Goal: Information Seeking & Learning: Learn about a topic

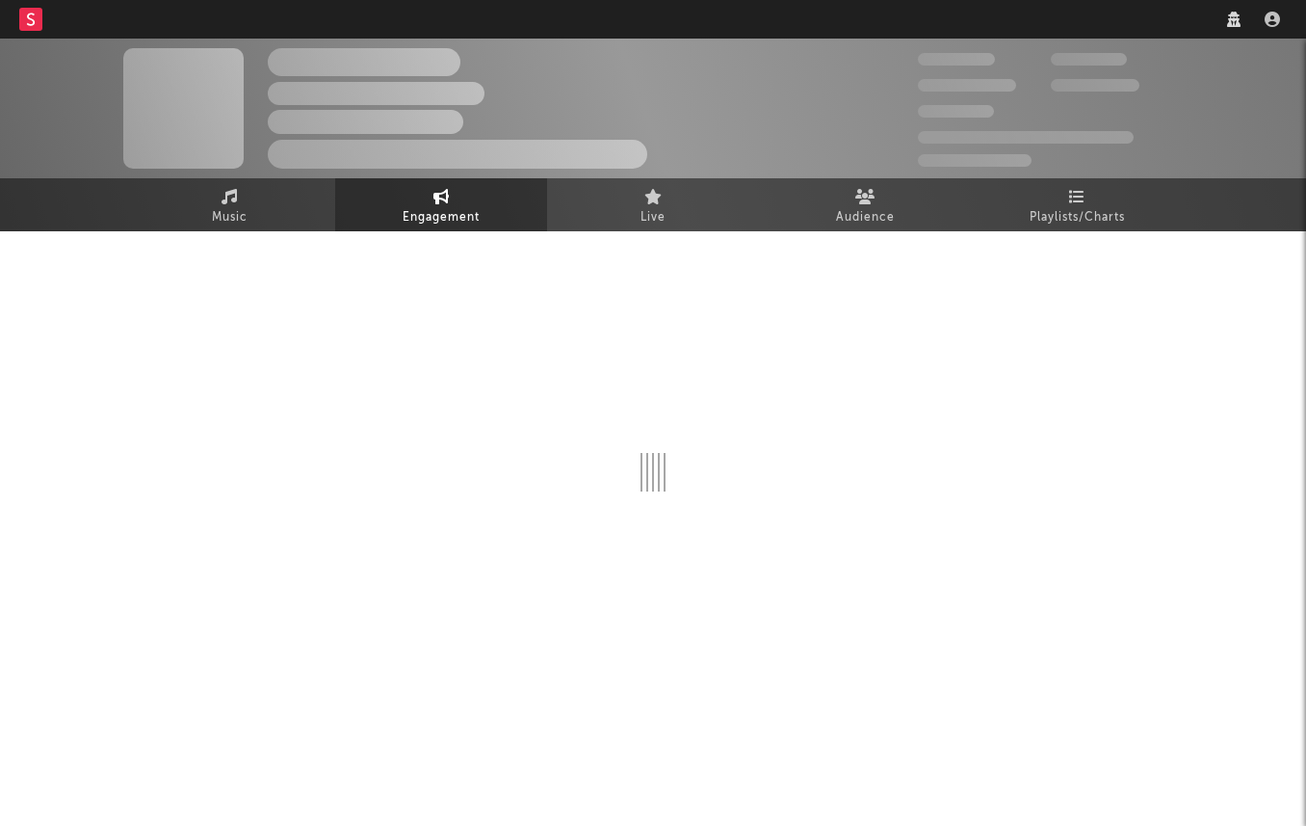
select select "1m"
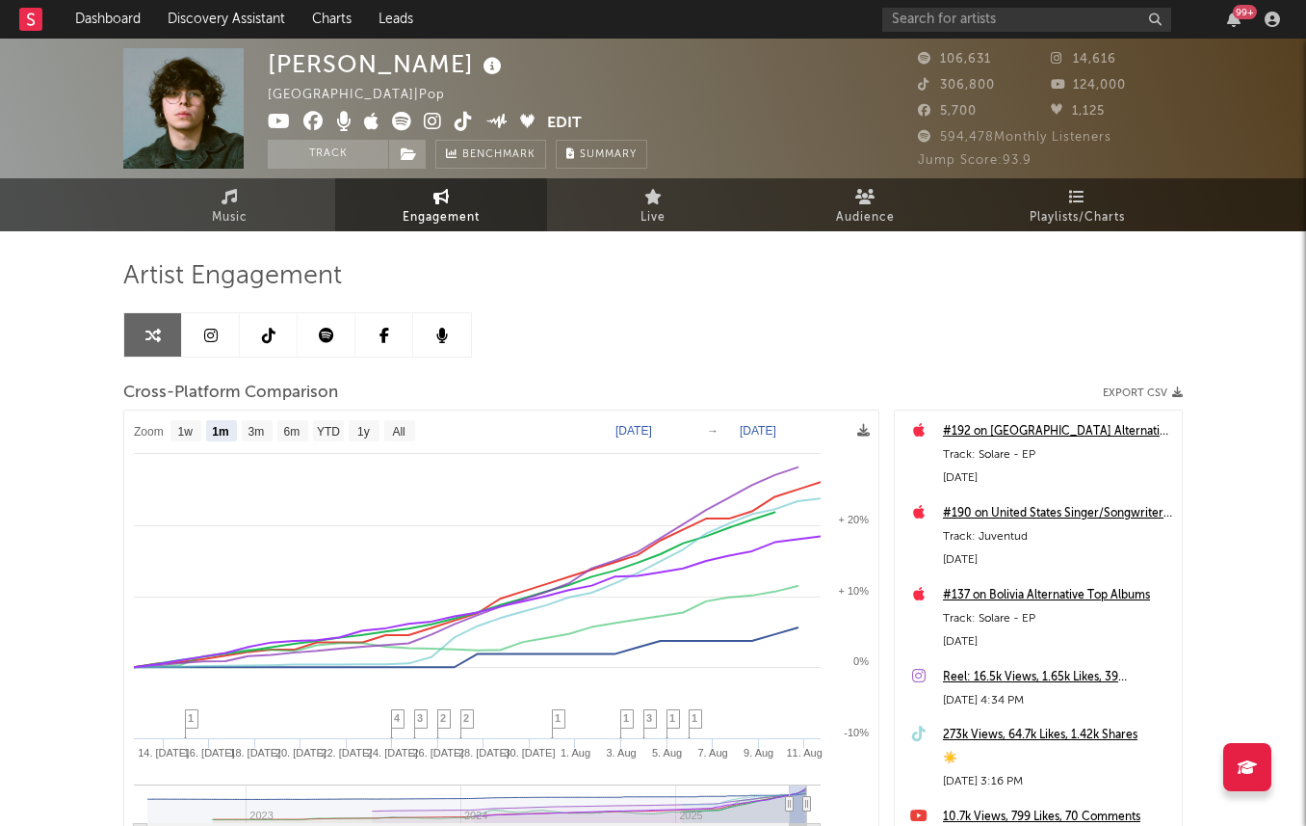
select select "1m"
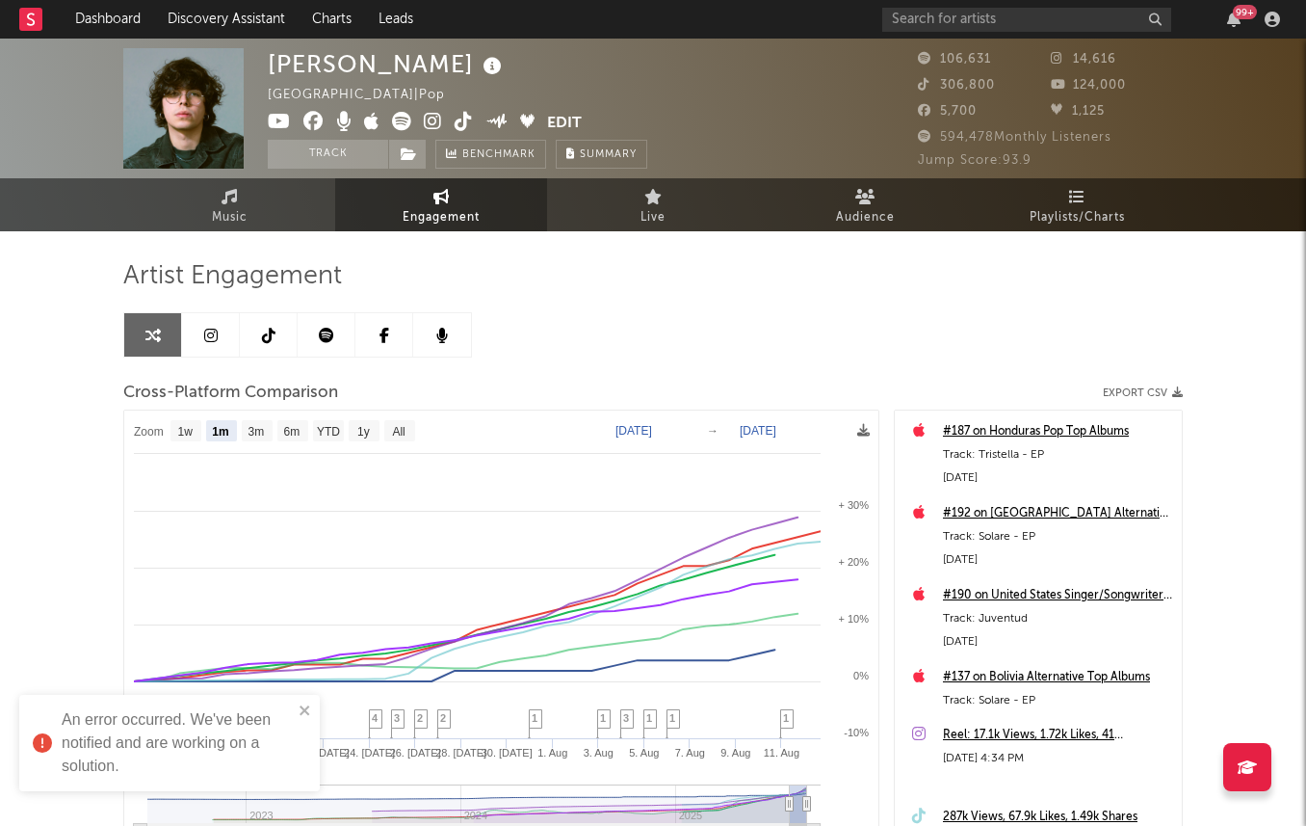
click at [317, 710] on div "An error occurred. We've been notified and are working on a solution." at bounding box center [169, 743] width 301 height 96
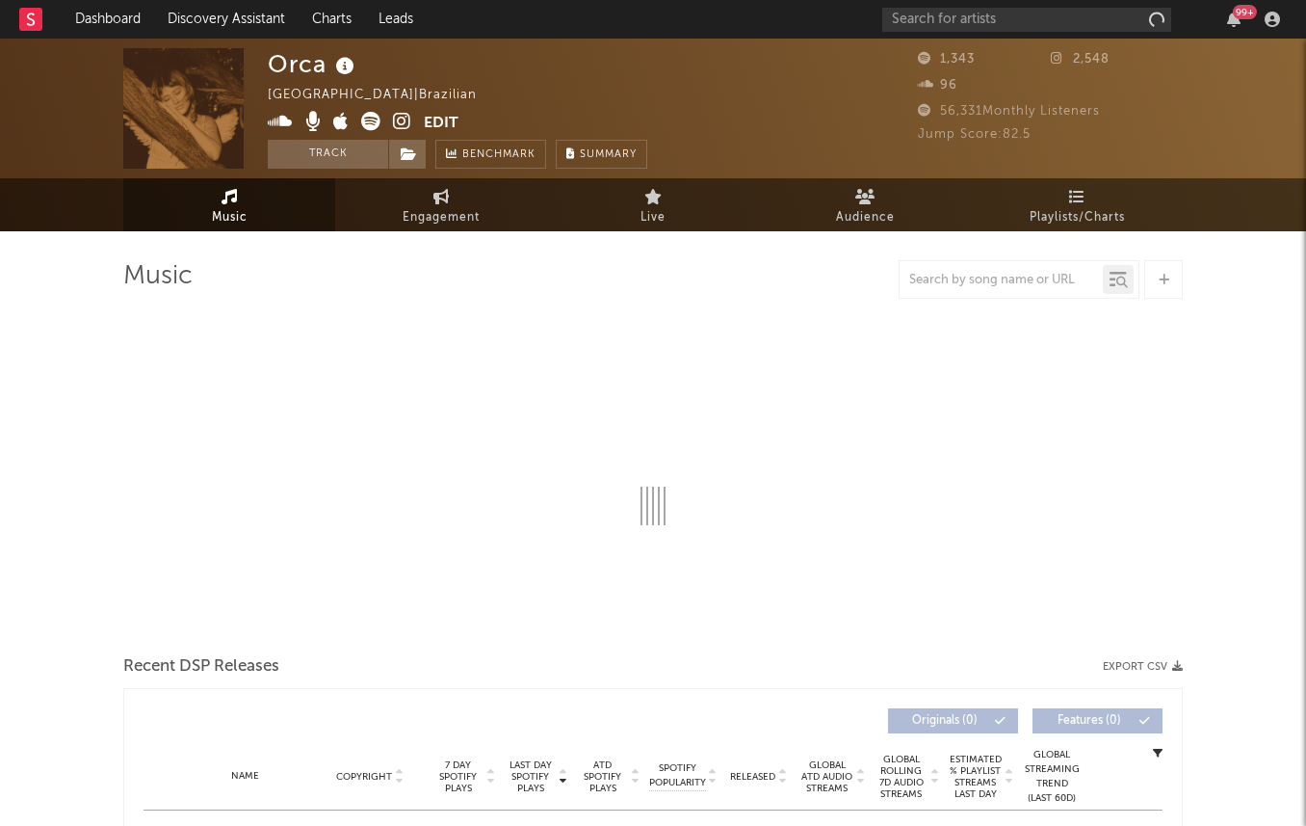
select select "1w"
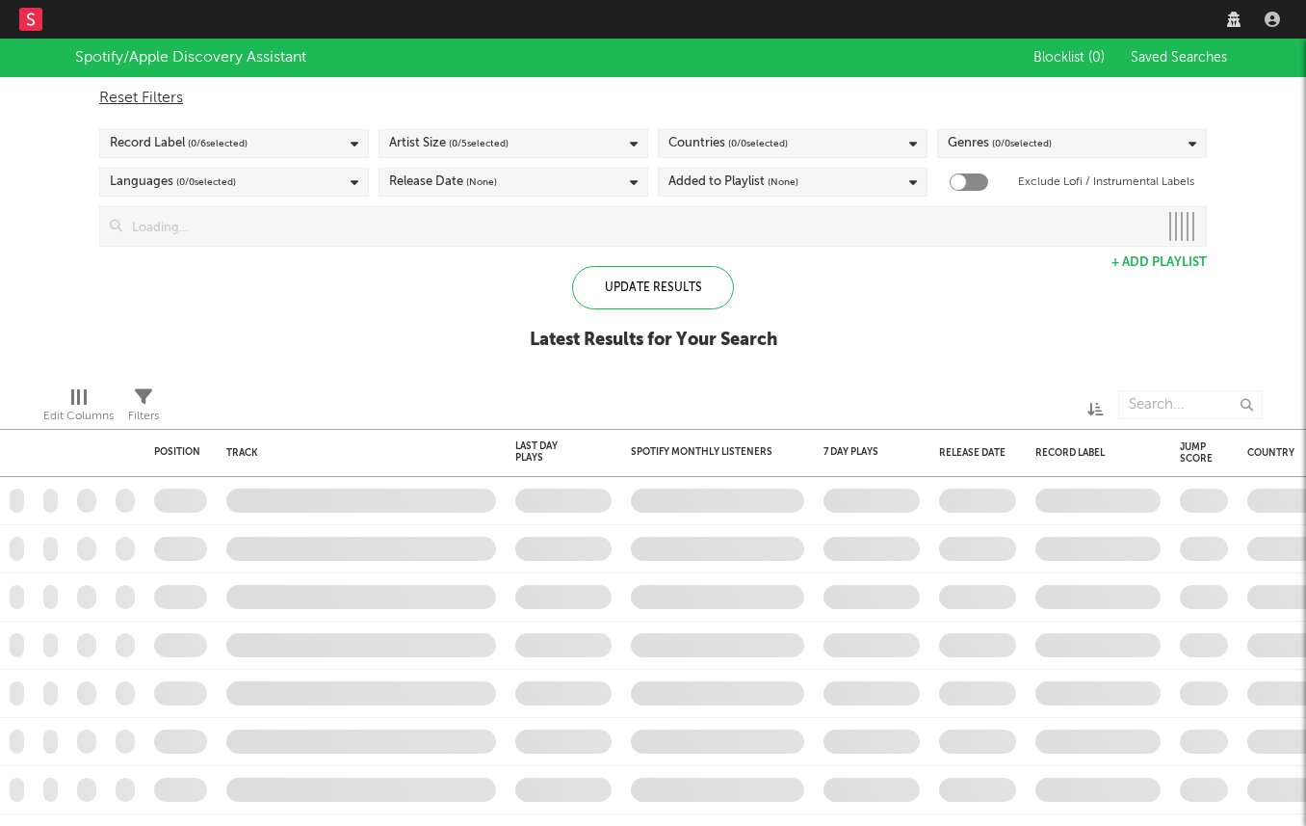
click at [188, 26] on link "Discovery Assistant" at bounding box center [226, 19] width 145 height 39
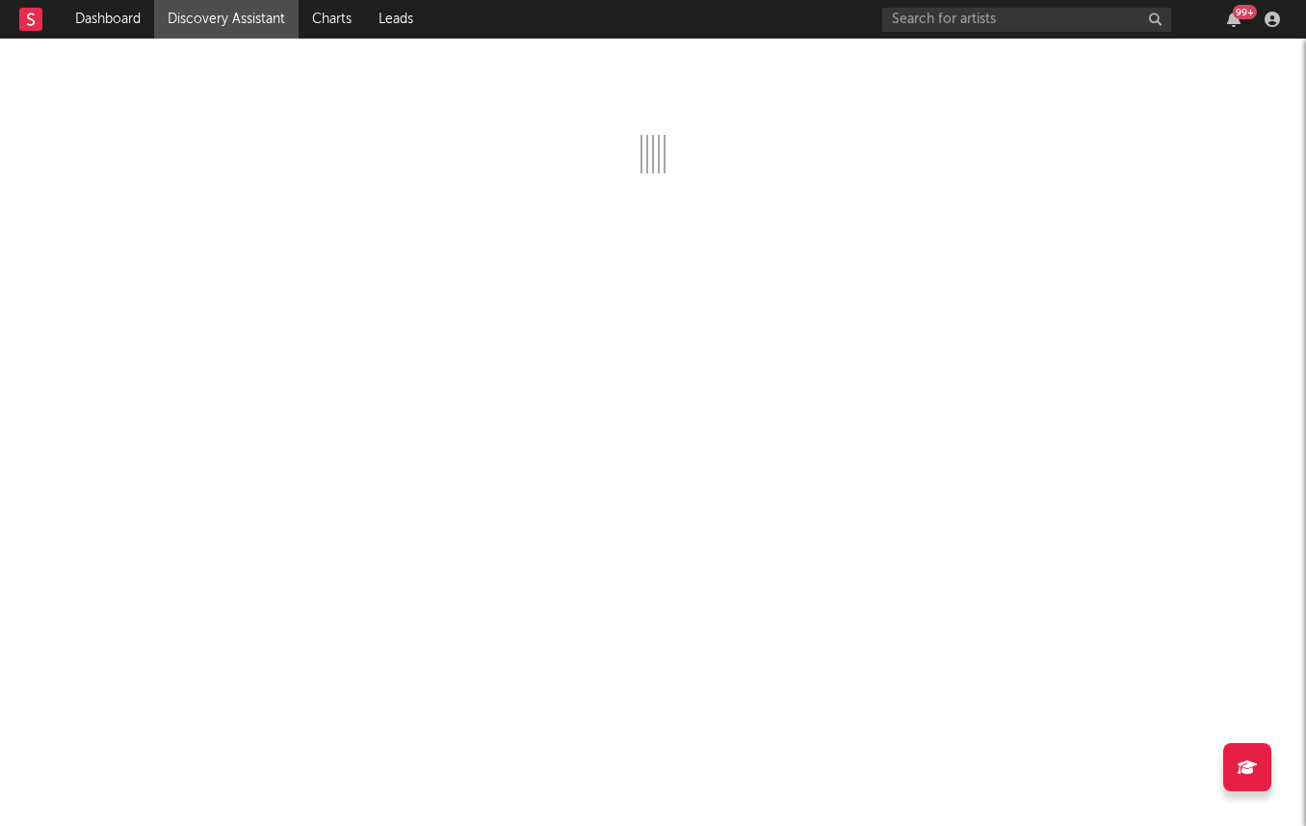
click at [234, 27] on link "Discovery Assistant" at bounding box center [226, 19] width 145 height 39
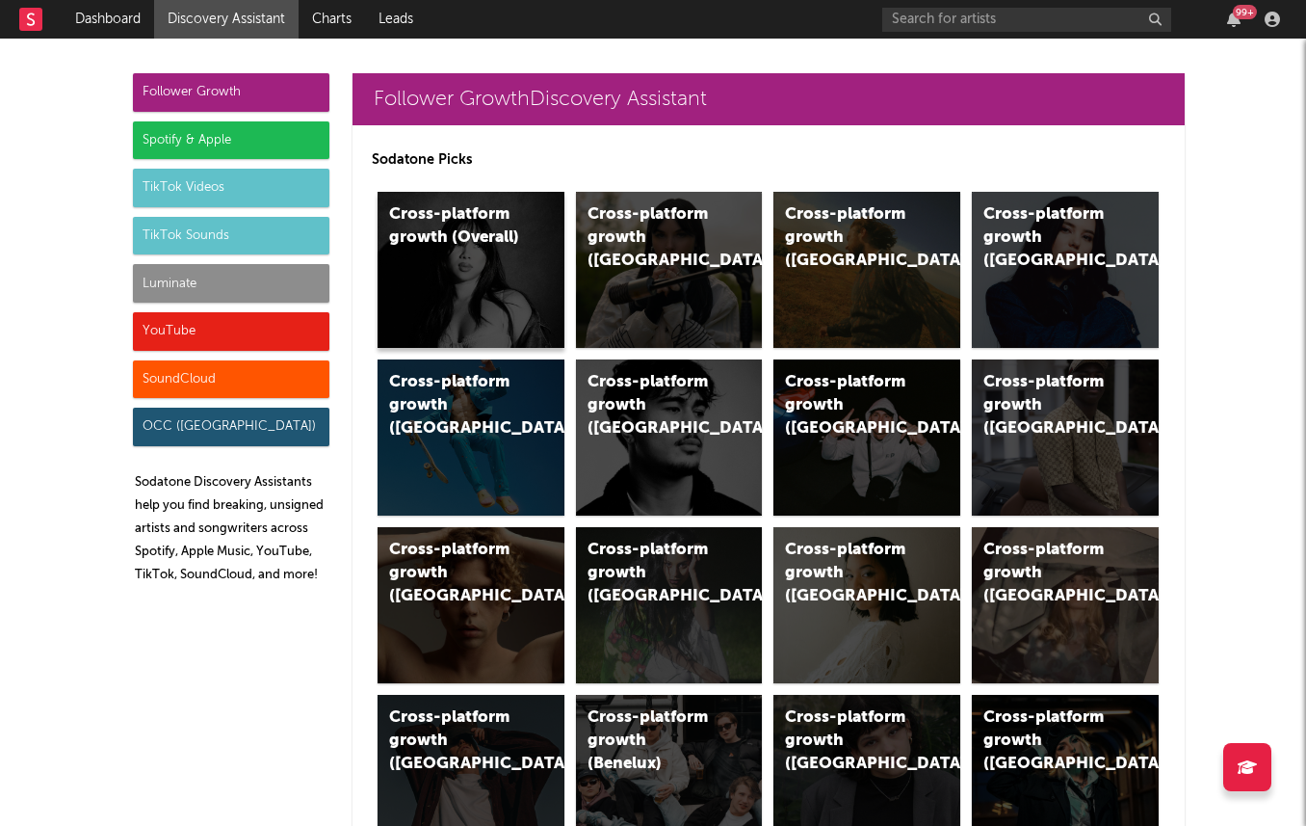
click at [531, 264] on div "Cross-platform growth (Overall)" at bounding box center [471, 270] width 187 height 156
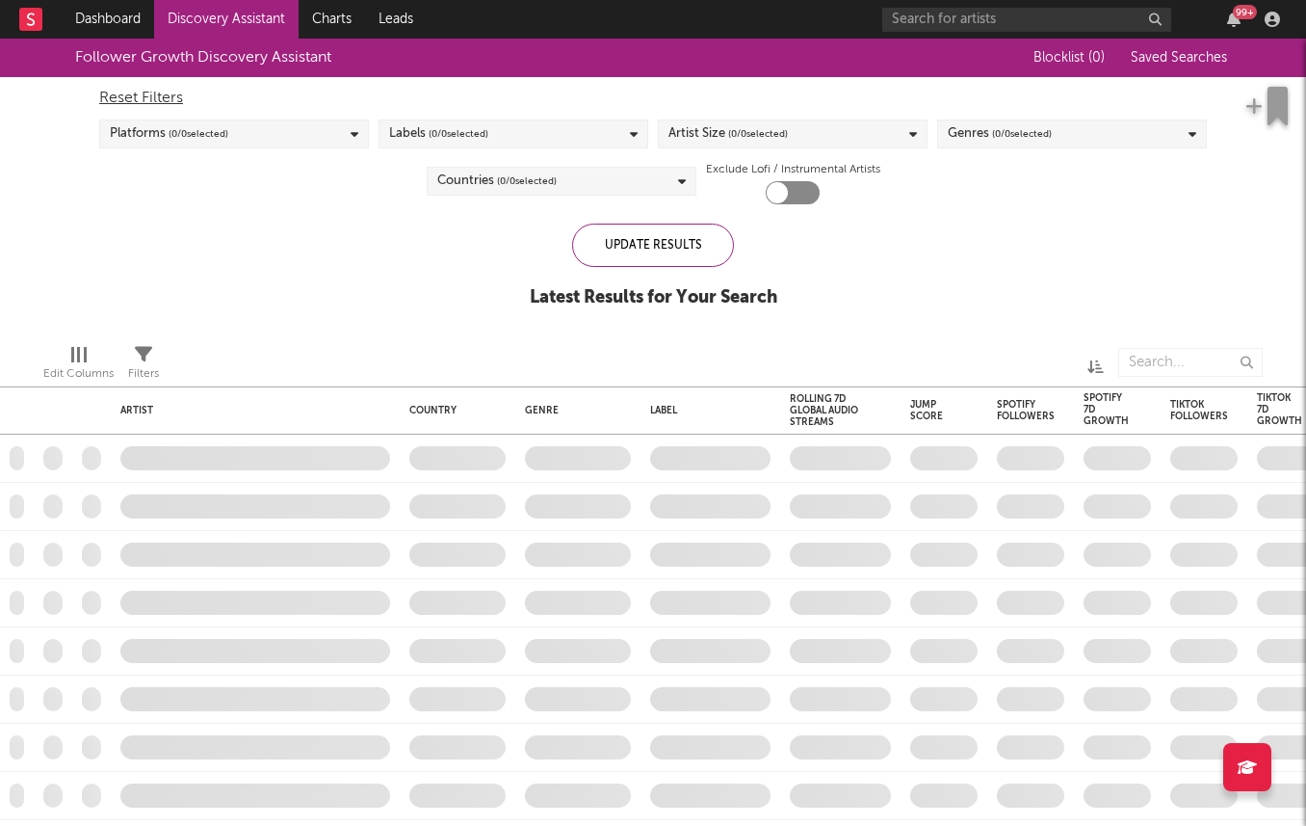
checkbox input "true"
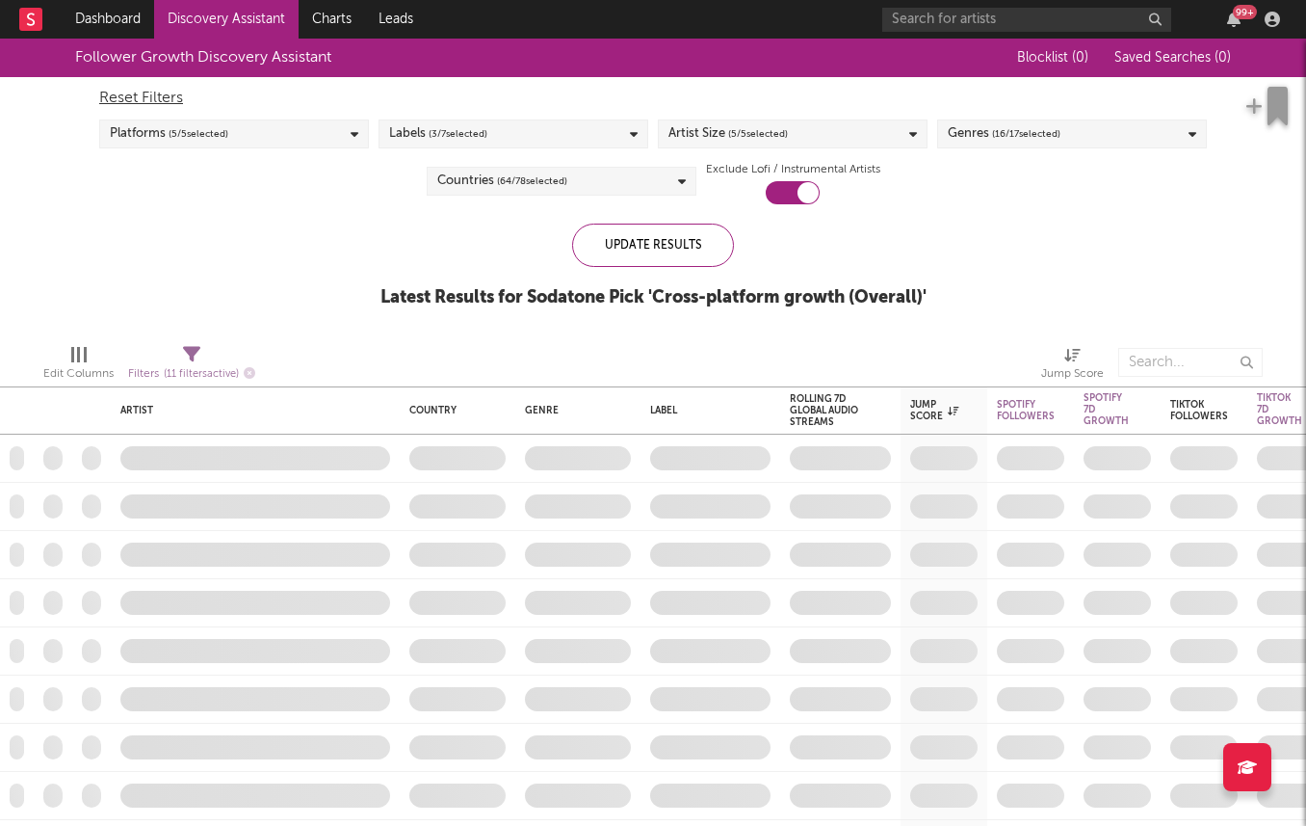
click at [501, 148] on div "Reset Filters Platforms ( 5 / 5 selected) Labels ( 3 / 7 selected) Artist Size …" at bounding box center [653, 140] width 1127 height 127
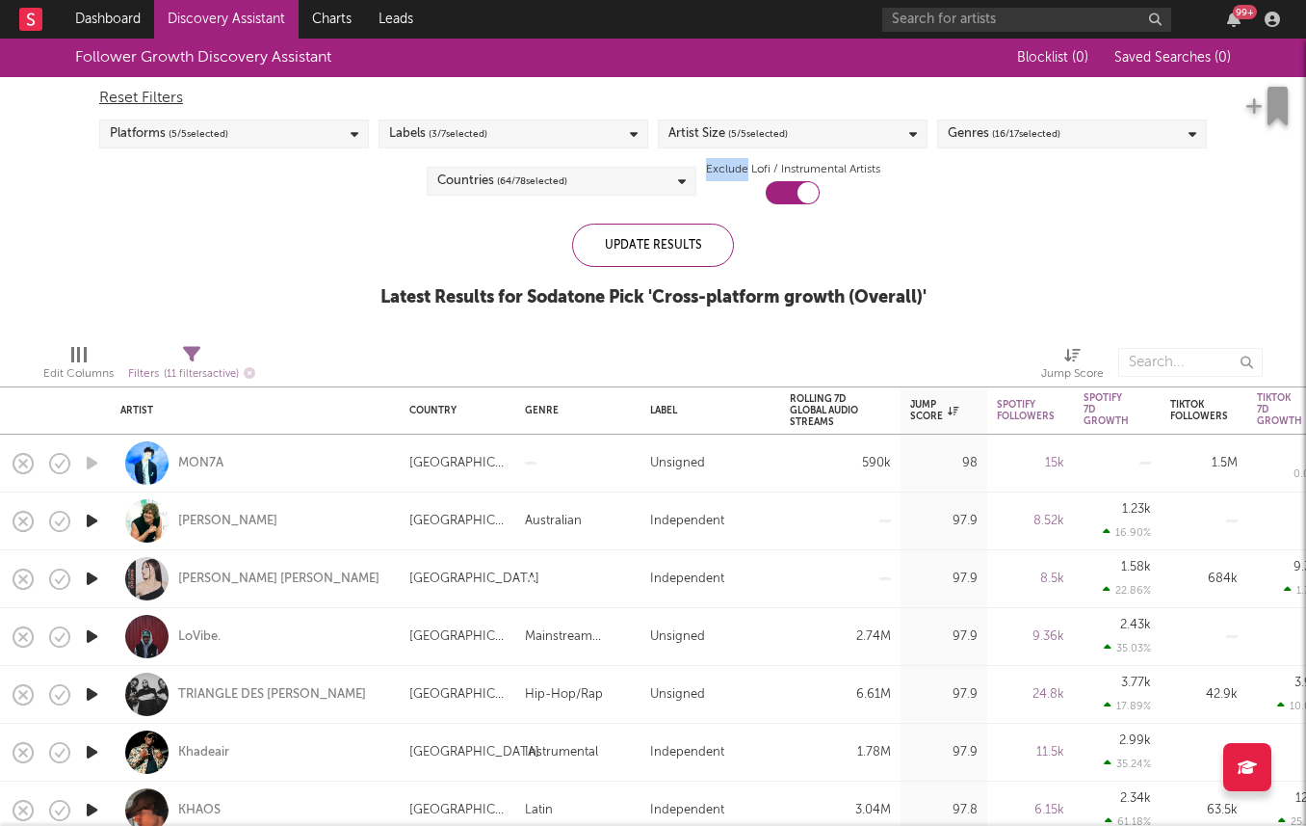
click at [501, 134] on div "Labels ( 3 / 7 selected)" at bounding box center [514, 133] width 270 height 29
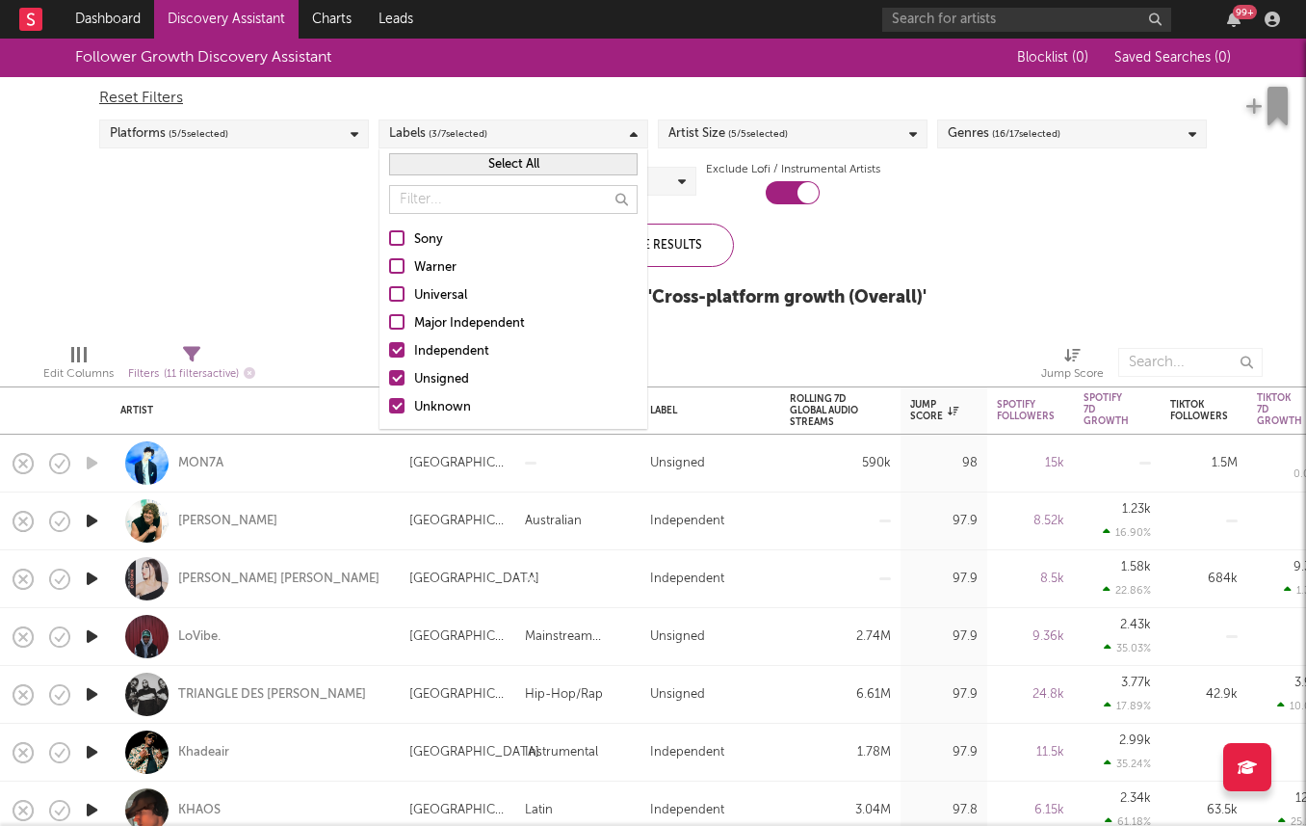
click at [414, 361] on div "Independent" at bounding box center [526, 351] width 224 height 23
click at [389, 361] on input "Independent" at bounding box center [389, 351] width 0 height 23
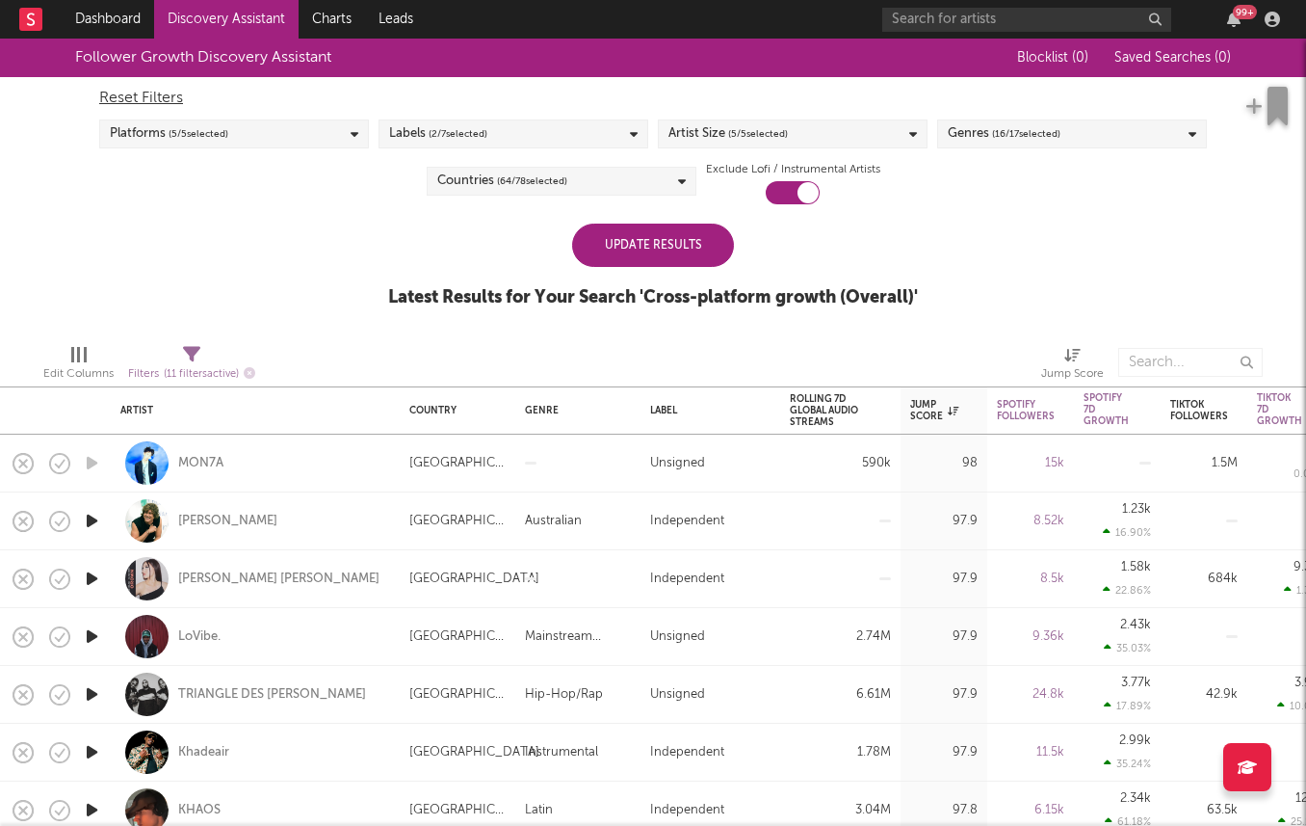
click at [303, 256] on div "Follower Growth Discovery Assistant Blocklist ( 0 ) Saved Searches ( 0 ) Reset …" at bounding box center [653, 184] width 1306 height 290
click at [675, 250] on div "Update Results" at bounding box center [653, 245] width 162 height 43
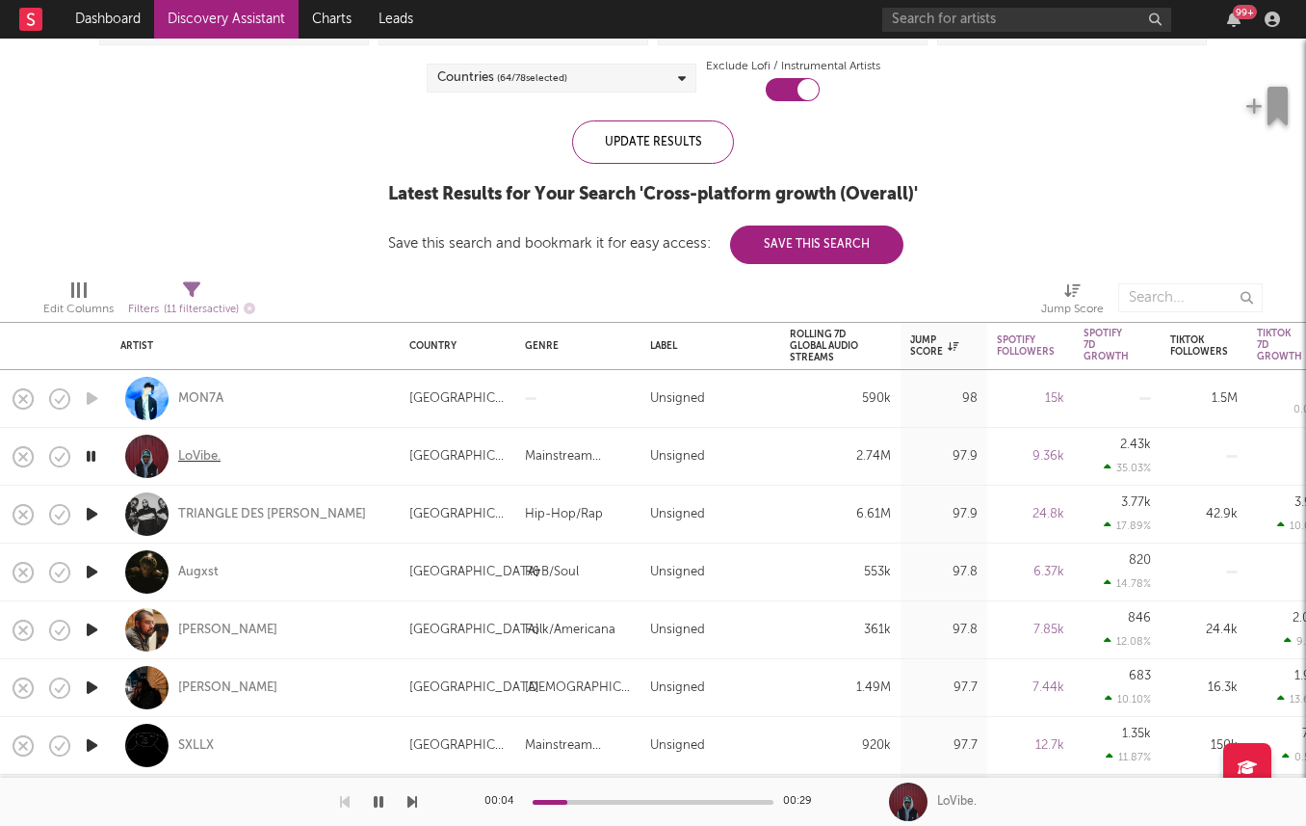
click at [191, 457] on div "LoVibe." at bounding box center [199, 456] width 42 height 17
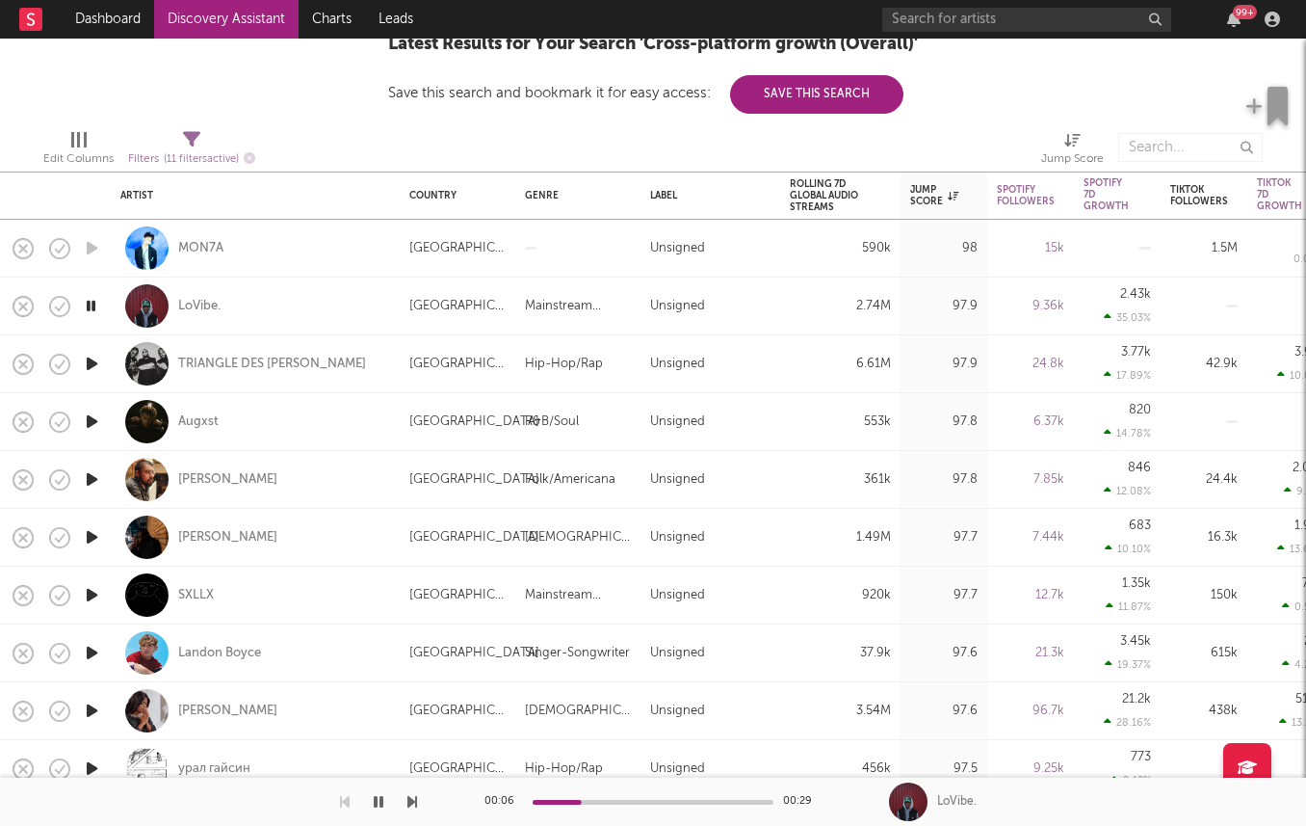
click at [91, 424] on icon "button" at bounding box center [92, 421] width 20 height 24
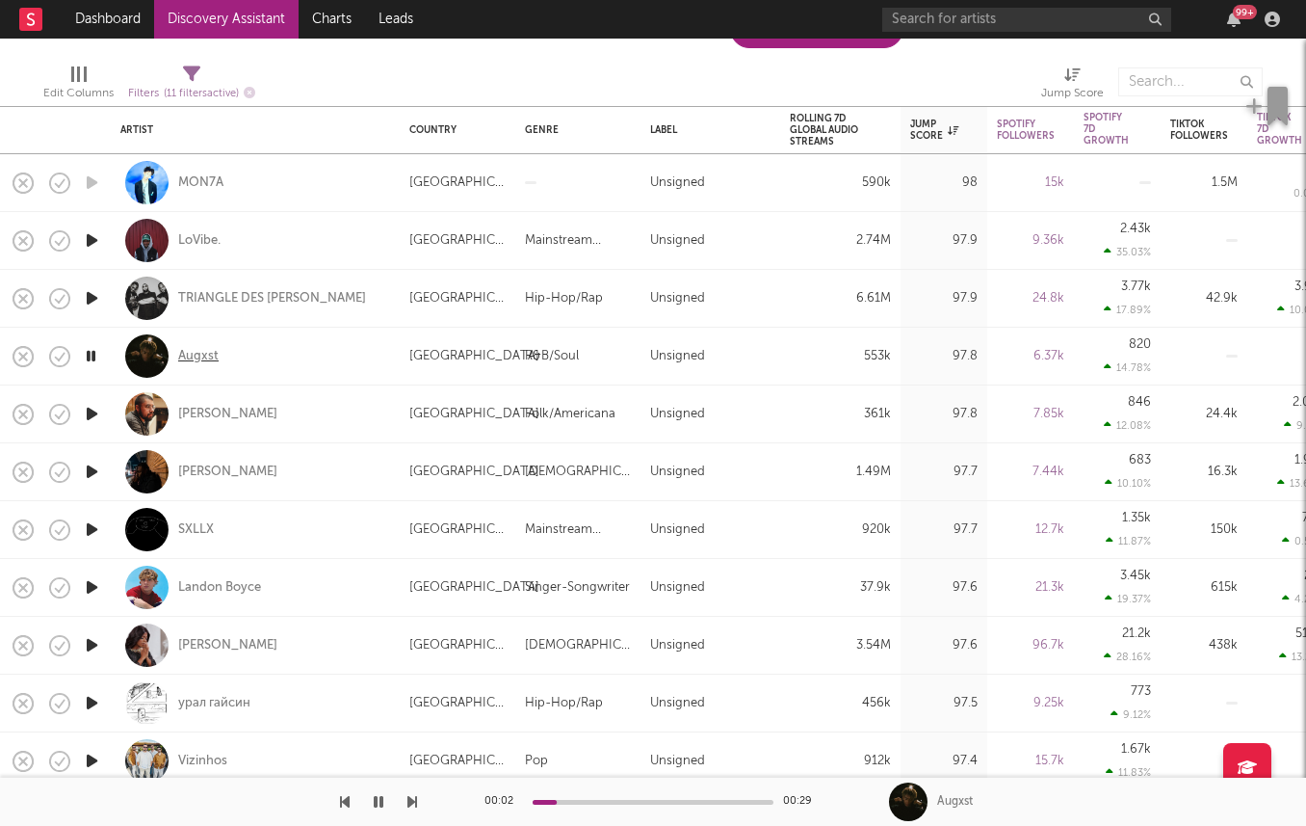
click at [190, 353] on div "Augxst" at bounding box center [198, 356] width 40 height 17
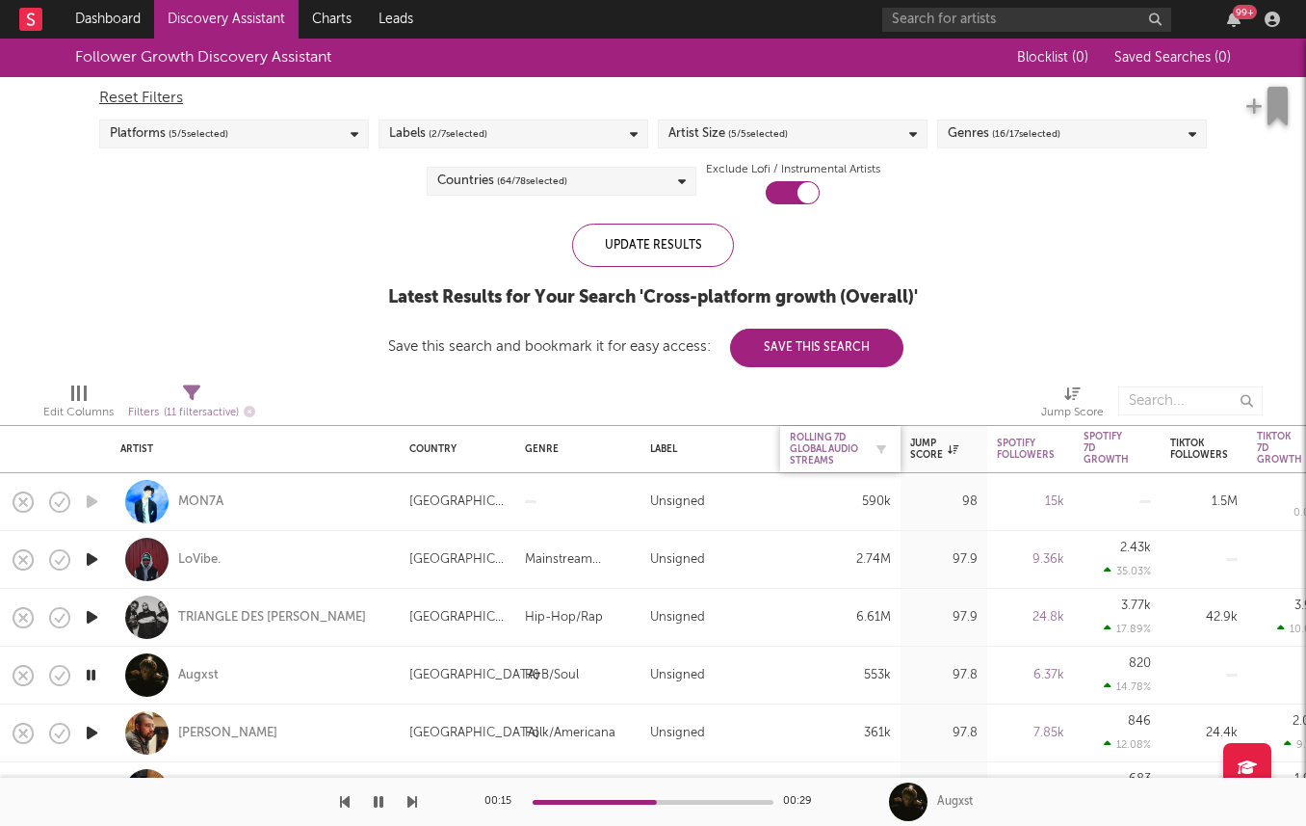
click at [824, 440] on div "Rolling 7D Global Audio Streams" at bounding box center [826, 449] width 72 height 35
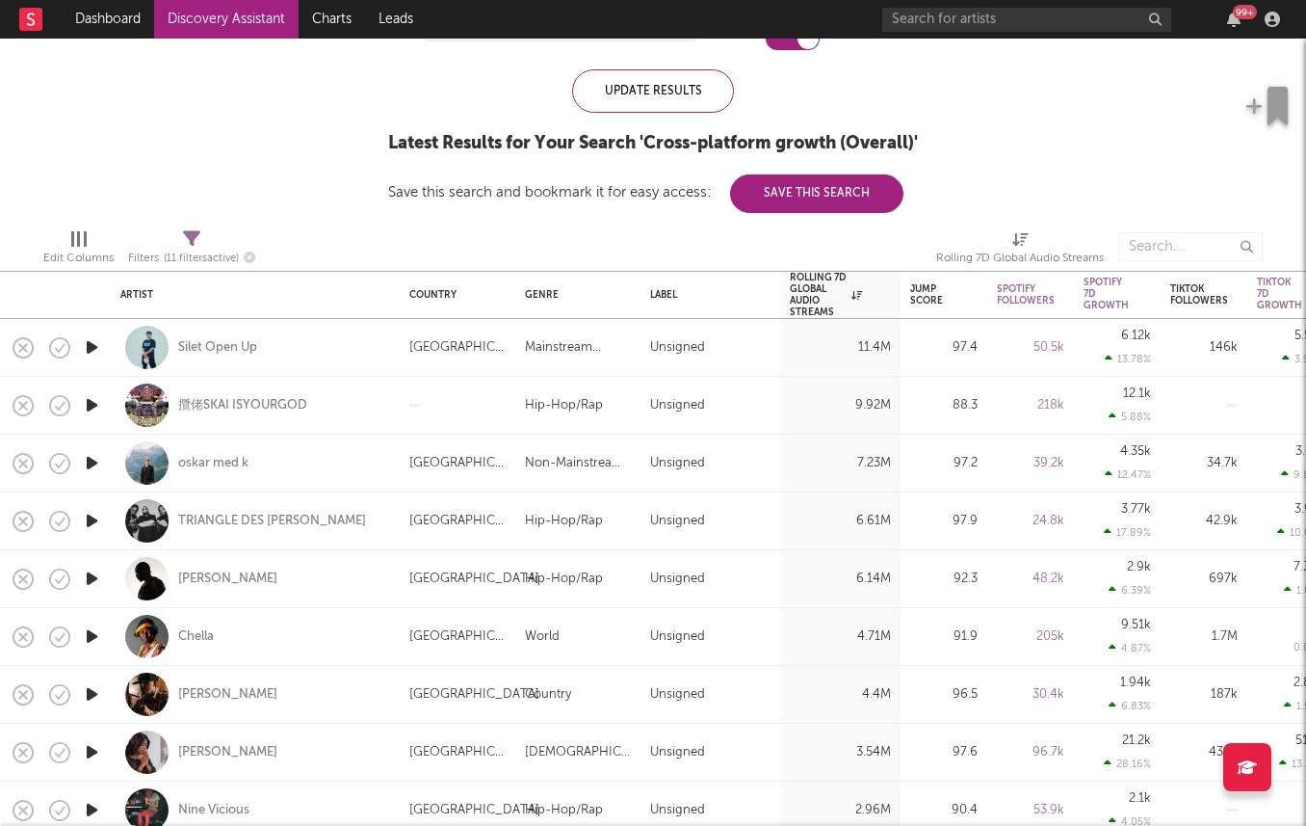
click at [86, 348] on icon "button" at bounding box center [92, 347] width 20 height 24
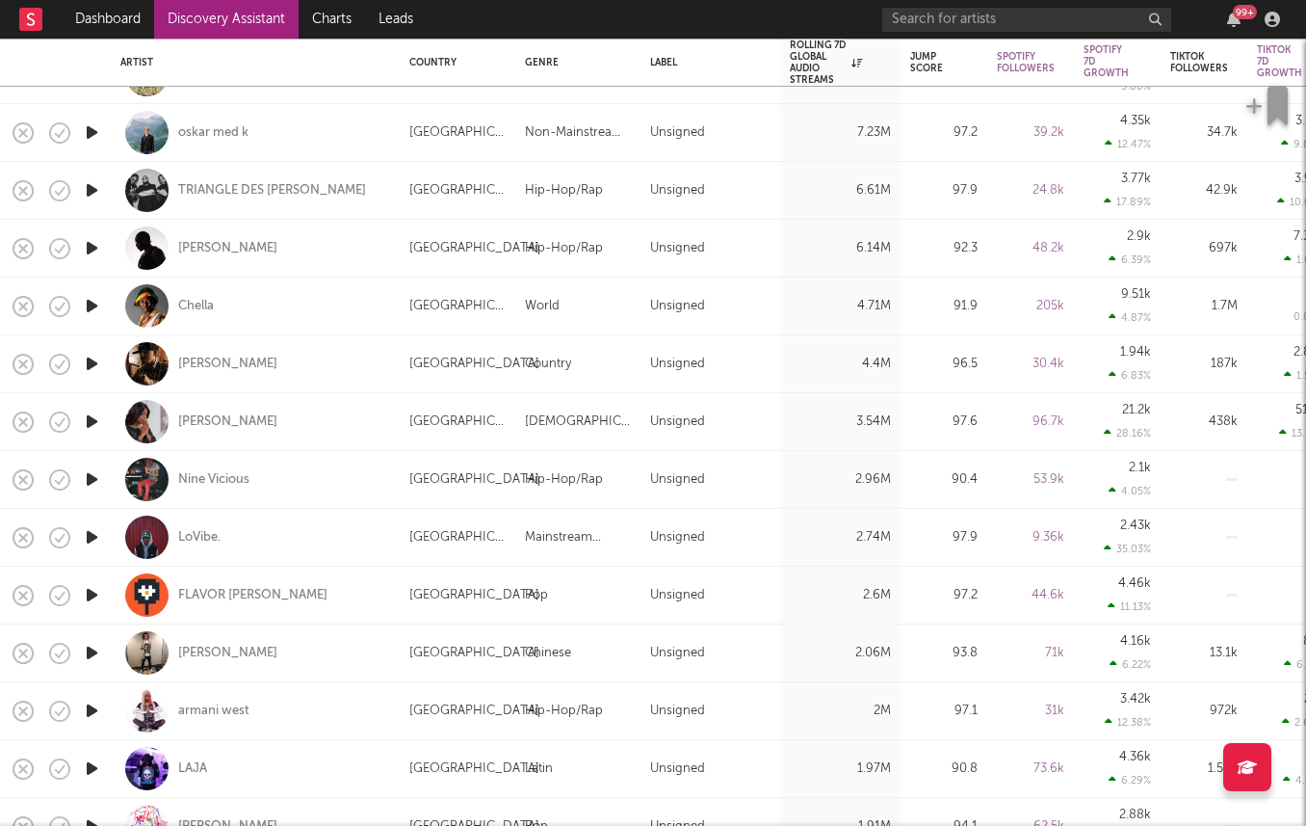
click at [103, 420] on div at bounding box center [91, 422] width 39 height 58
select select "1w"
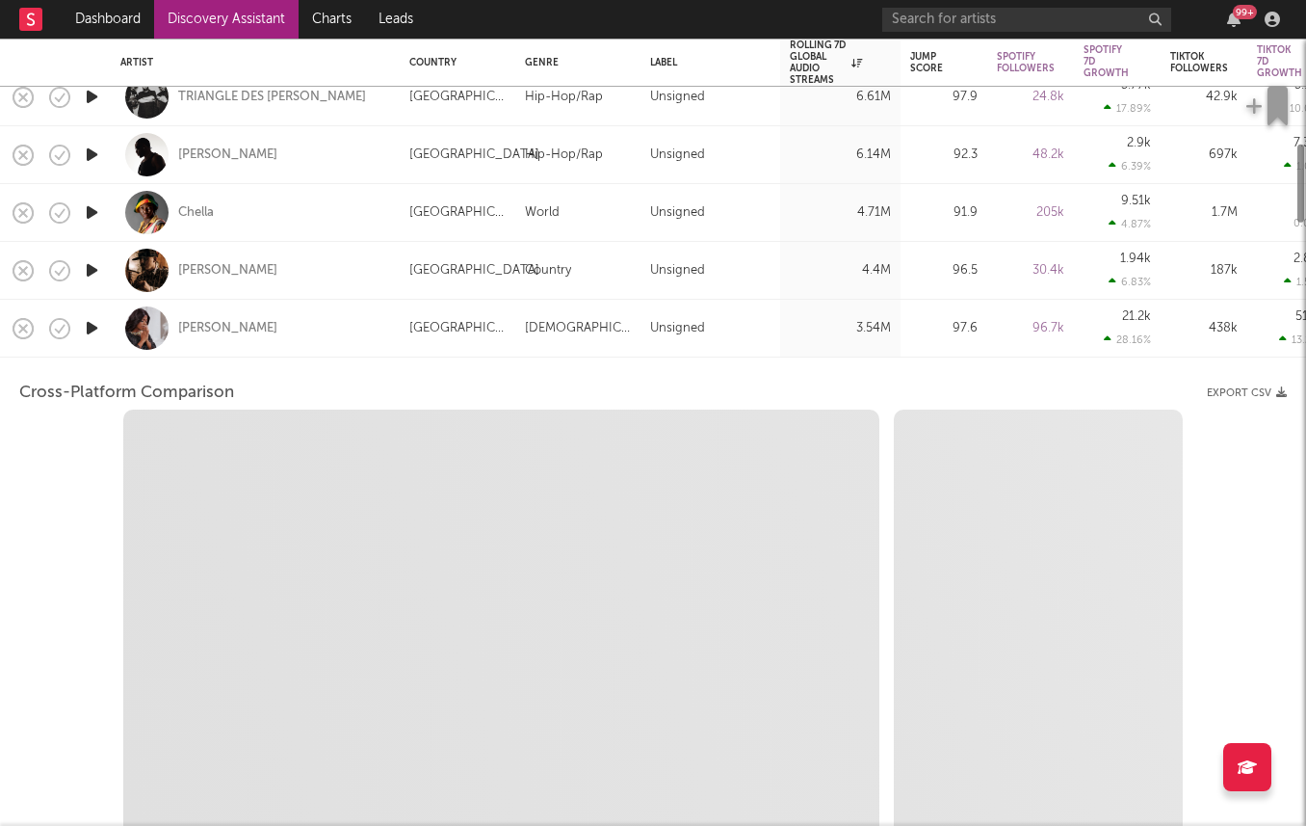
select select "6m"
click at [324, 333] on div "Nair Nany" at bounding box center [255, 328] width 270 height 57
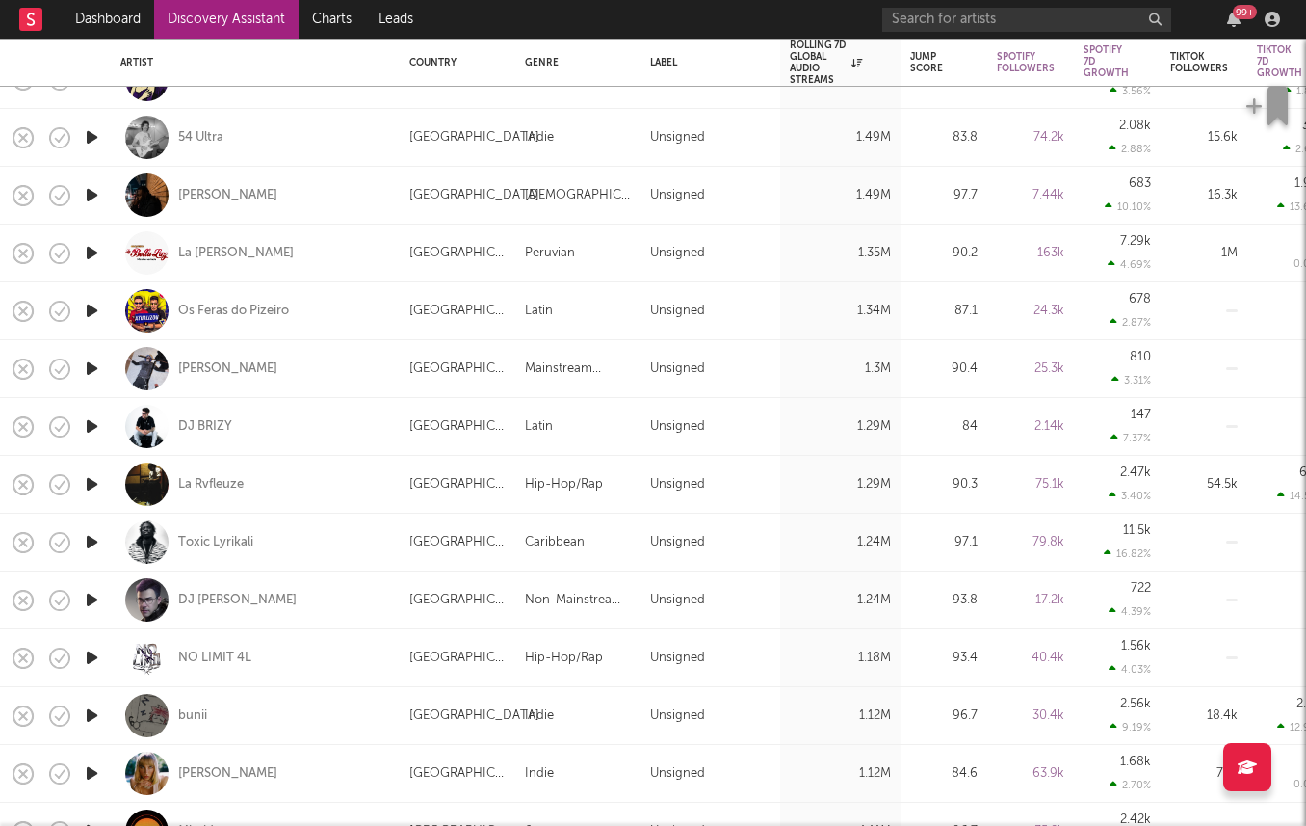
click at [89, 247] on icon "button" at bounding box center [92, 253] width 20 height 24
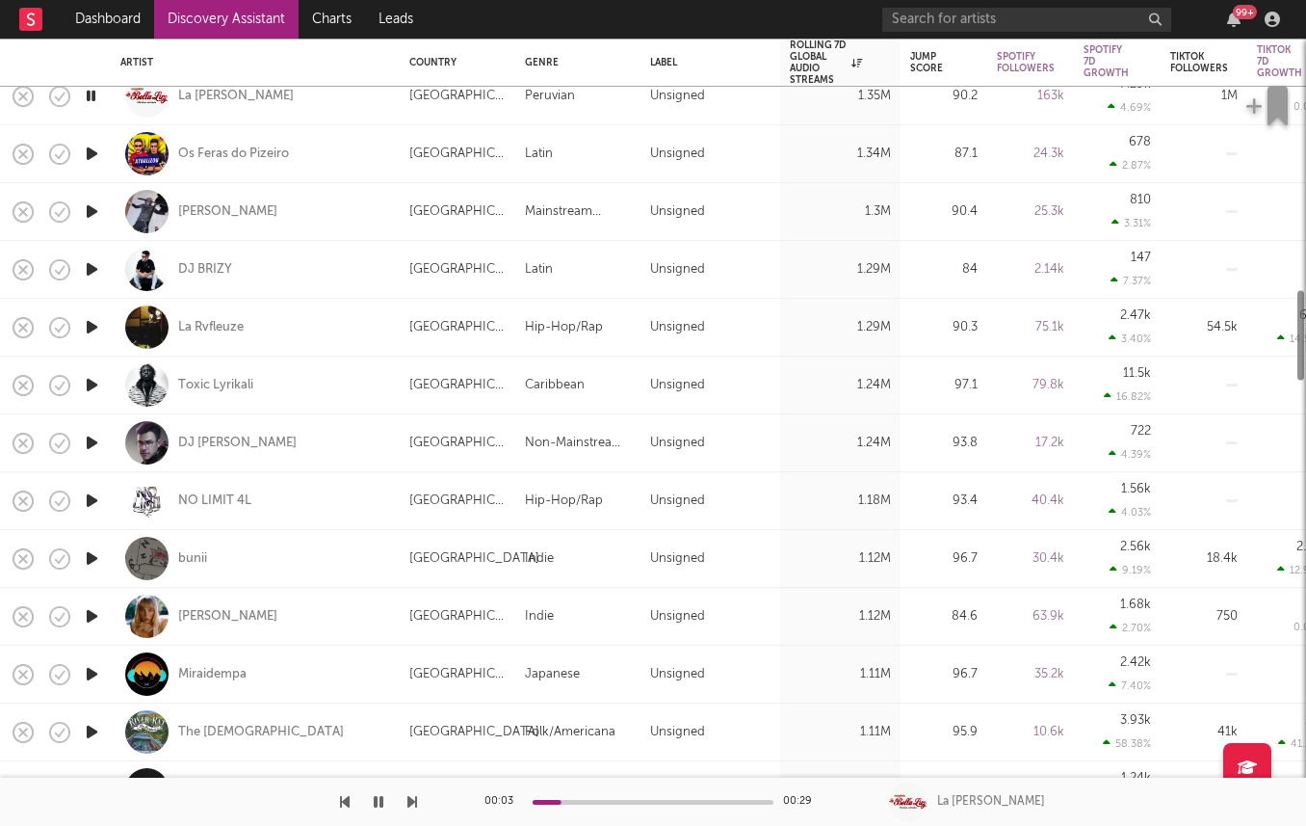
click at [86, 623] on icon "button" at bounding box center [92, 616] width 20 height 24
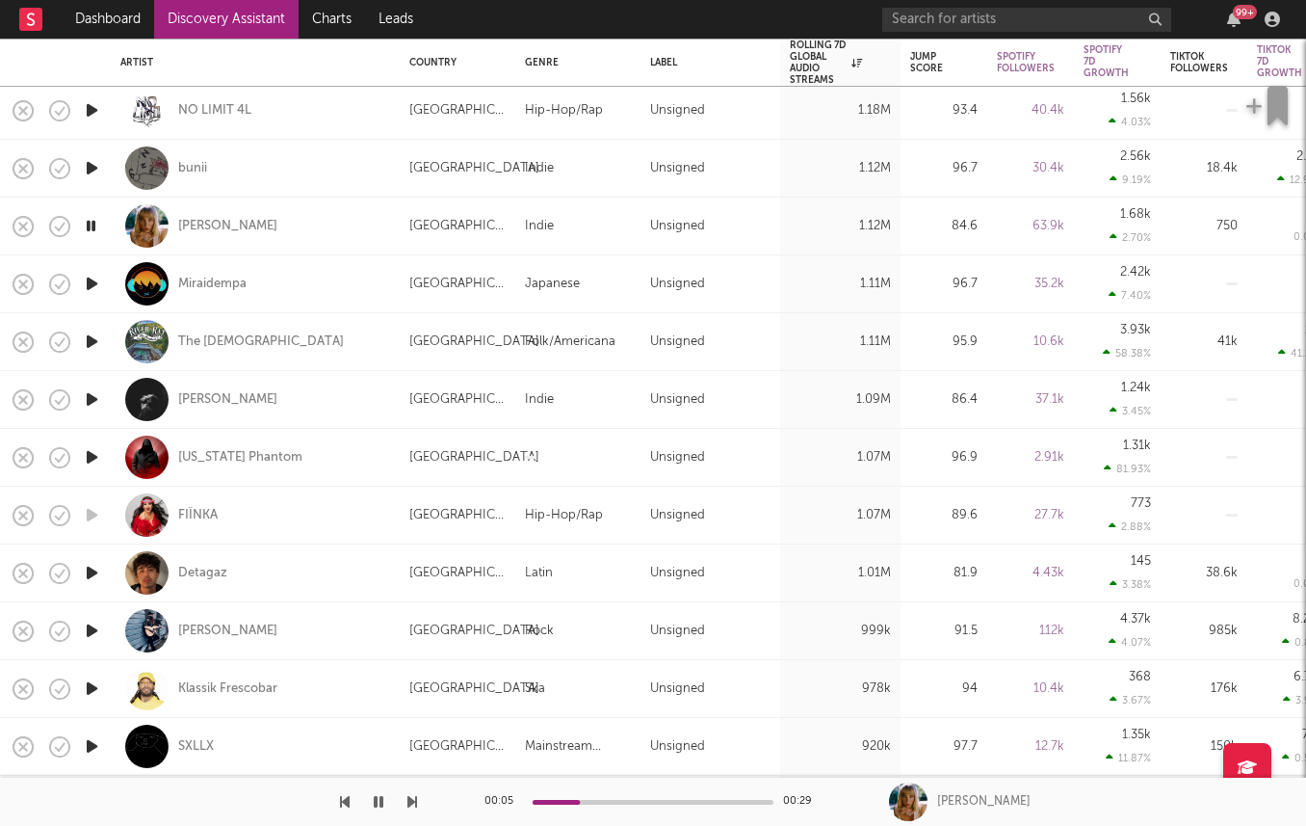
click at [87, 460] on icon "button" at bounding box center [92, 457] width 20 height 24
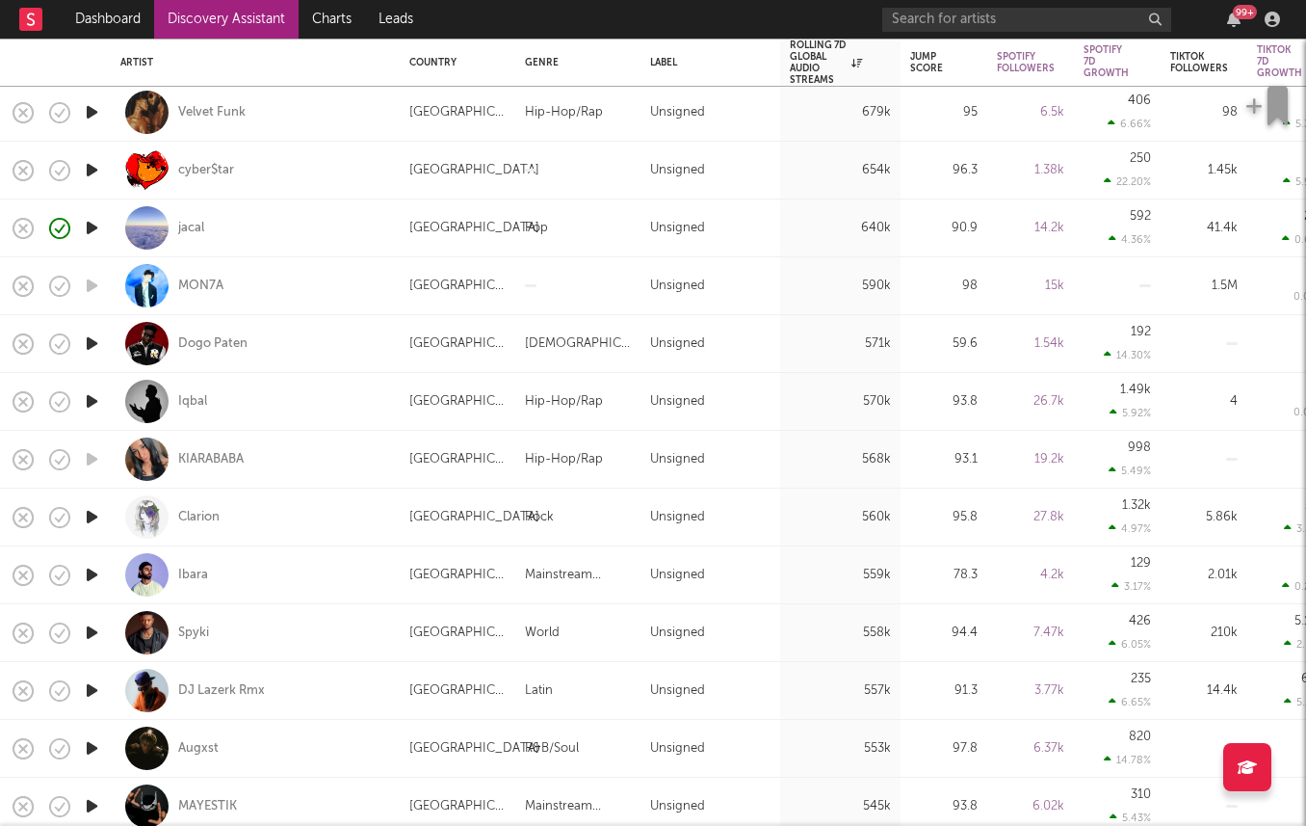
click at [99, 576] on icon "button" at bounding box center [92, 575] width 20 height 24
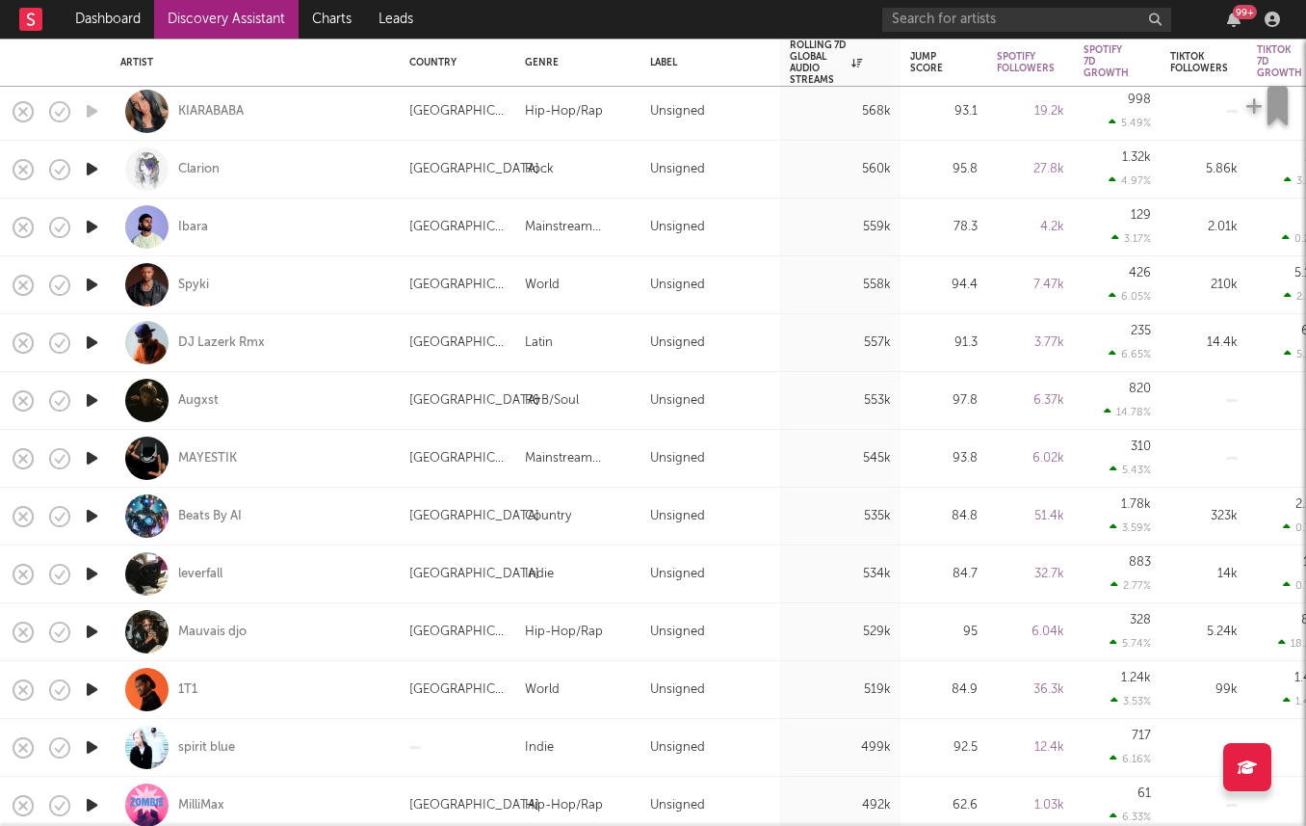
click at [87, 575] on icon "button" at bounding box center [92, 574] width 20 height 24
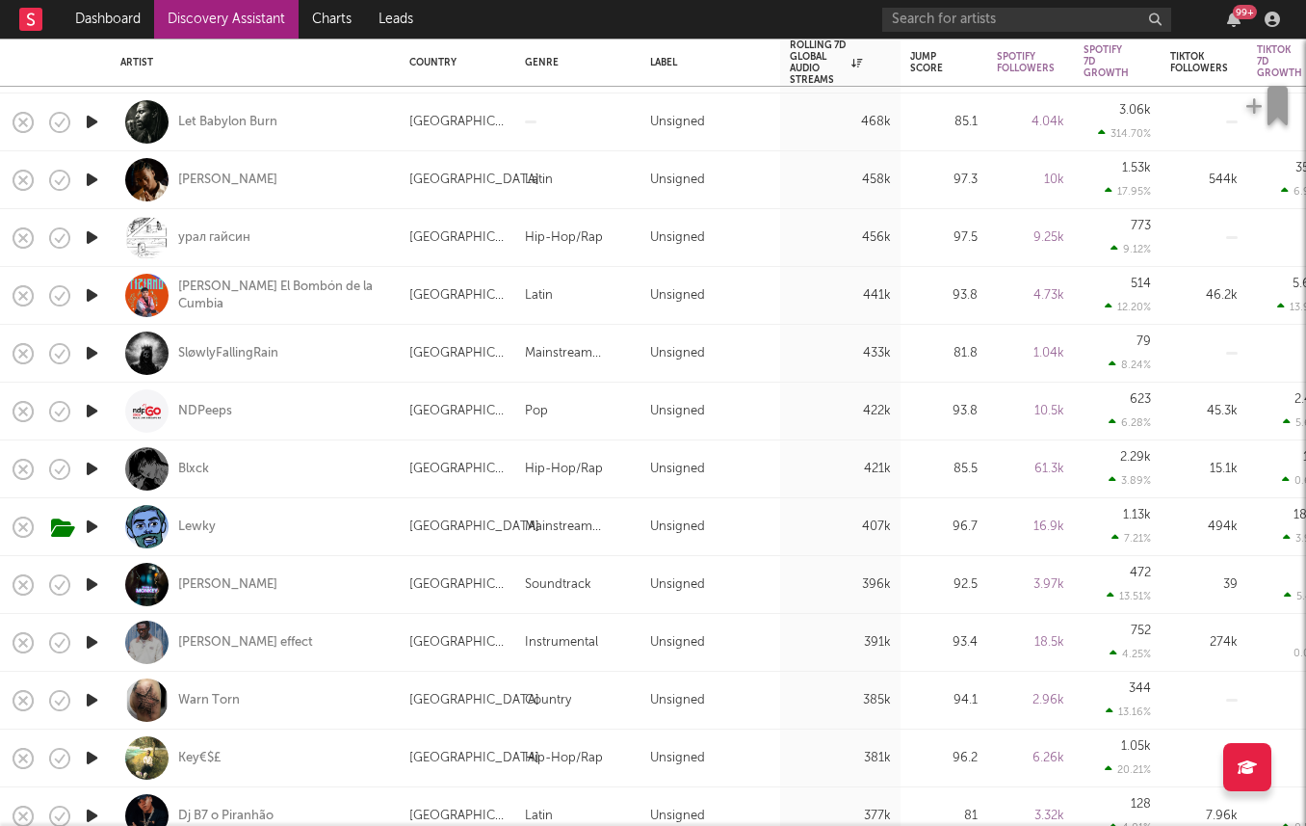
click at [90, 644] on icon "button" at bounding box center [92, 642] width 20 height 24
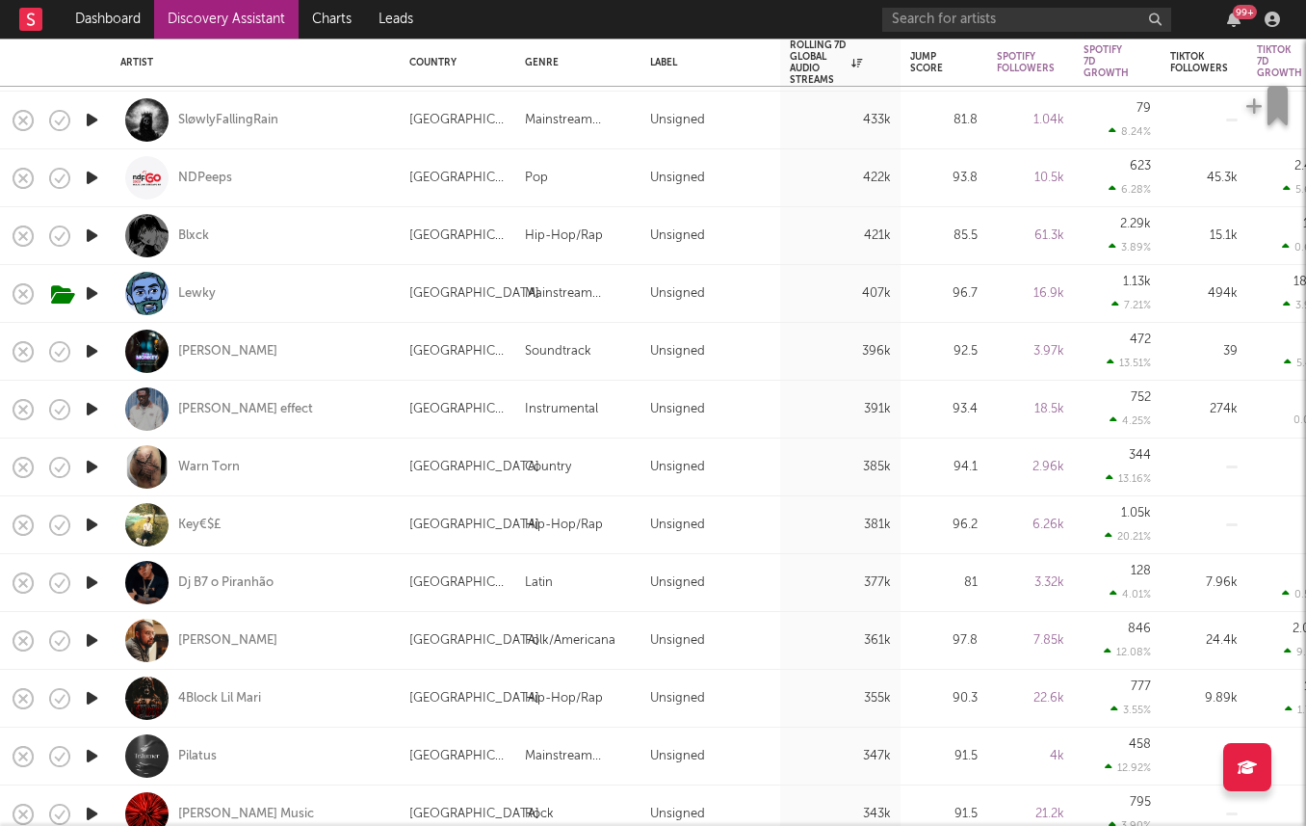
click at [92, 528] on icon "button" at bounding box center [92, 525] width 20 height 24
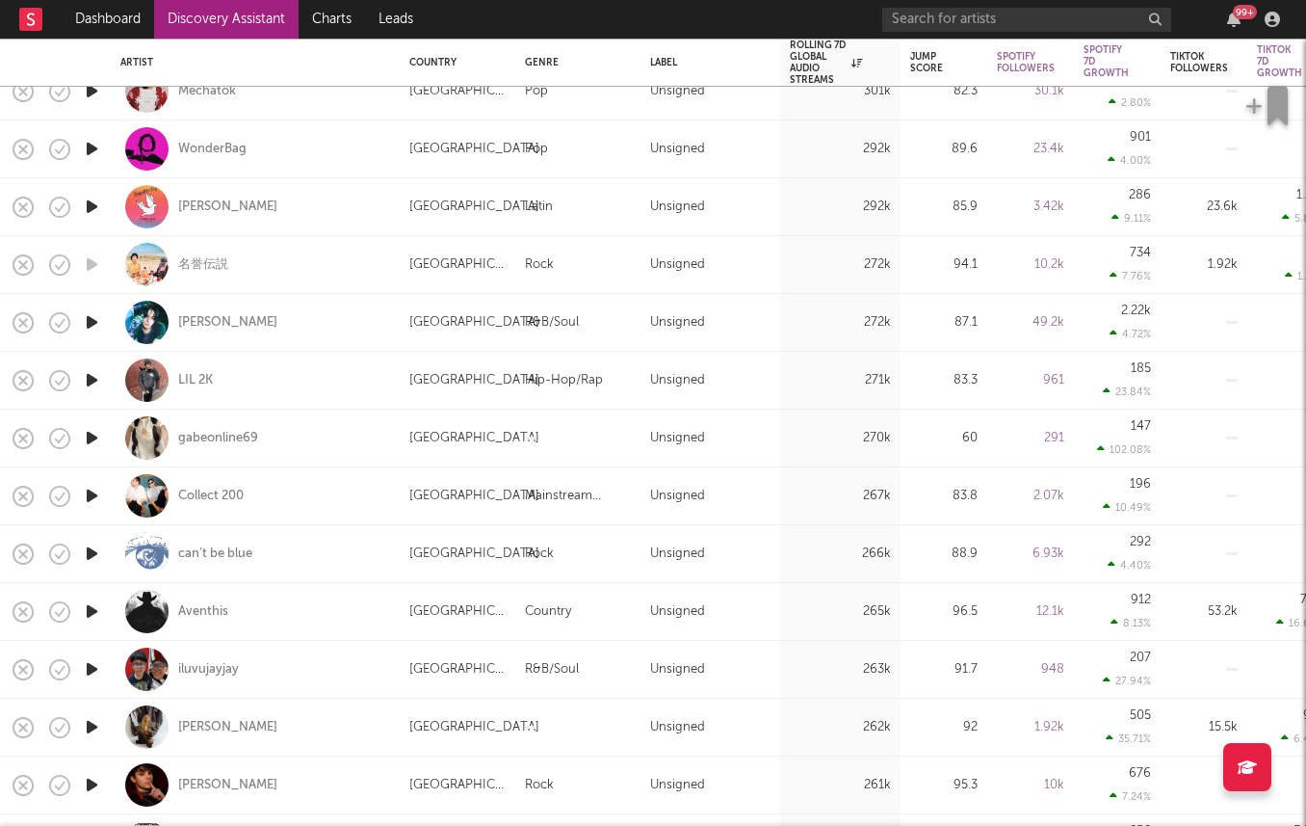
click at [88, 326] on icon "button" at bounding box center [92, 322] width 20 height 24
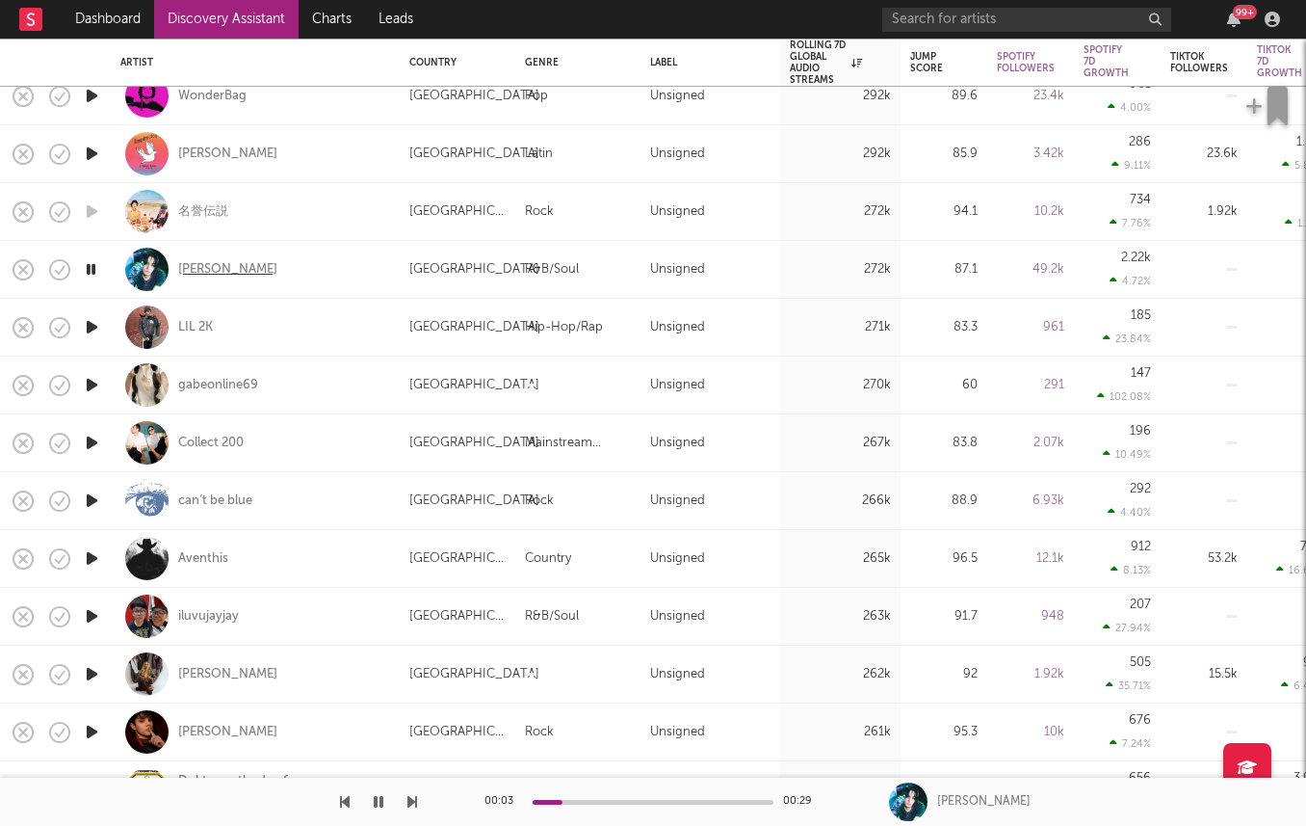
click at [183, 269] on div "LEO" at bounding box center [227, 269] width 99 height 17
click at [92, 386] on icon "button" at bounding box center [92, 385] width 20 height 24
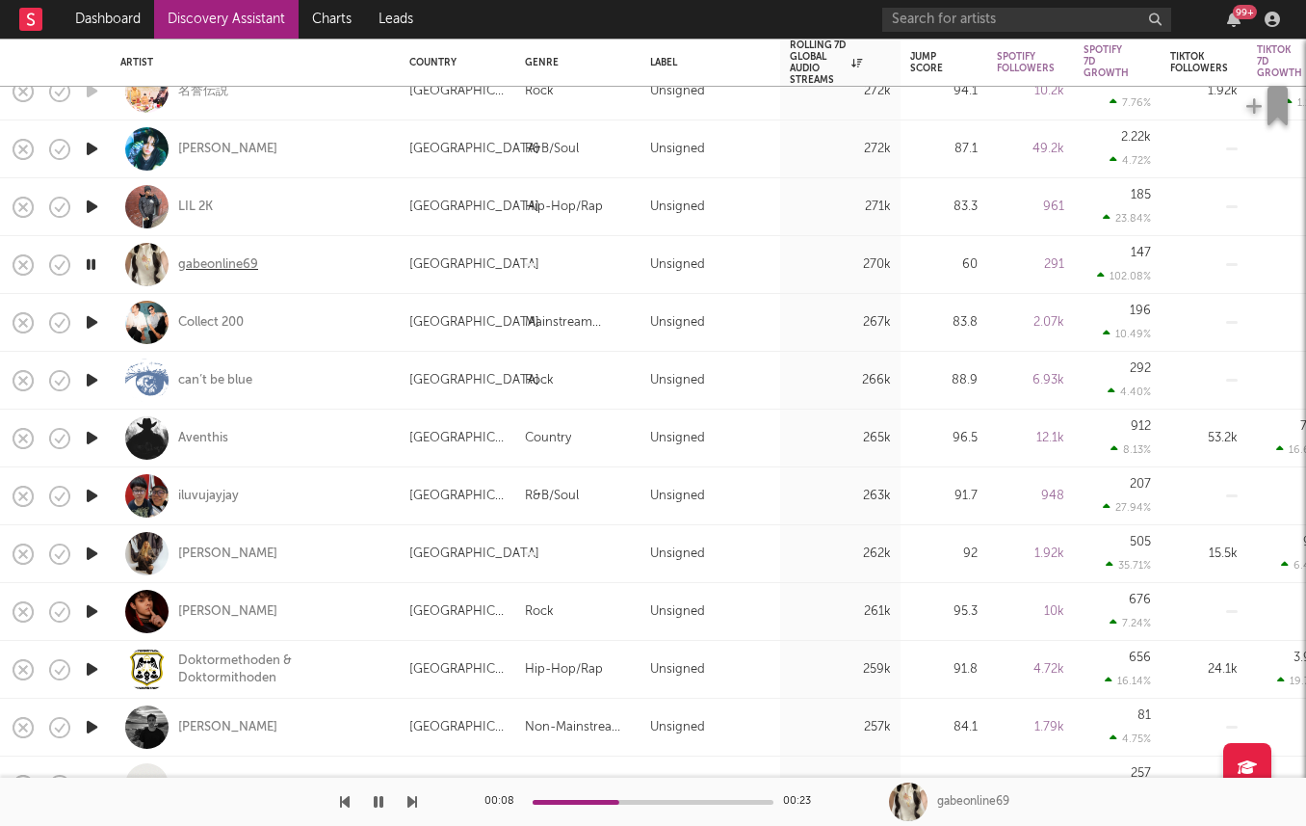
click at [235, 260] on div "gabeonline69" at bounding box center [218, 264] width 80 height 17
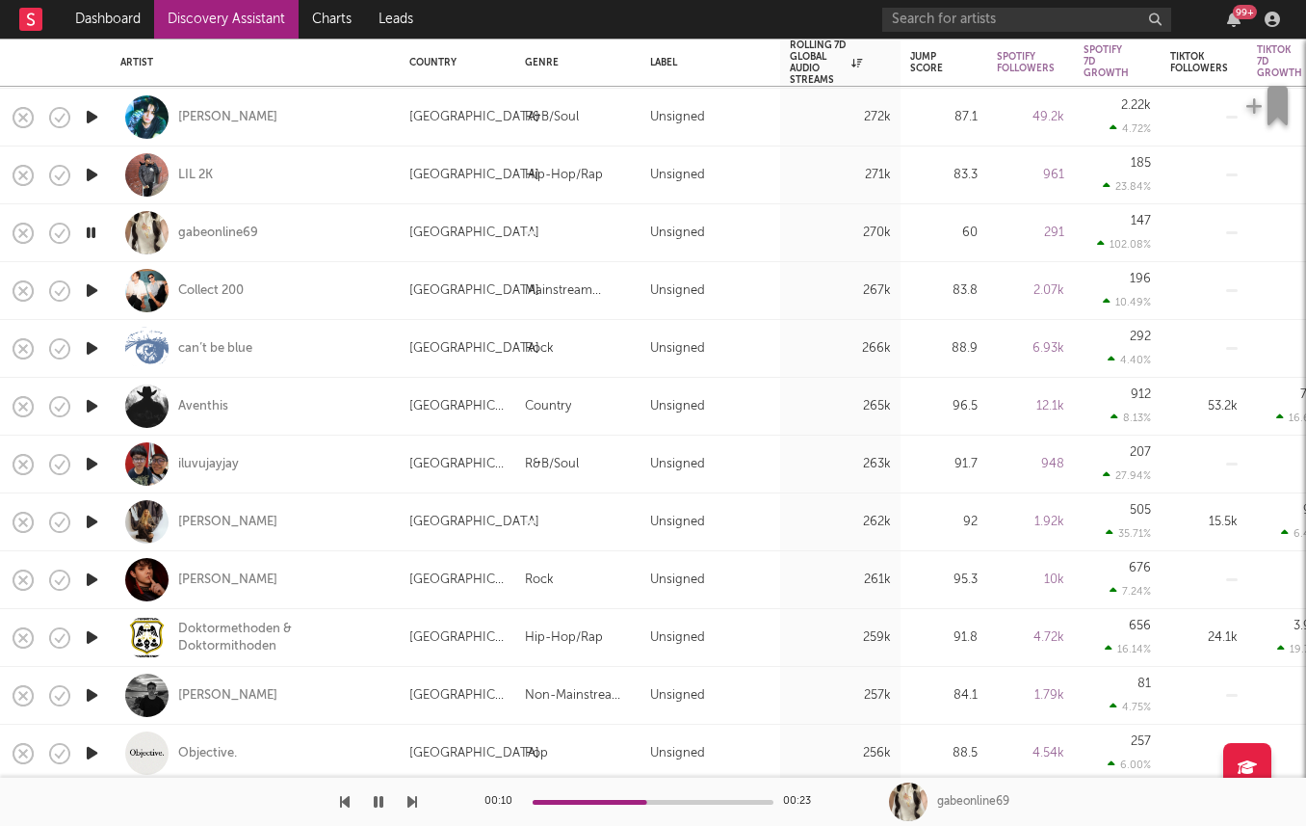
click at [94, 523] on icon "button" at bounding box center [92, 522] width 20 height 24
click at [92, 577] on icon "button" at bounding box center [92, 579] width 20 height 24
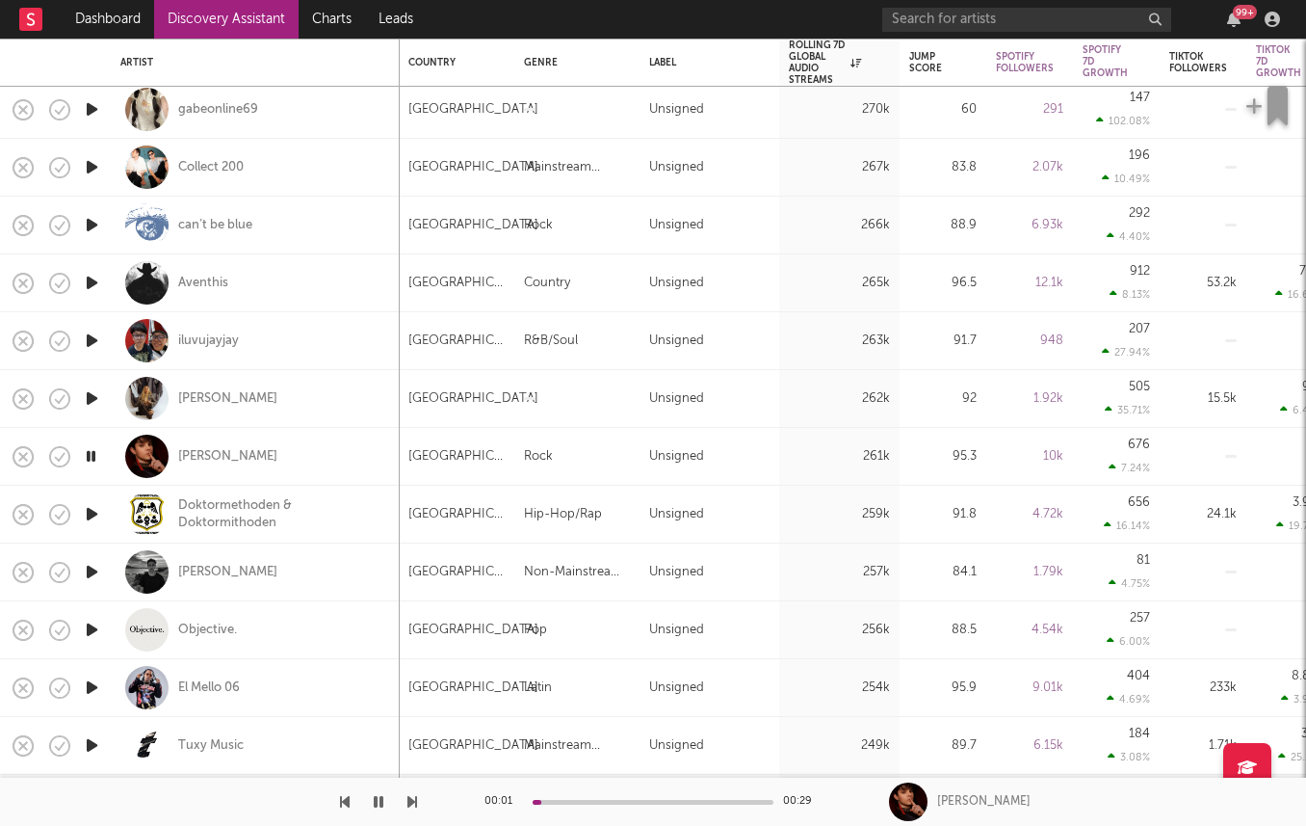
click at [92, 575] on icon "button" at bounding box center [92, 572] width 20 height 24
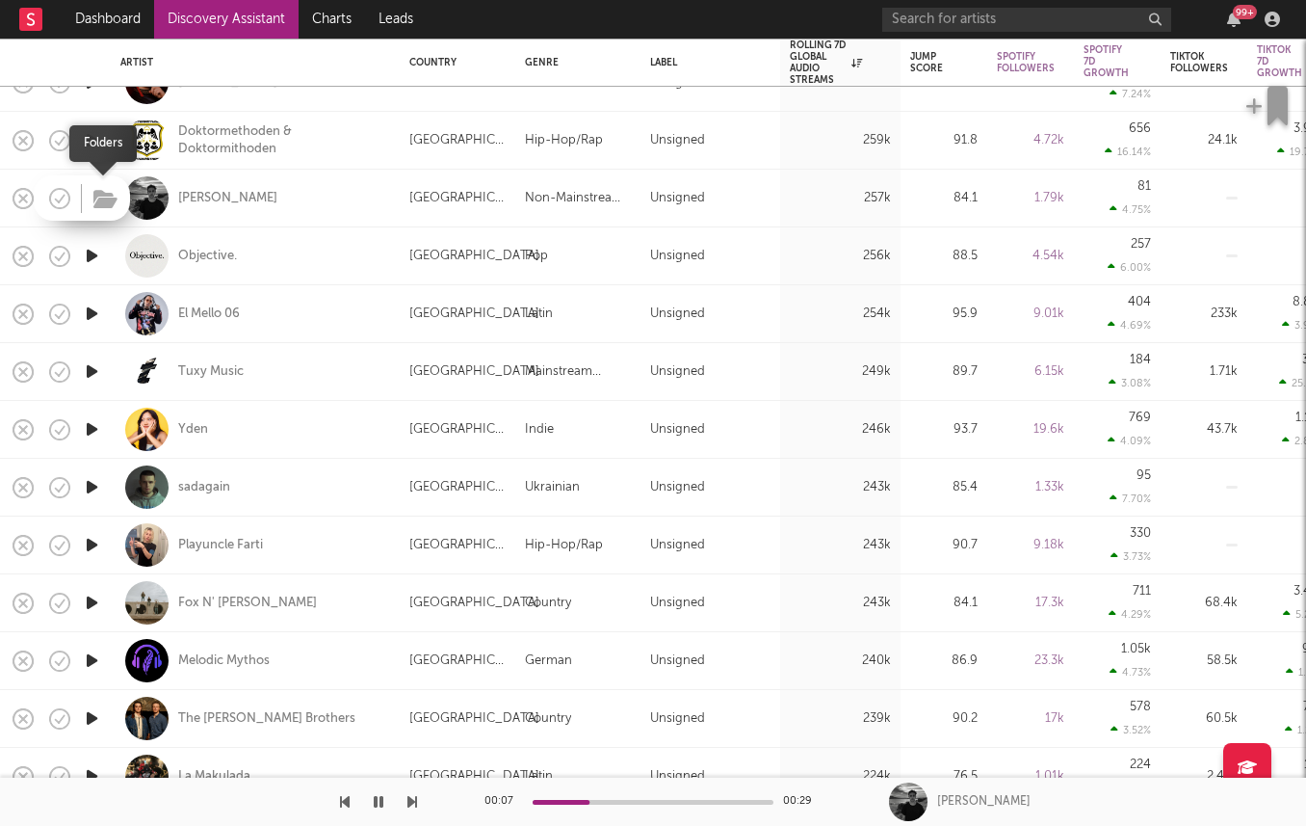
click at [108, 202] on icon "button" at bounding box center [105, 199] width 24 height 21
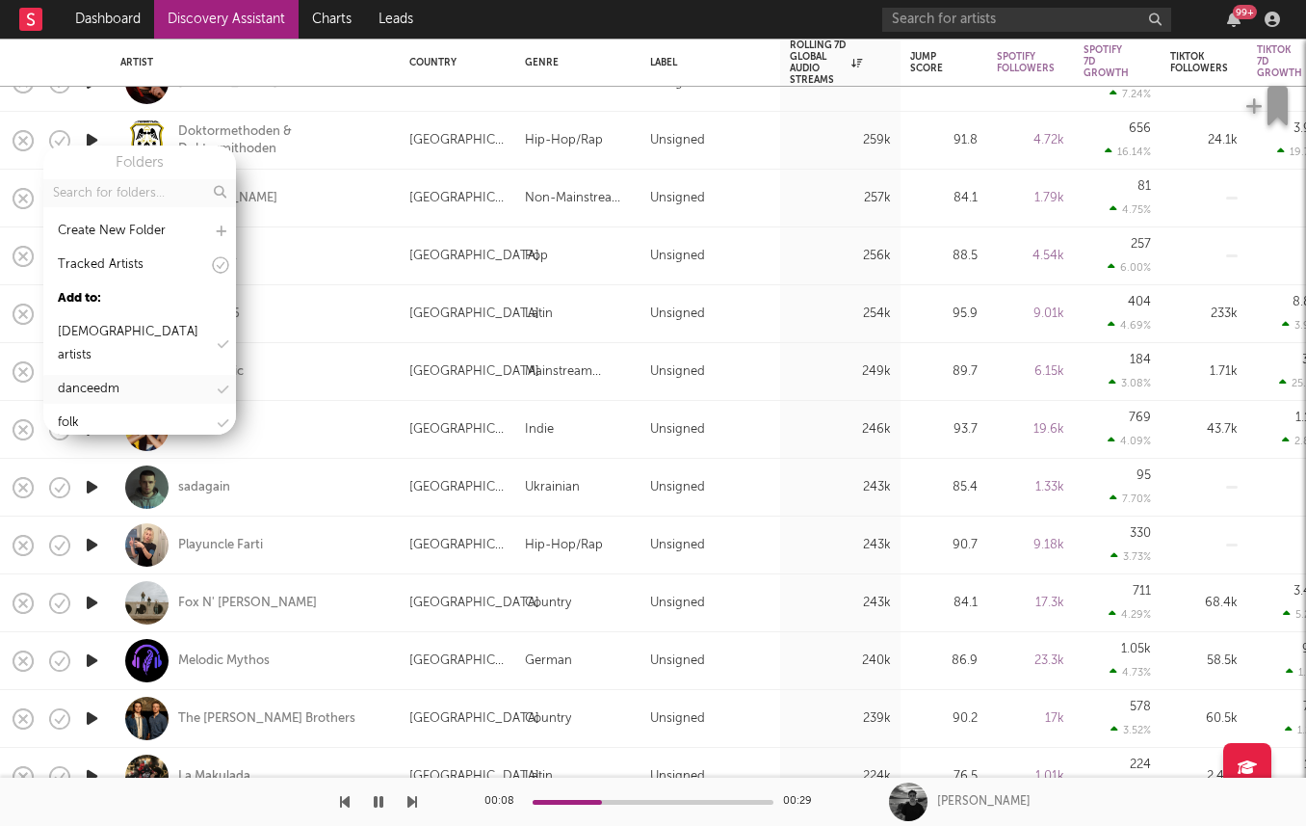
click at [221, 383] on icon at bounding box center [223, 389] width 11 height 13
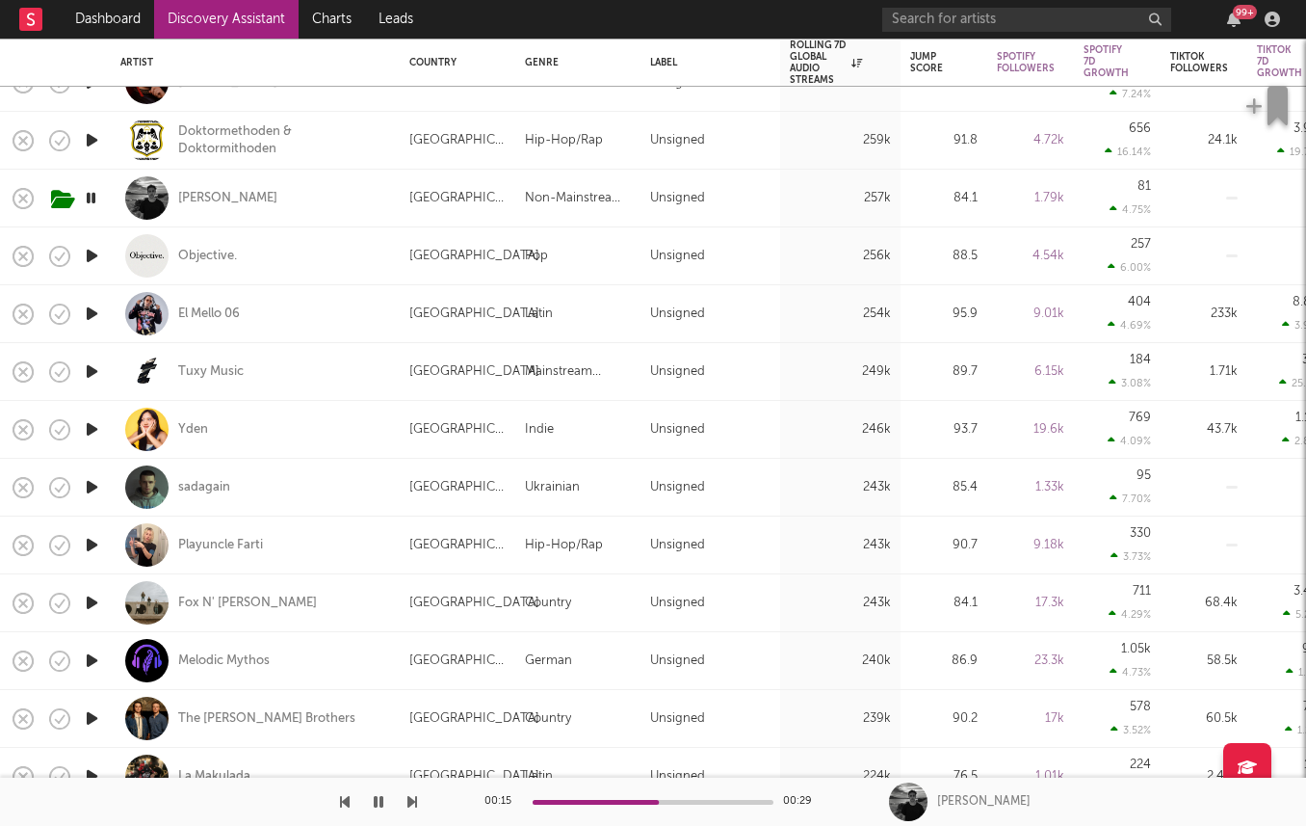
click at [89, 491] on icon "button" at bounding box center [92, 487] width 20 height 24
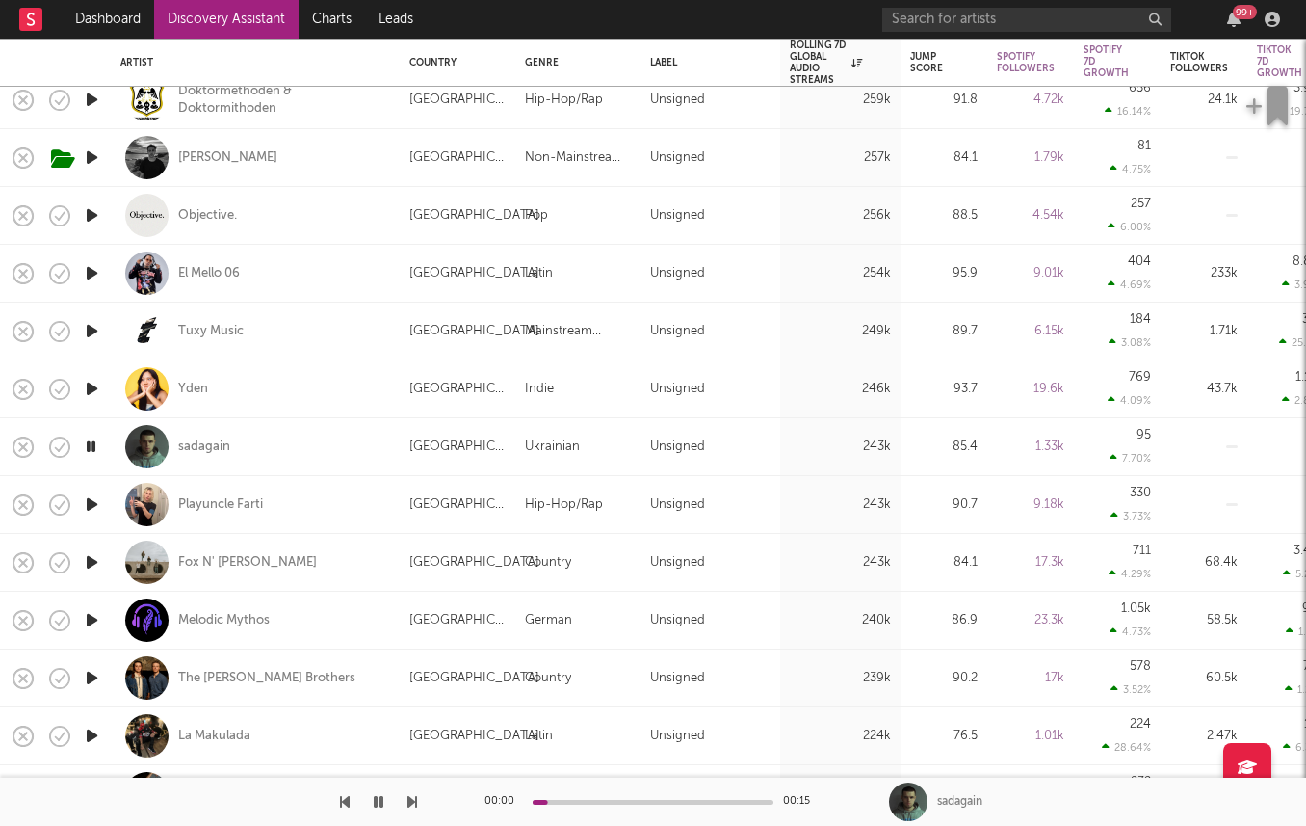
click at [93, 560] on icon "button" at bounding box center [92, 562] width 20 height 24
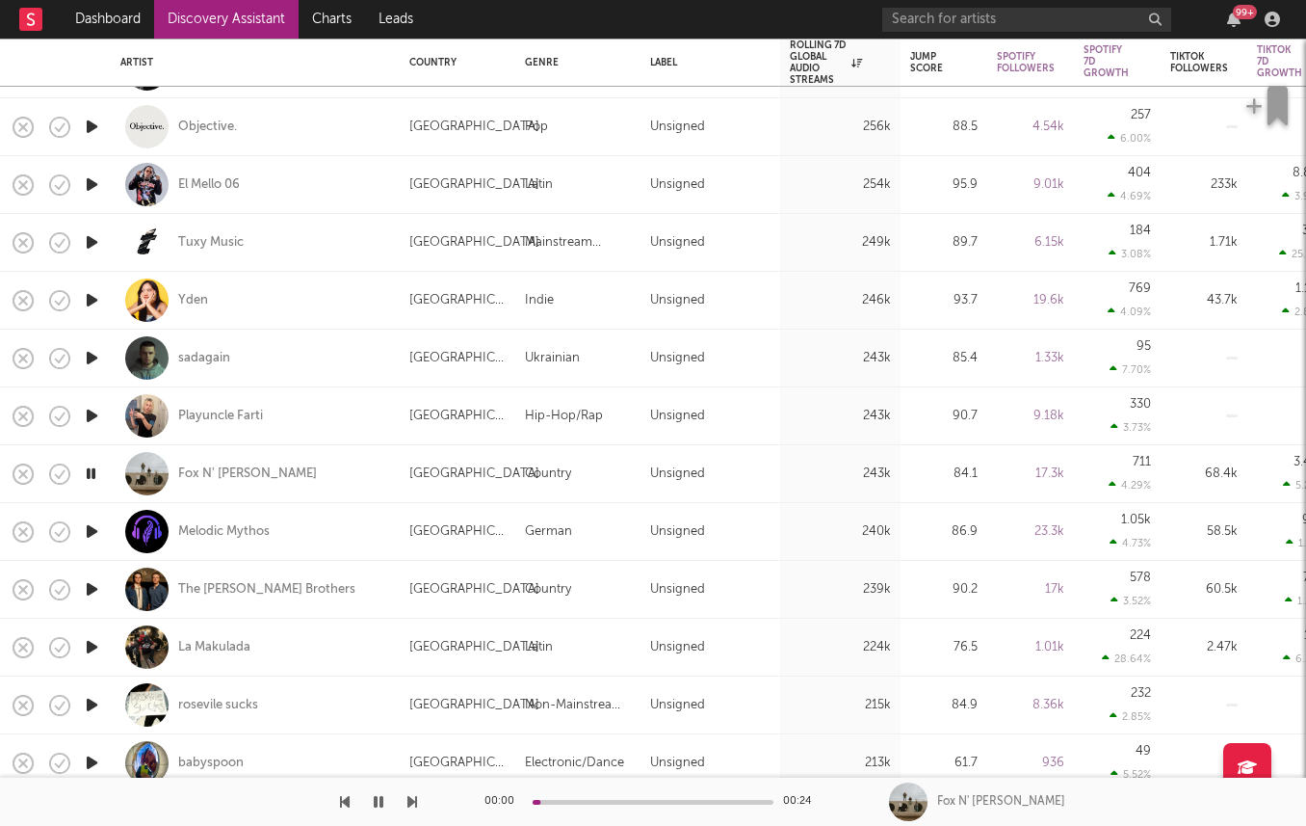
click at [91, 573] on div at bounding box center [91, 590] width 39 height 58
select select "1w"
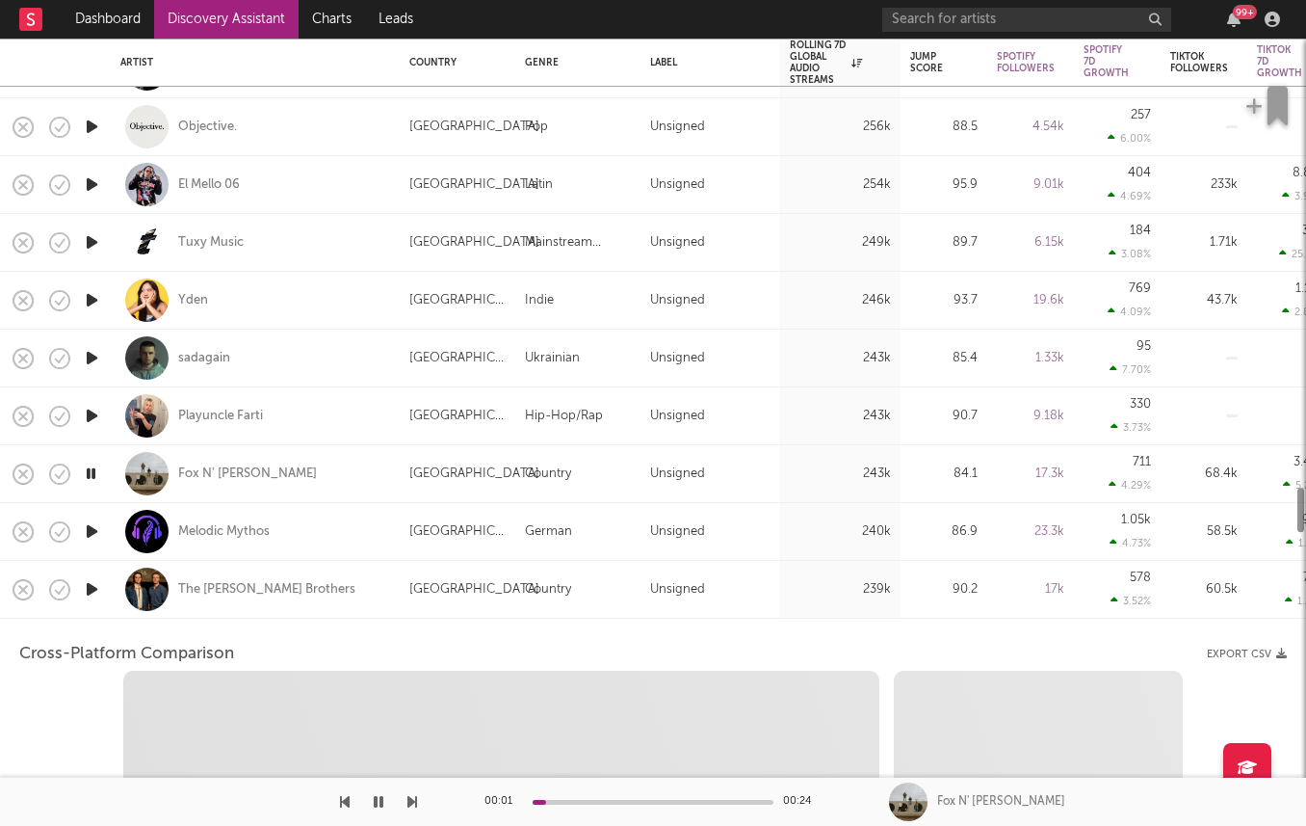
click at [96, 549] on div at bounding box center [91, 532] width 39 height 58
select select "1w"
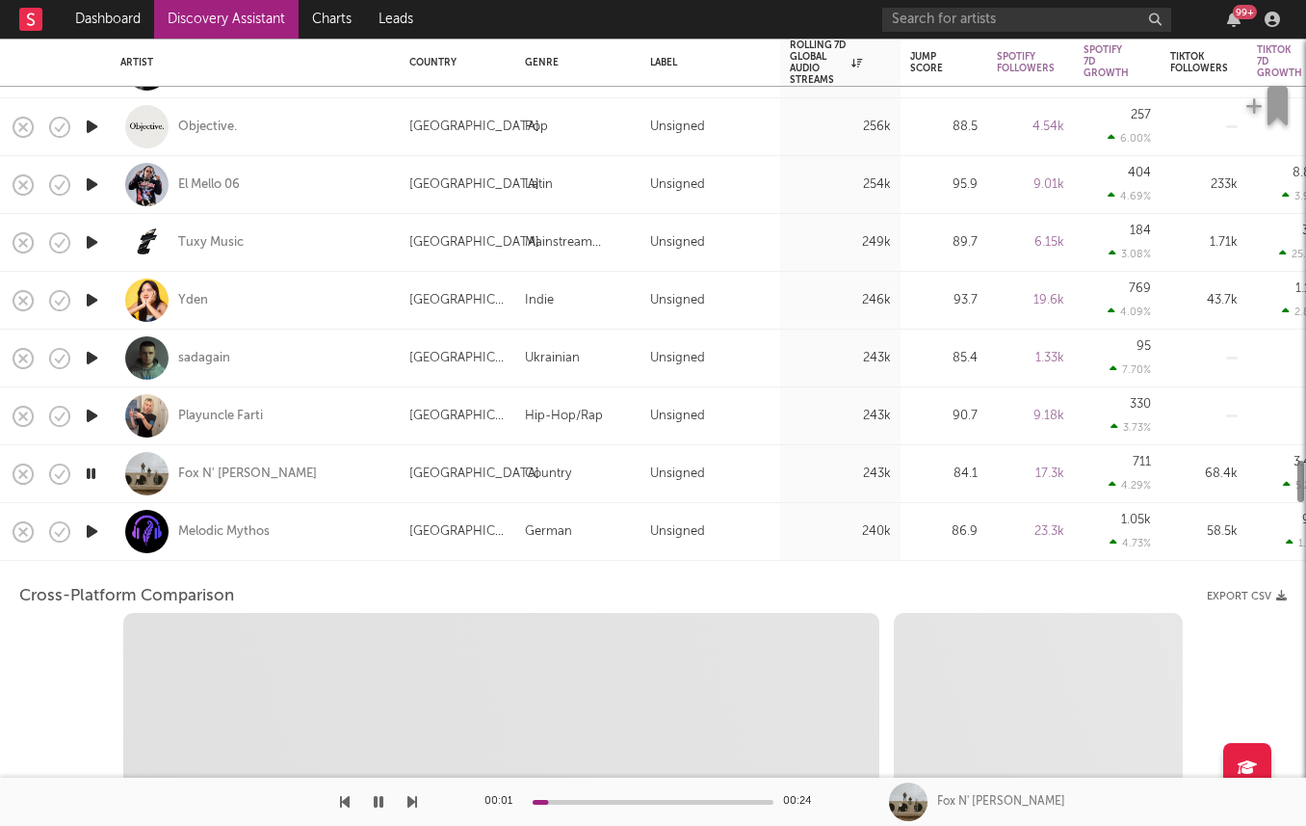
select select "6m"
click at [115, 546] on div "Melodic Mythos" at bounding box center [255, 532] width 289 height 58
select select "1w"
select select "6m"
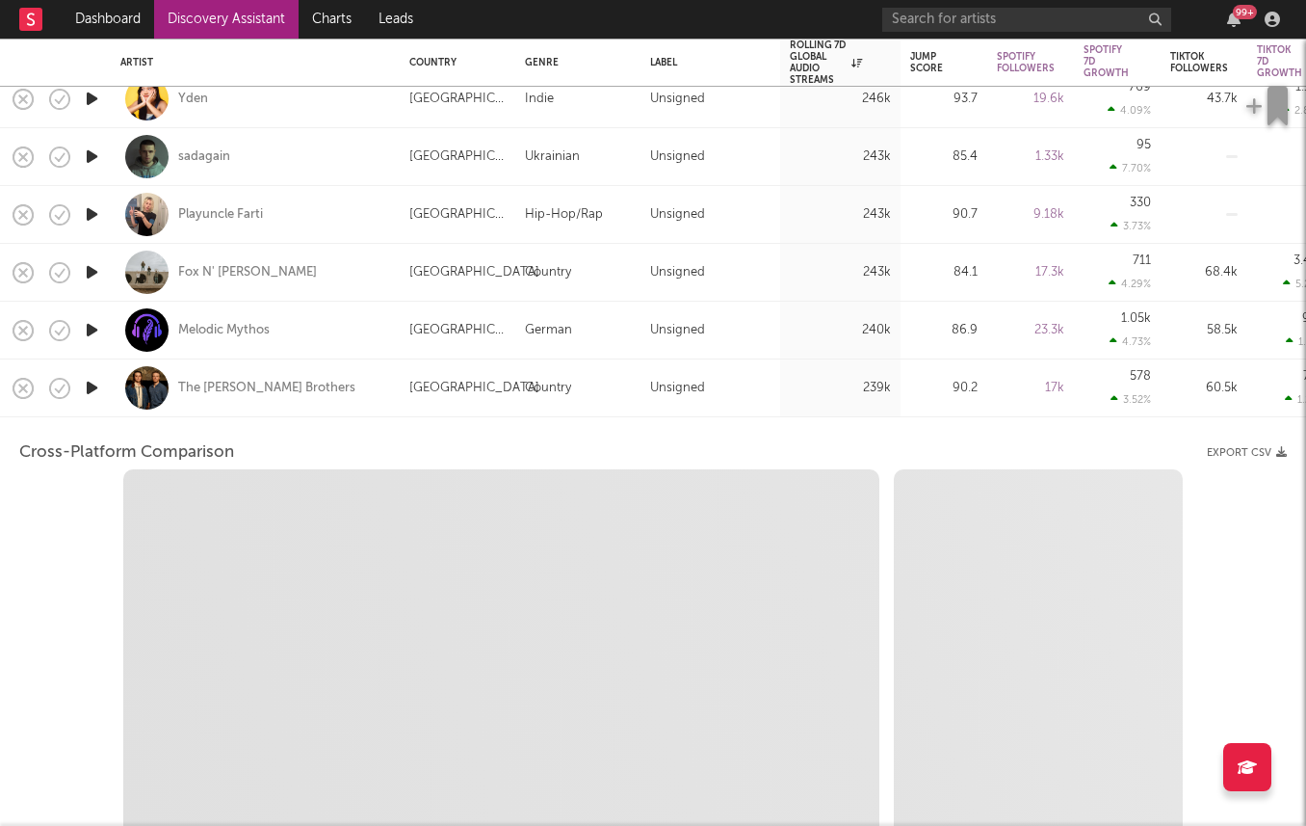
click at [104, 393] on div at bounding box center [91, 388] width 39 height 58
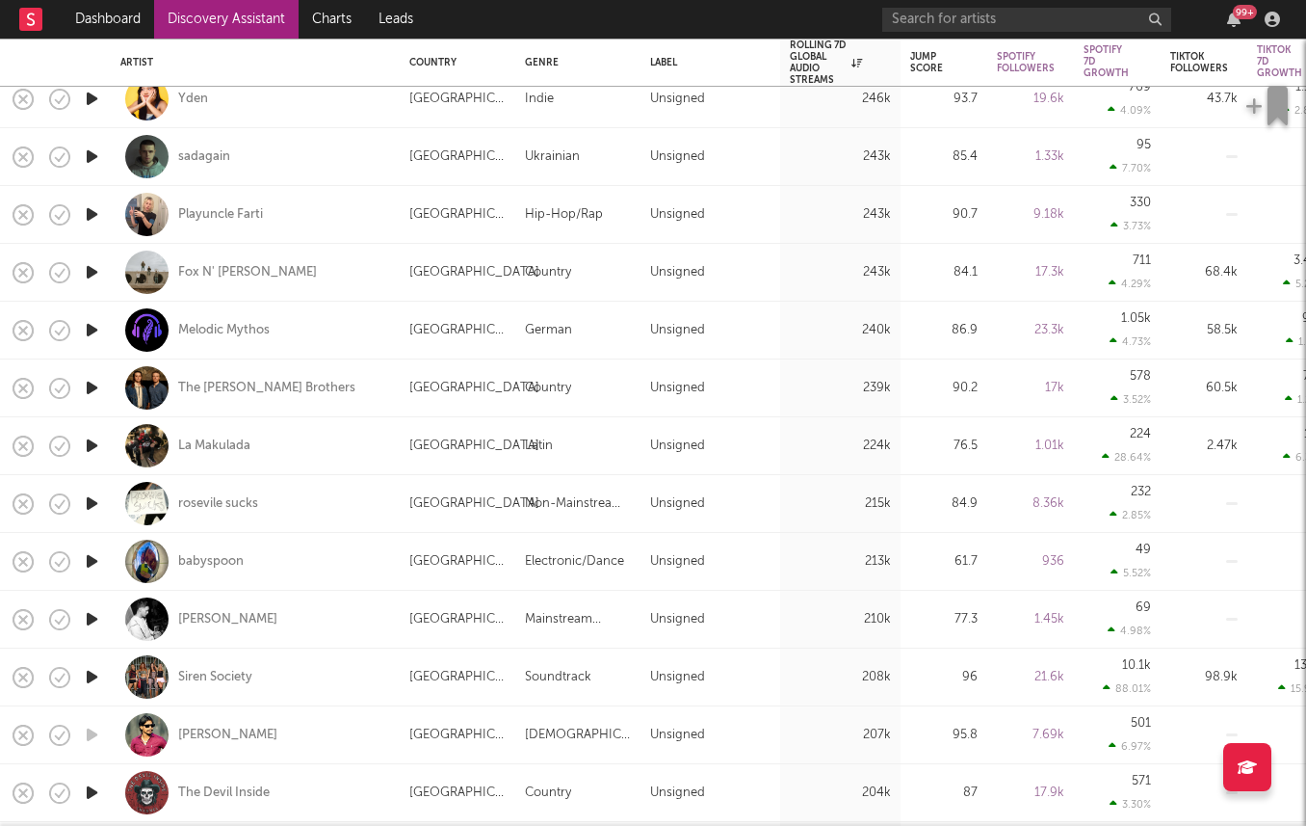
click at [92, 448] on icon "button" at bounding box center [92, 446] width 20 height 24
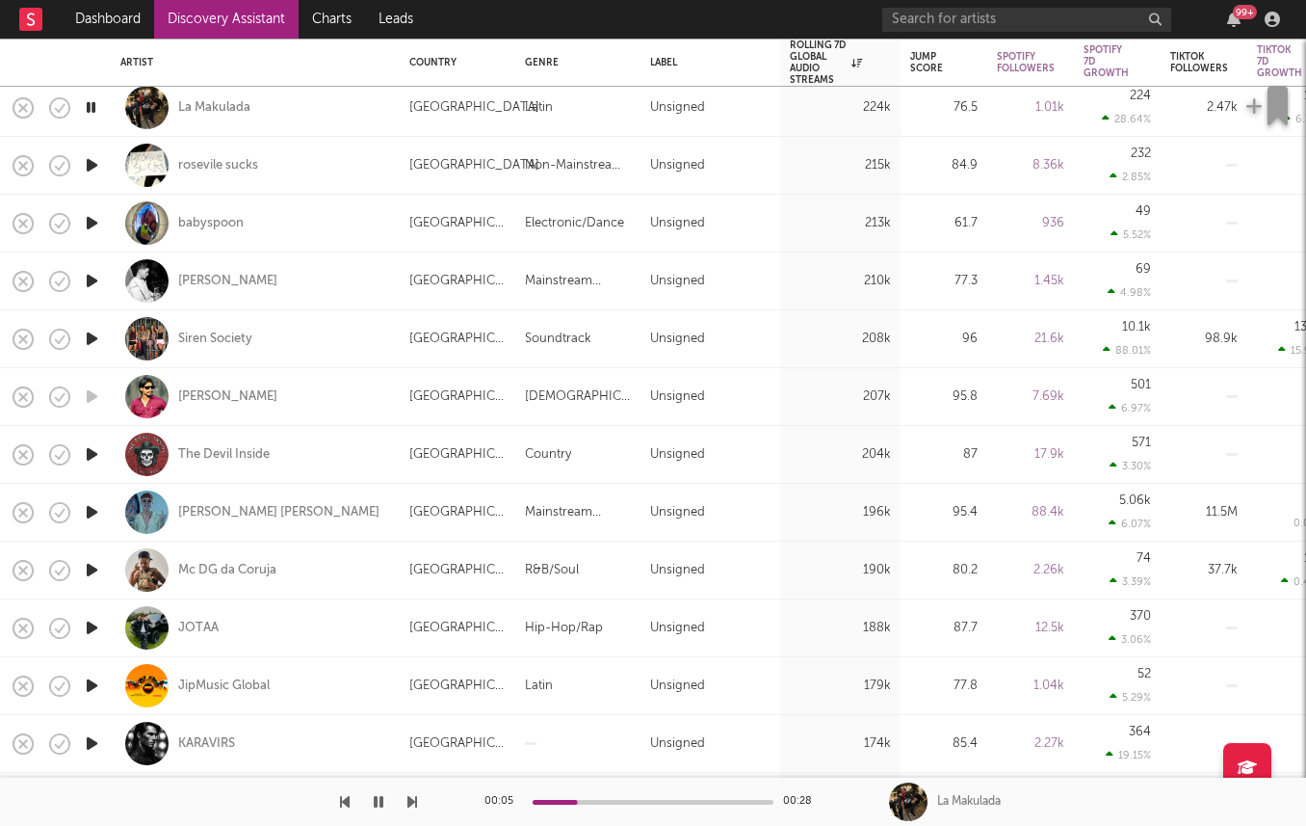
click at [88, 627] on icon "button" at bounding box center [92, 628] width 20 height 24
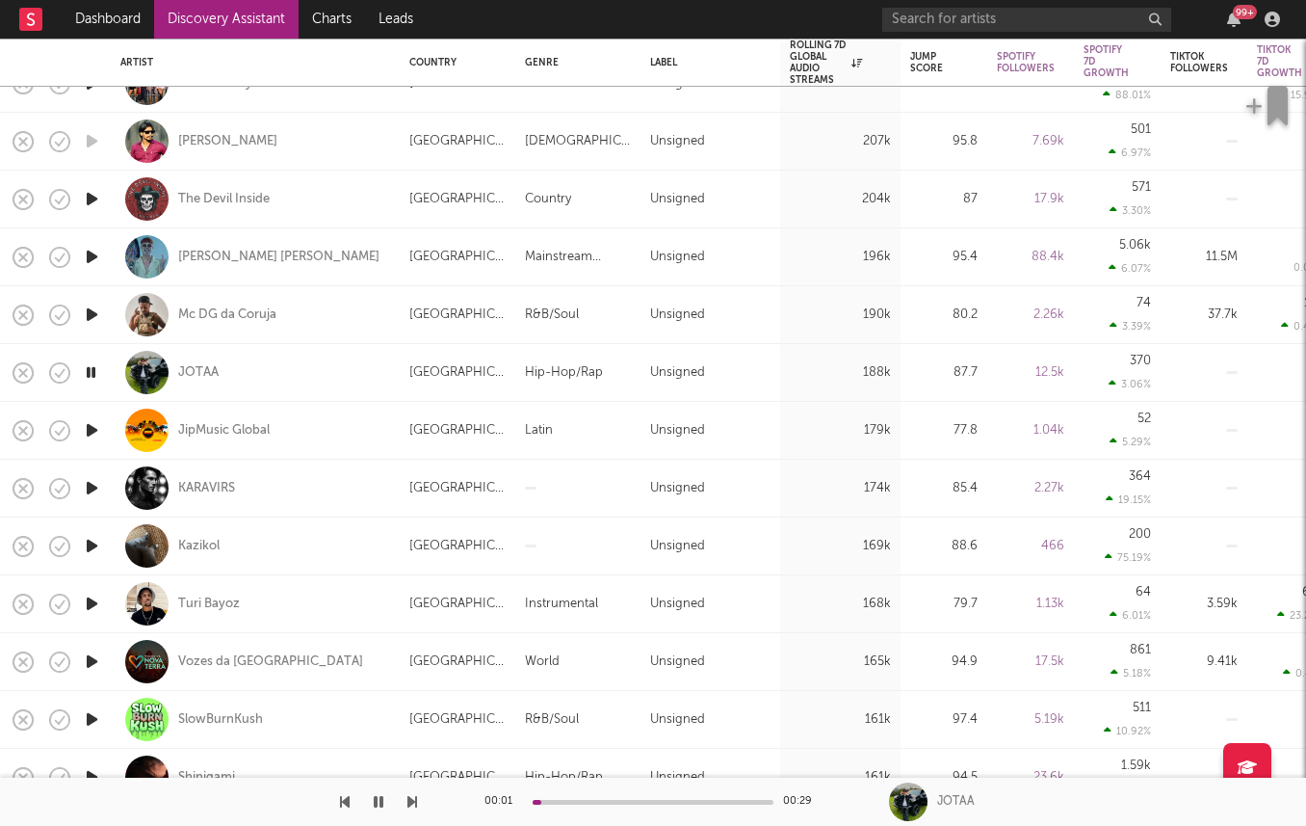
click at [91, 491] on icon "button" at bounding box center [92, 488] width 20 height 24
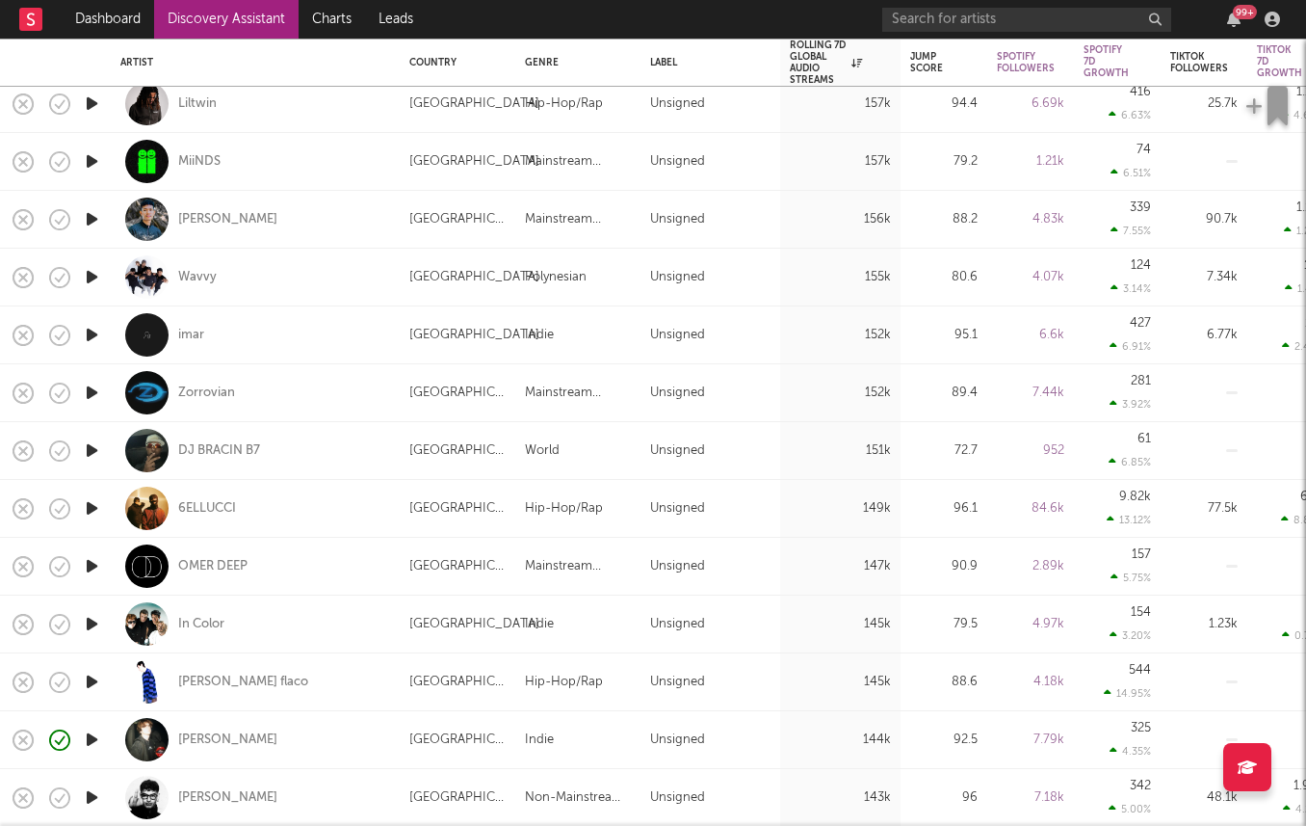
click at [95, 279] on icon "button" at bounding box center [92, 277] width 20 height 24
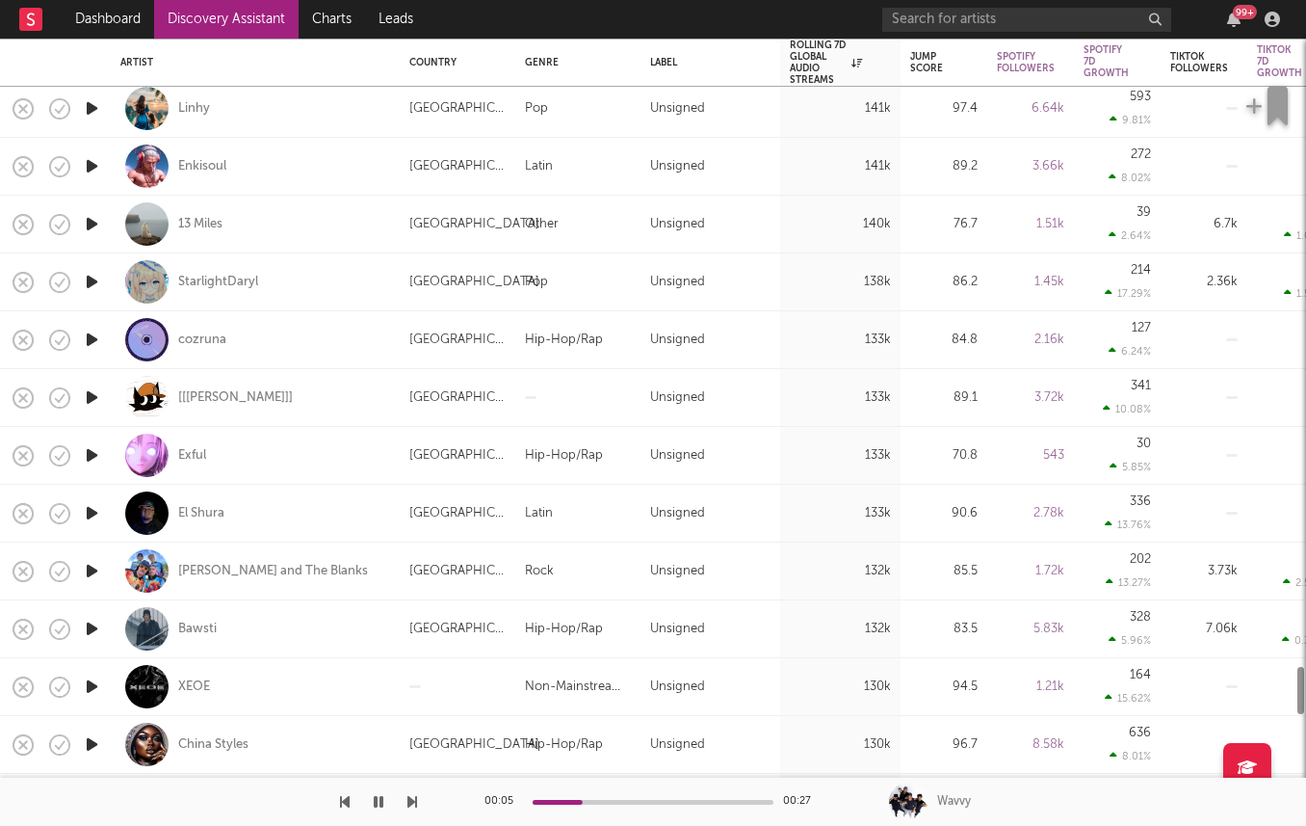
click at [94, 339] on icon "button" at bounding box center [92, 340] width 20 height 24
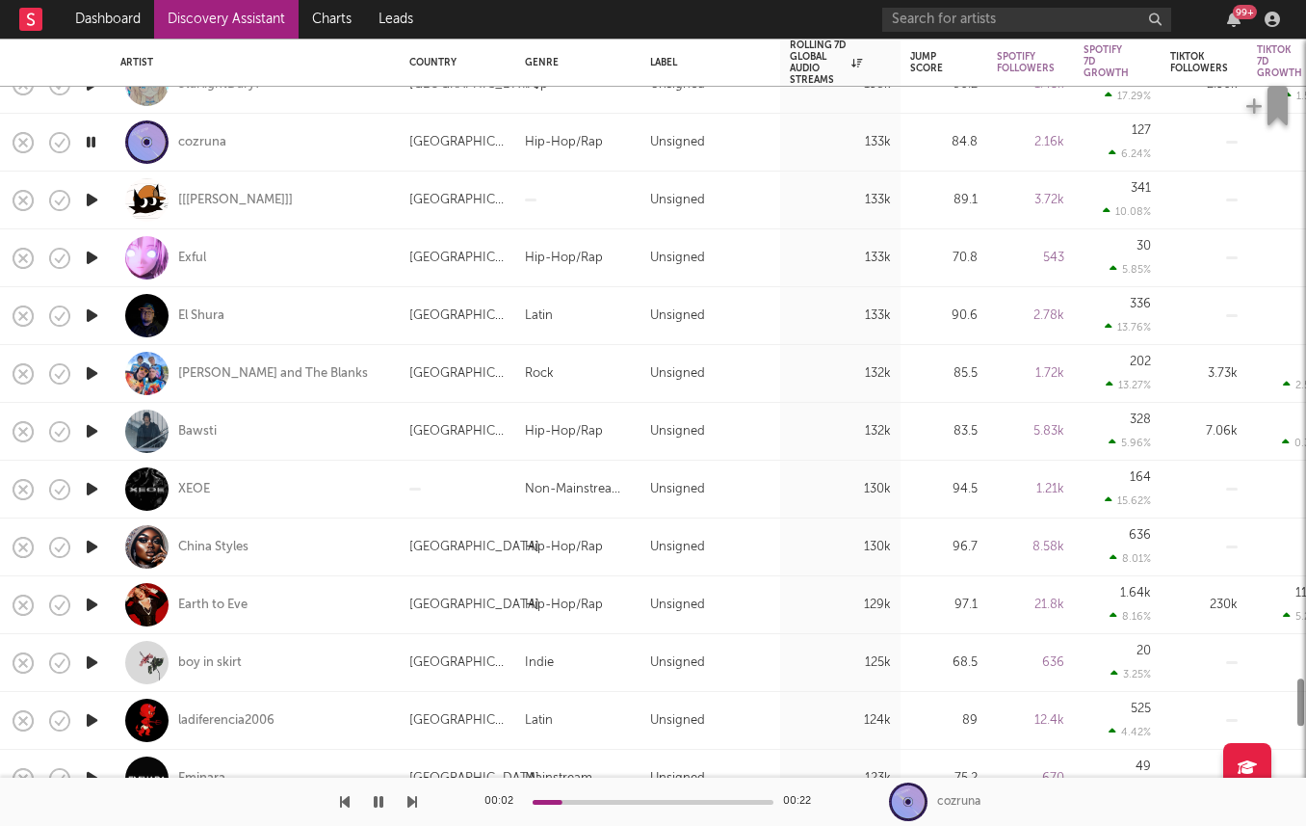
click at [95, 423] on icon "button" at bounding box center [92, 431] width 20 height 24
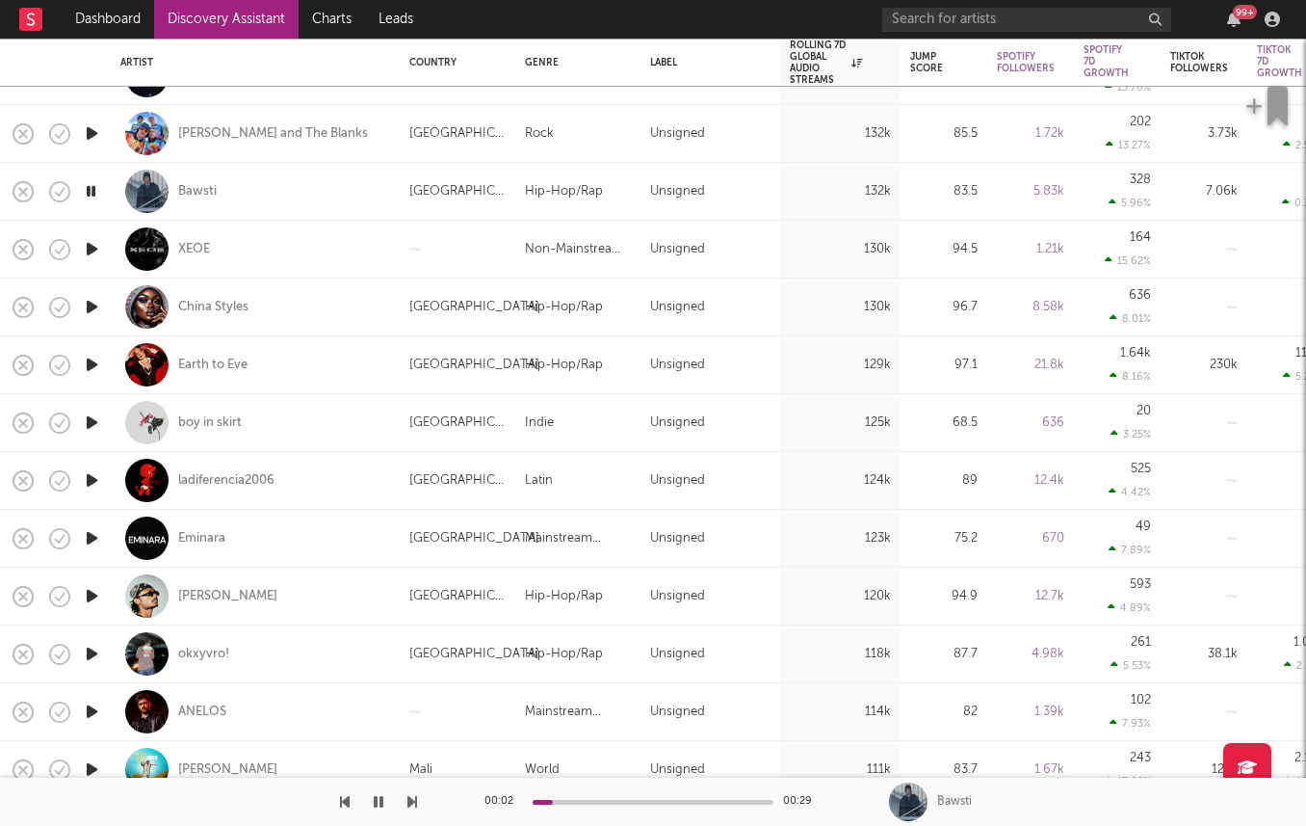
click at [91, 413] on icon "button" at bounding box center [92, 422] width 20 height 24
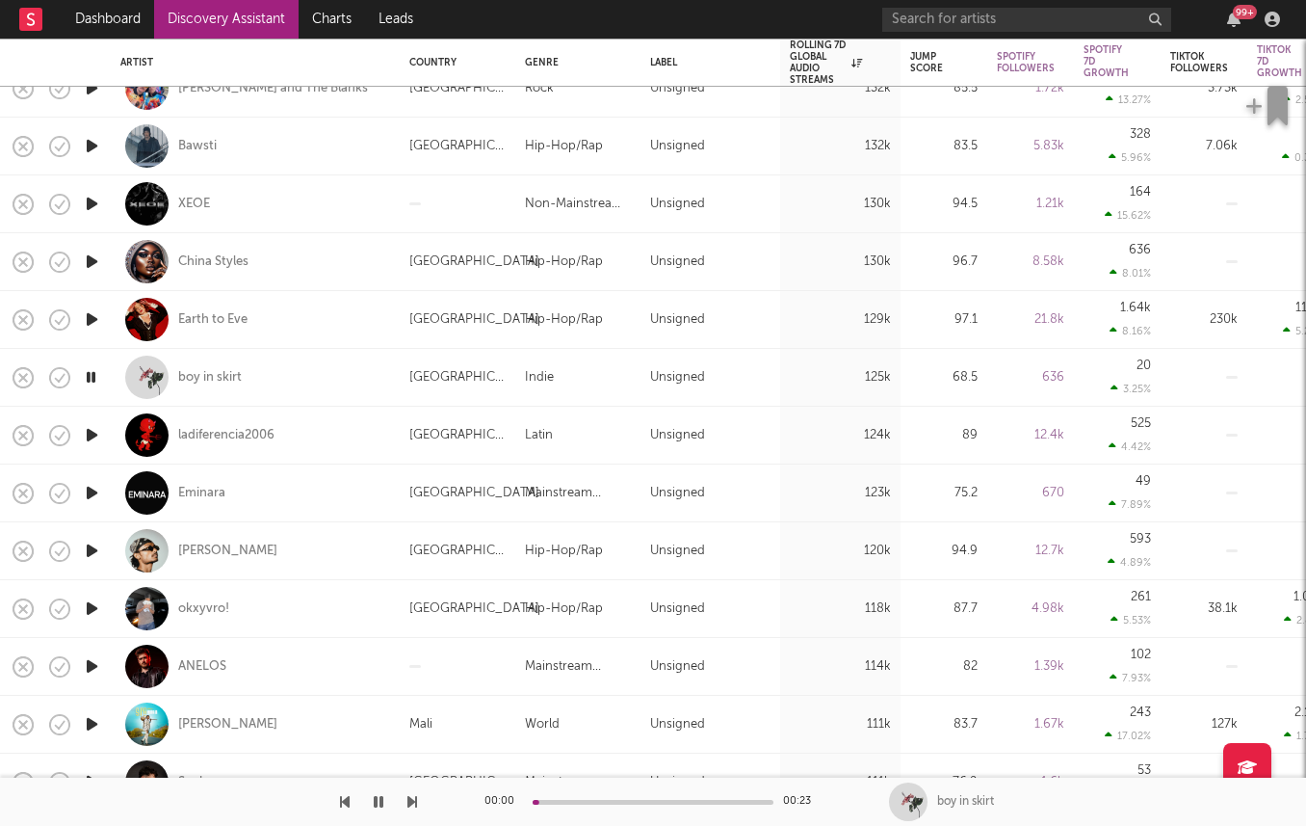
click at [90, 427] on icon "button" at bounding box center [92, 435] width 20 height 24
click at [92, 487] on icon "button" at bounding box center [92, 493] width 20 height 24
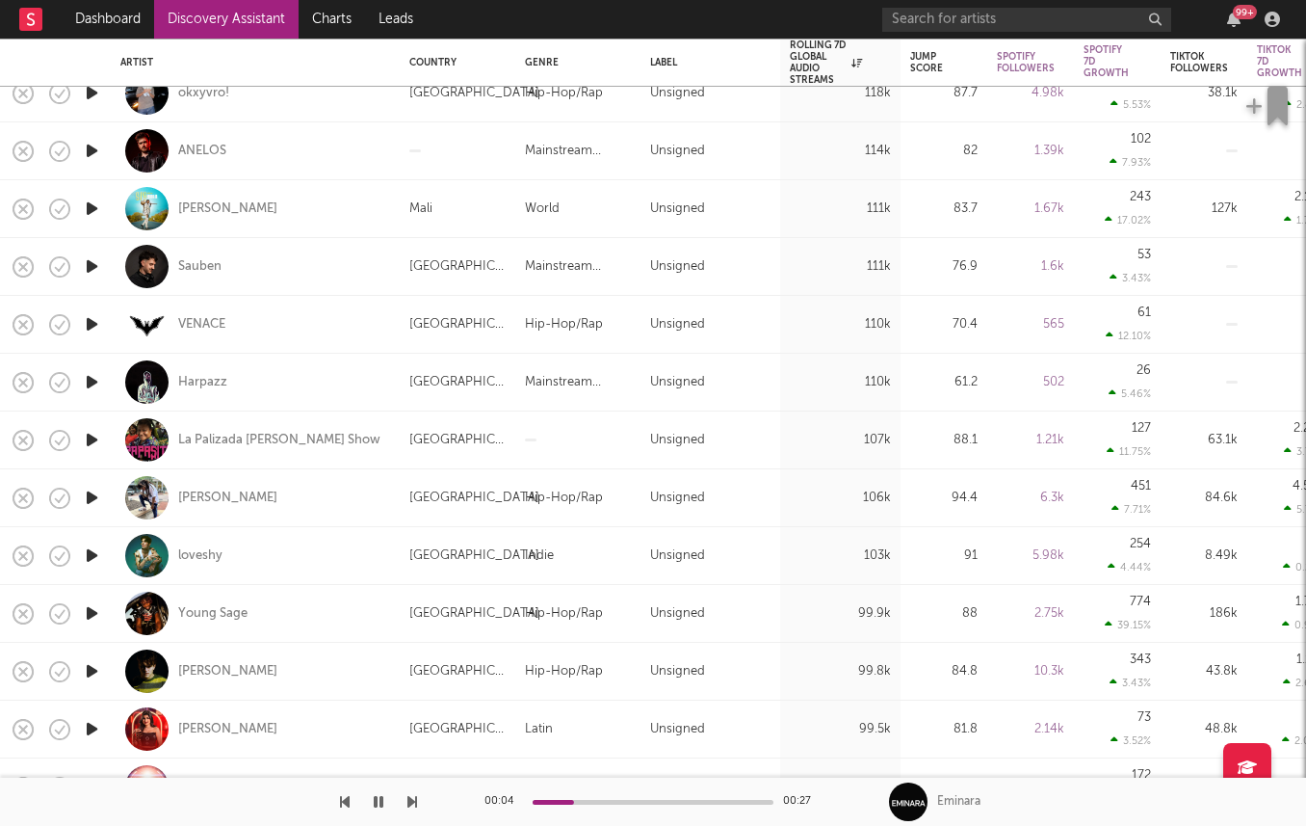
click at [89, 367] on div at bounding box center [91, 383] width 39 height 58
select select "1w"
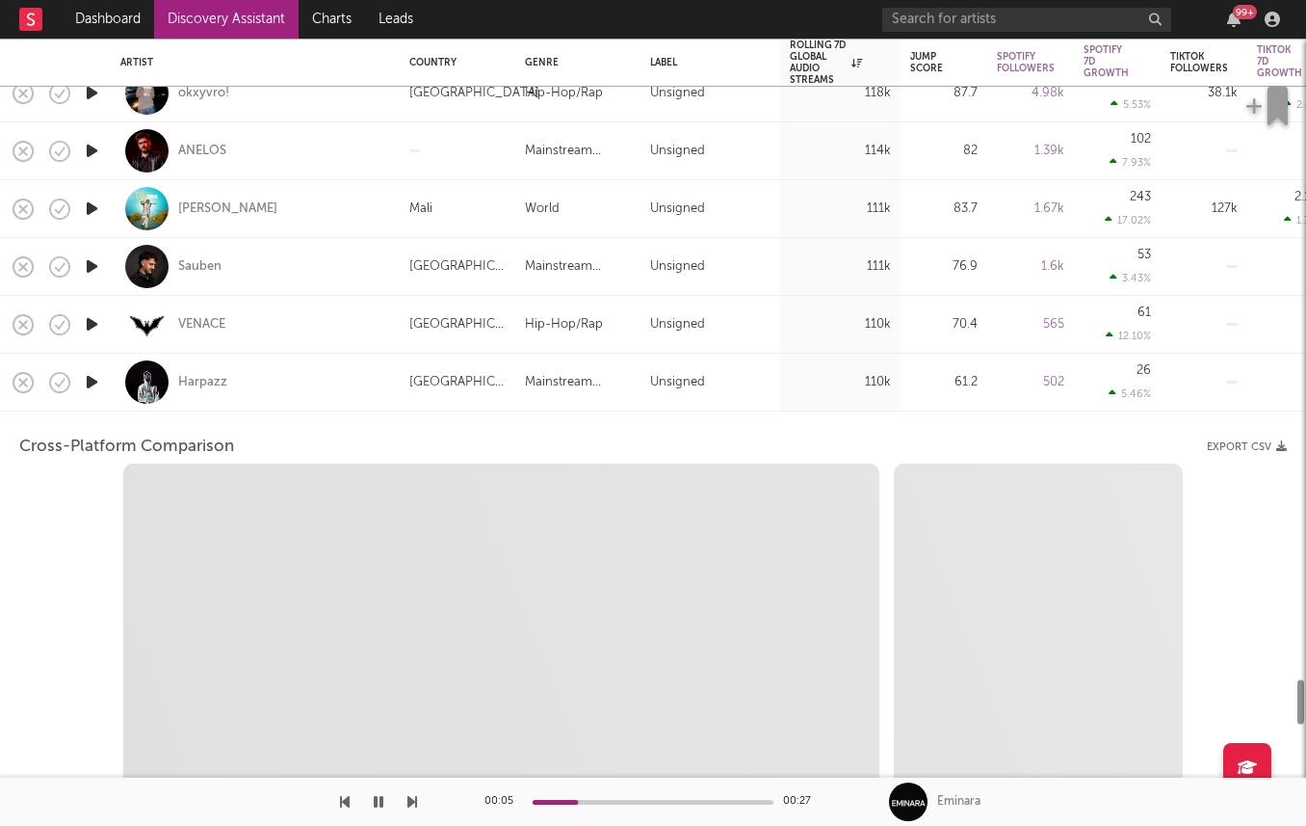
click at [89, 369] on div at bounding box center [91, 383] width 39 height 58
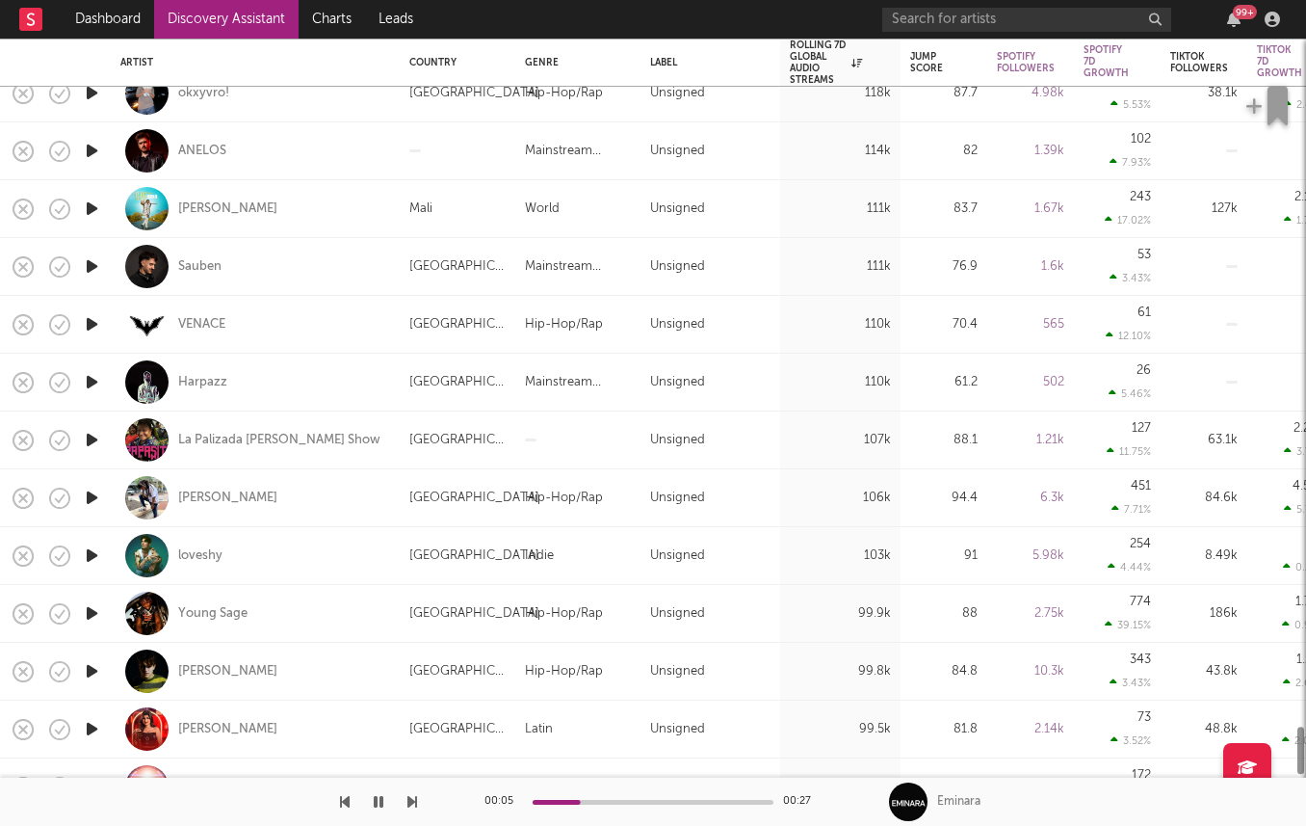
click at [89, 376] on icon "button" at bounding box center [92, 382] width 20 height 24
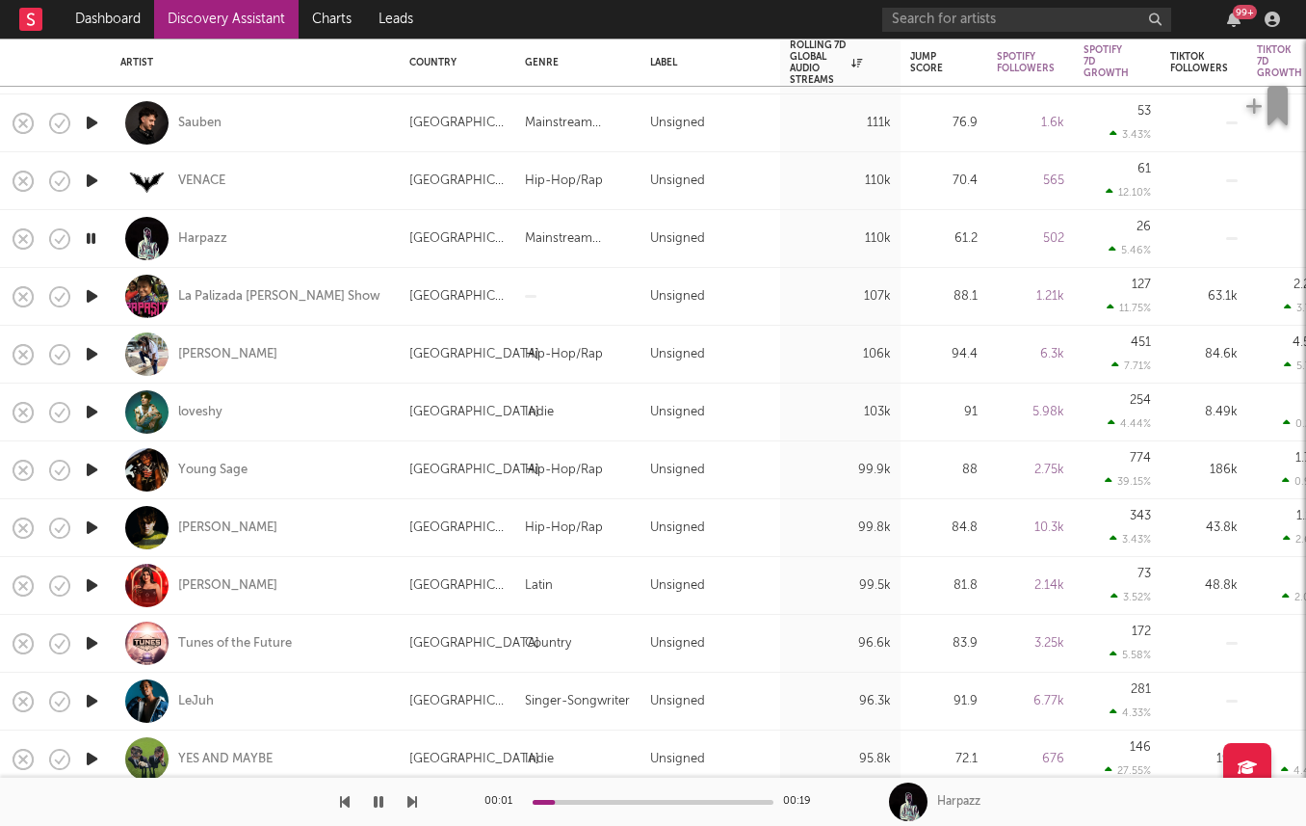
click at [93, 467] on icon "button" at bounding box center [92, 470] width 20 height 24
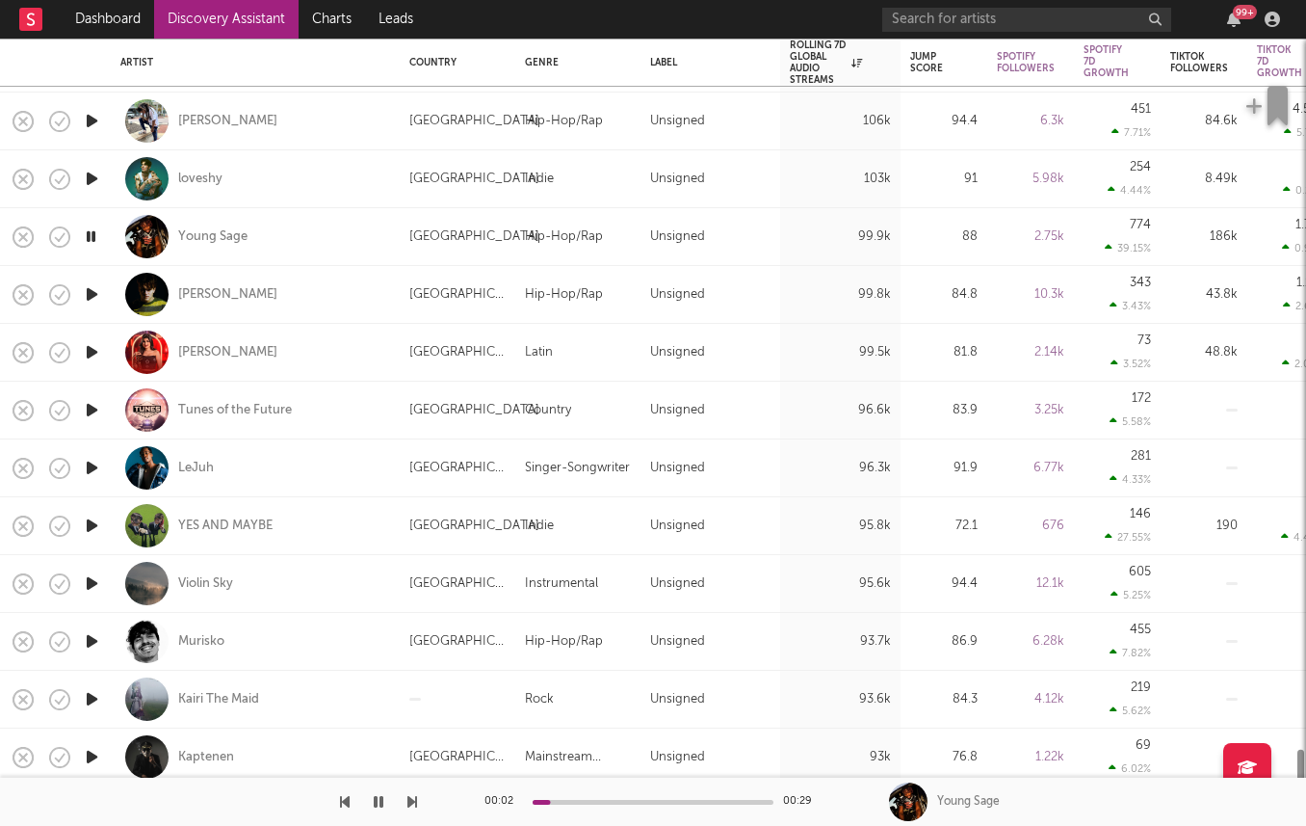
click at [93, 483] on div at bounding box center [91, 468] width 39 height 58
select select "1w"
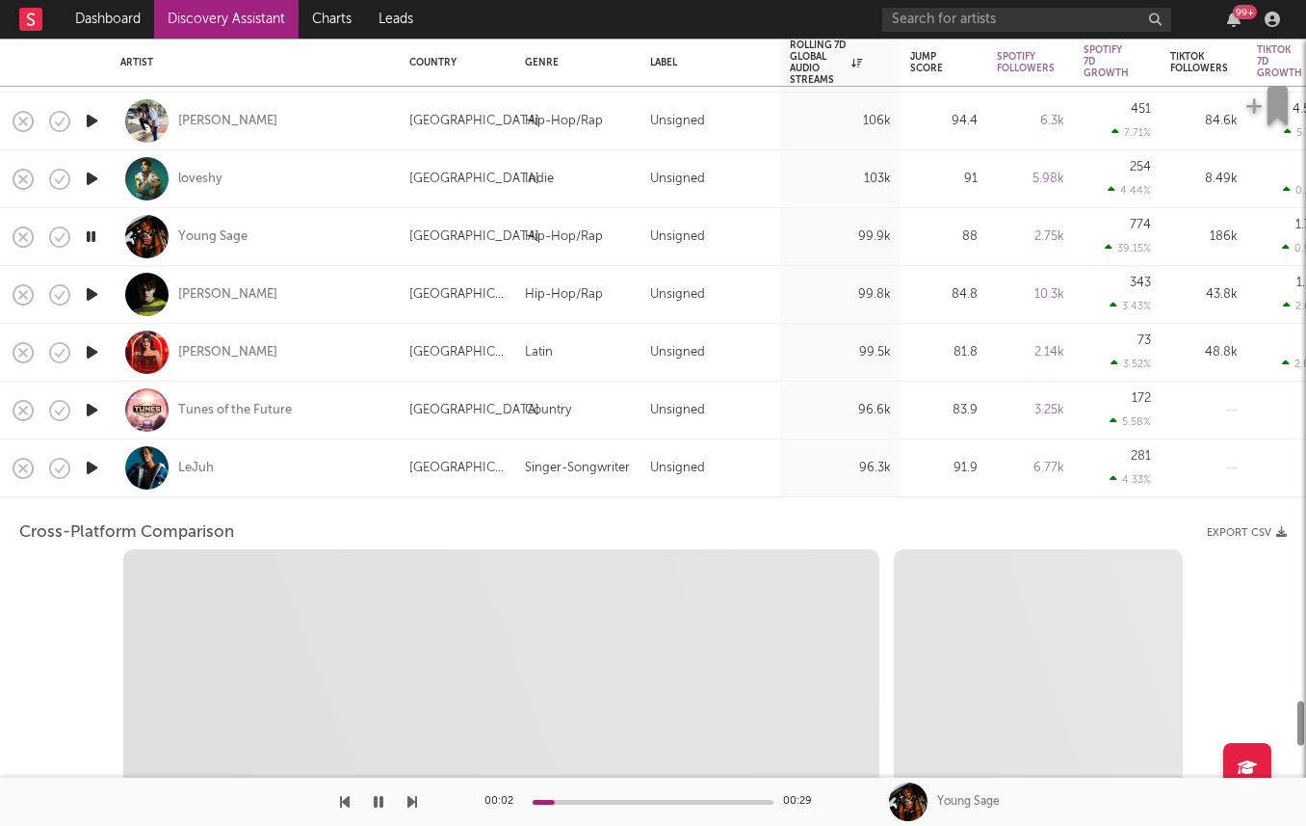
click at [93, 483] on div at bounding box center [91, 468] width 39 height 58
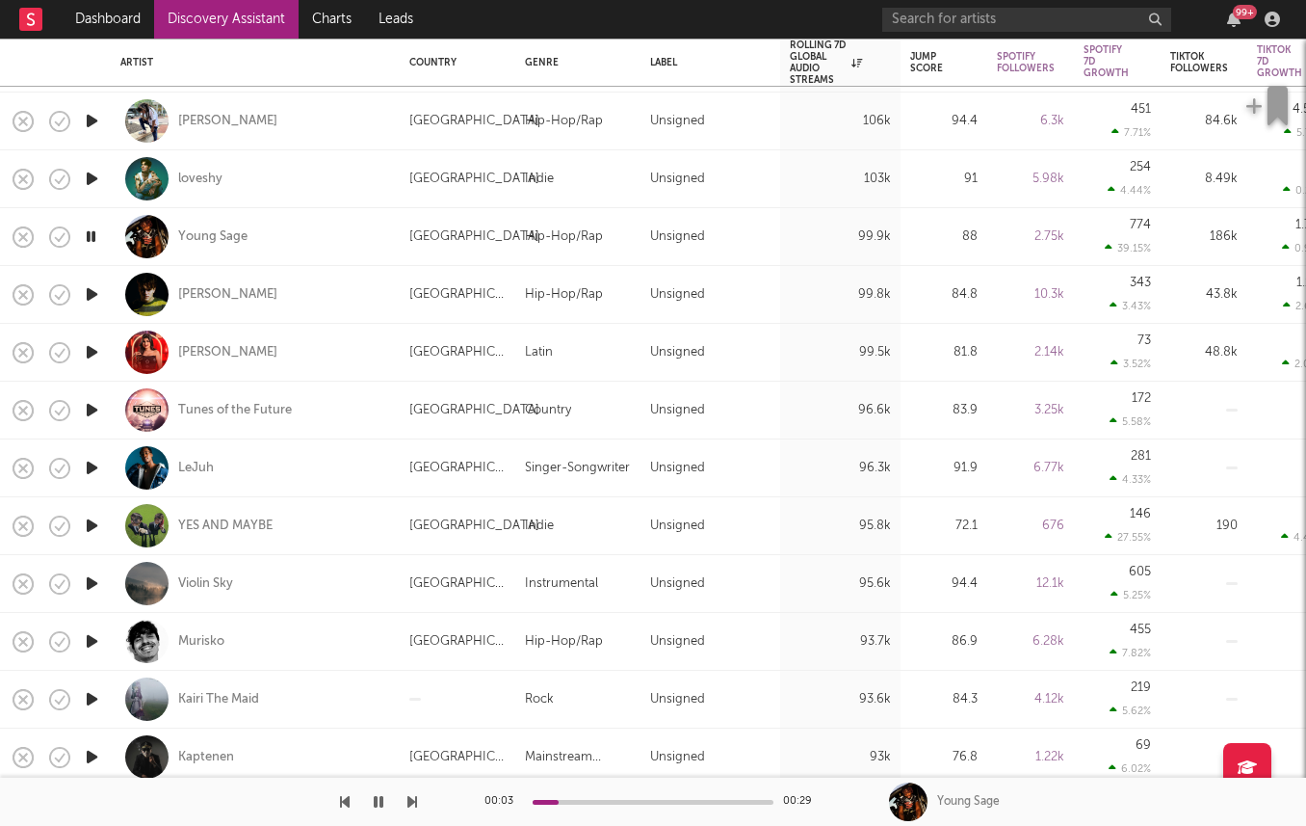
click at [93, 536] on icon "button" at bounding box center [92, 525] width 20 height 24
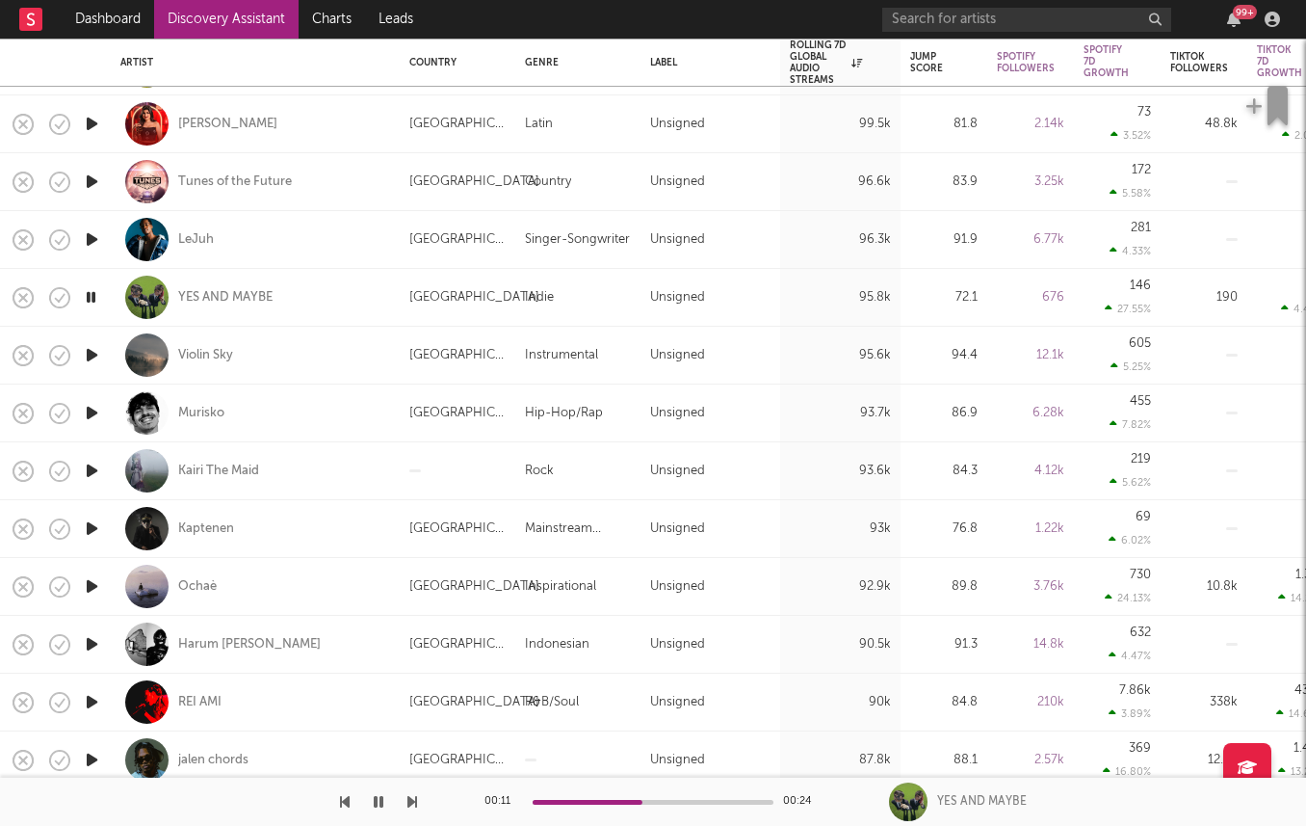
click at [90, 520] on icon "button" at bounding box center [92, 528] width 20 height 24
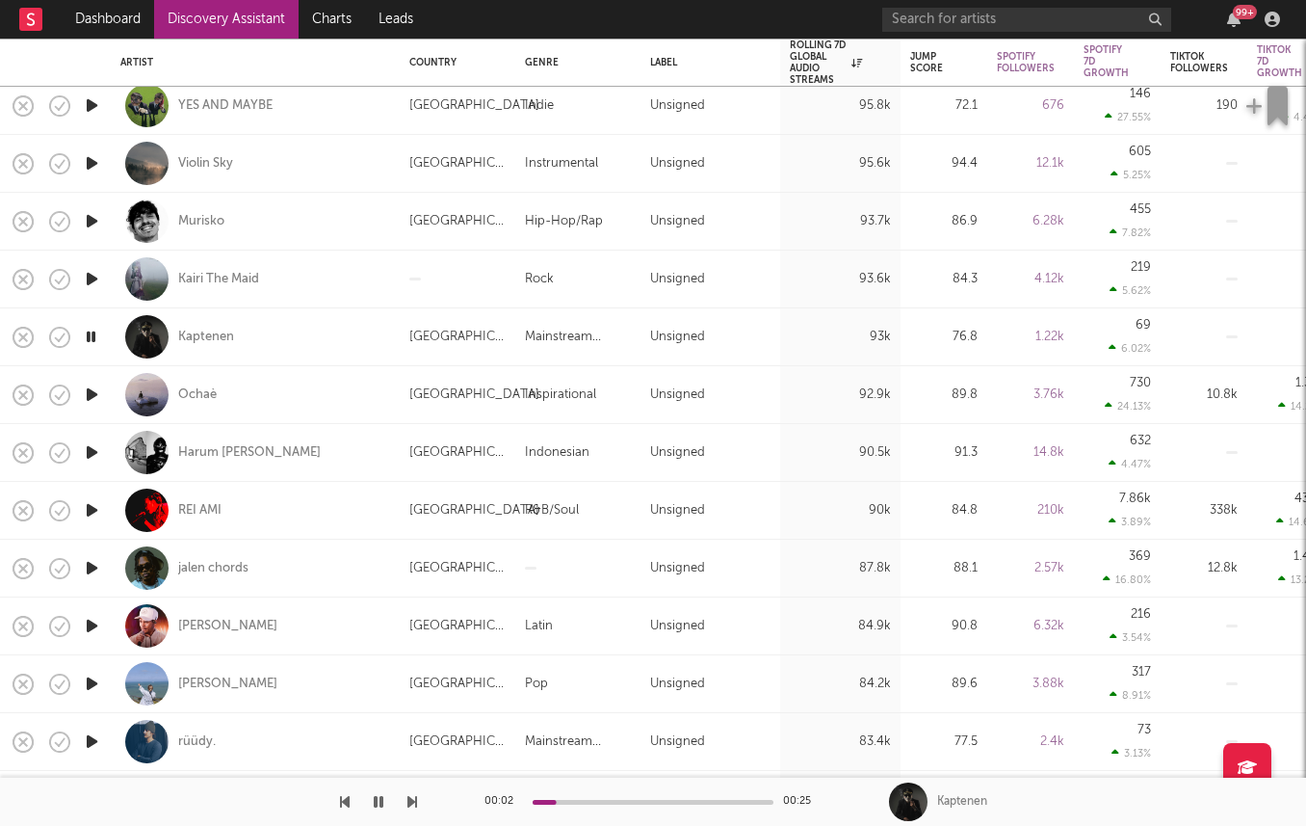
click at [87, 503] on icon "button" at bounding box center [92, 510] width 20 height 24
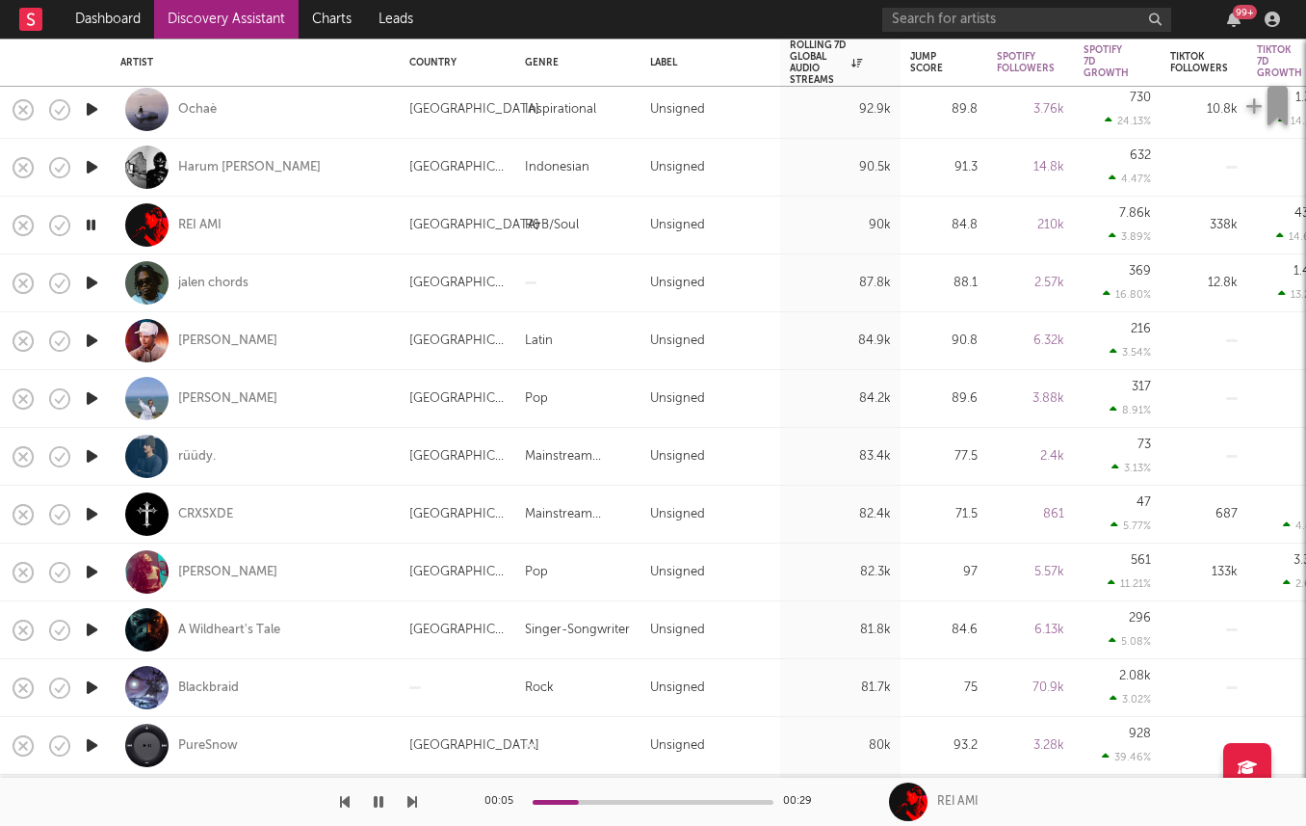
click at [85, 454] on icon "button" at bounding box center [92, 456] width 20 height 24
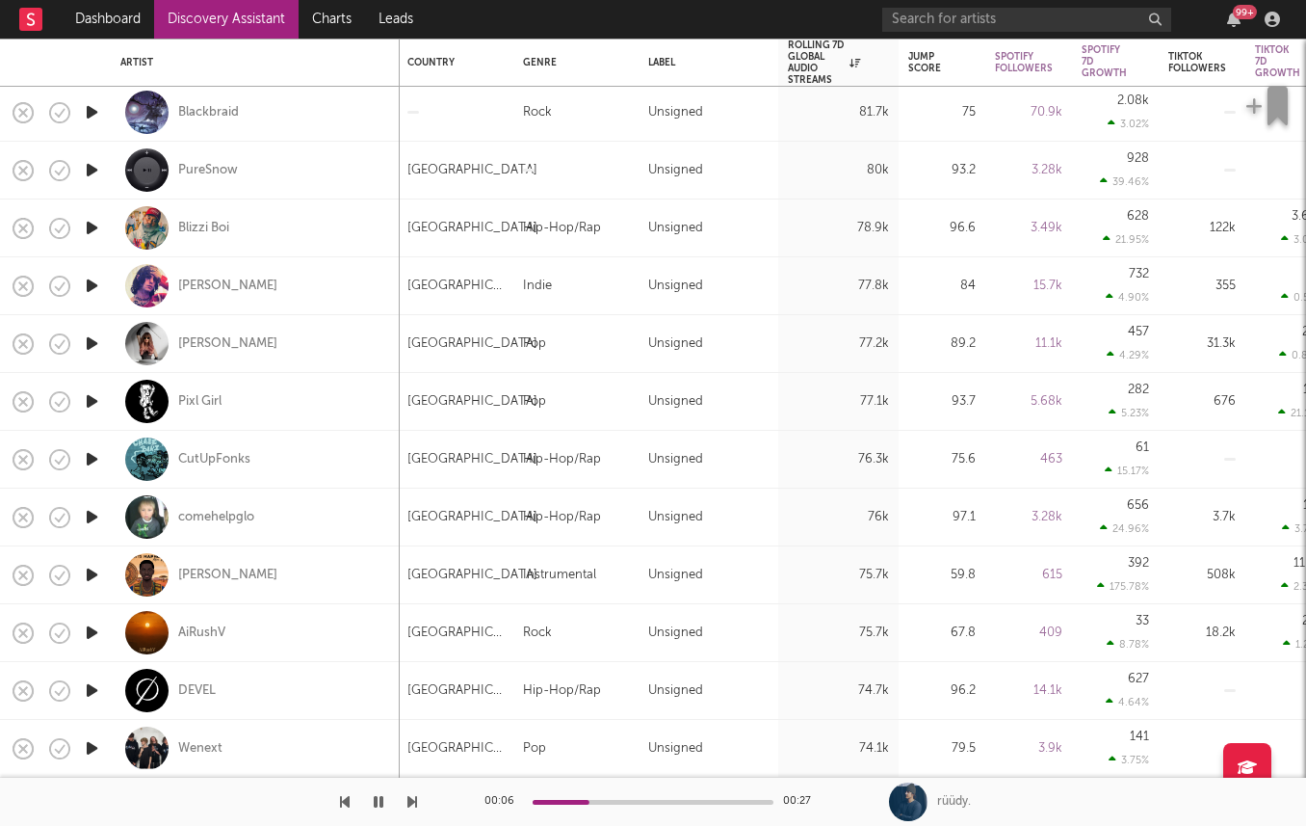
click at [94, 571] on icon "button" at bounding box center [92, 575] width 20 height 24
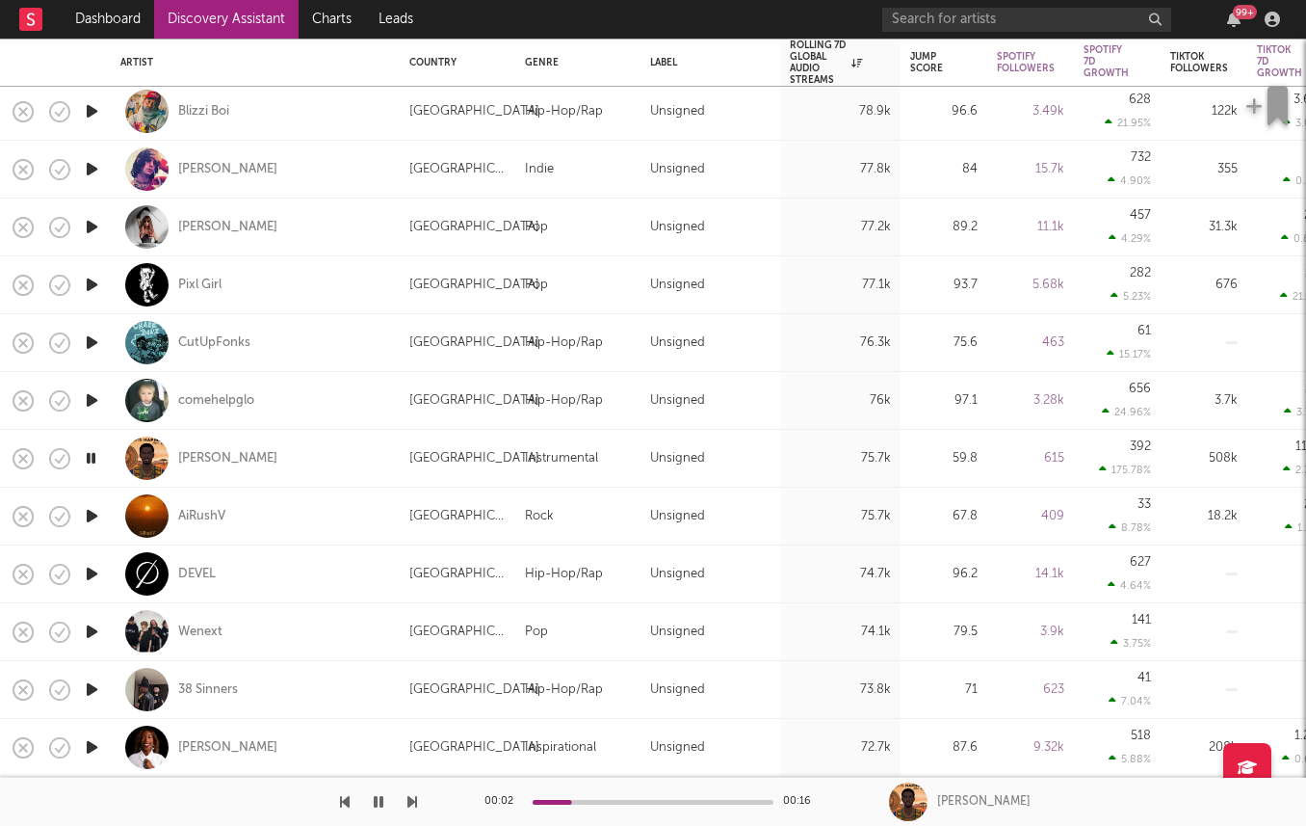
click at [94, 636] on icon "button" at bounding box center [92, 631] width 20 height 24
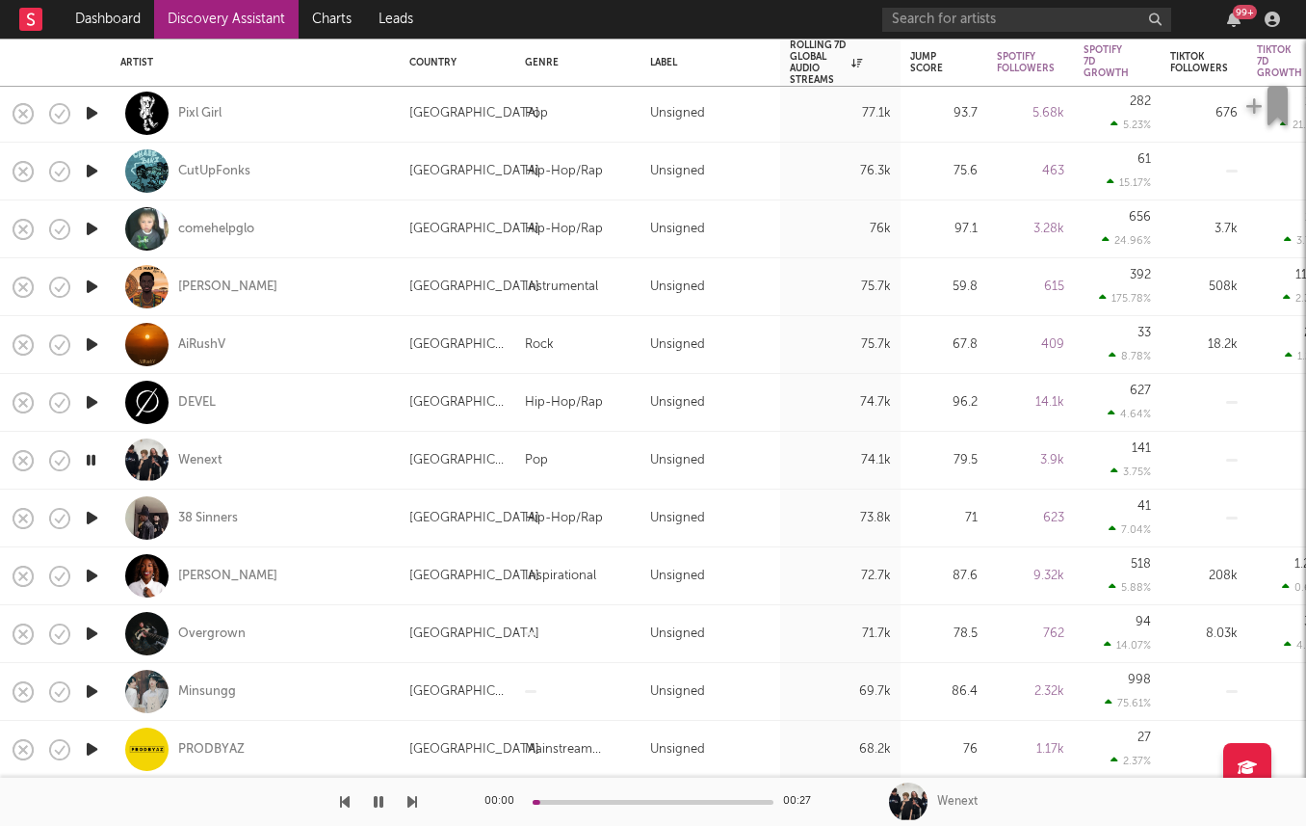
click at [77, 572] on div at bounding box center [91, 576] width 39 height 58
select select "1w"
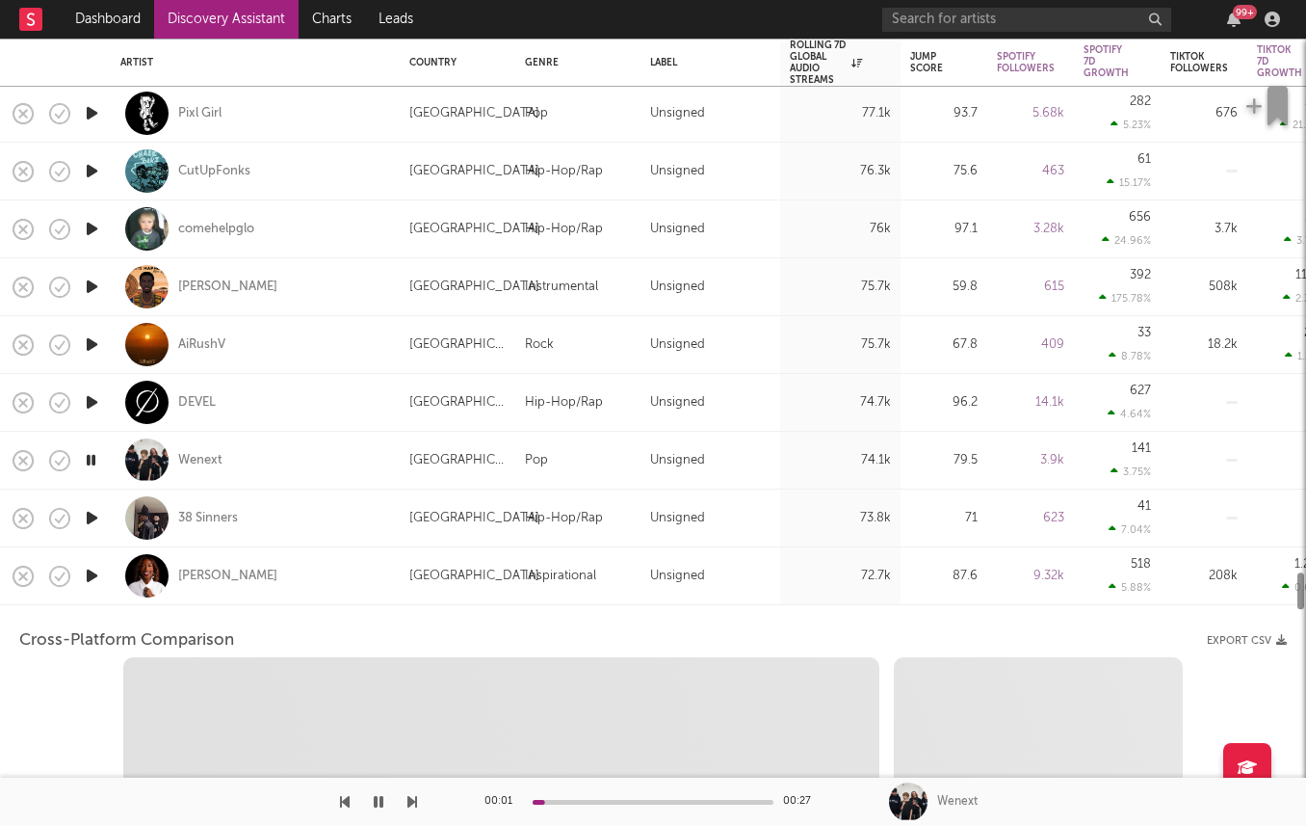
click at [89, 579] on icon "button" at bounding box center [92, 576] width 20 height 24
select select "1w"
click at [118, 601] on div "Victoria Noelle" at bounding box center [255, 576] width 289 height 58
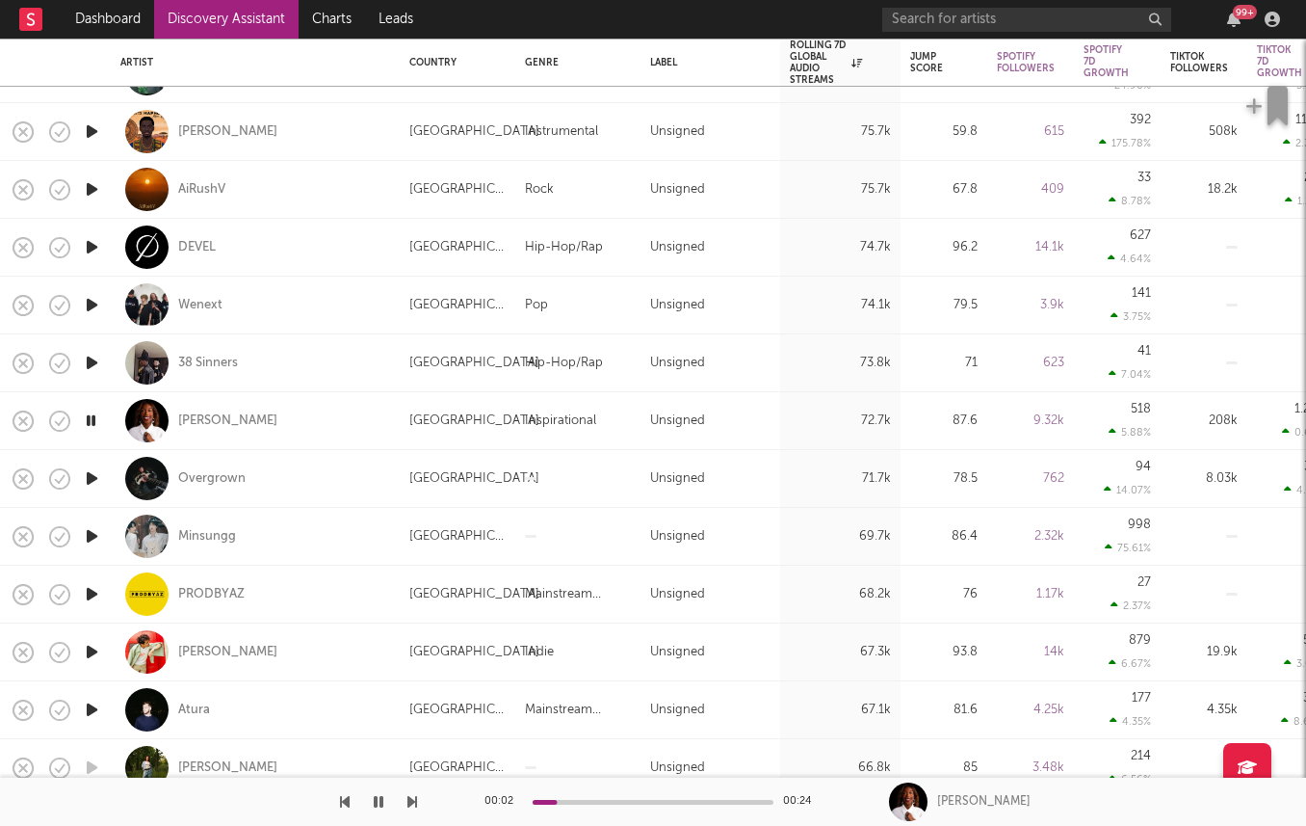
click at [99, 484] on icon "button" at bounding box center [92, 478] width 20 height 24
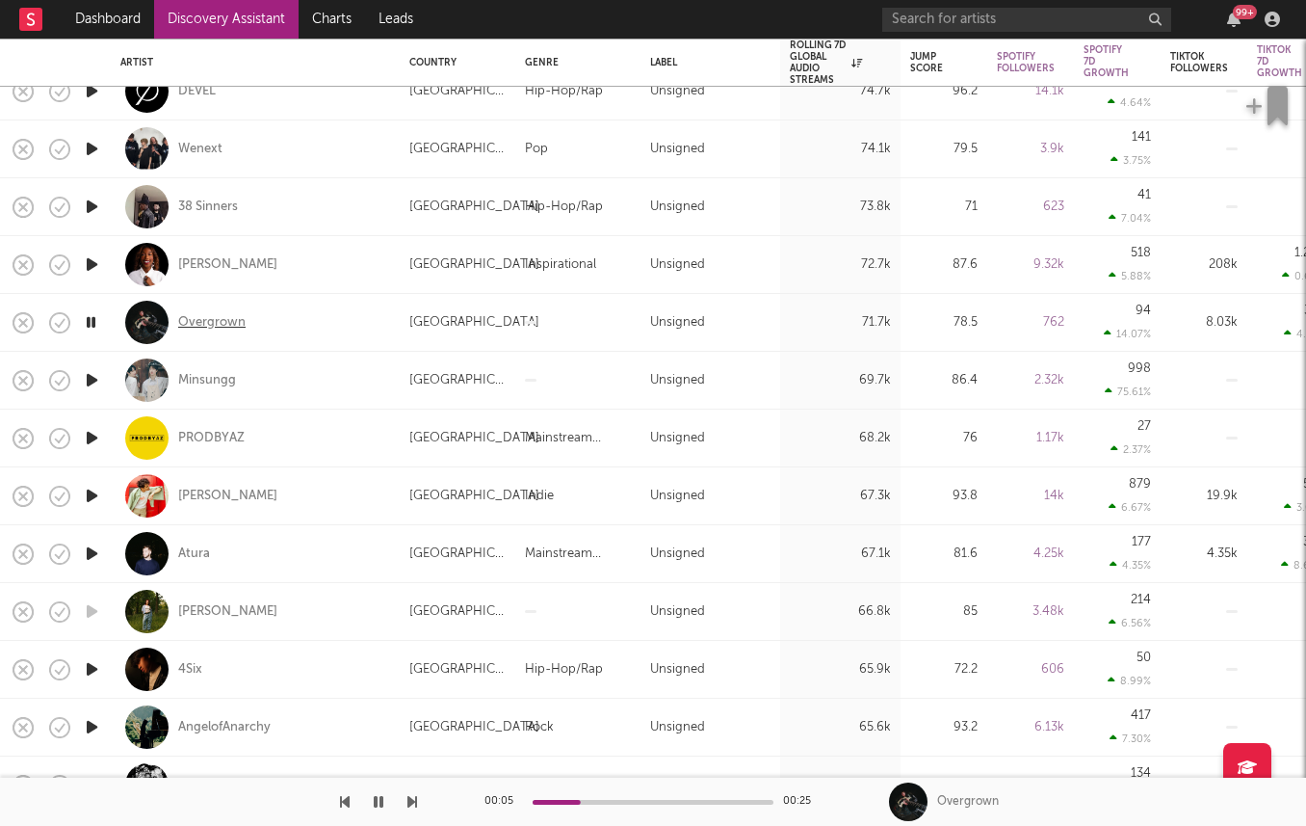
click at [224, 322] on div "Overgrown" at bounding box center [211, 322] width 67 height 17
click at [94, 665] on icon "button" at bounding box center [92, 669] width 20 height 24
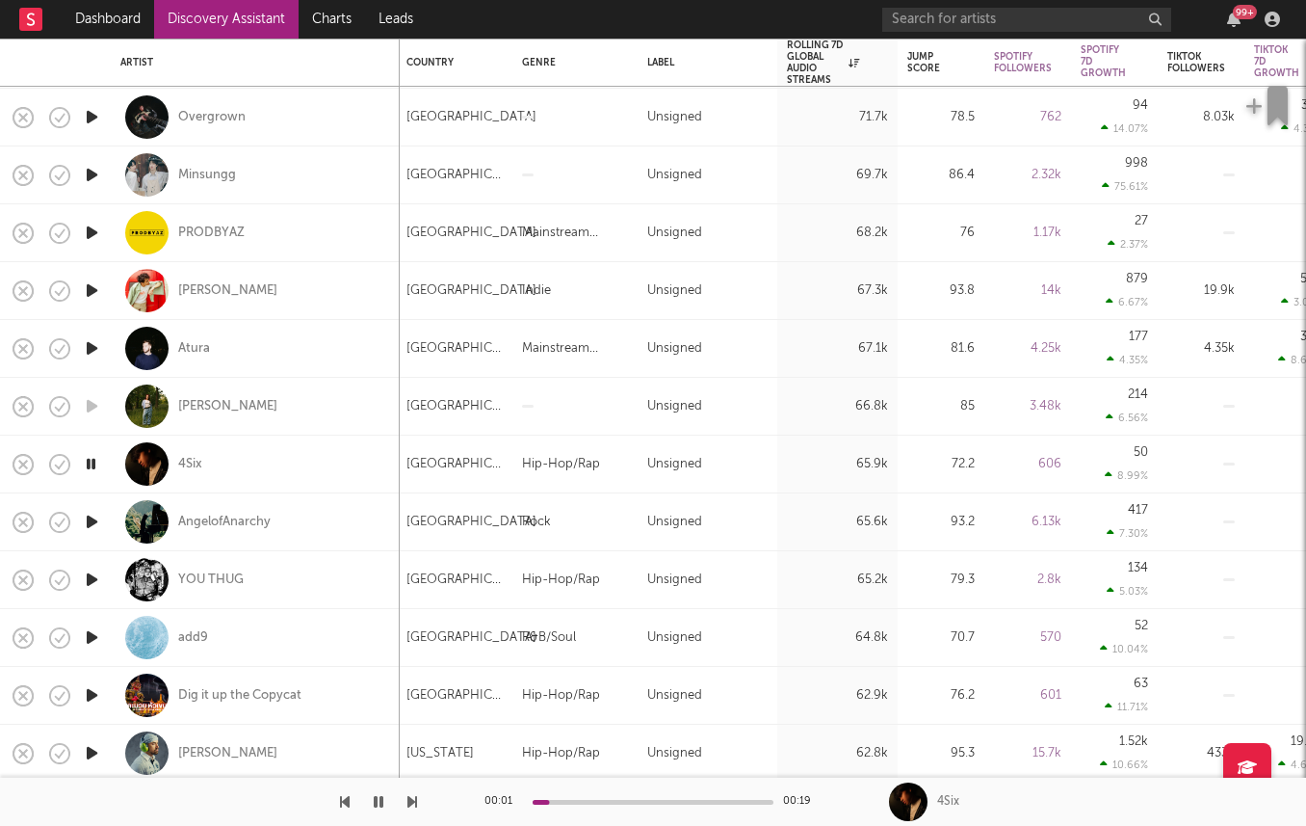
click at [88, 539] on div at bounding box center [91, 522] width 39 height 58
select select "1w"
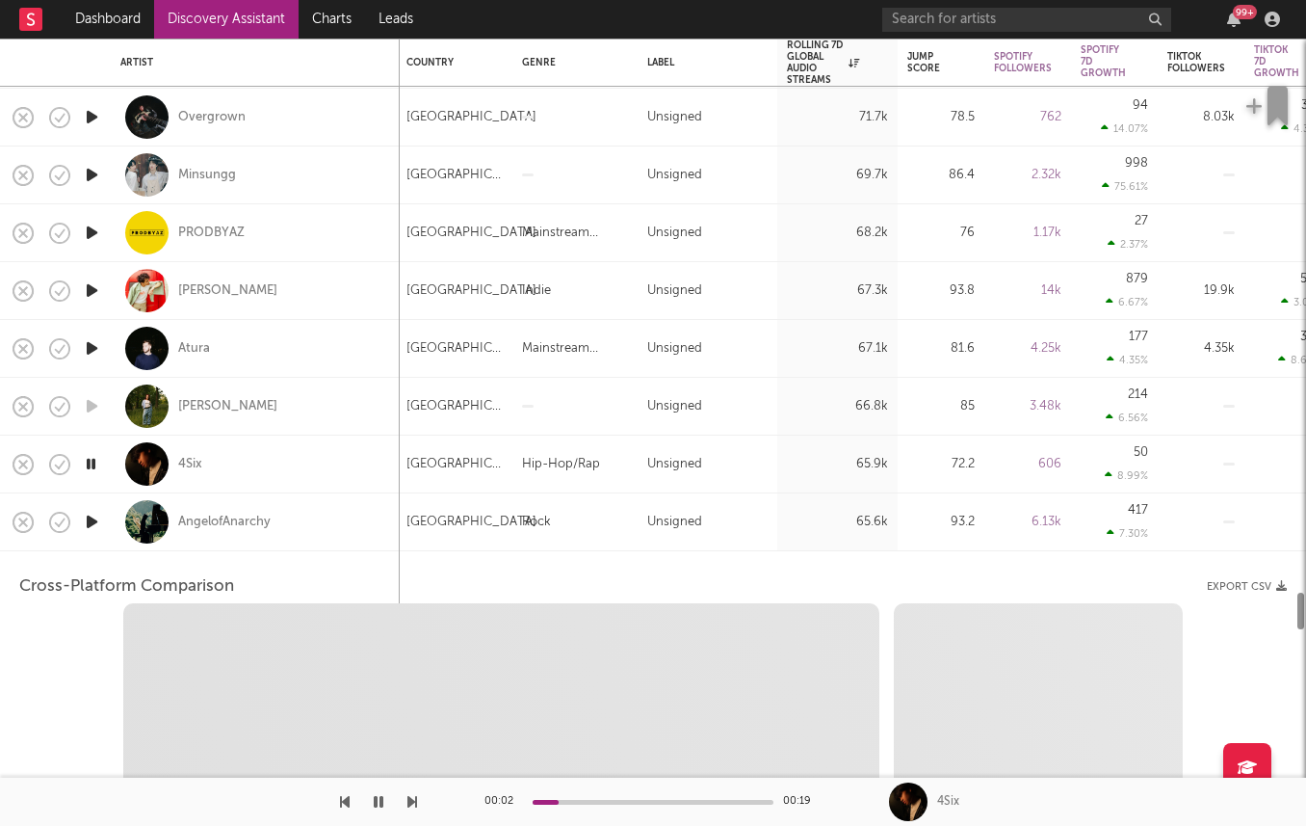
click at [94, 544] on div at bounding box center [91, 522] width 39 height 58
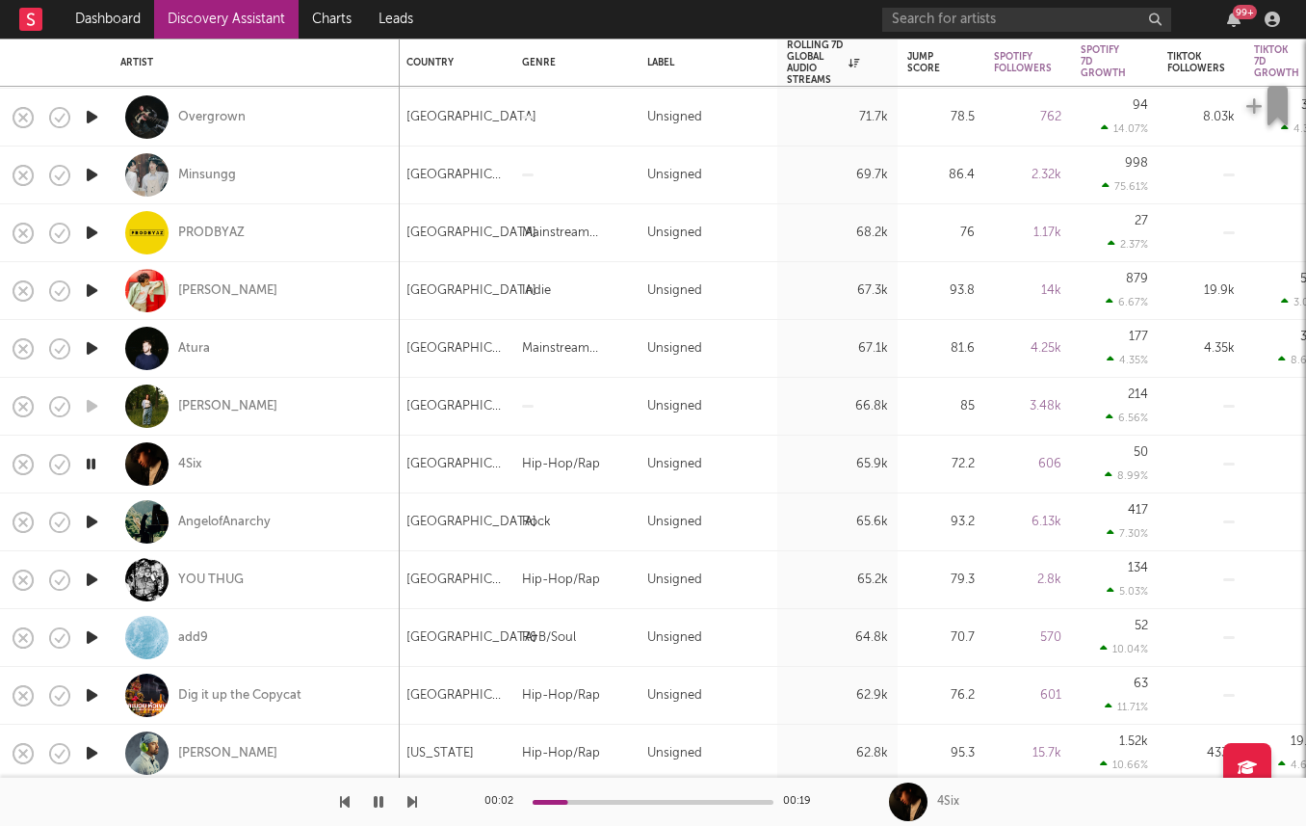
click at [89, 571] on icon "button" at bounding box center [92, 579] width 20 height 24
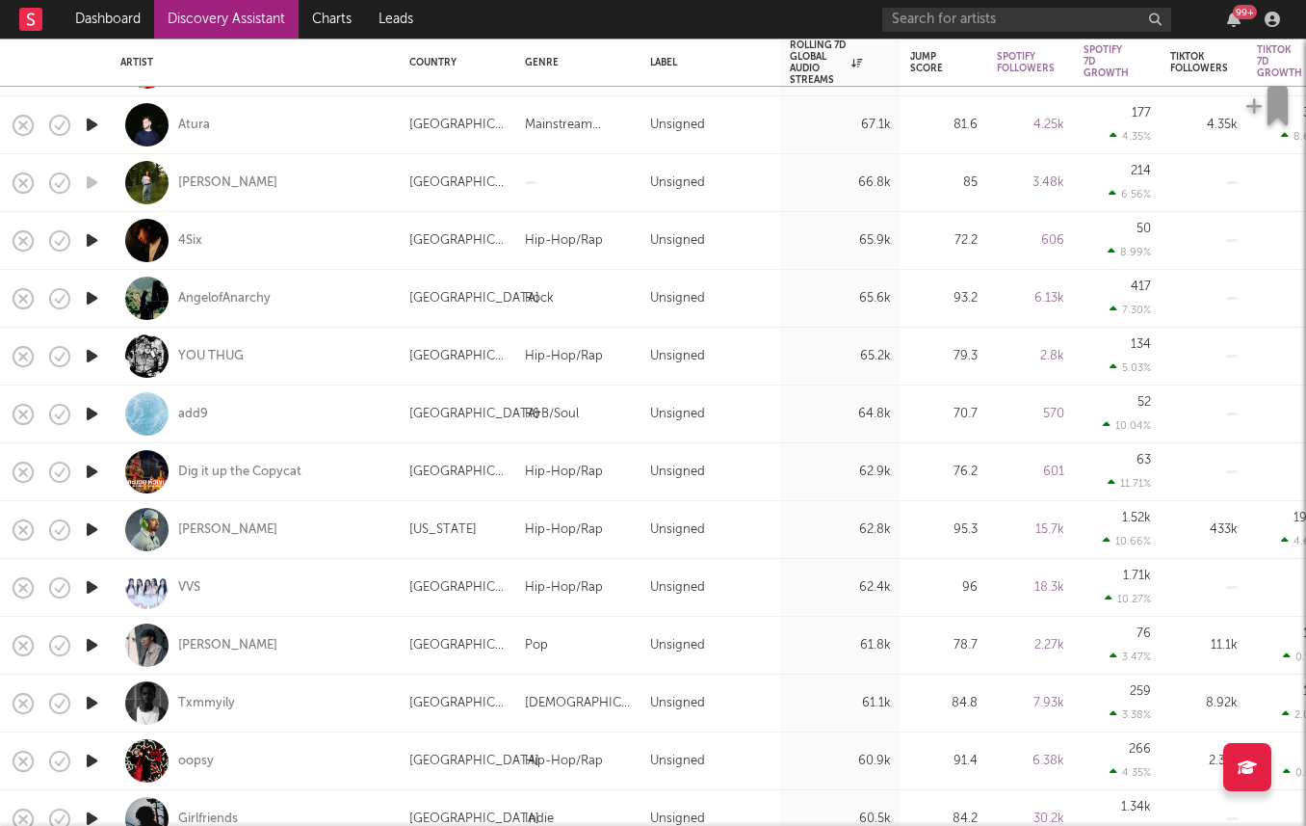
click at [89, 534] on icon "button" at bounding box center [92, 529] width 20 height 24
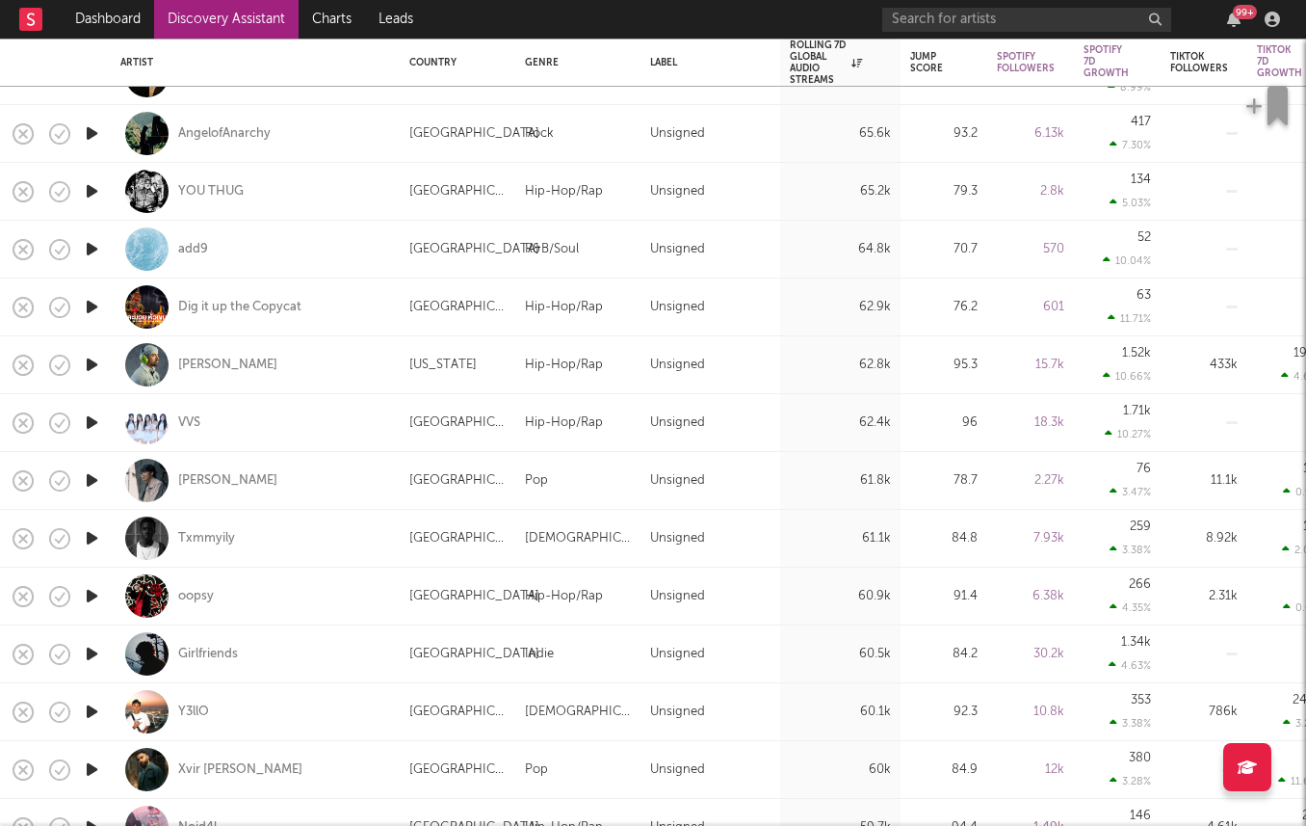
click at [88, 648] on icon "button" at bounding box center [92, 654] width 20 height 24
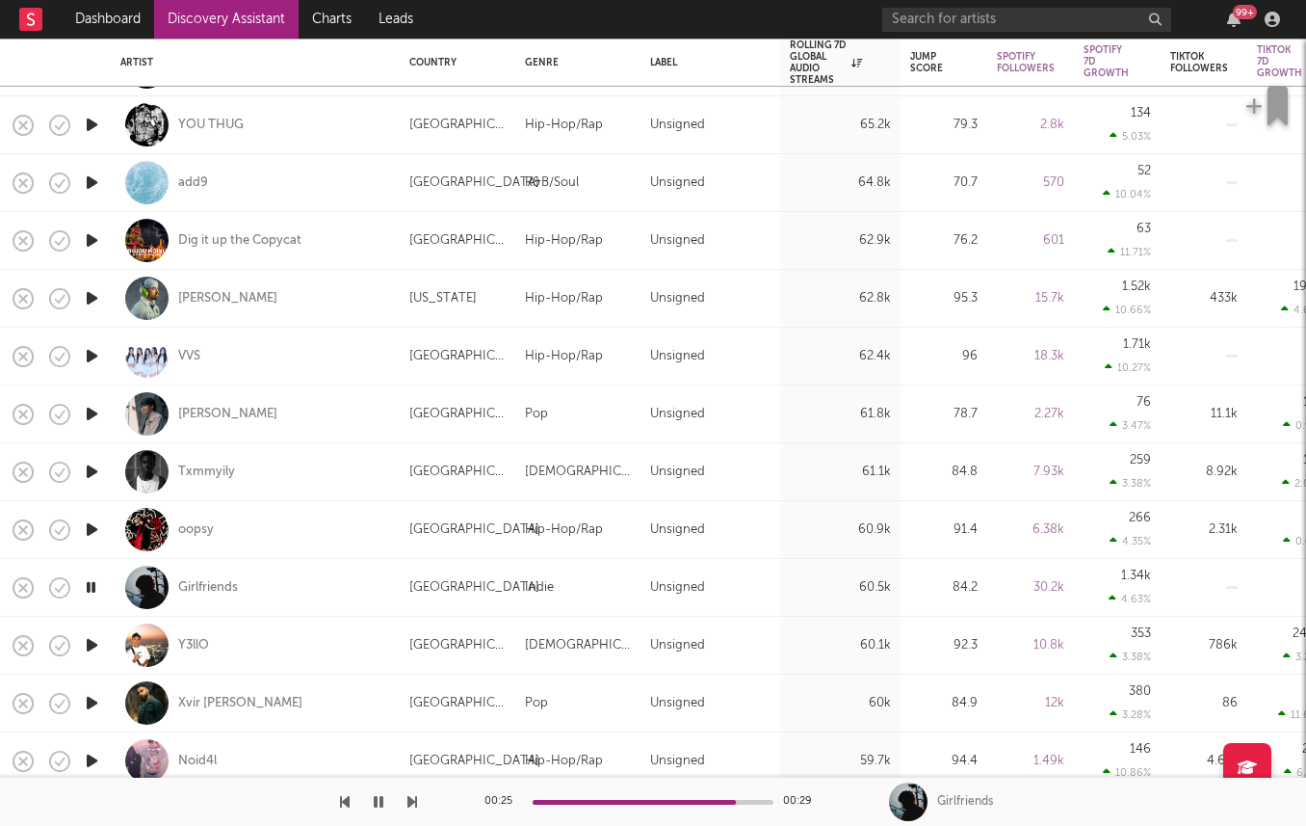
click at [204, 577] on div "Girlfriends" at bounding box center [255, 587] width 270 height 57
select select "1w"
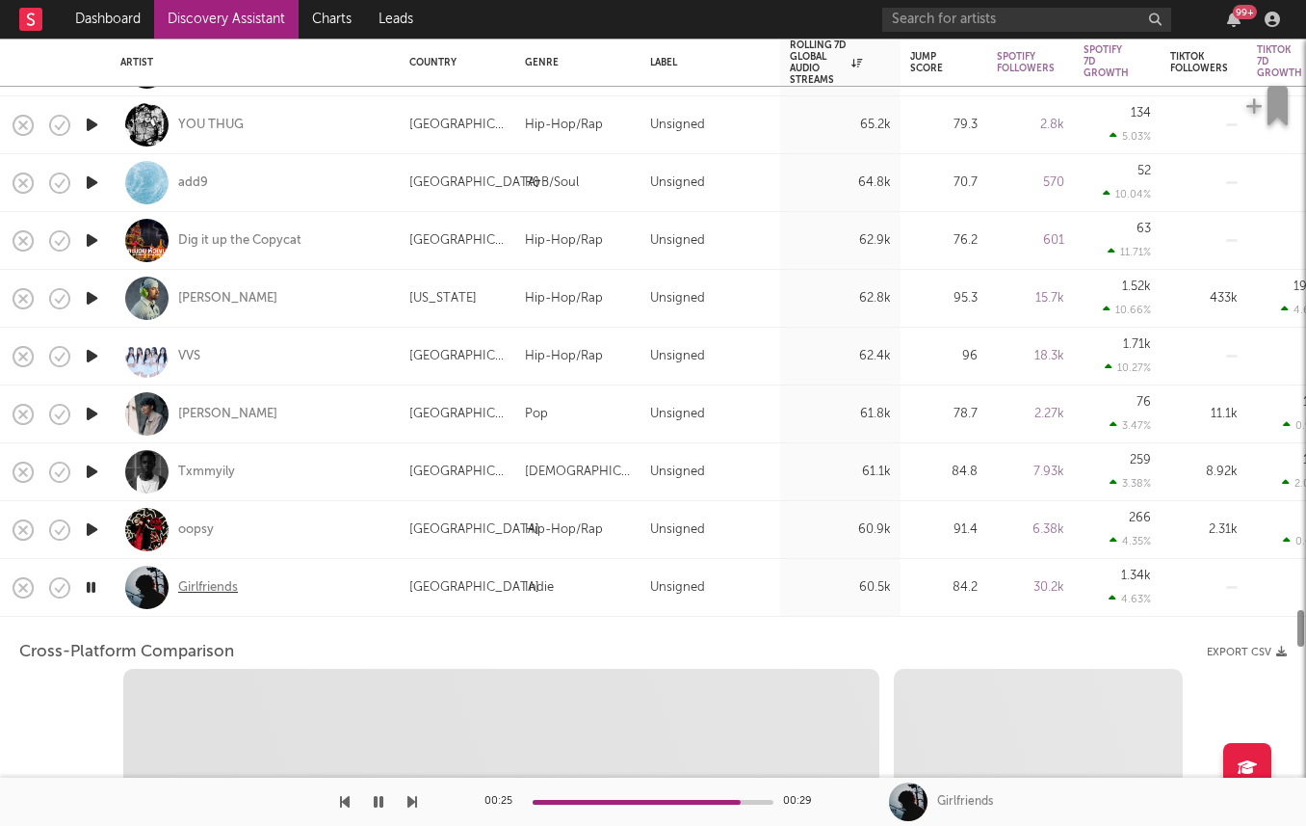
click at [204, 589] on div "Girlfriends" at bounding box center [208, 587] width 60 height 17
select select "6m"
click at [288, 587] on div "Girlfriends" at bounding box center [255, 587] width 270 height 57
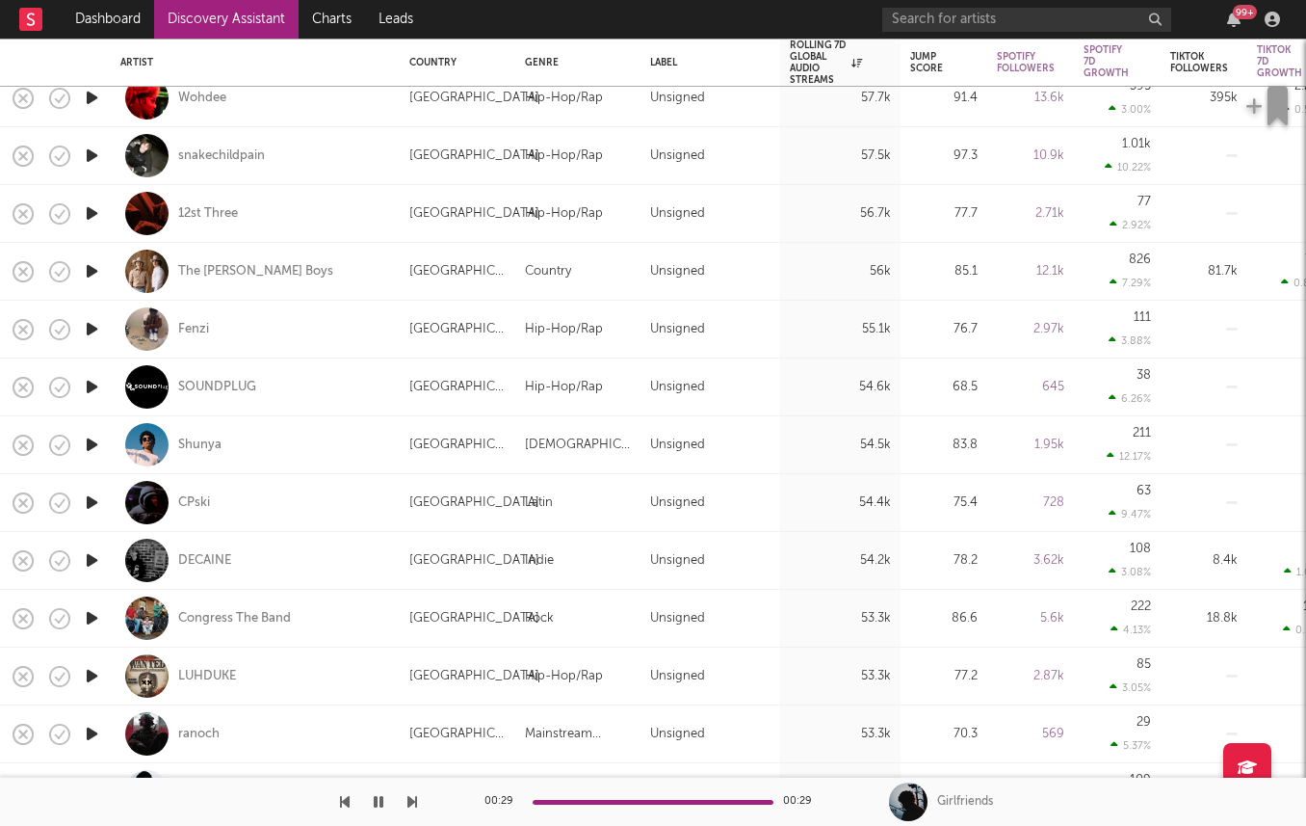
click at [95, 620] on icon "button" at bounding box center [92, 618] width 20 height 24
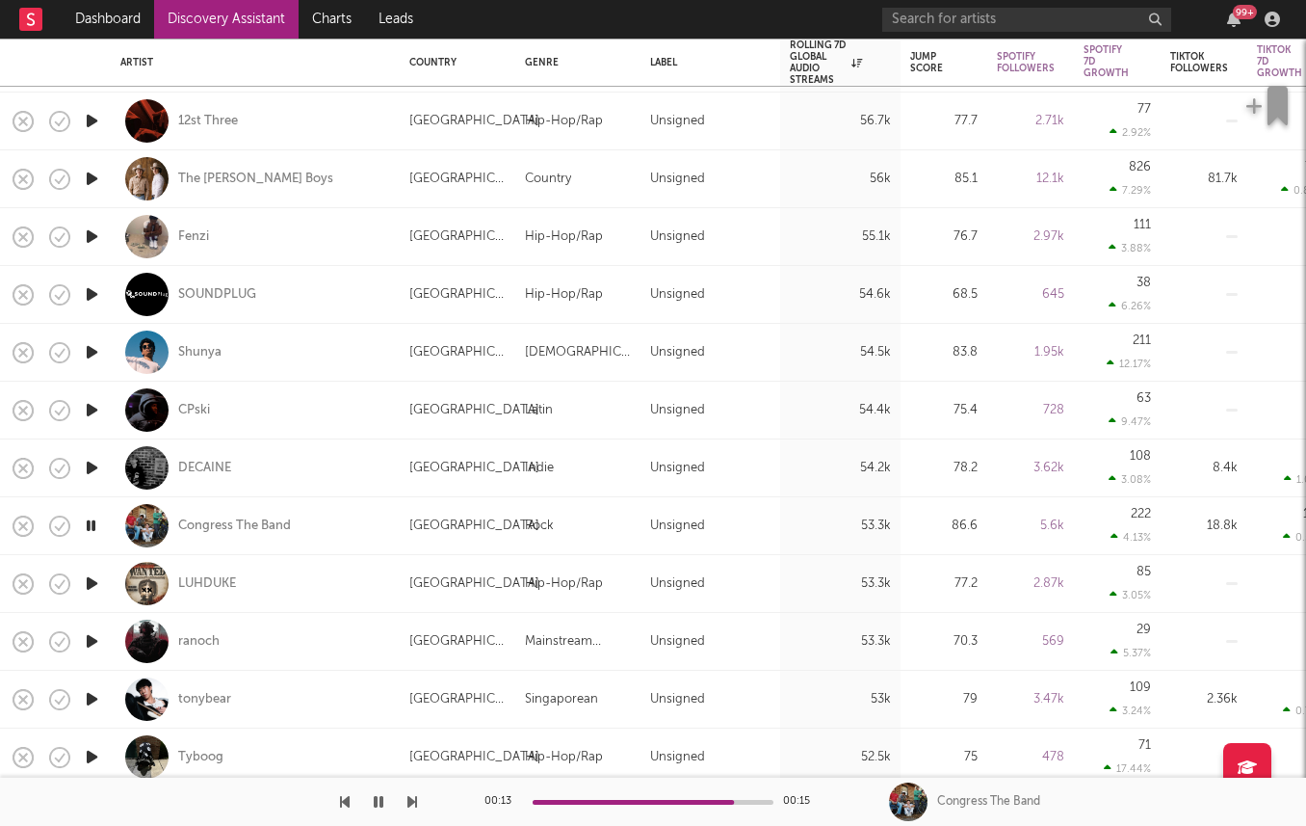
click at [94, 644] on icon "button" at bounding box center [92, 641] width 20 height 24
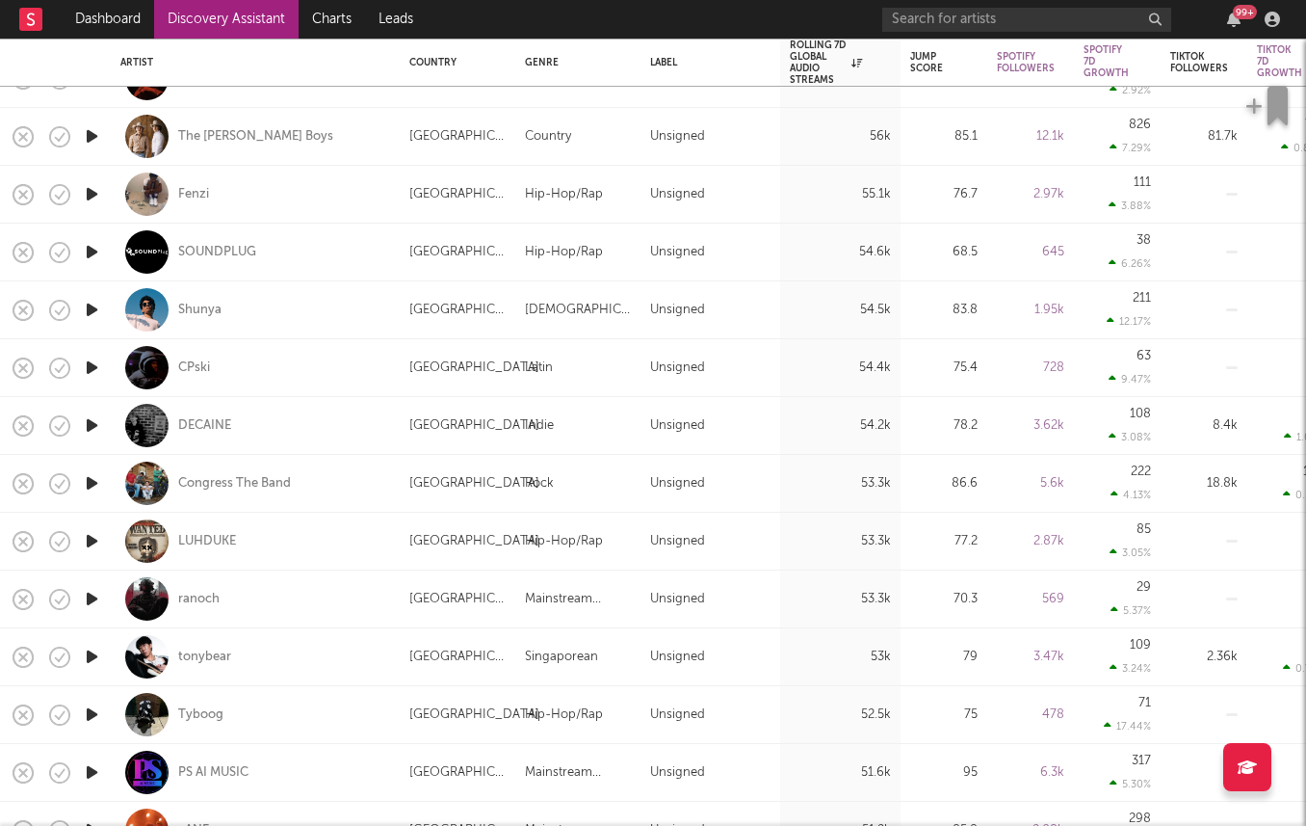
click at [92, 588] on icon "button" at bounding box center [92, 599] width 20 height 24
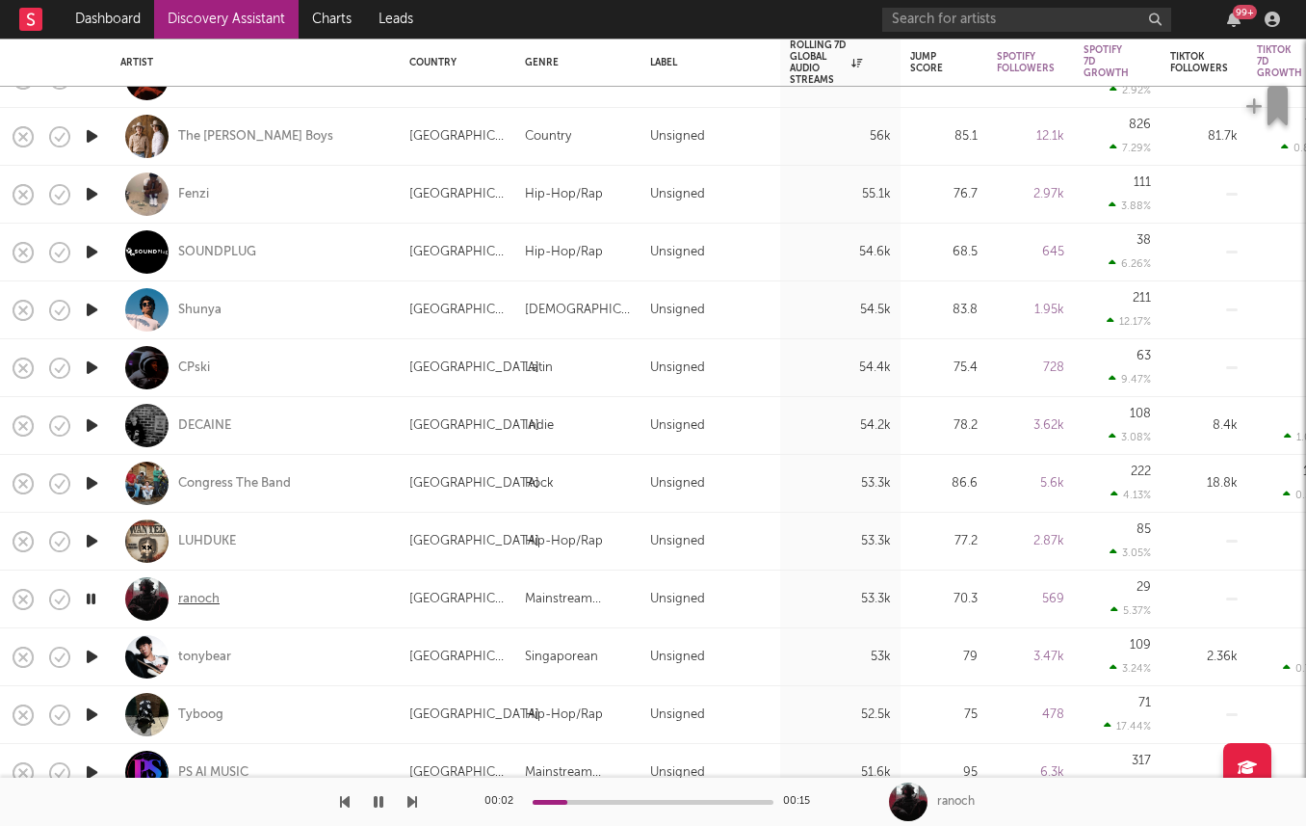
click at [197, 603] on div "ranoch" at bounding box center [198, 599] width 41 height 17
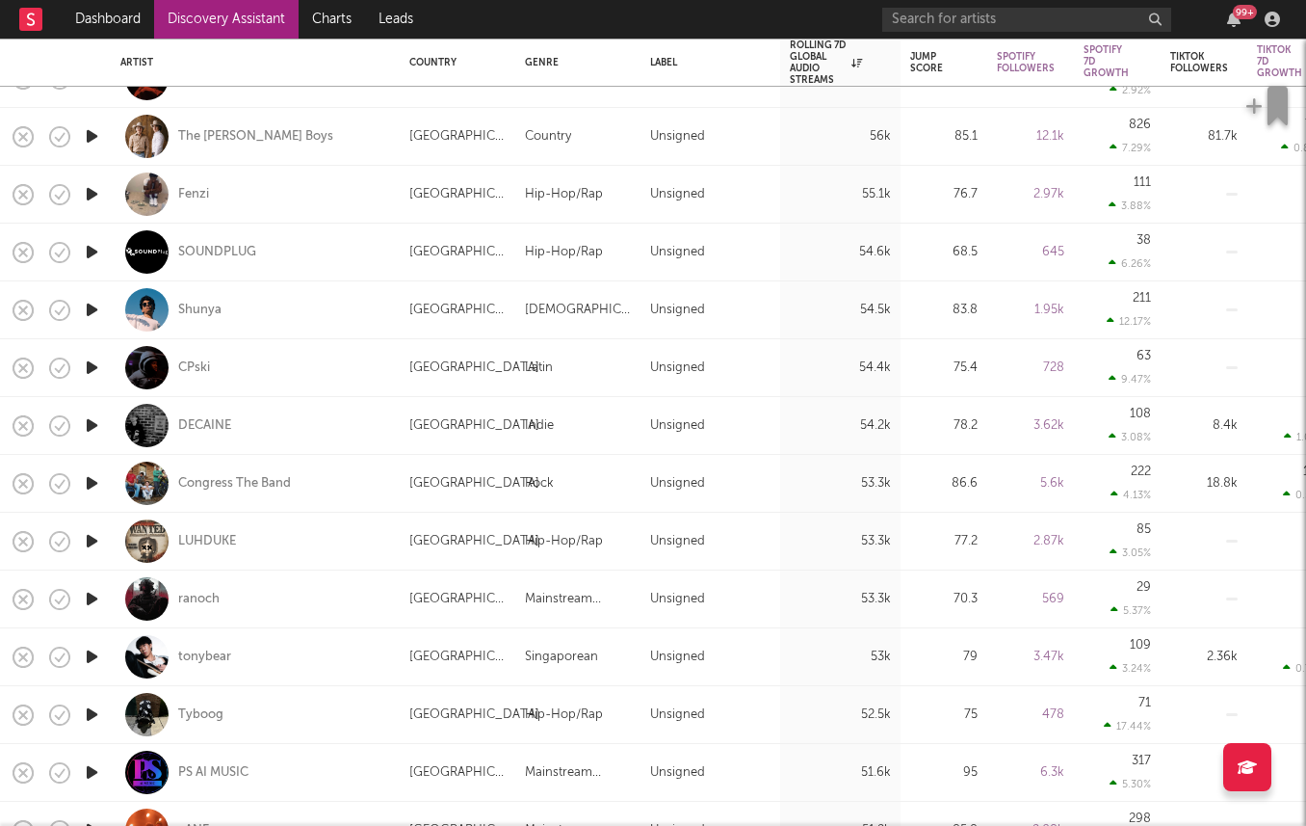
click at [94, 657] on icon "button" at bounding box center [92, 656] width 20 height 24
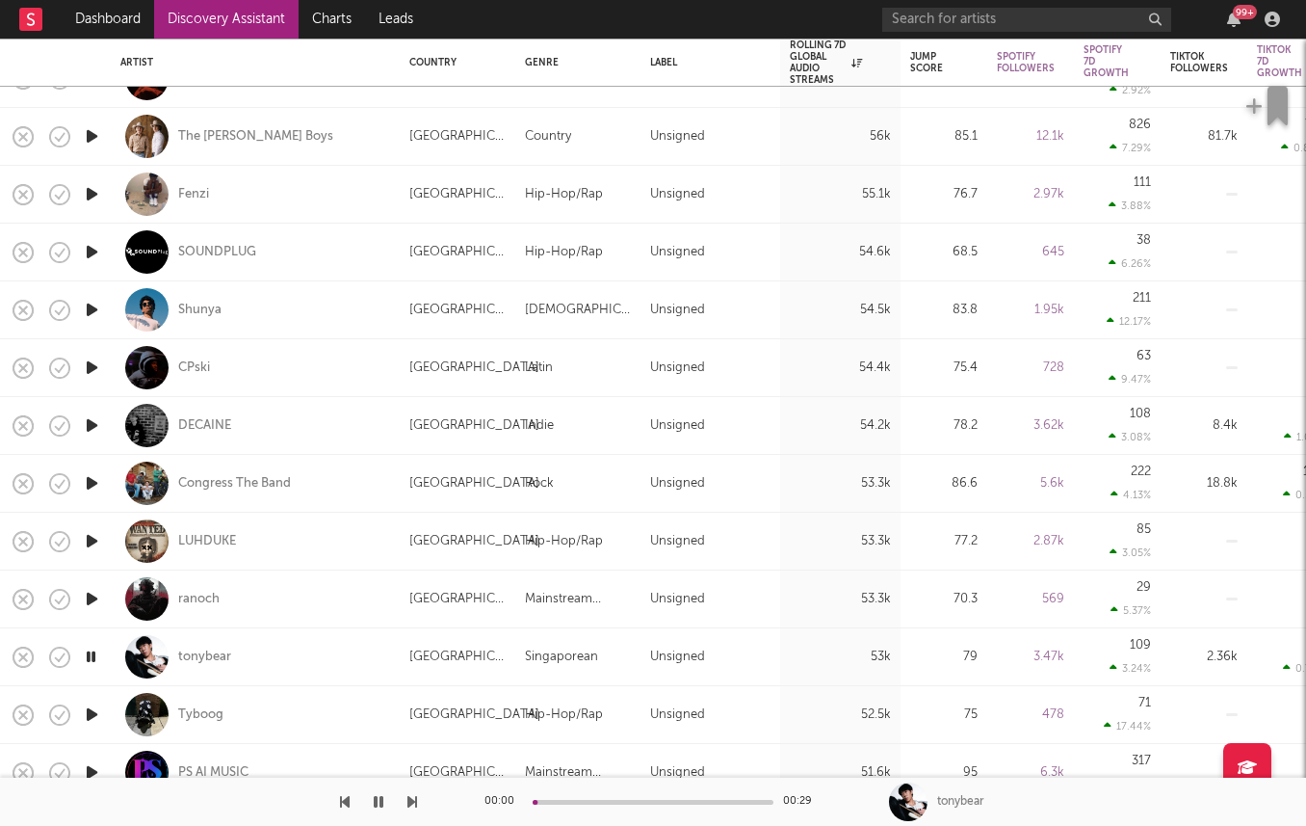
click at [93, 657] on icon "button" at bounding box center [91, 656] width 18 height 24
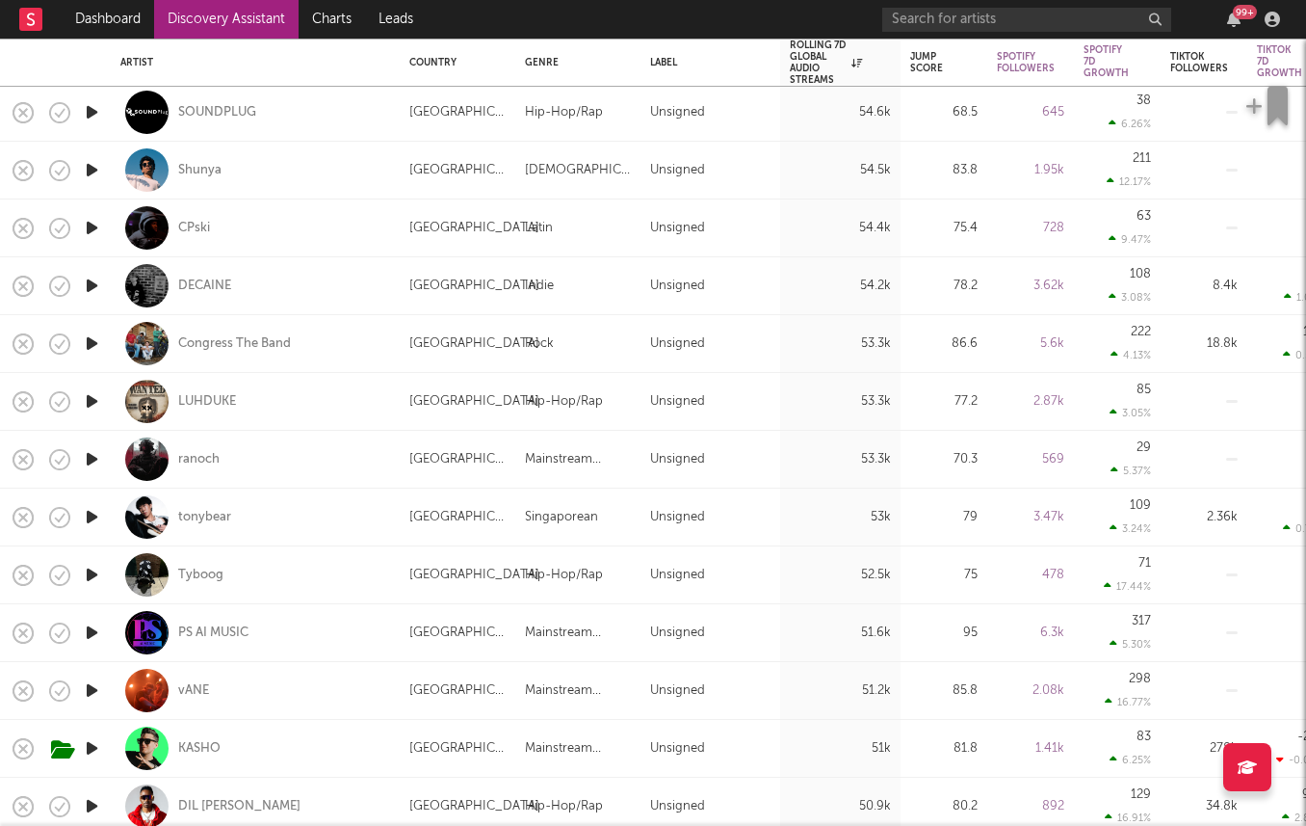
click at [92, 695] on icon "button" at bounding box center [92, 690] width 20 height 24
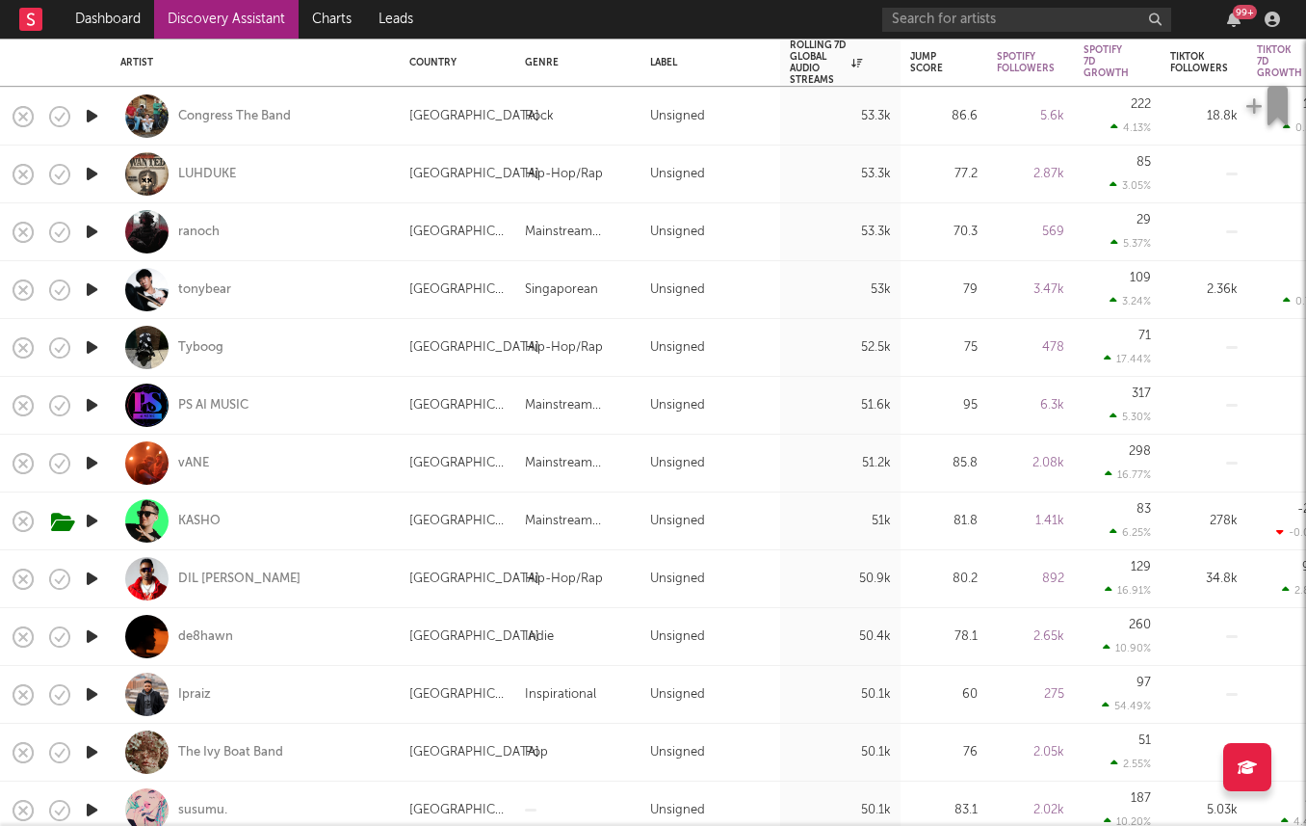
click at [86, 634] on icon "button" at bounding box center [92, 636] width 20 height 24
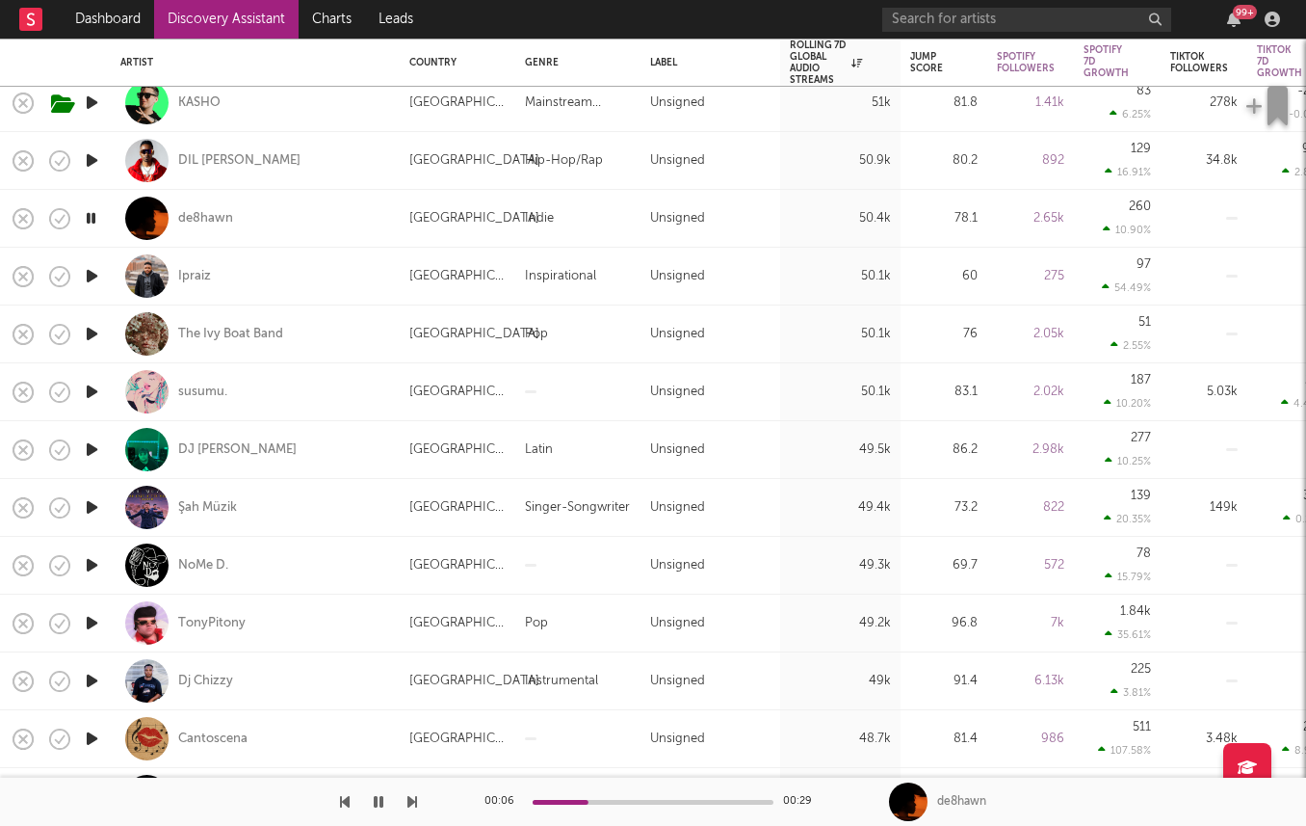
click at [88, 623] on icon "button" at bounding box center [92, 623] width 20 height 24
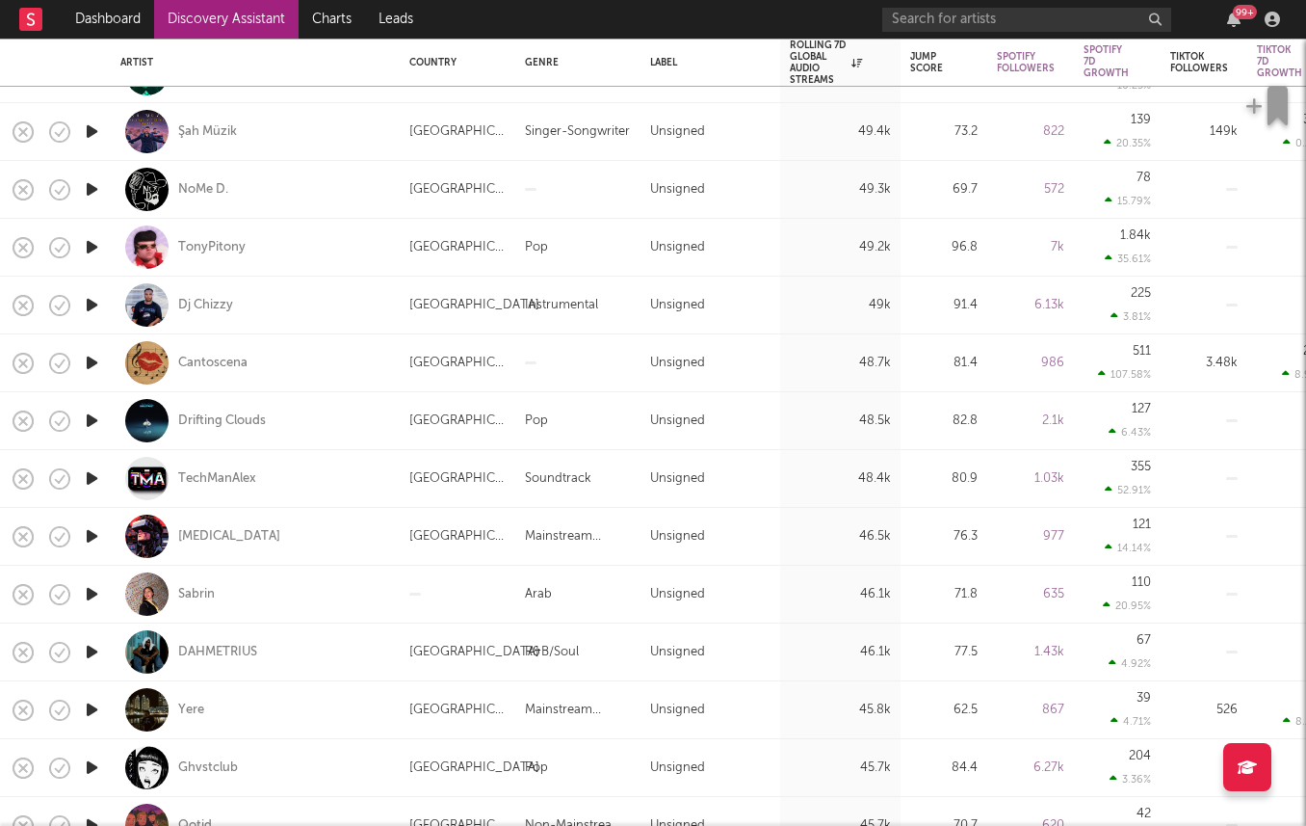
click at [98, 645] on icon "button" at bounding box center [92, 652] width 20 height 24
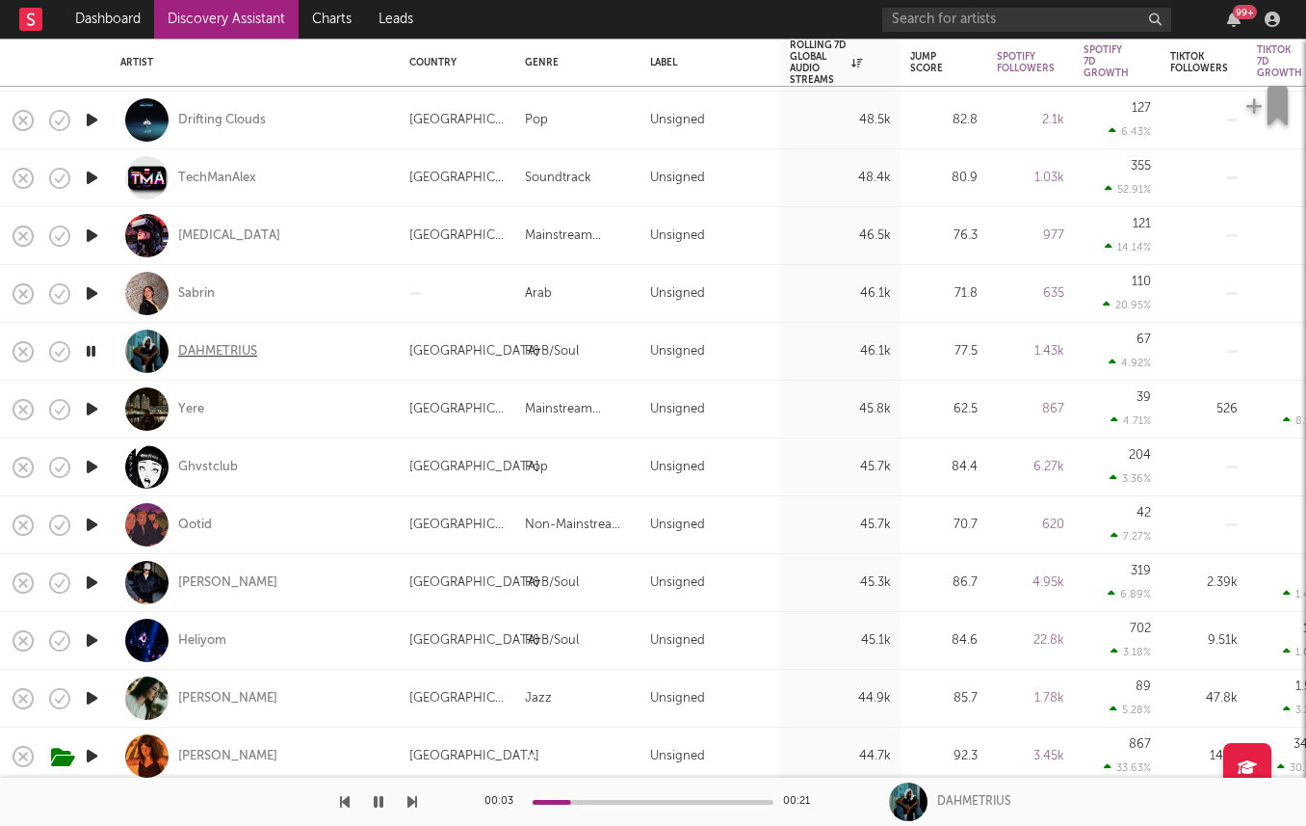
click at [204, 343] on div "DAHMETRIUS" at bounding box center [217, 351] width 79 height 17
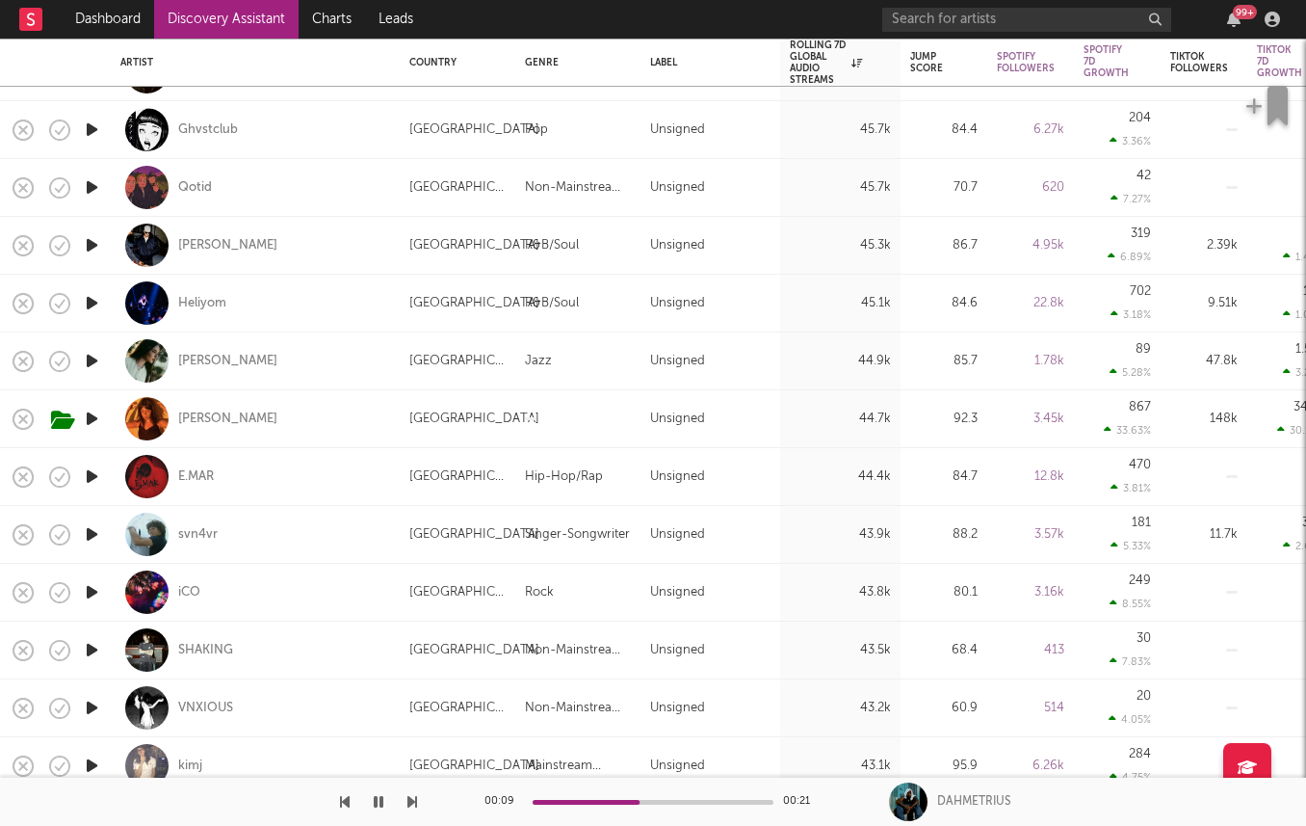
click at [88, 648] on icon "button" at bounding box center [92, 650] width 20 height 24
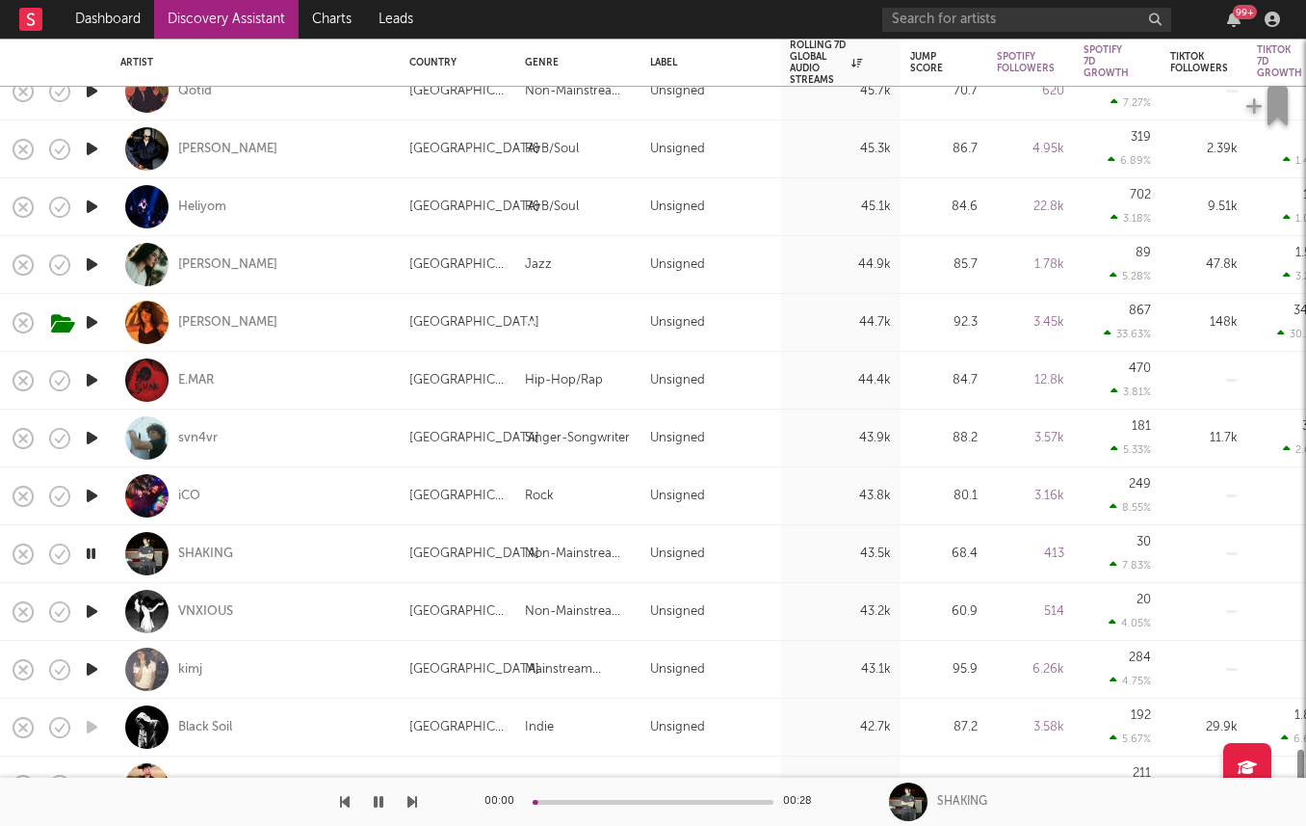
click at [88, 617] on icon "button" at bounding box center [92, 611] width 20 height 24
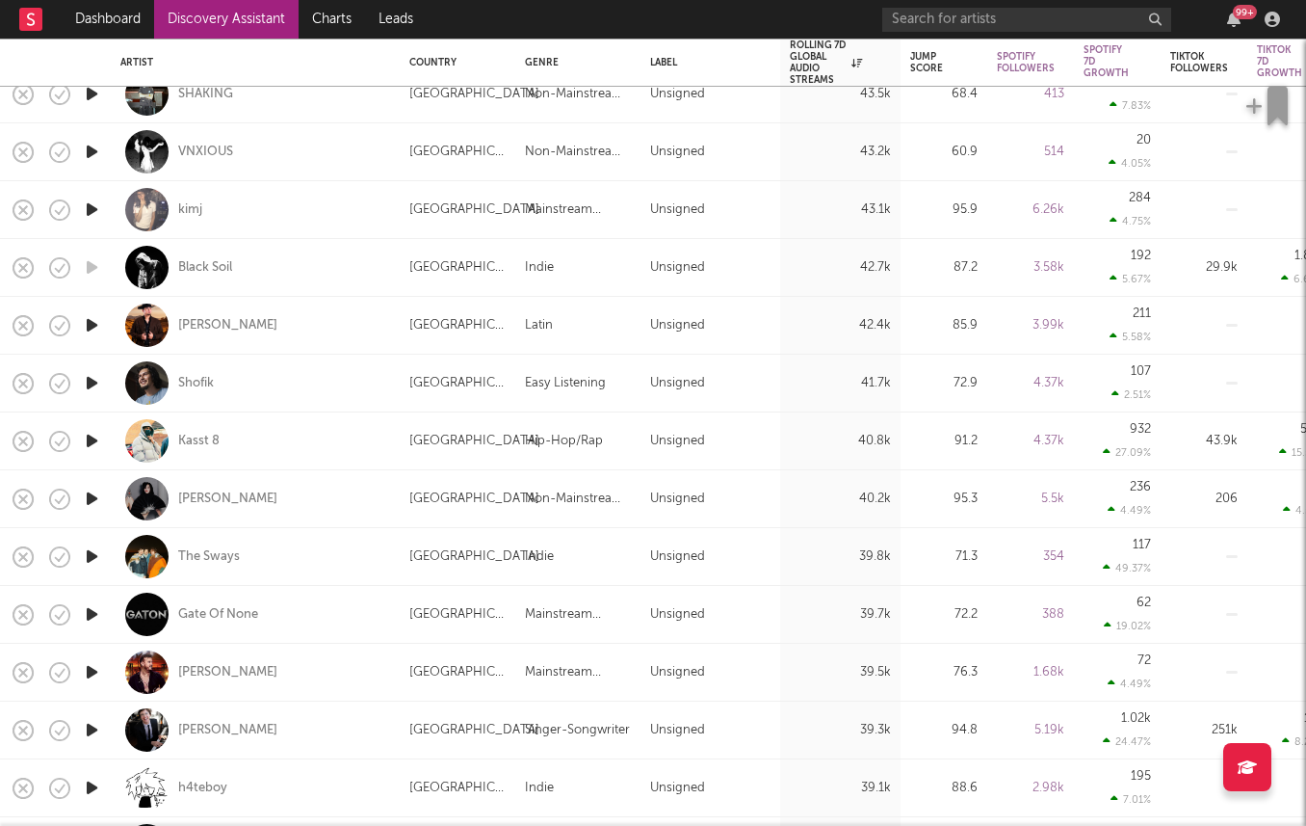
click at [97, 721] on icon "button" at bounding box center [92, 730] width 20 height 24
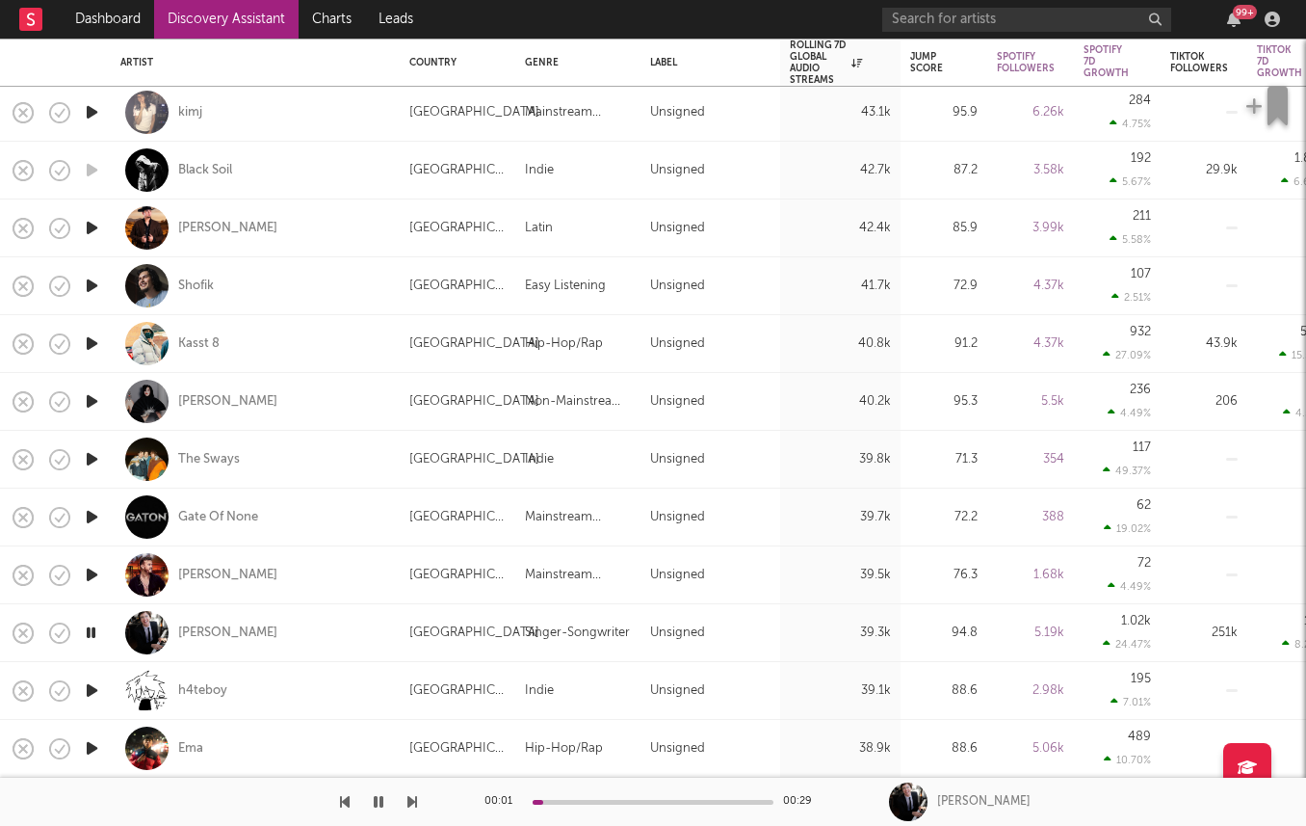
click at [89, 690] on icon "button" at bounding box center [92, 690] width 20 height 24
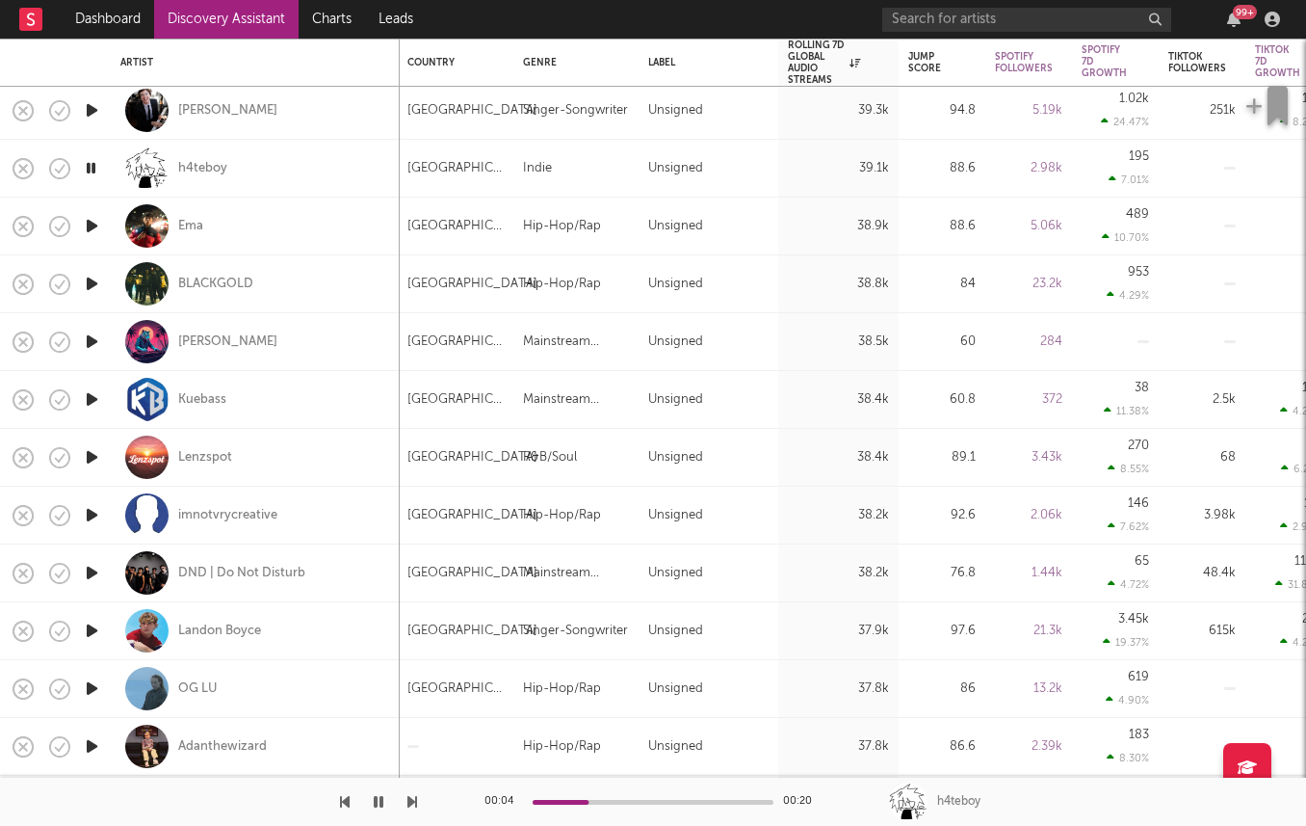
click at [91, 679] on icon "button" at bounding box center [92, 688] width 20 height 24
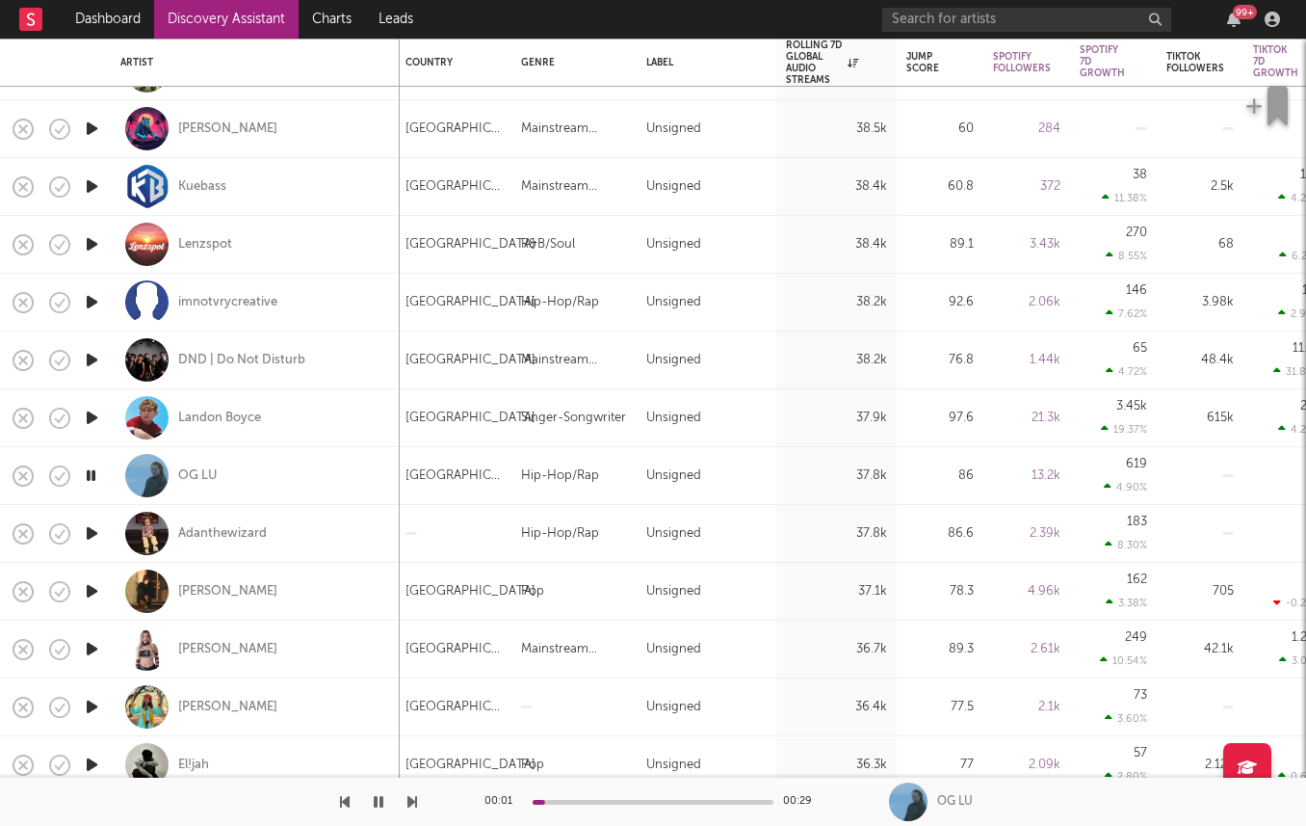
click at [86, 645] on icon "button" at bounding box center [92, 649] width 20 height 24
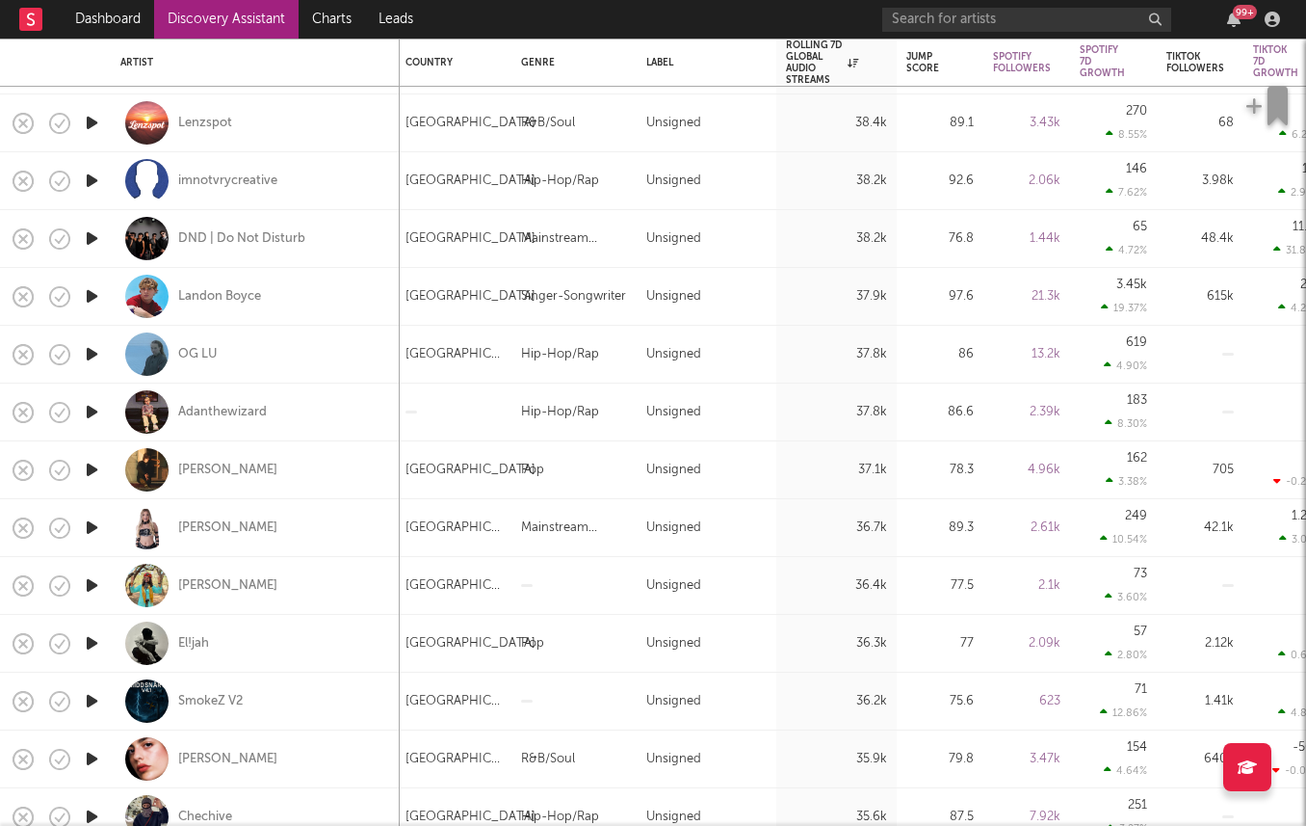
click at [86, 645] on icon "button" at bounding box center [92, 643] width 20 height 24
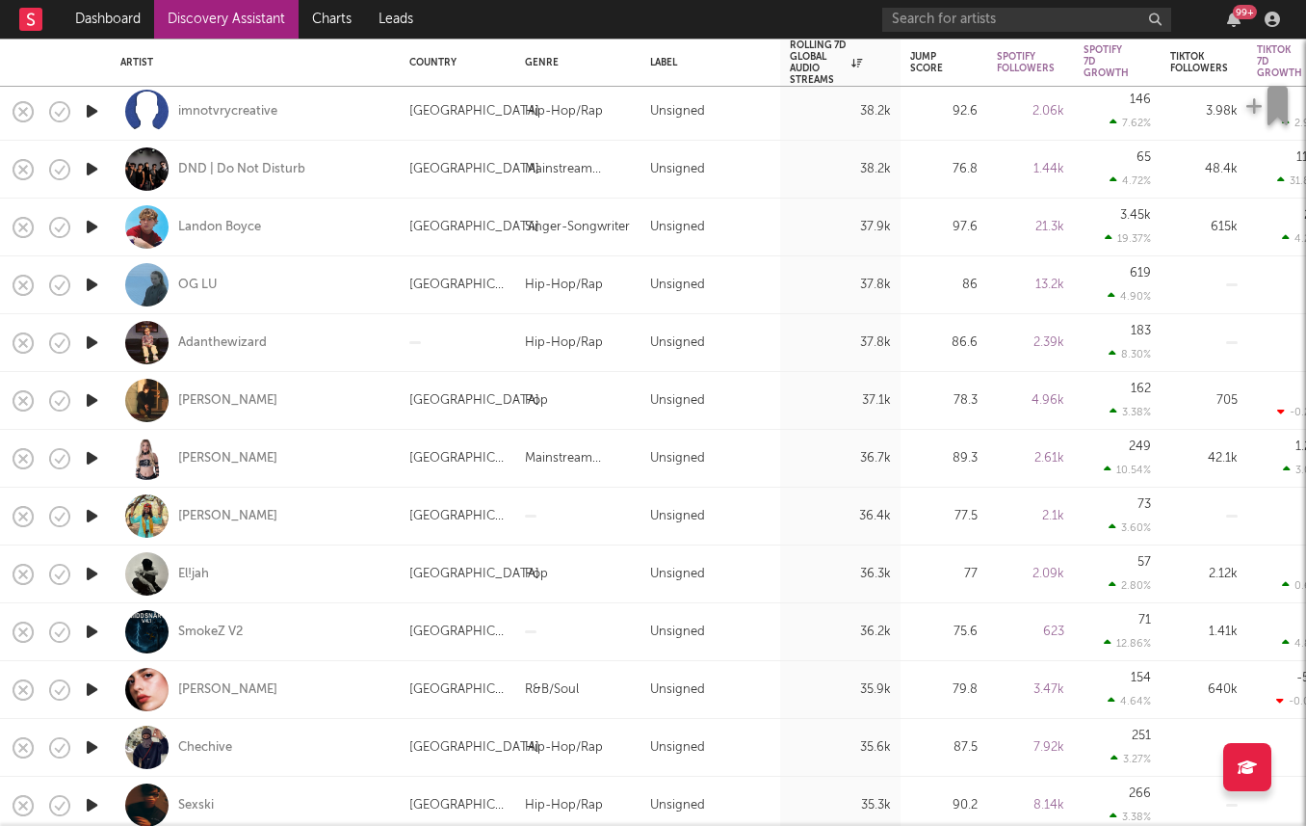
click at [96, 690] on icon "button" at bounding box center [92, 689] width 20 height 24
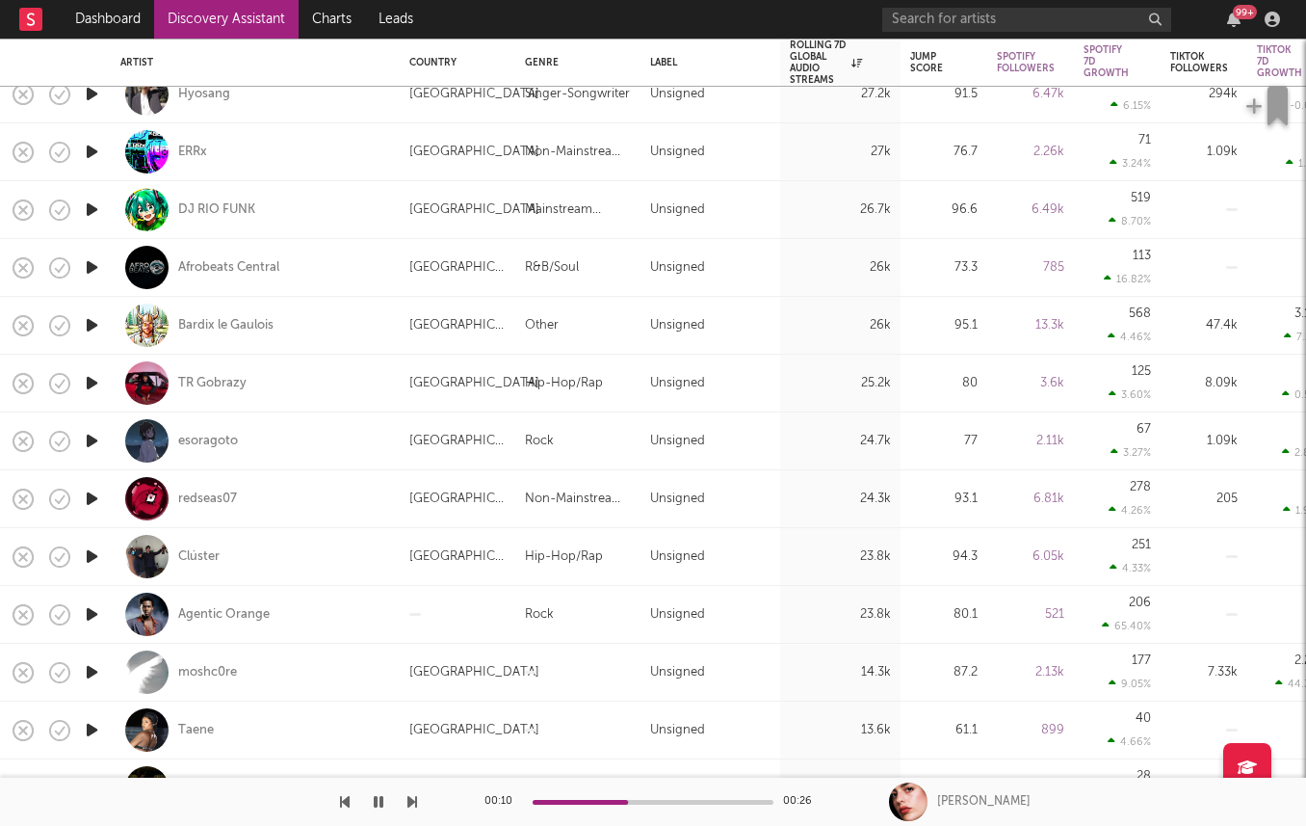
click at [92, 613] on icon "button" at bounding box center [92, 614] width 20 height 24
click at [88, 727] on icon "button" at bounding box center [92, 730] width 20 height 24
click at [88, 670] on icon "button" at bounding box center [92, 672] width 20 height 24
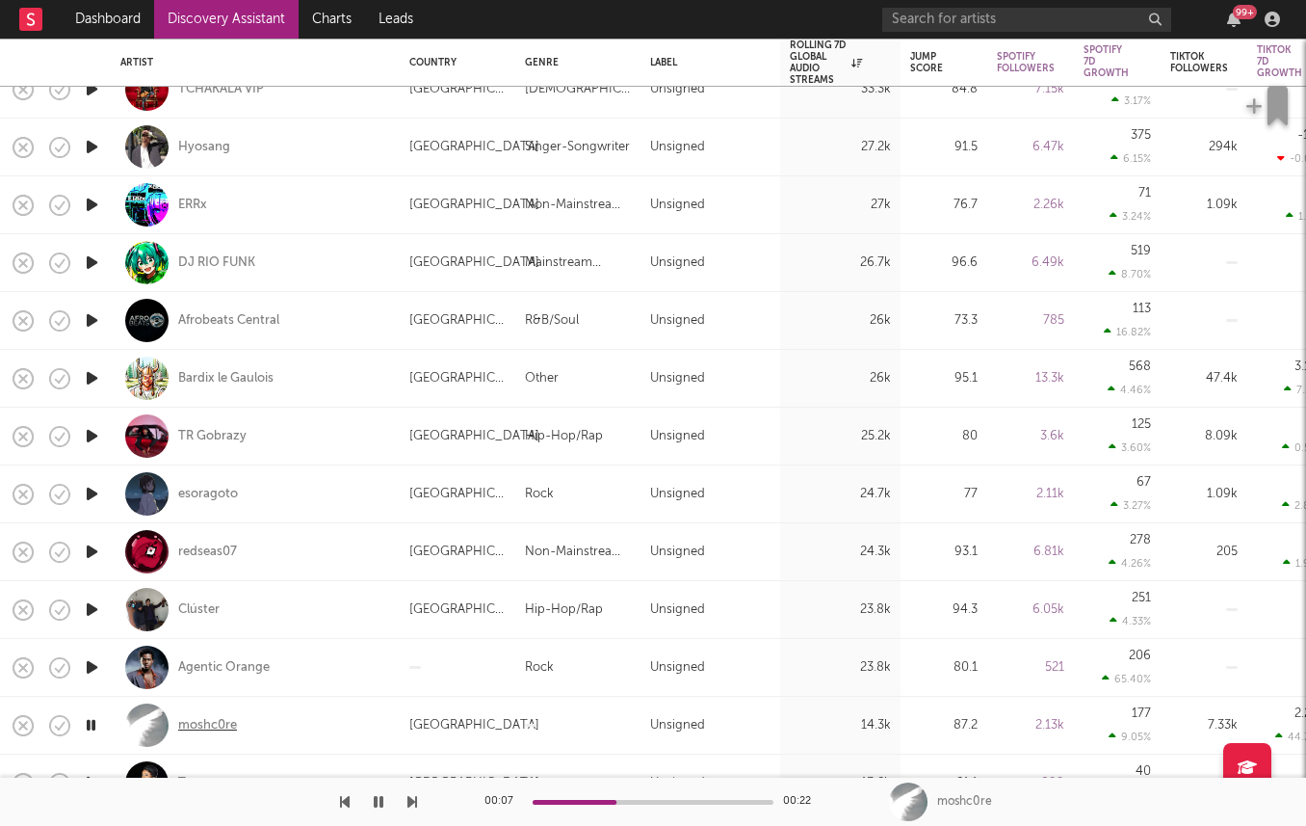
click at [193, 722] on div "moshc0re" at bounding box center [207, 725] width 59 height 17
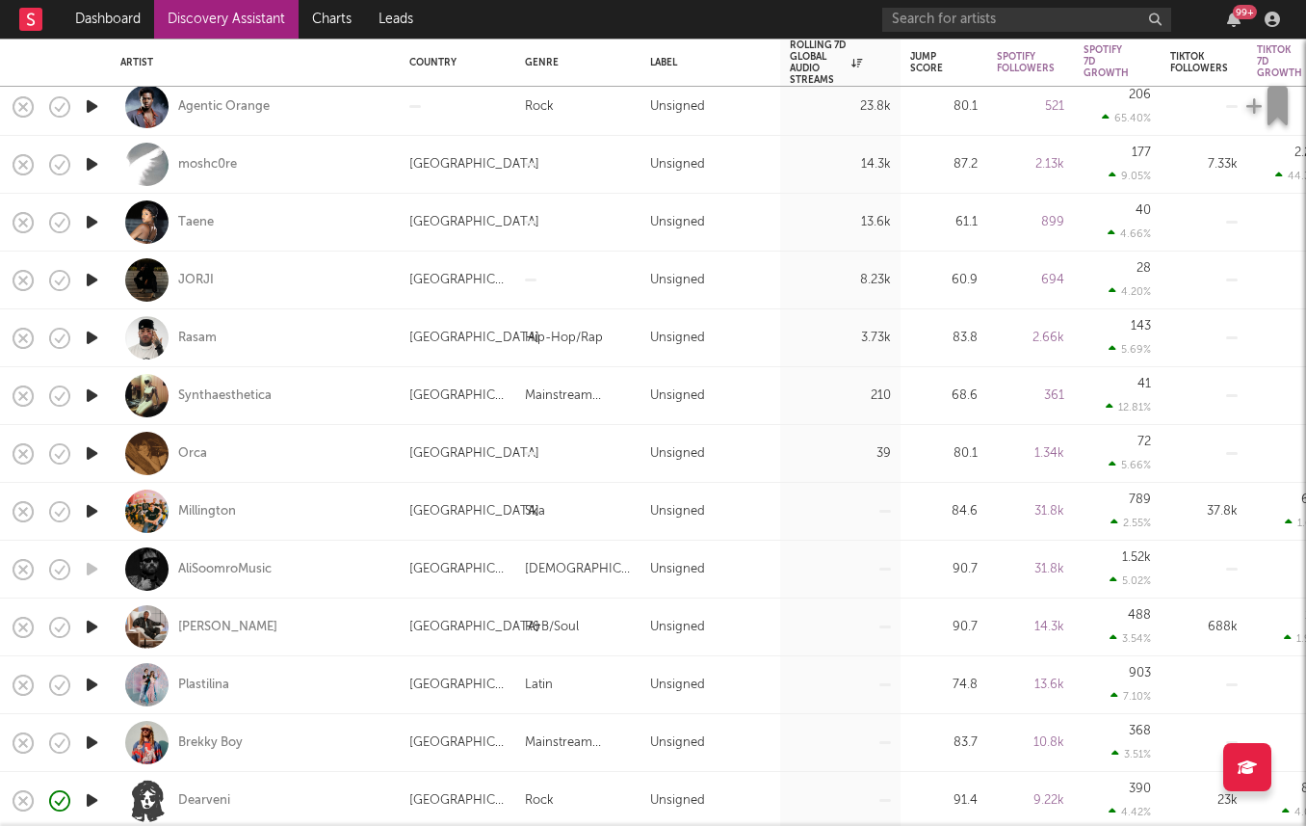
click at [100, 622] on icon "button" at bounding box center [92, 627] width 20 height 24
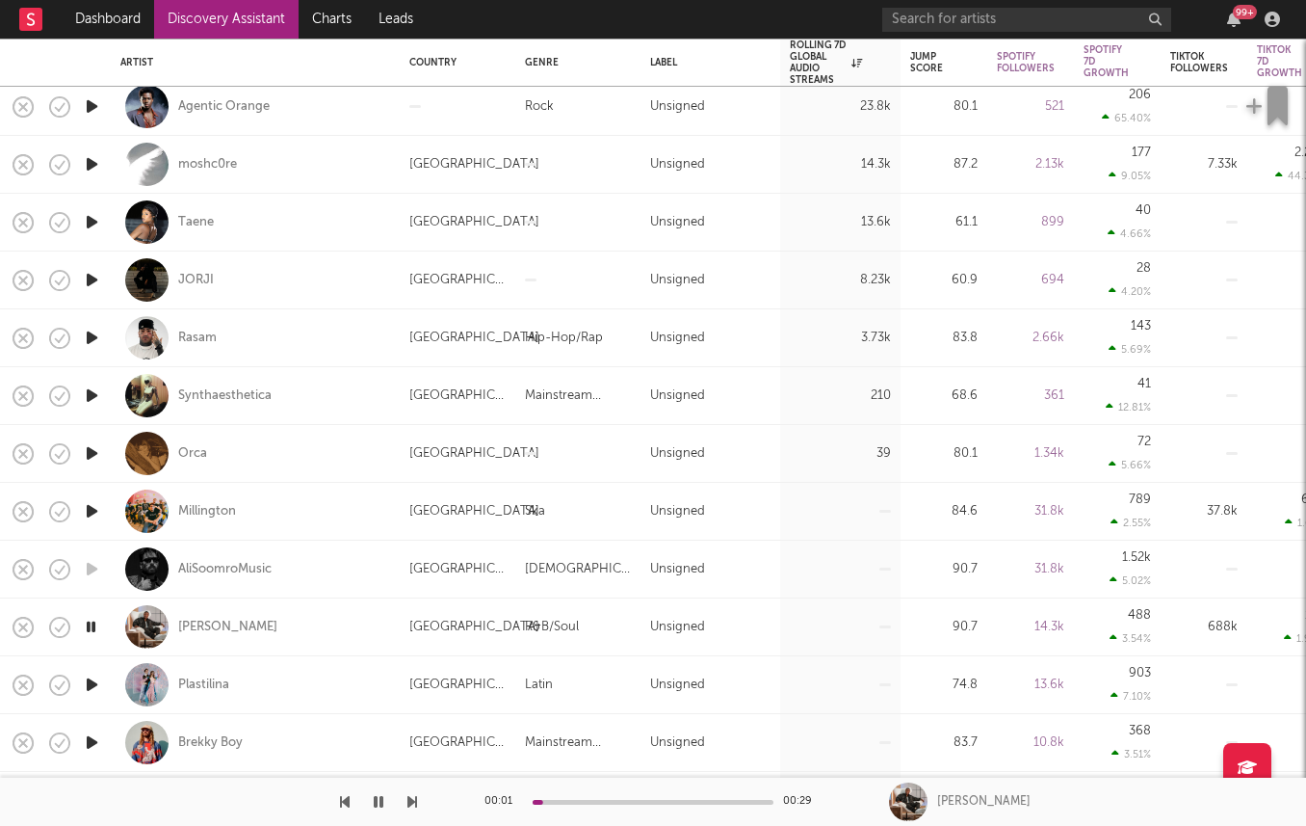
click at [97, 680] on icon "button" at bounding box center [92, 684] width 20 height 24
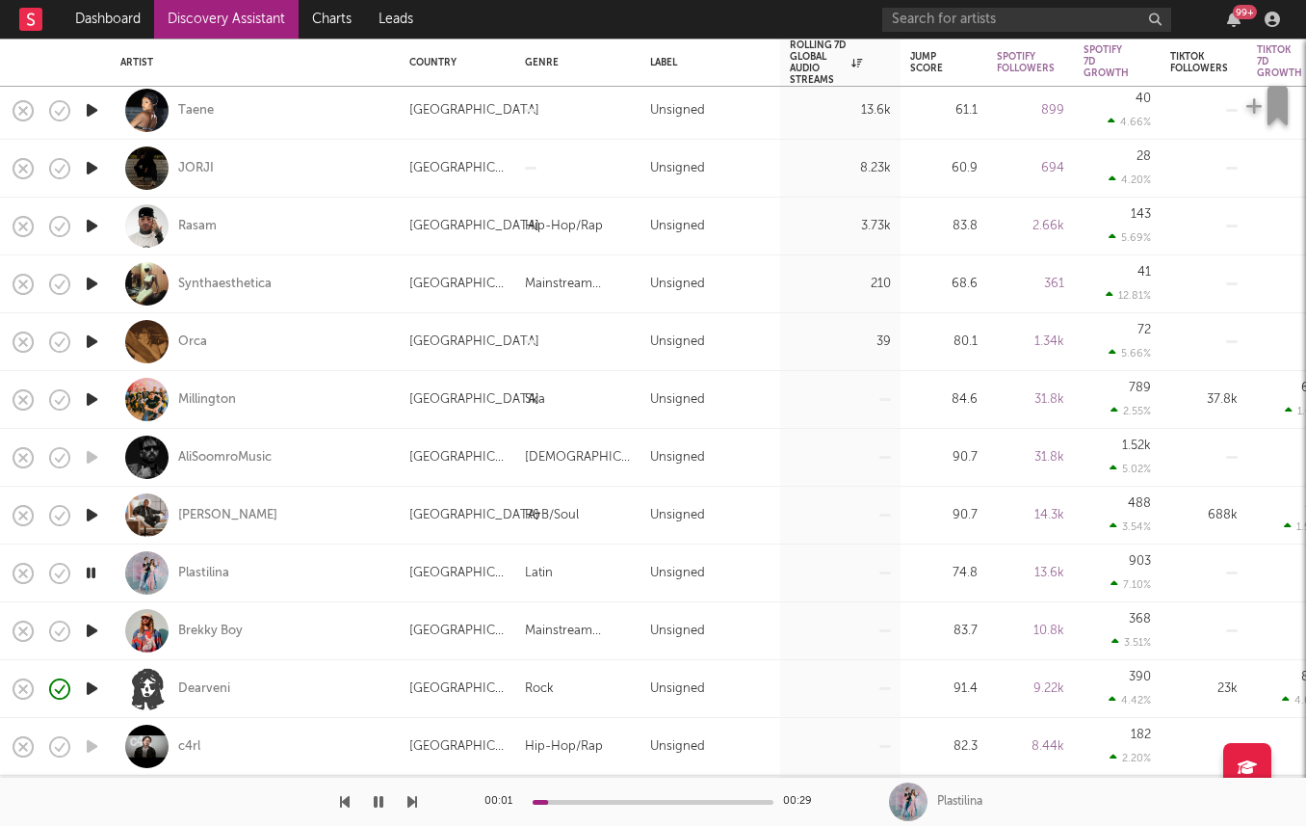
click at [87, 627] on icon "button" at bounding box center [92, 630] width 20 height 24
click at [89, 683] on icon "button" at bounding box center [92, 688] width 20 height 24
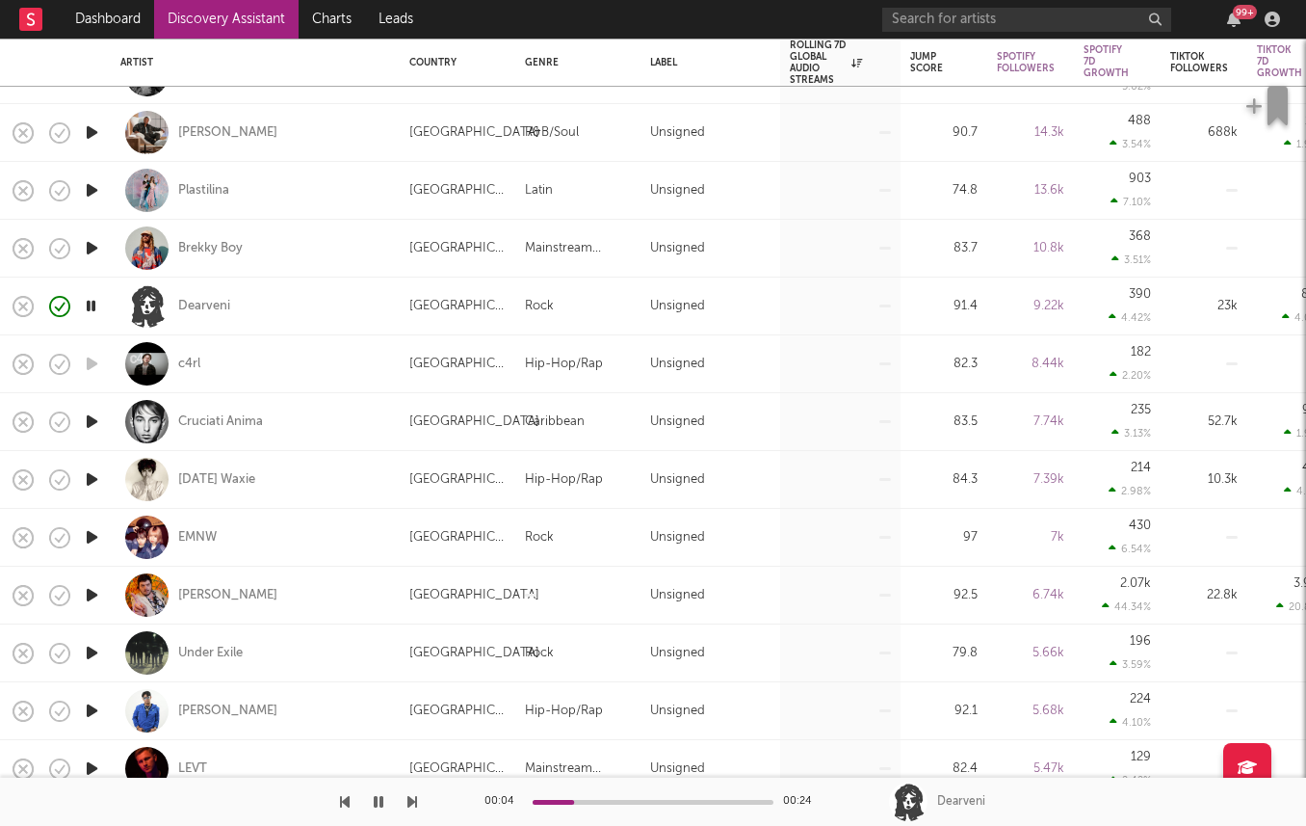
click at [101, 474] on icon "button" at bounding box center [92, 479] width 20 height 24
click at [91, 590] on icon "button" at bounding box center [92, 595] width 20 height 24
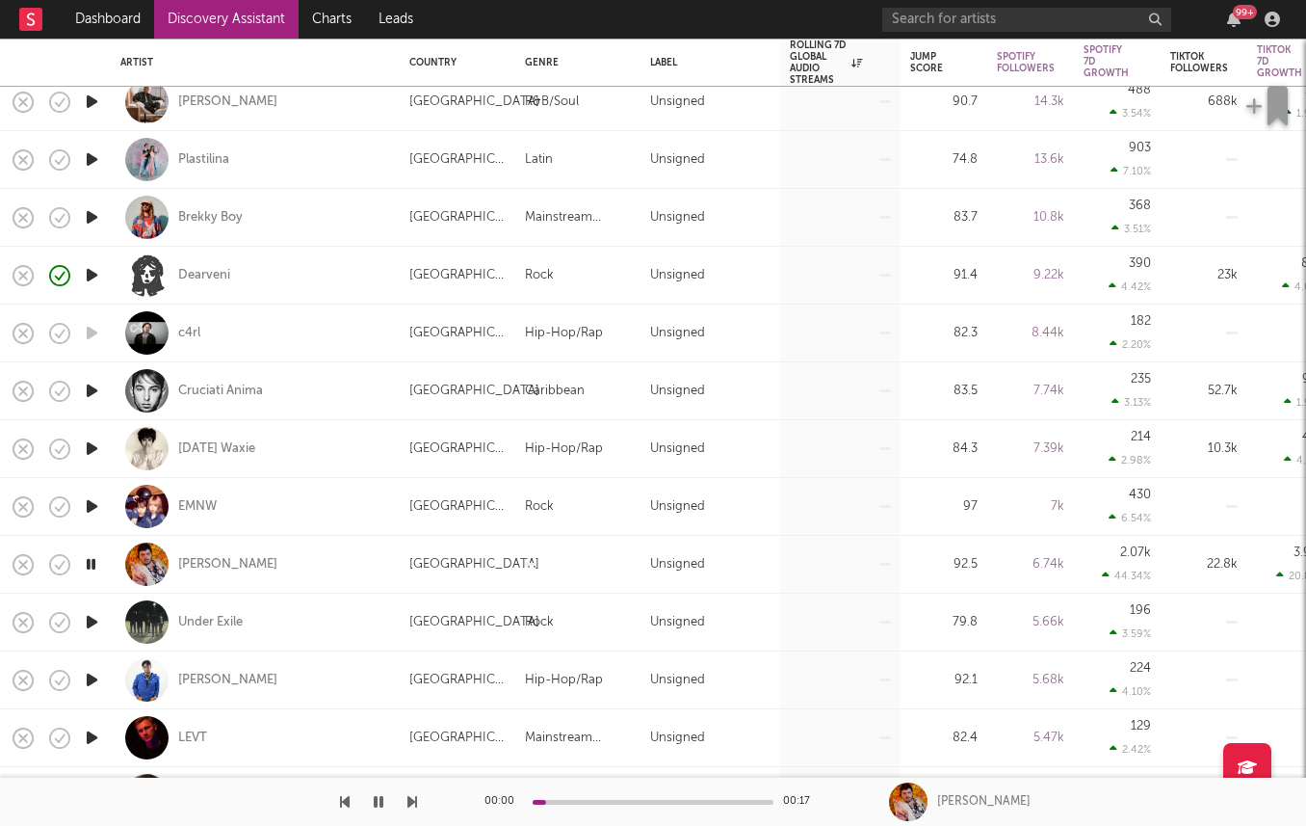
click at [92, 616] on icon "button" at bounding box center [92, 622] width 20 height 24
click at [87, 685] on icon "button" at bounding box center [92, 680] width 20 height 24
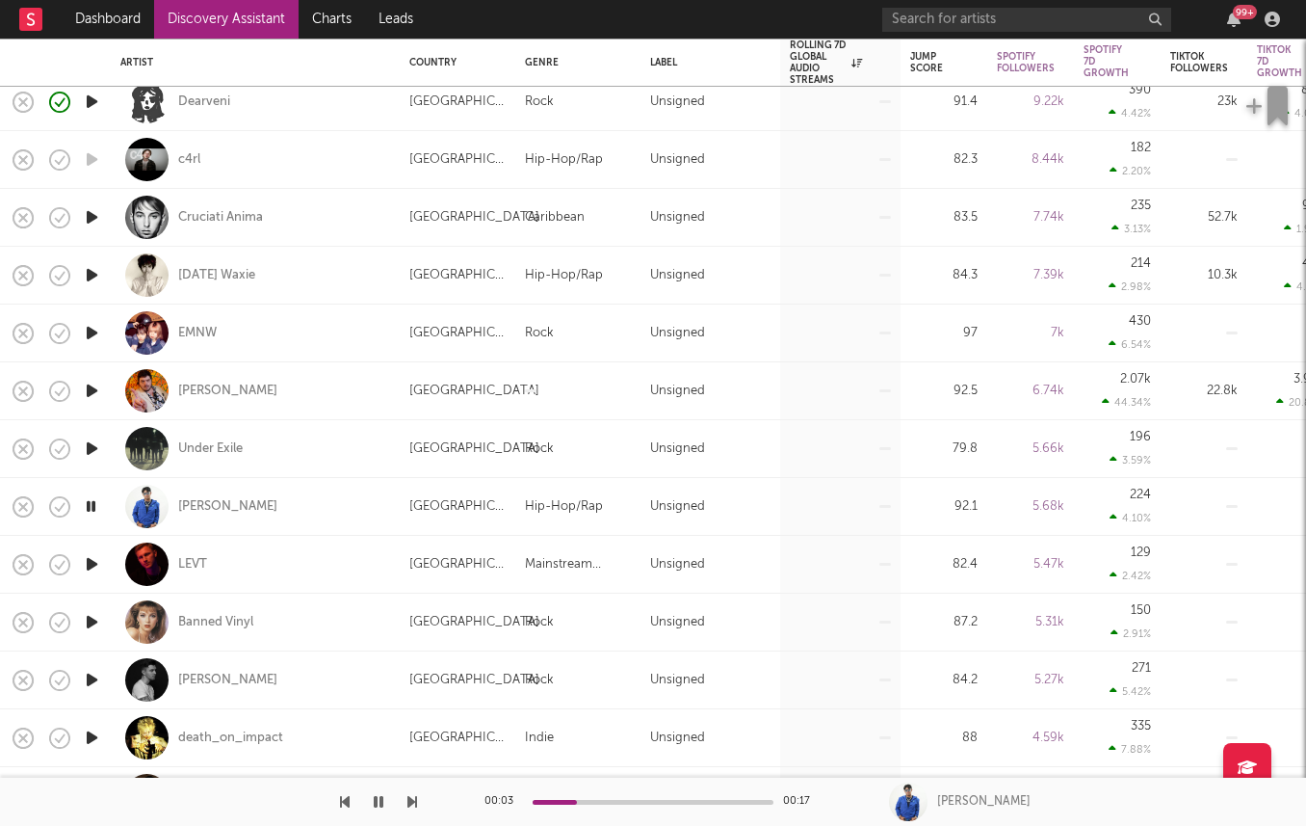
click at [93, 682] on icon "button" at bounding box center [92, 680] width 20 height 24
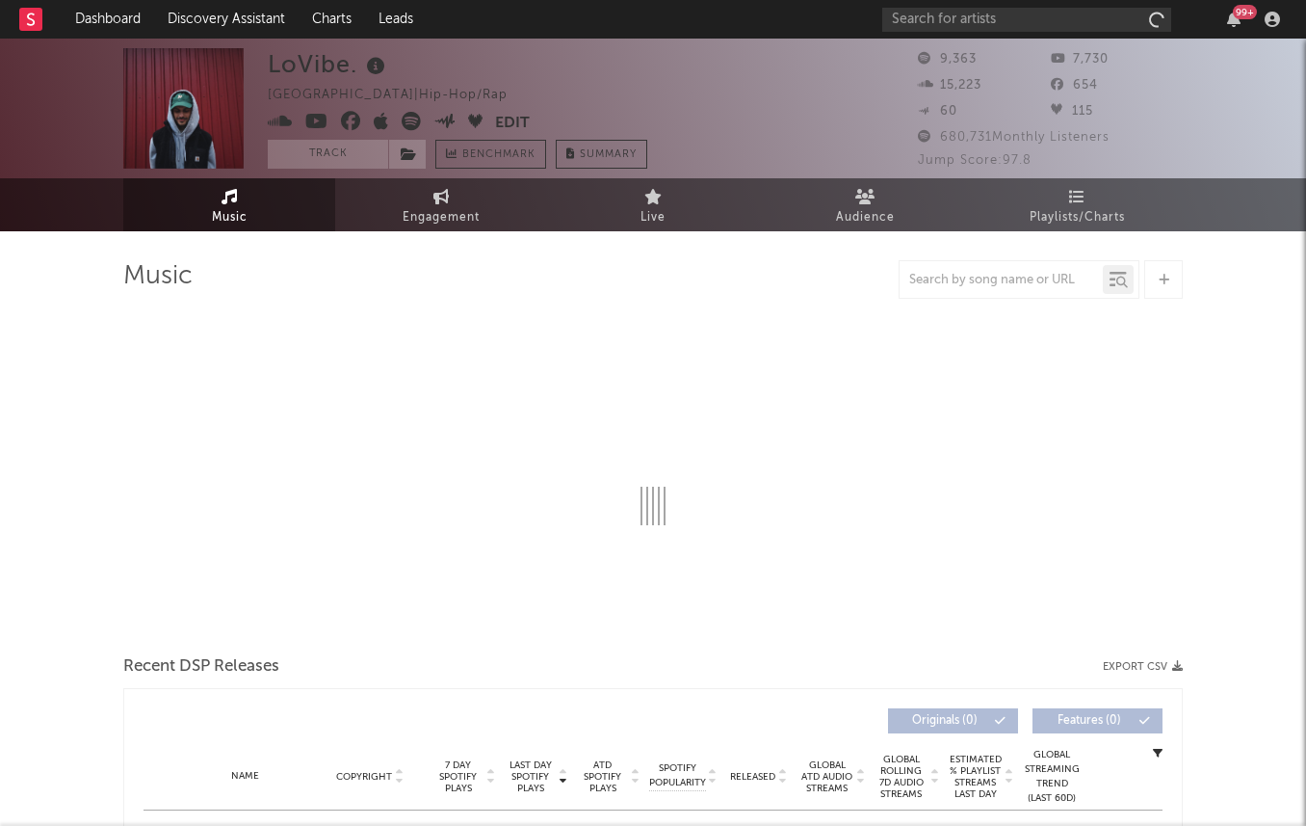
select select "6m"
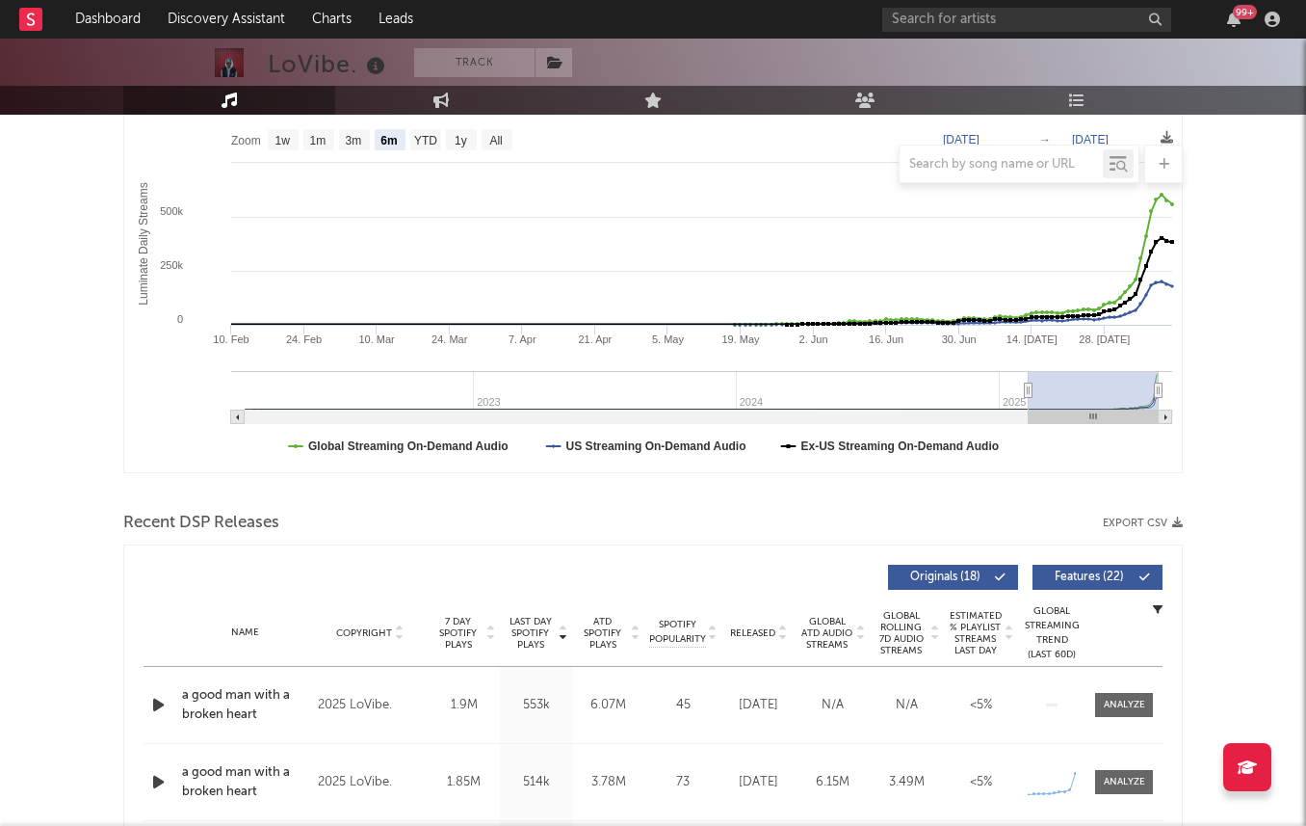
scroll to position [224, 0]
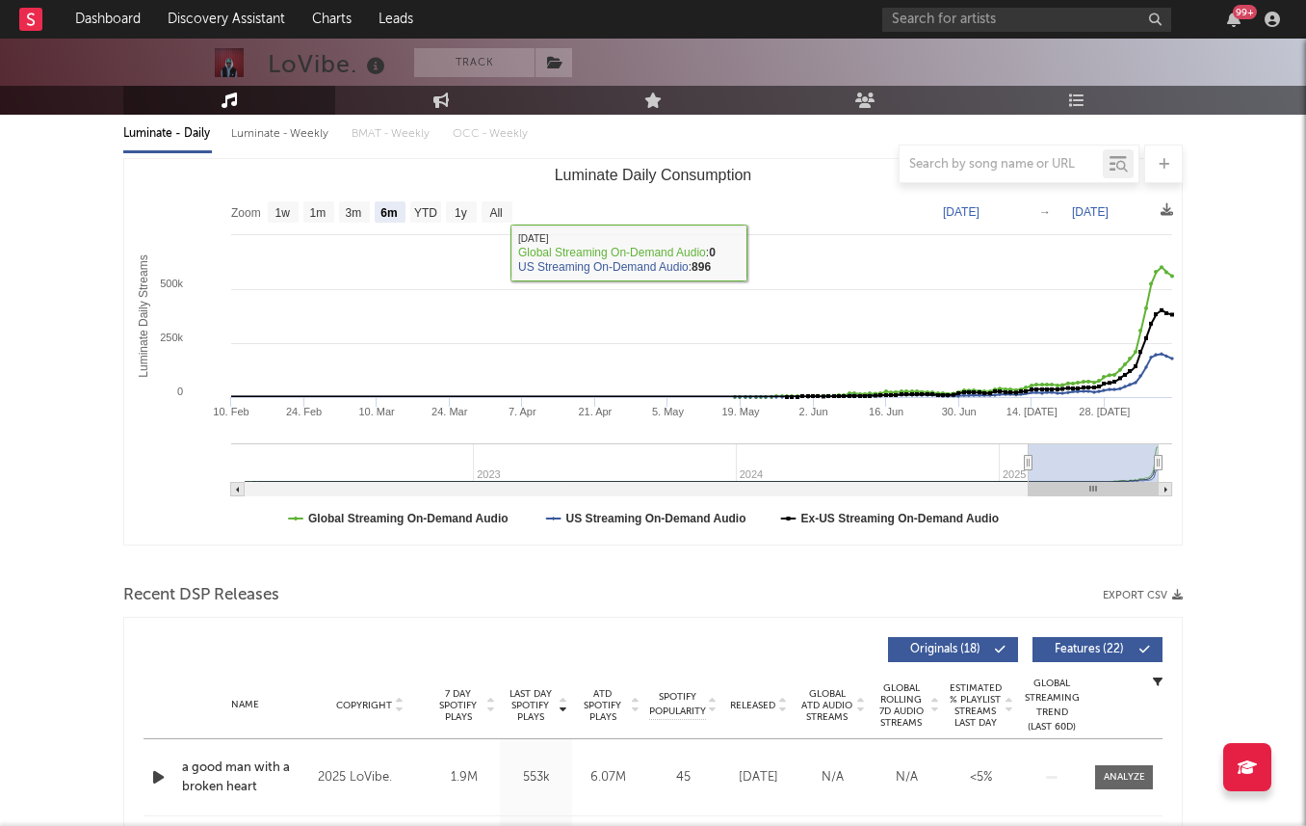
click at [231, 127] on div "Luminate - Weekly" at bounding box center [281, 134] width 101 height 33
select select "1w"
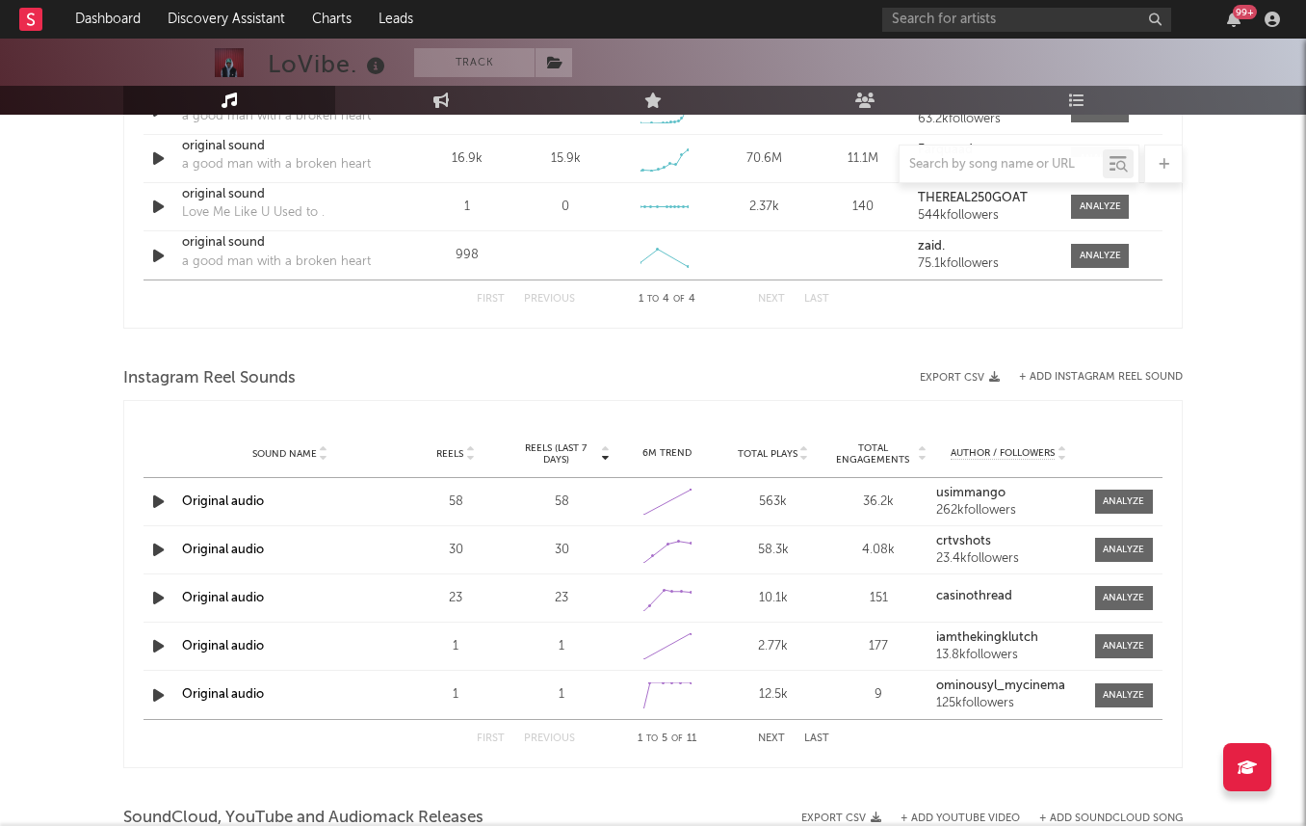
scroll to position [1519, 0]
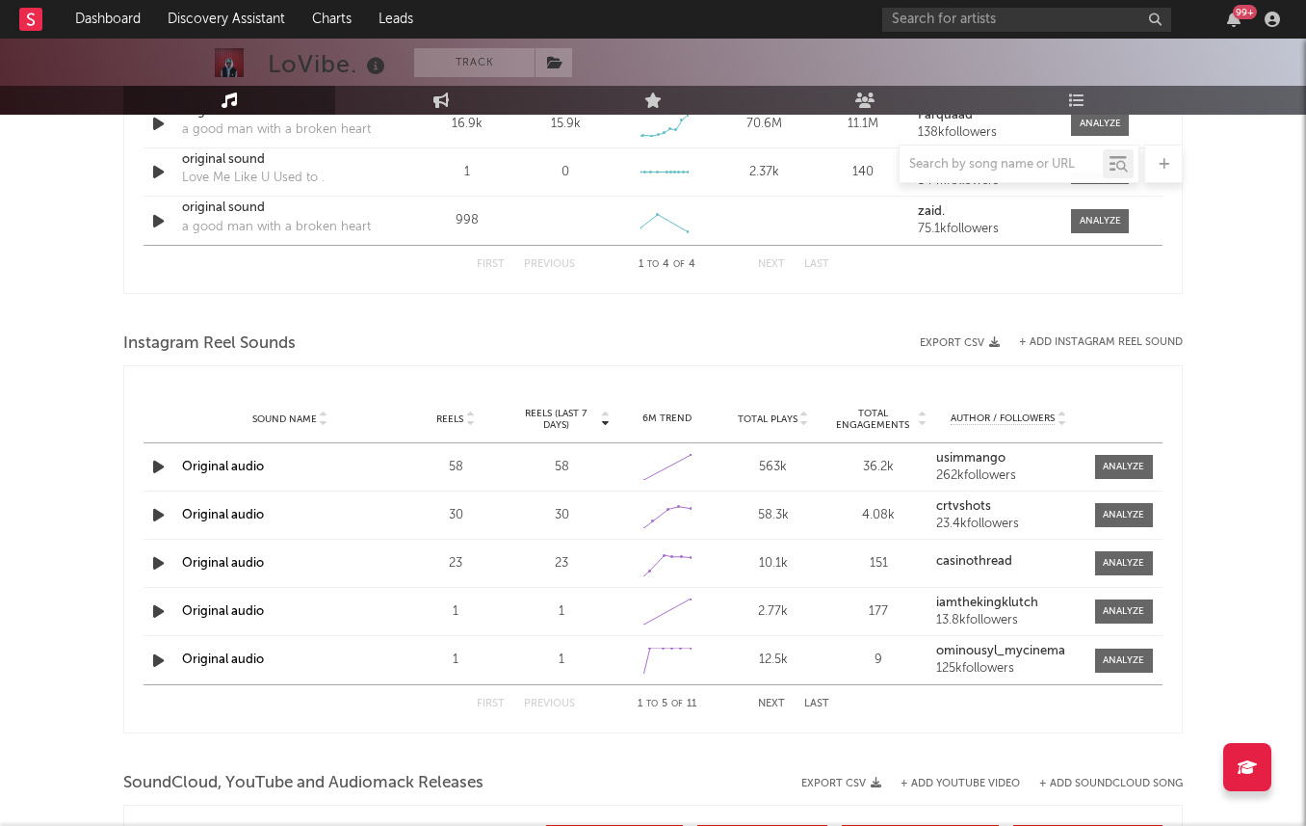
click at [381, 56] on icon at bounding box center [376, 66] width 28 height 27
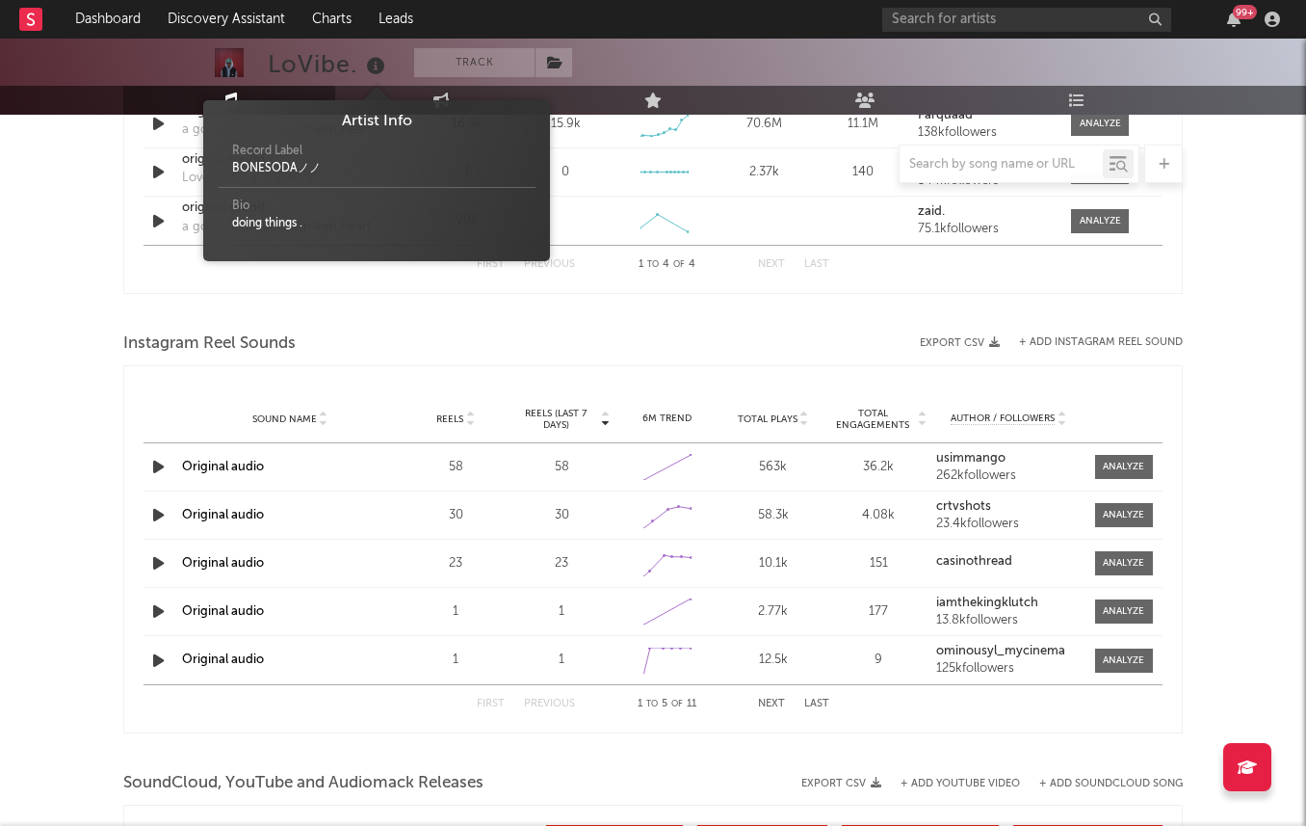
click at [234, 167] on div "BONESODAノノ" at bounding box center [376, 168] width 289 height 17
copy div "BONESODA"
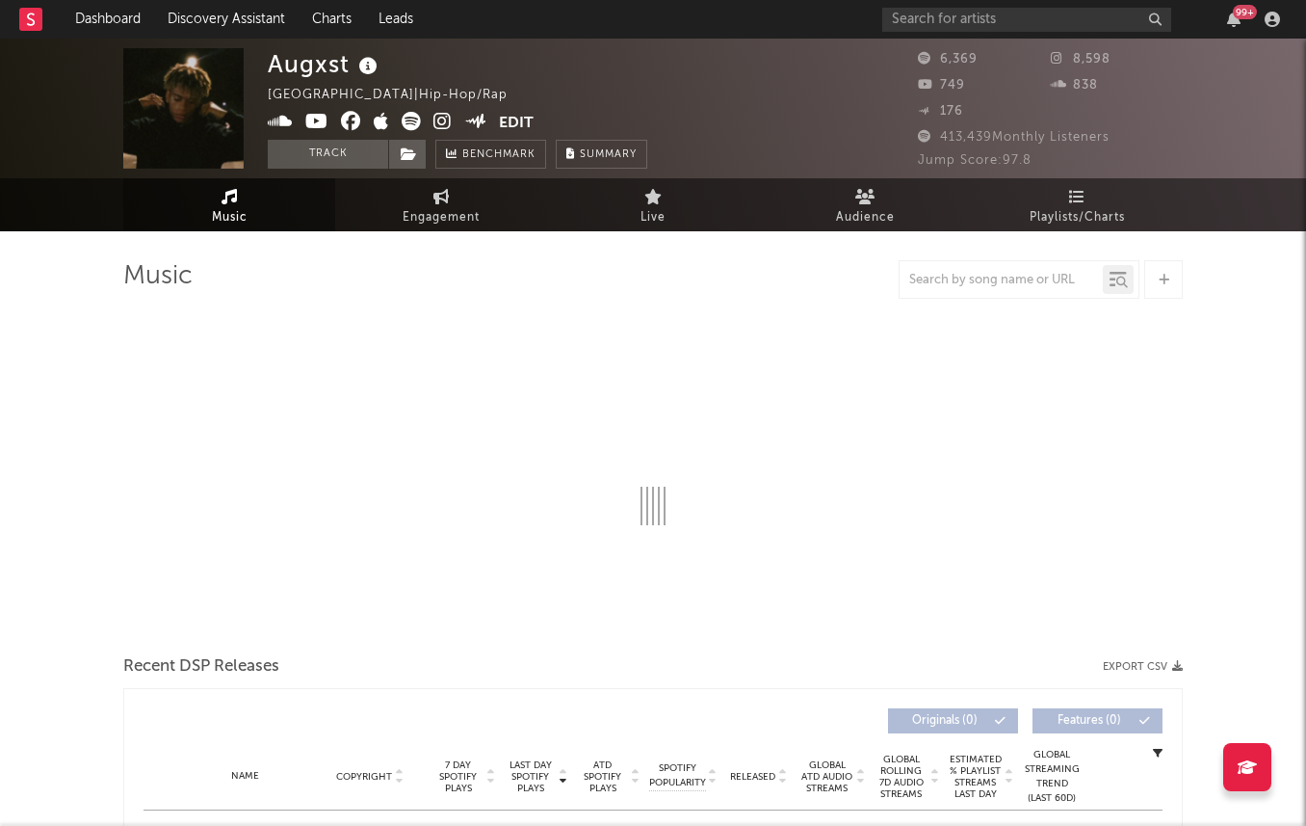
select select "6m"
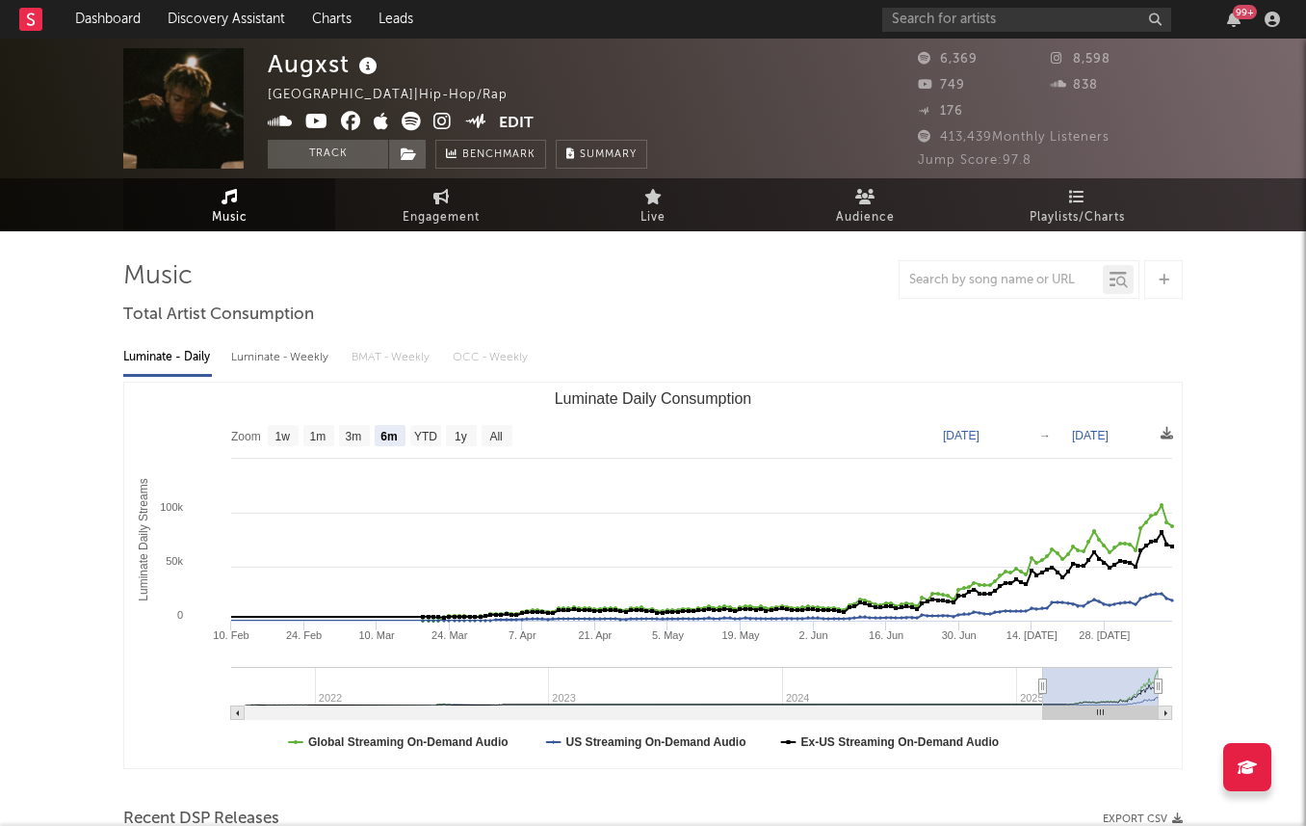
click at [251, 341] on div "Luminate - Weekly" at bounding box center [281, 357] width 101 height 33
select select "6m"
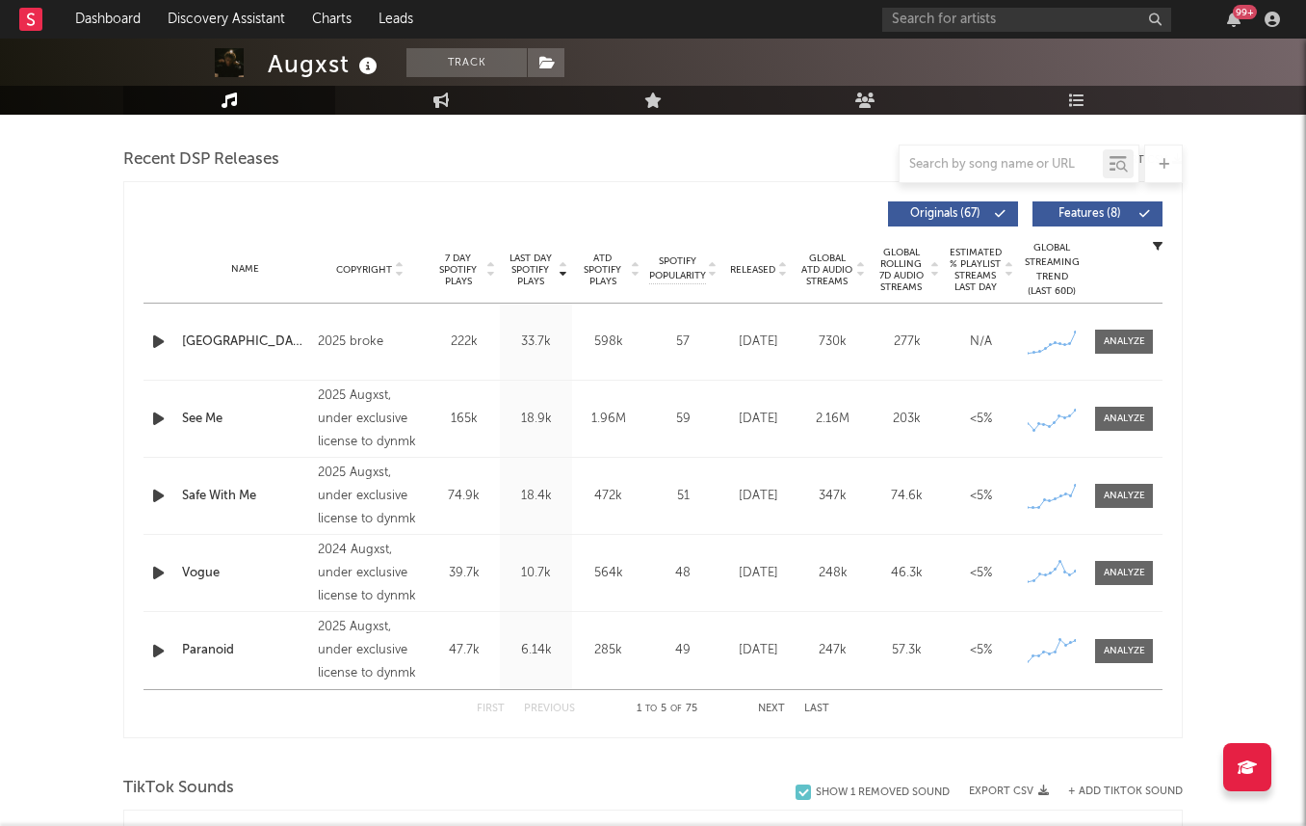
scroll to position [660, 0]
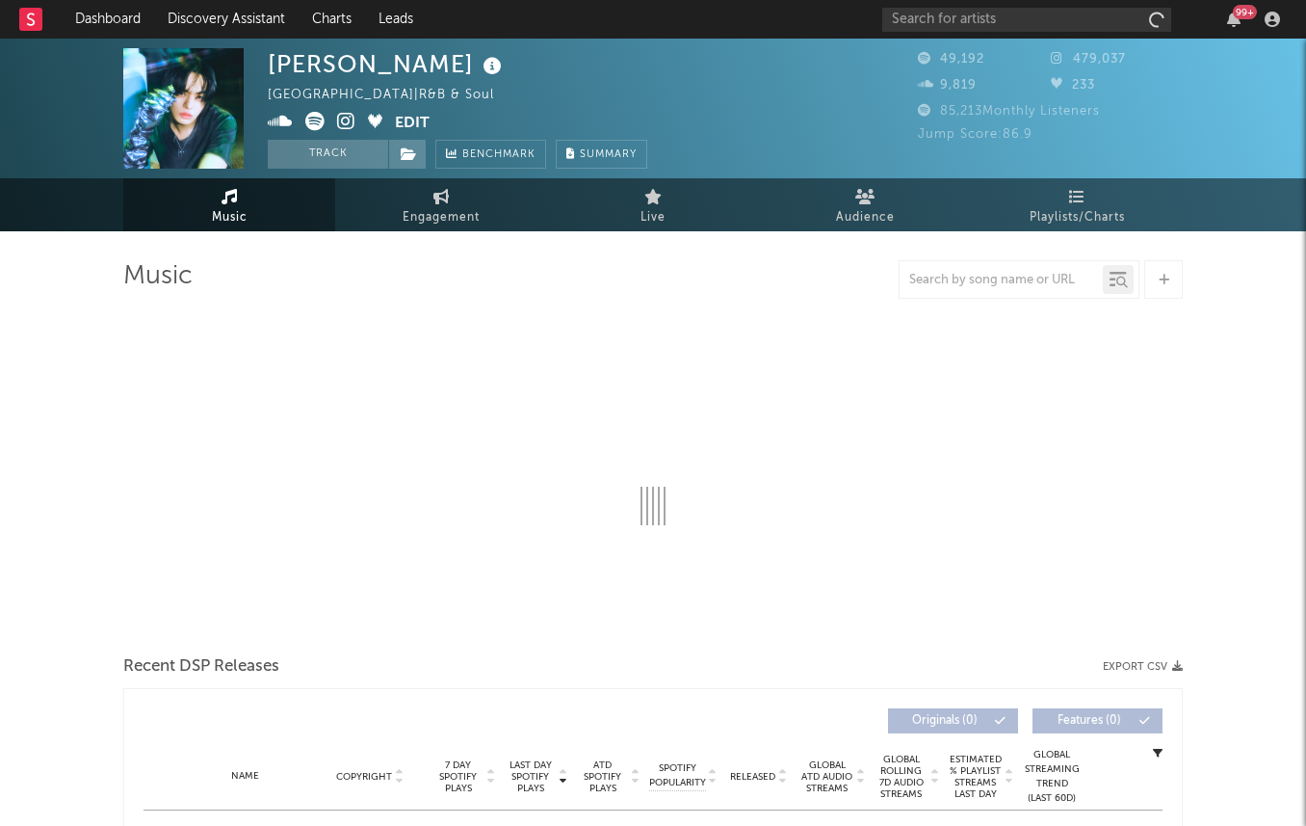
select select "6m"
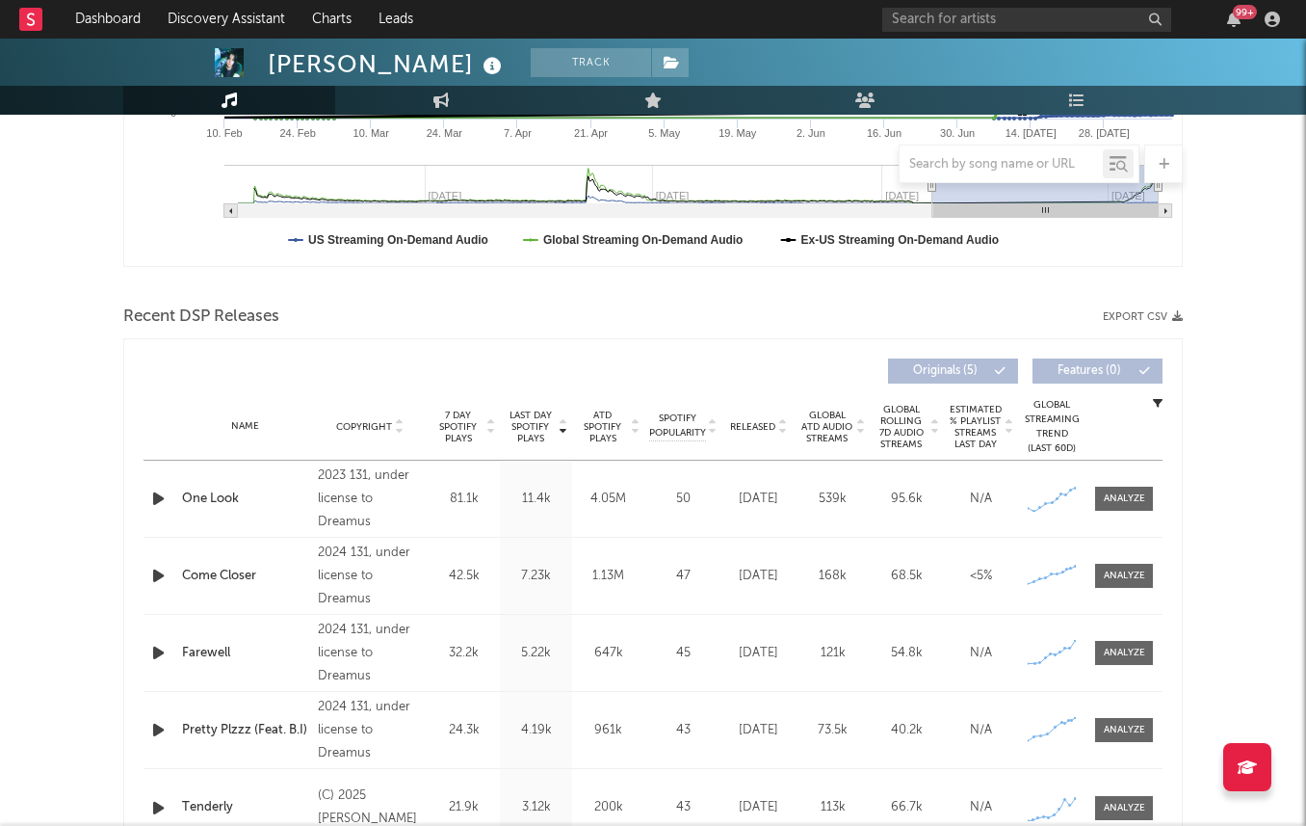
scroll to position [553, 0]
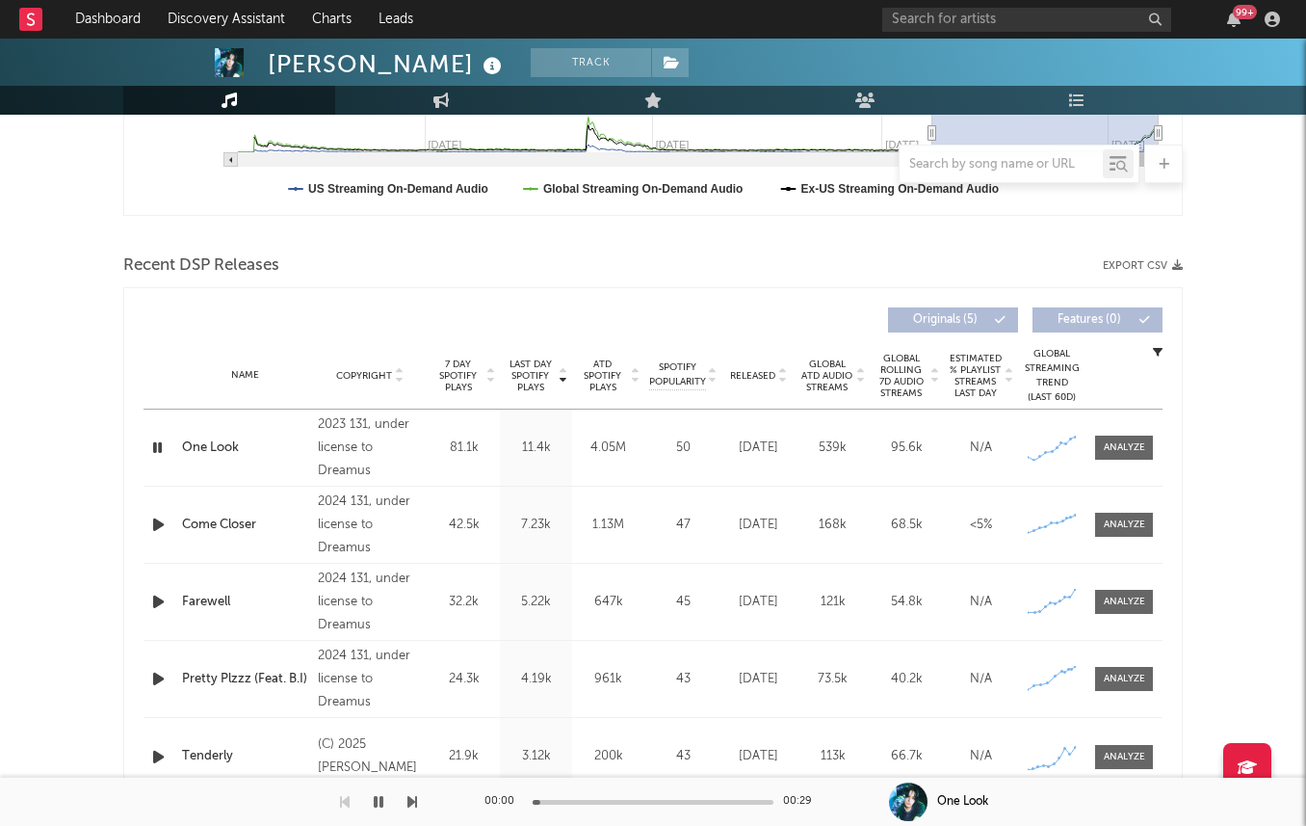
click at [162, 516] on icon "button" at bounding box center [158, 525] width 20 height 24
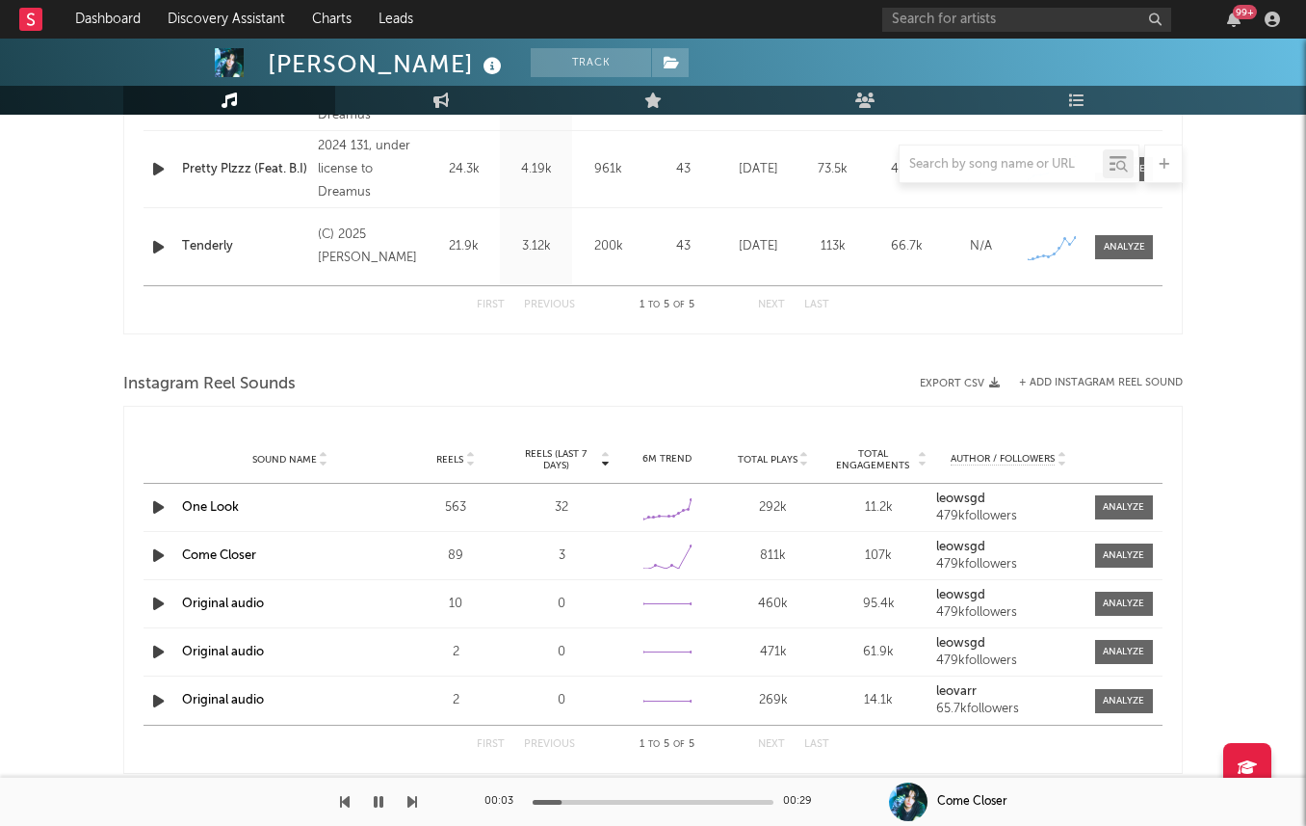
scroll to position [1028, 0]
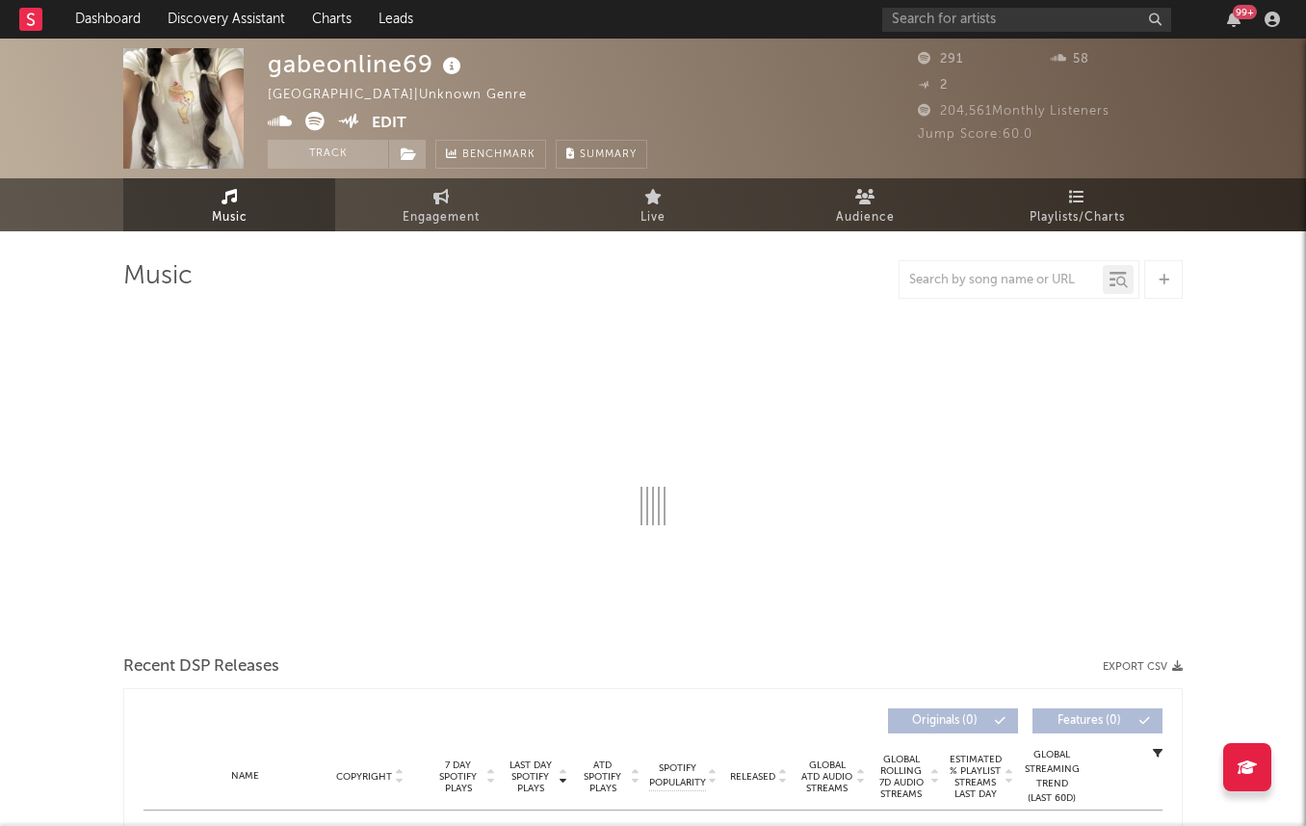
select select "1w"
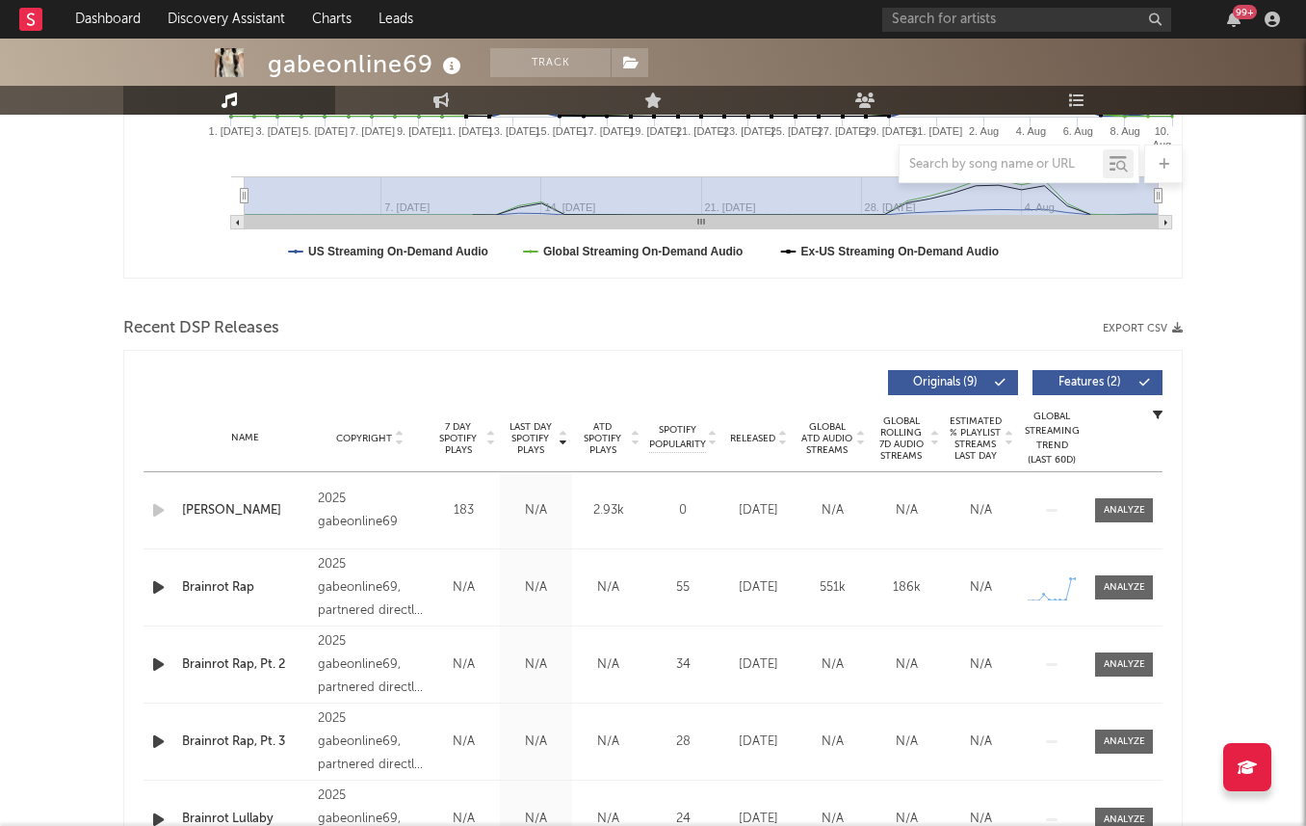
scroll to position [662, 0]
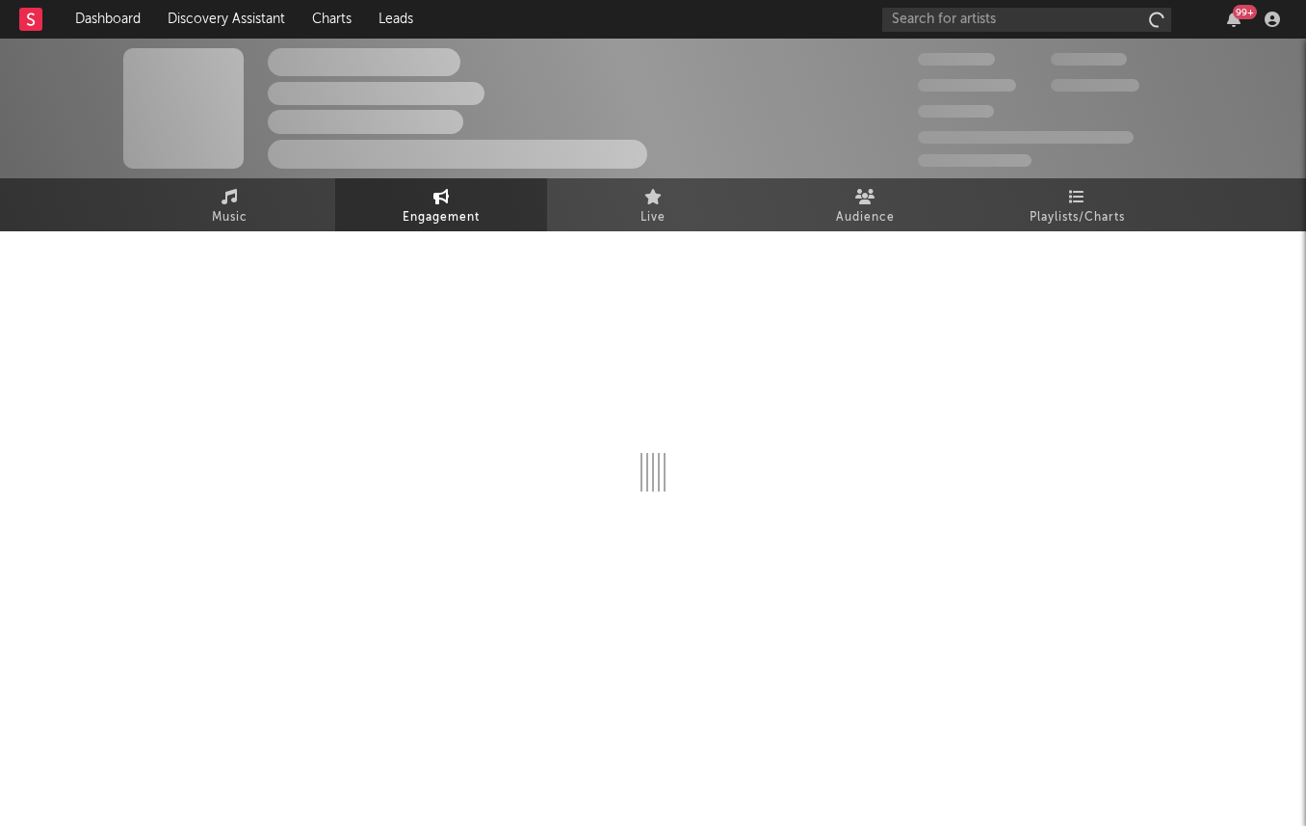
select select "1m"
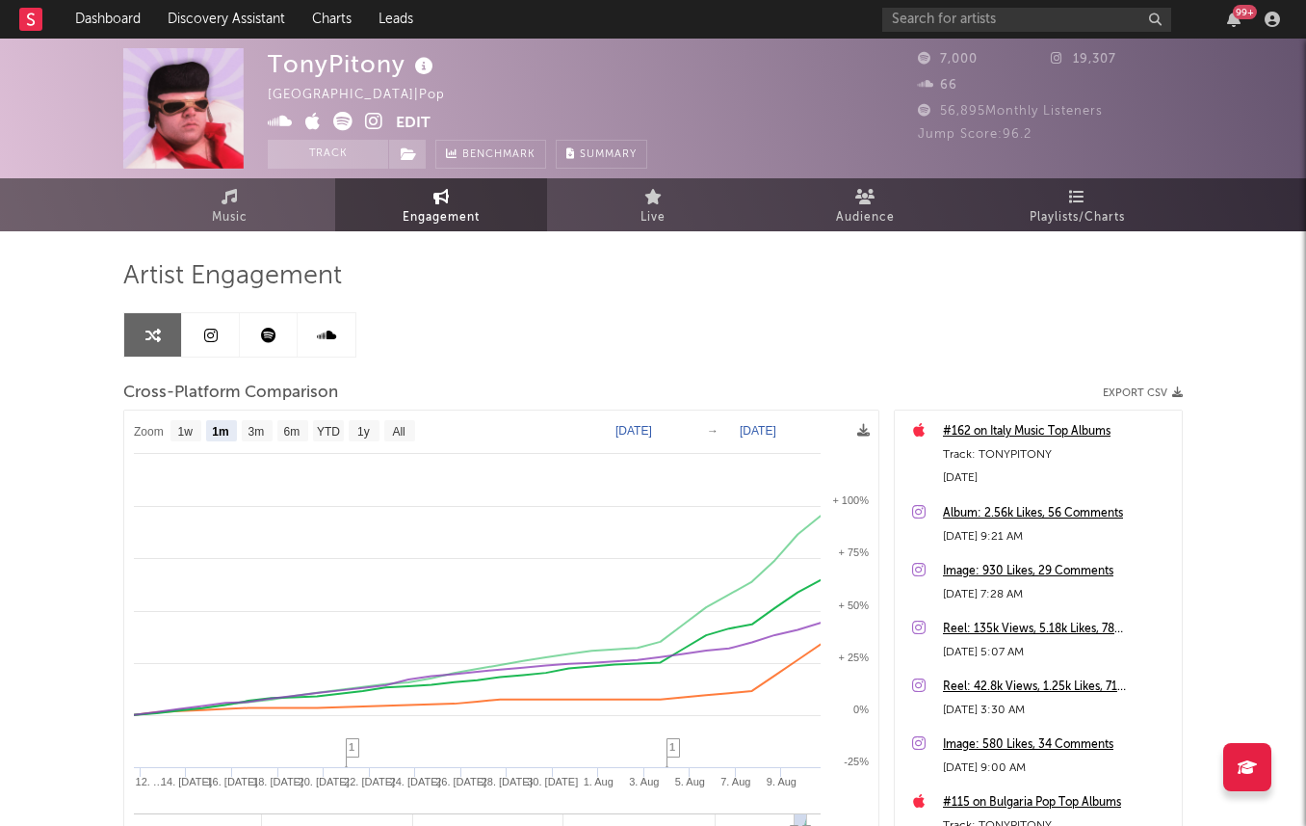
select select "1m"
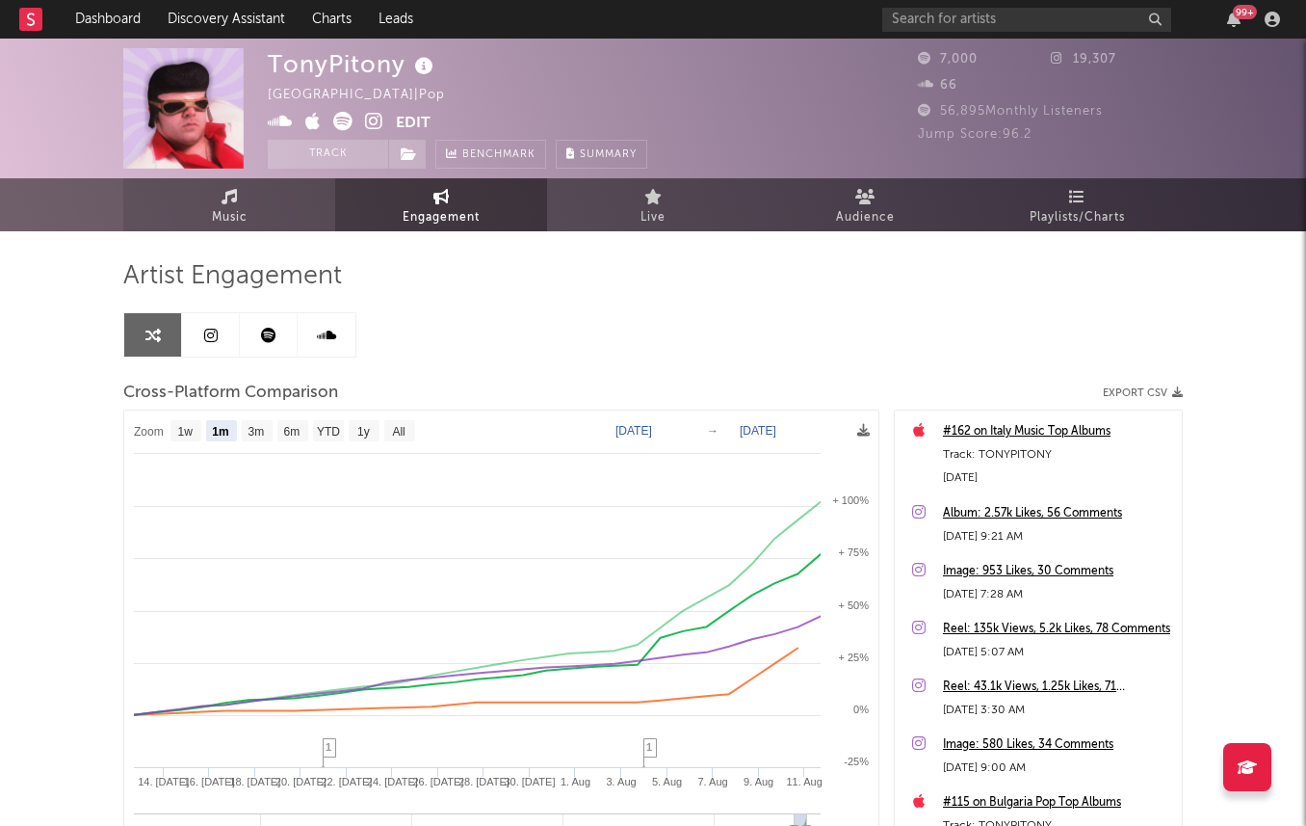
click at [222, 211] on span "Music" at bounding box center [230, 217] width 36 height 23
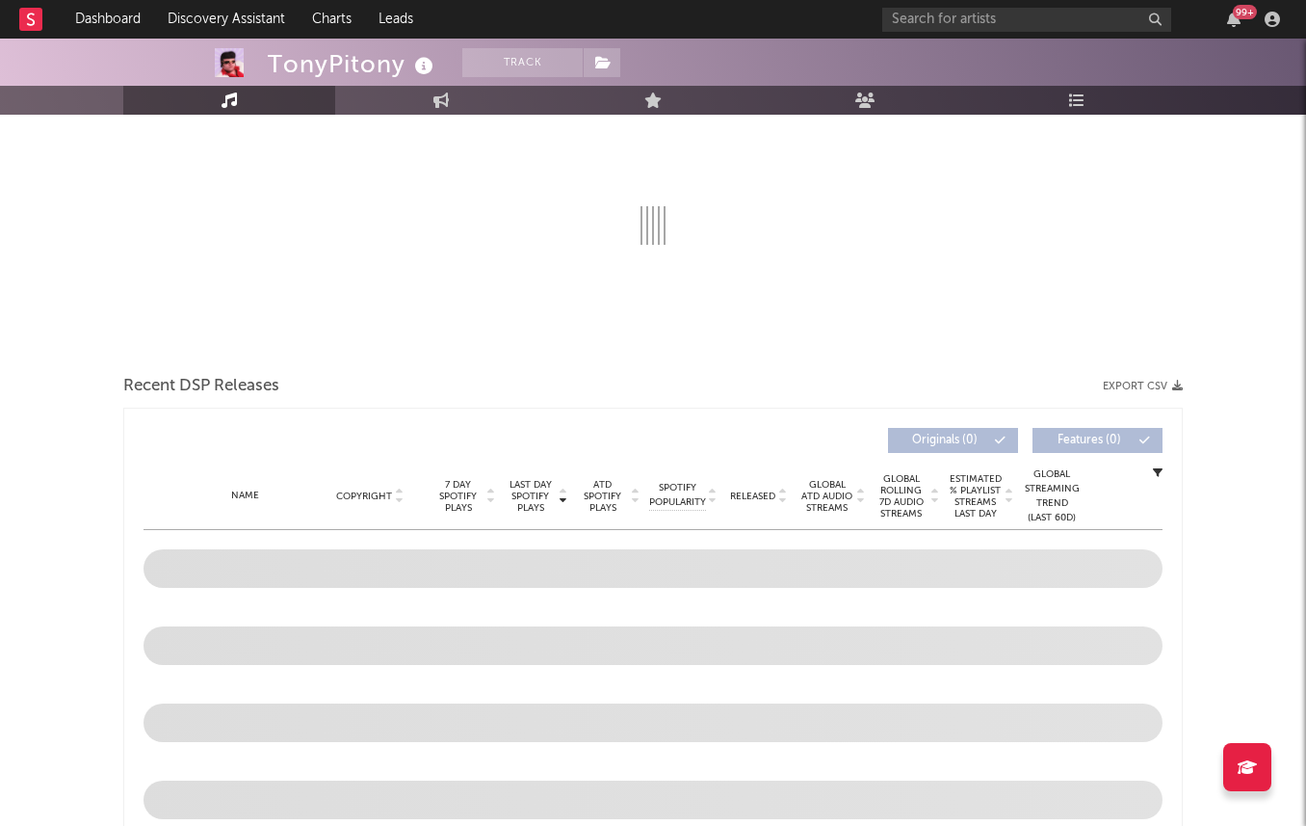
select select "1w"
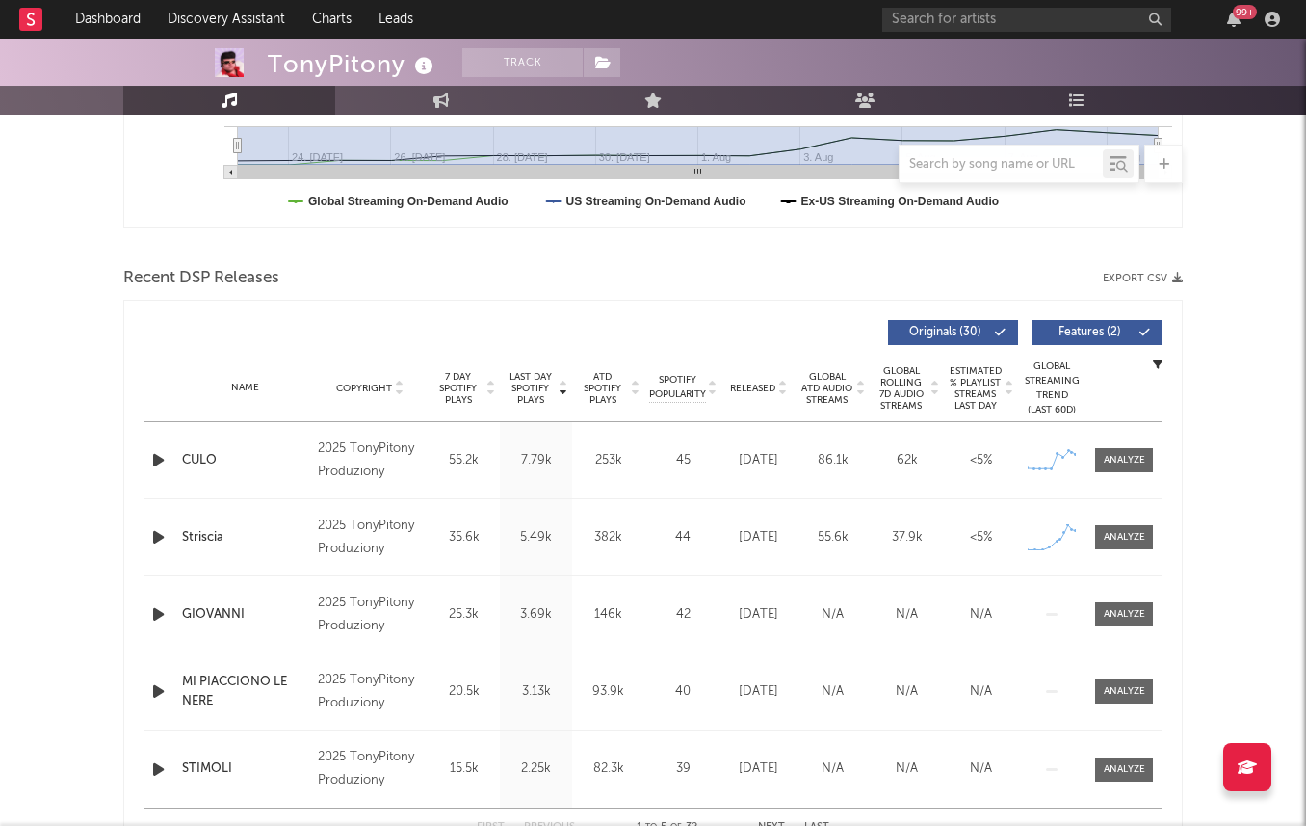
scroll to position [597, 0]
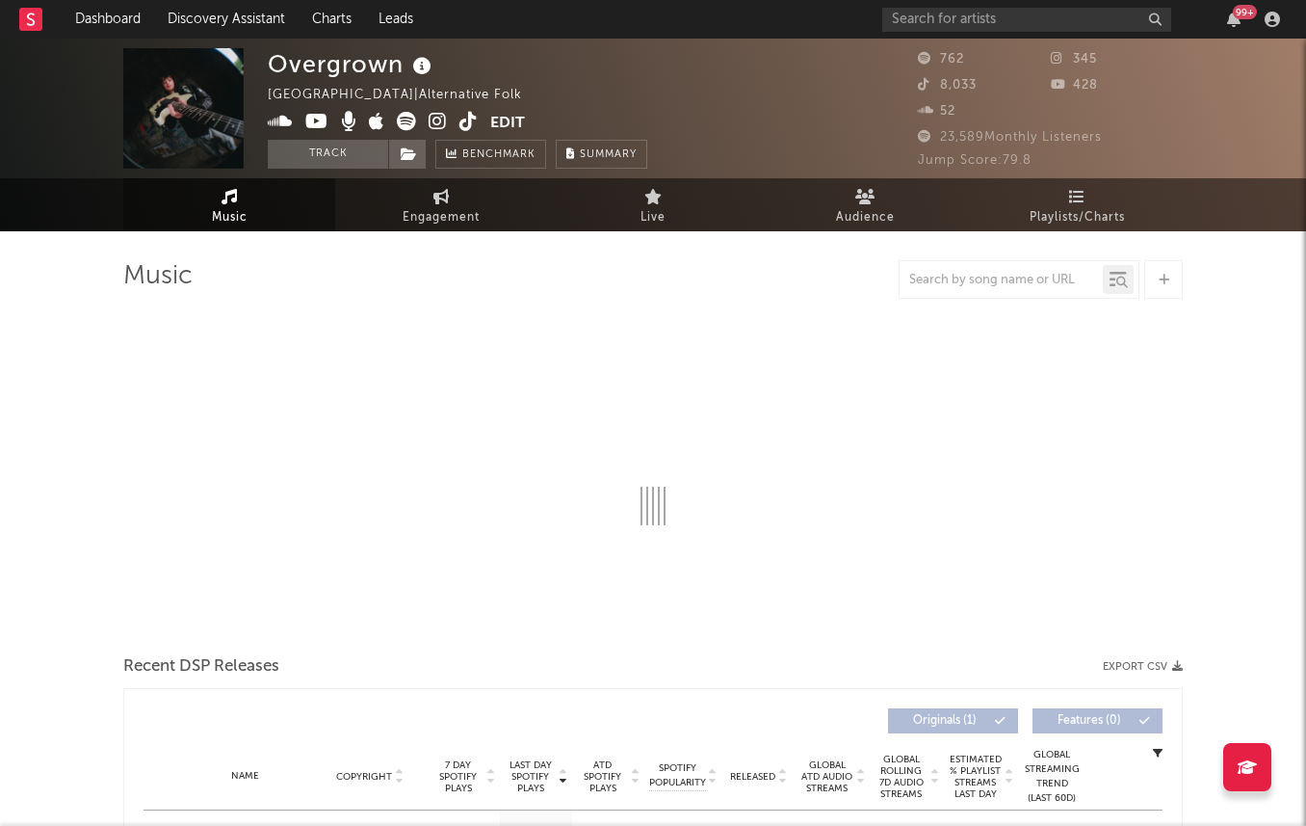
select select "1w"
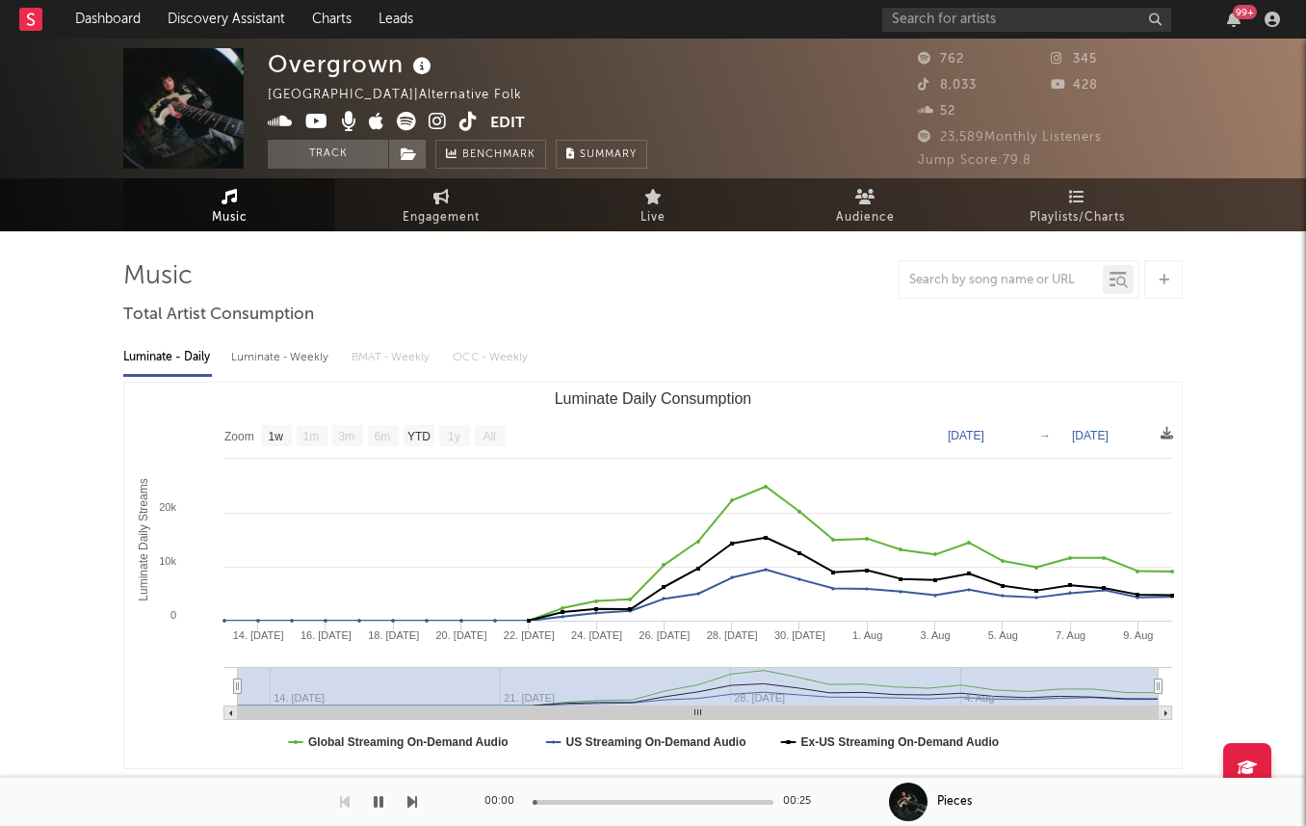
click at [275, 361] on div "Luminate - Weekly" at bounding box center [281, 357] width 101 height 33
select select "1w"
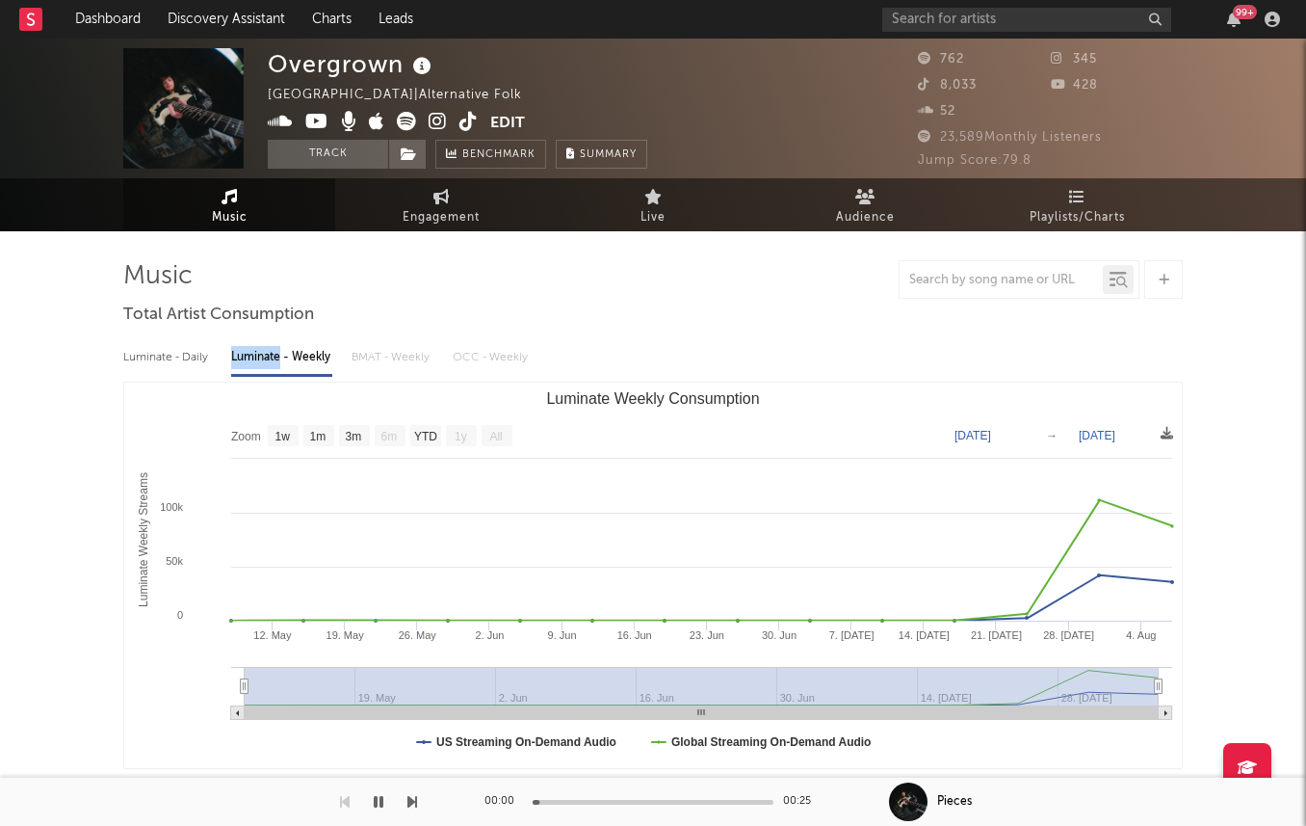
click at [275, 361] on div "Luminate - Weekly" at bounding box center [281, 357] width 101 height 33
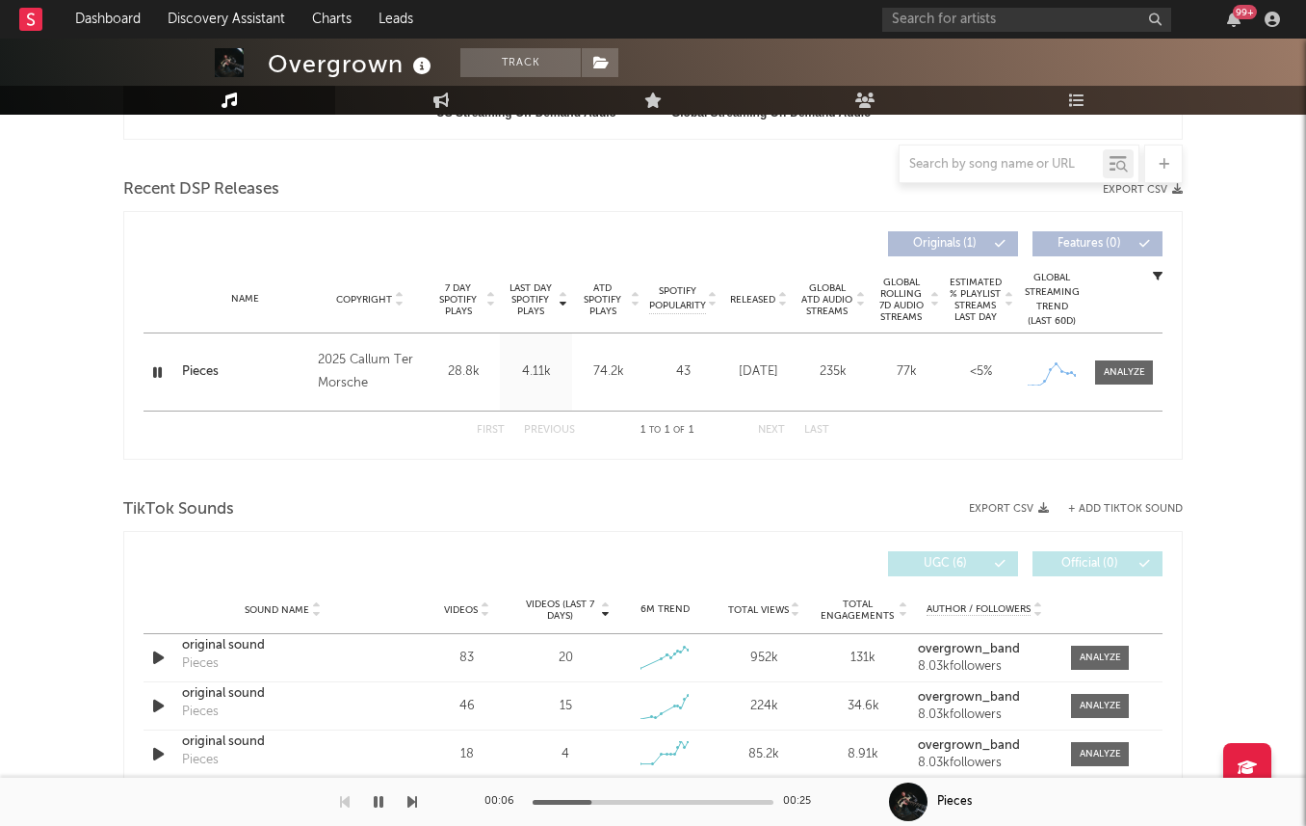
scroll to position [620, 0]
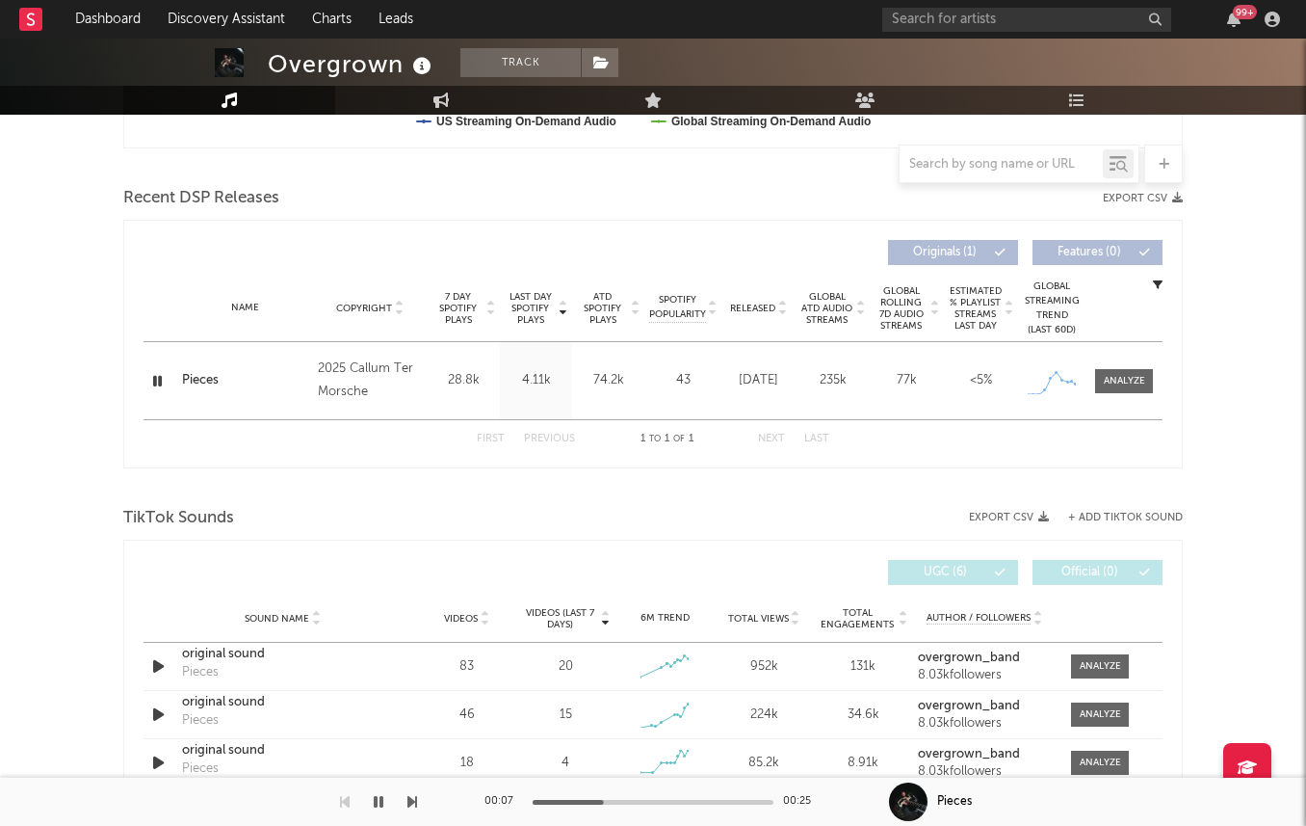
click at [418, 59] on icon at bounding box center [422, 66] width 28 height 27
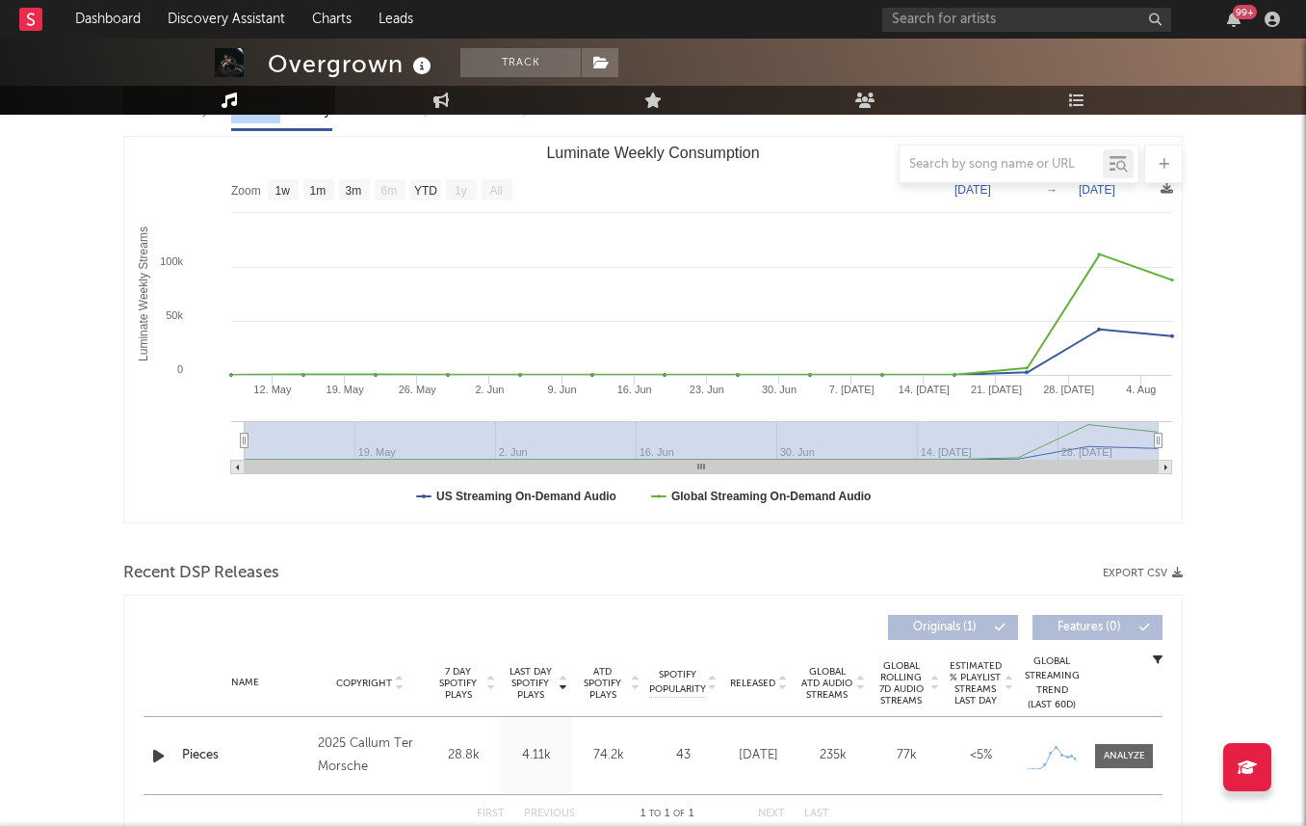
scroll to position [0, 0]
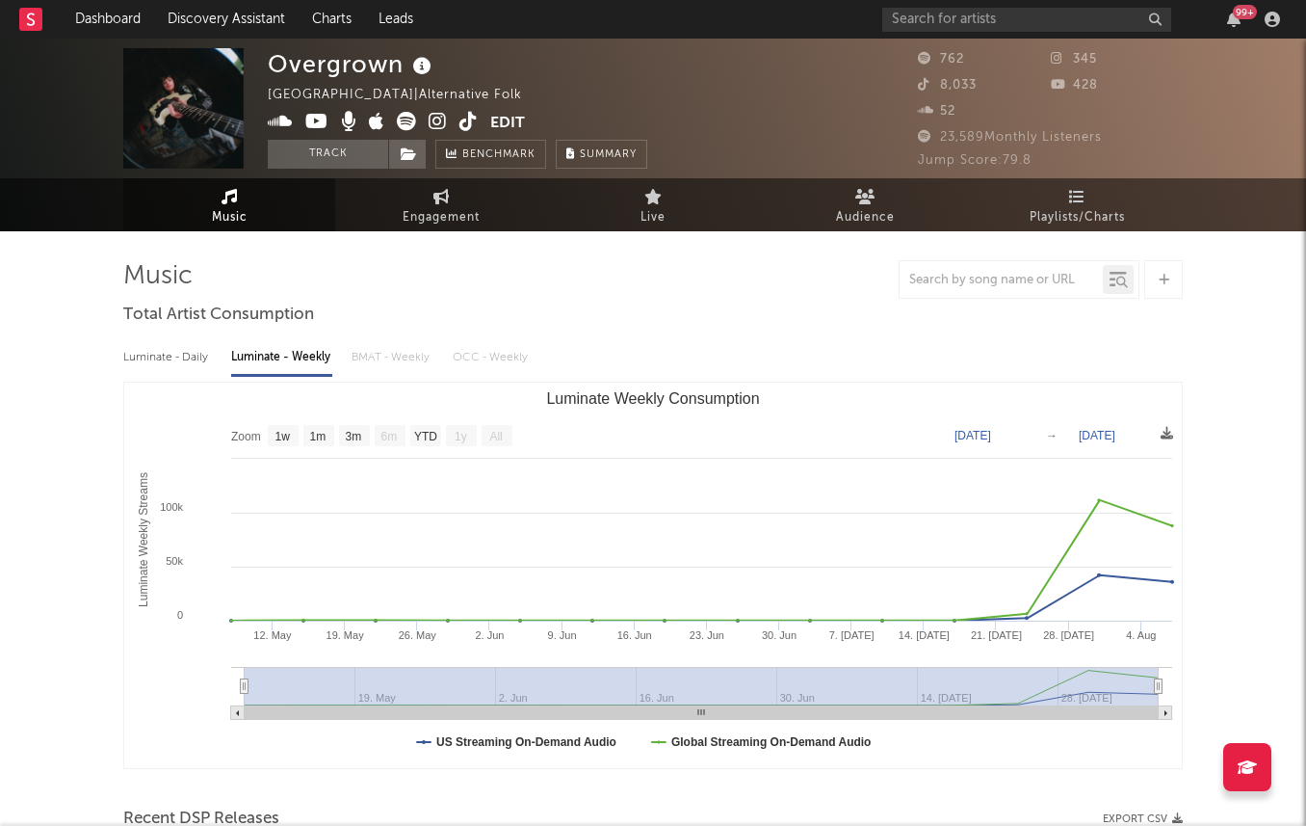
click at [435, 118] on icon at bounding box center [438, 121] width 18 height 19
click at [412, 120] on icon at bounding box center [406, 121] width 19 height 19
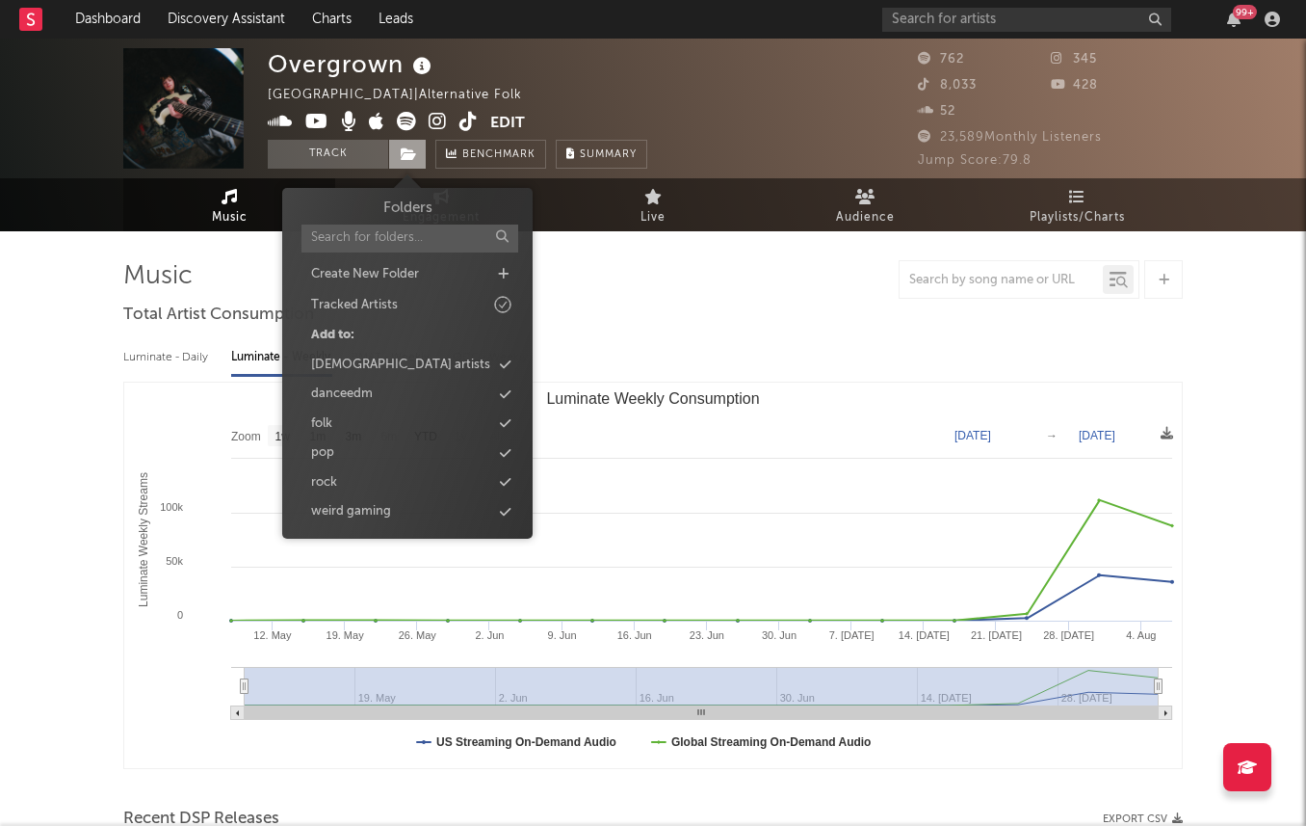
click at [407, 147] on icon at bounding box center [409, 153] width 16 height 13
click at [504, 479] on icon at bounding box center [505, 482] width 11 height 13
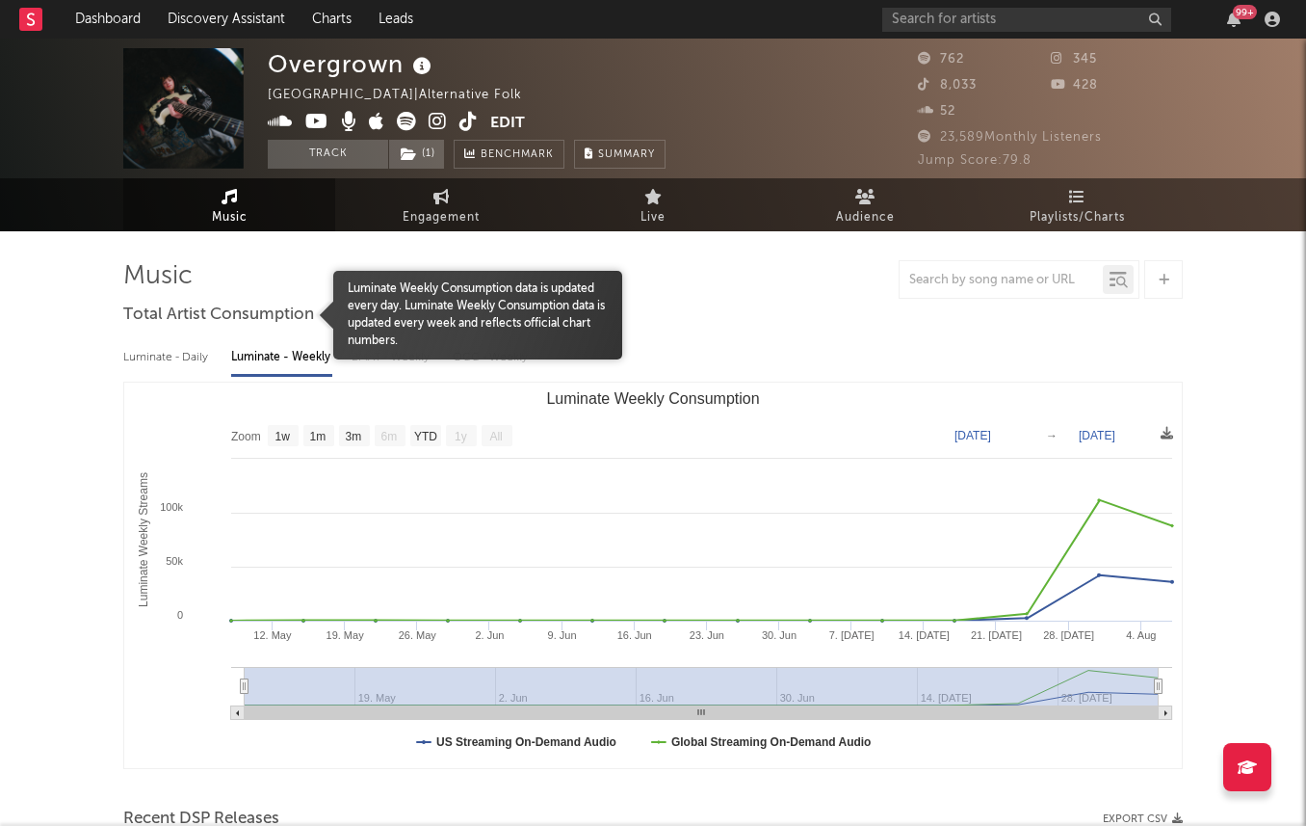
click at [211, 318] on span "Total Artist Consumption" at bounding box center [218, 314] width 191 height 23
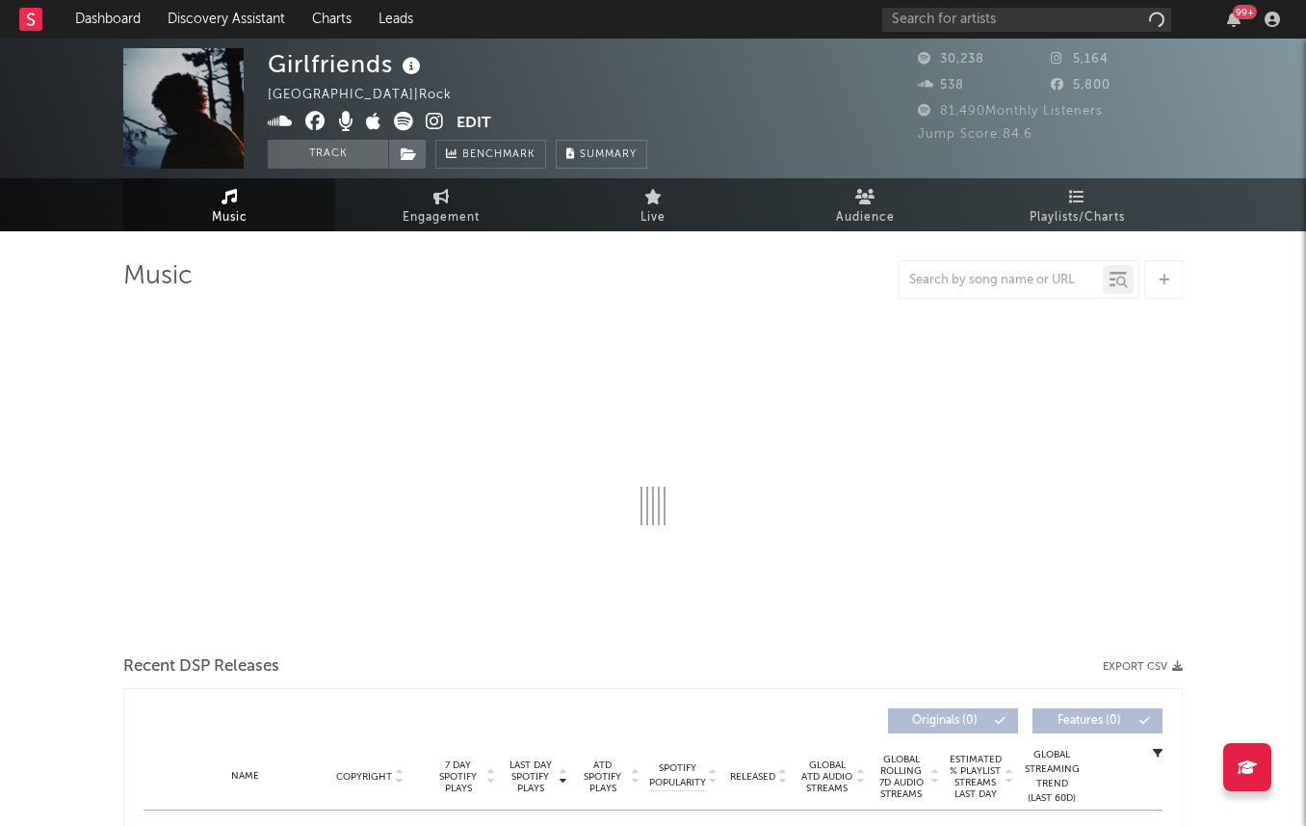
select select "6m"
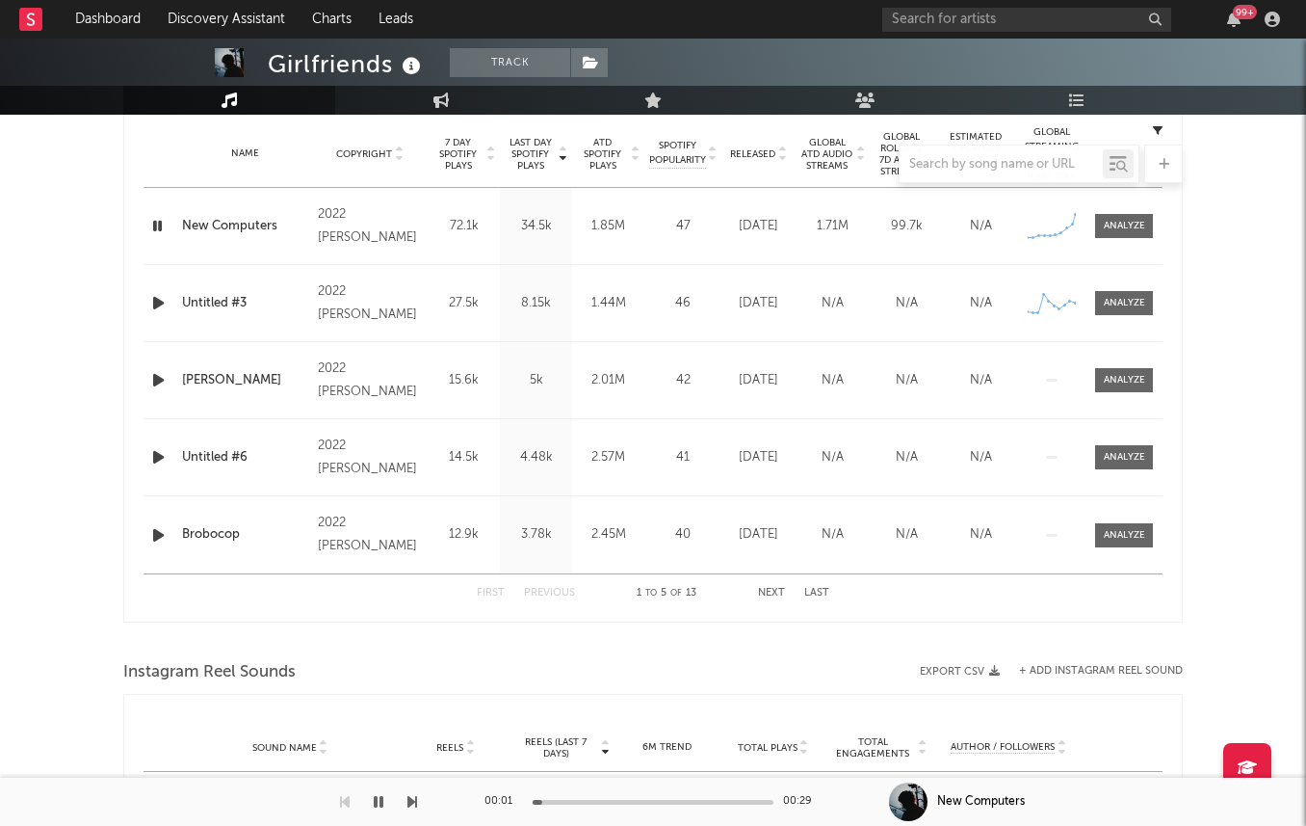
scroll to position [760, 0]
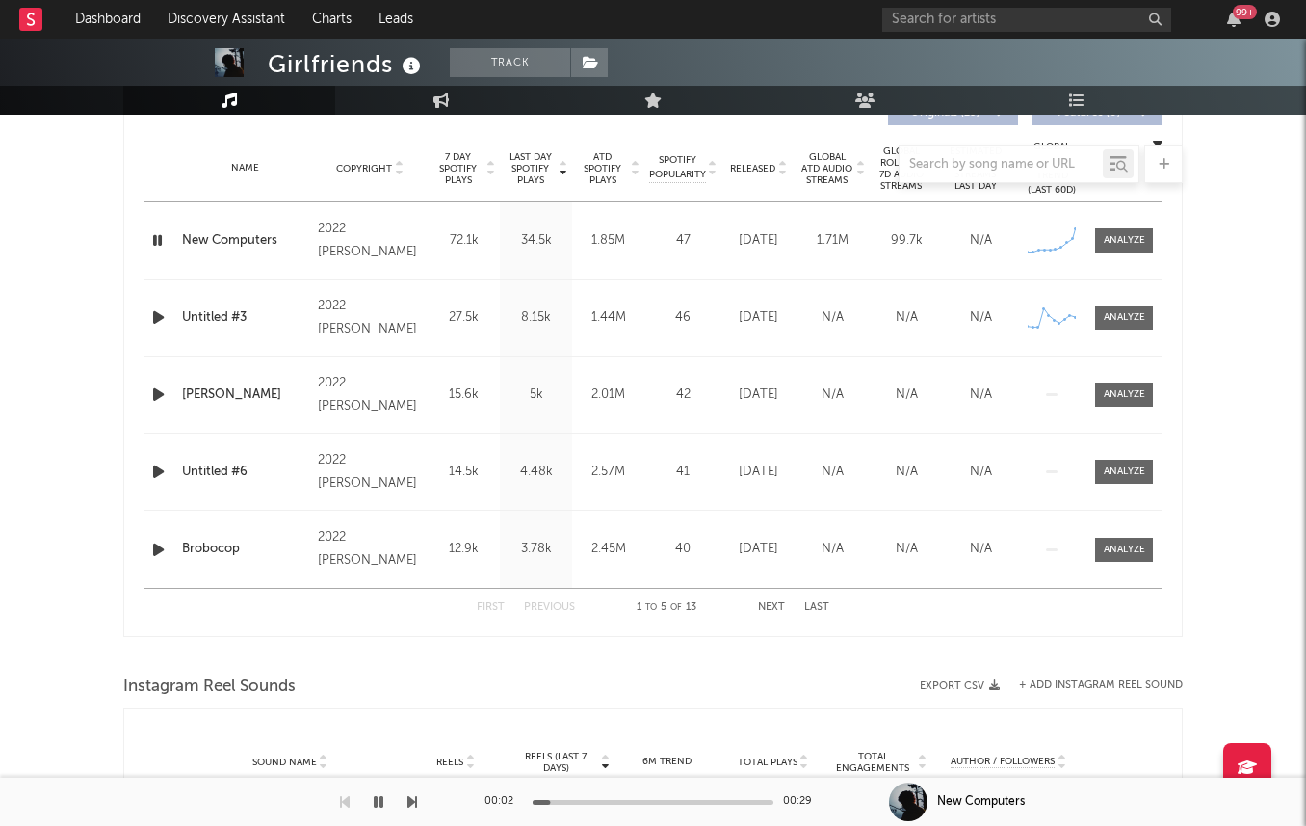
click at [456, 170] on div at bounding box center [653, 164] width 1060 height 39
click at [464, 165] on div at bounding box center [653, 164] width 1060 height 39
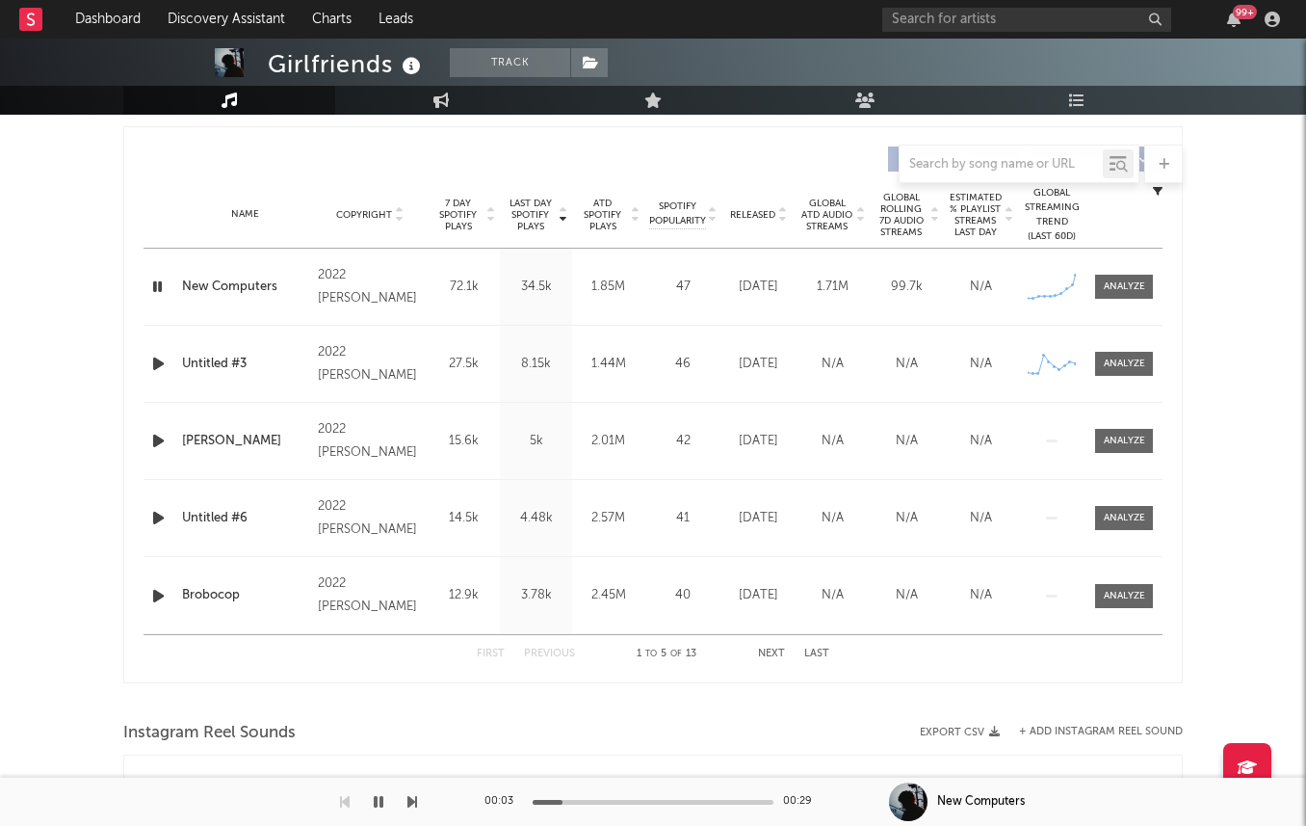
click at [458, 221] on span "7 Day Spotify Plays" at bounding box center [458, 214] width 51 height 35
click at [753, 210] on span "Released" at bounding box center [752, 215] width 45 height 12
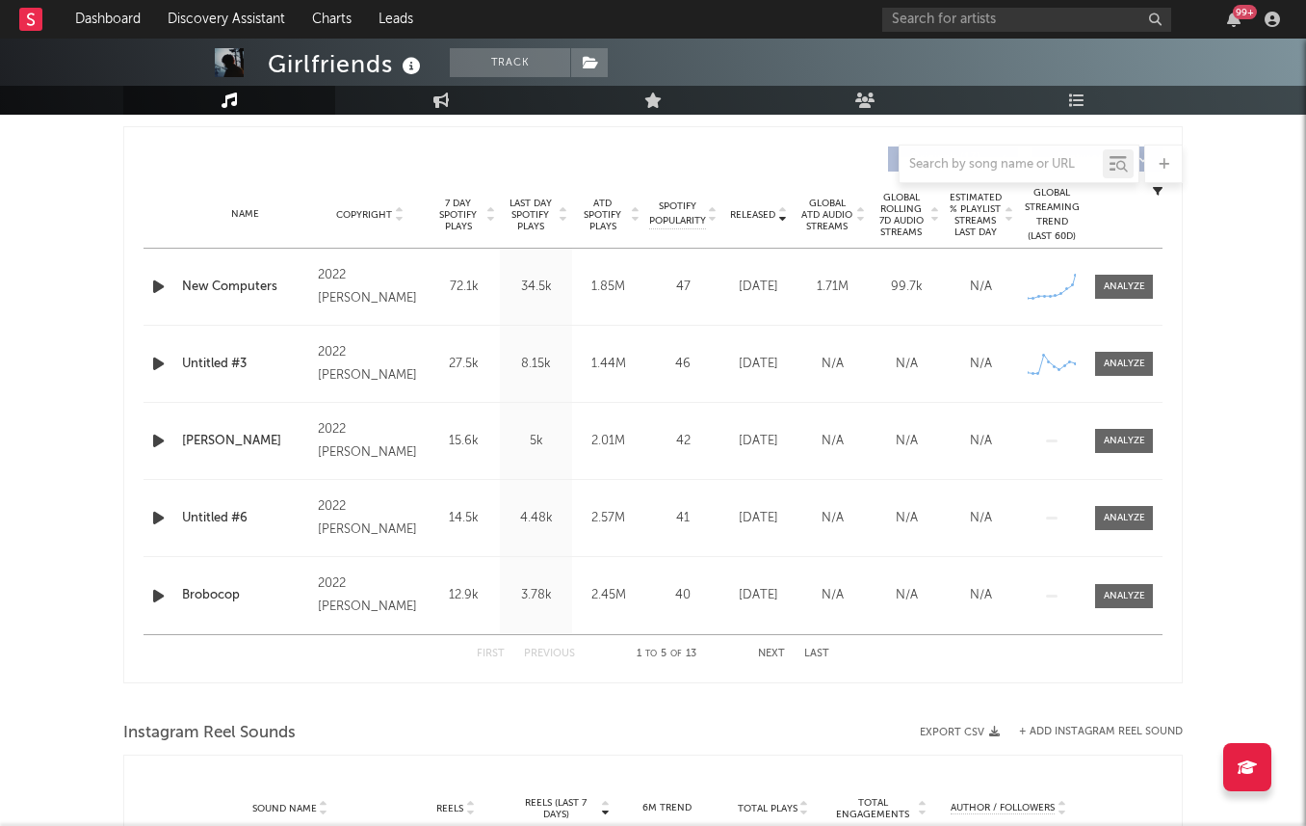
click at [763, 217] on span "Released" at bounding box center [752, 215] width 45 height 12
click at [410, 65] on icon at bounding box center [412, 66] width 28 height 27
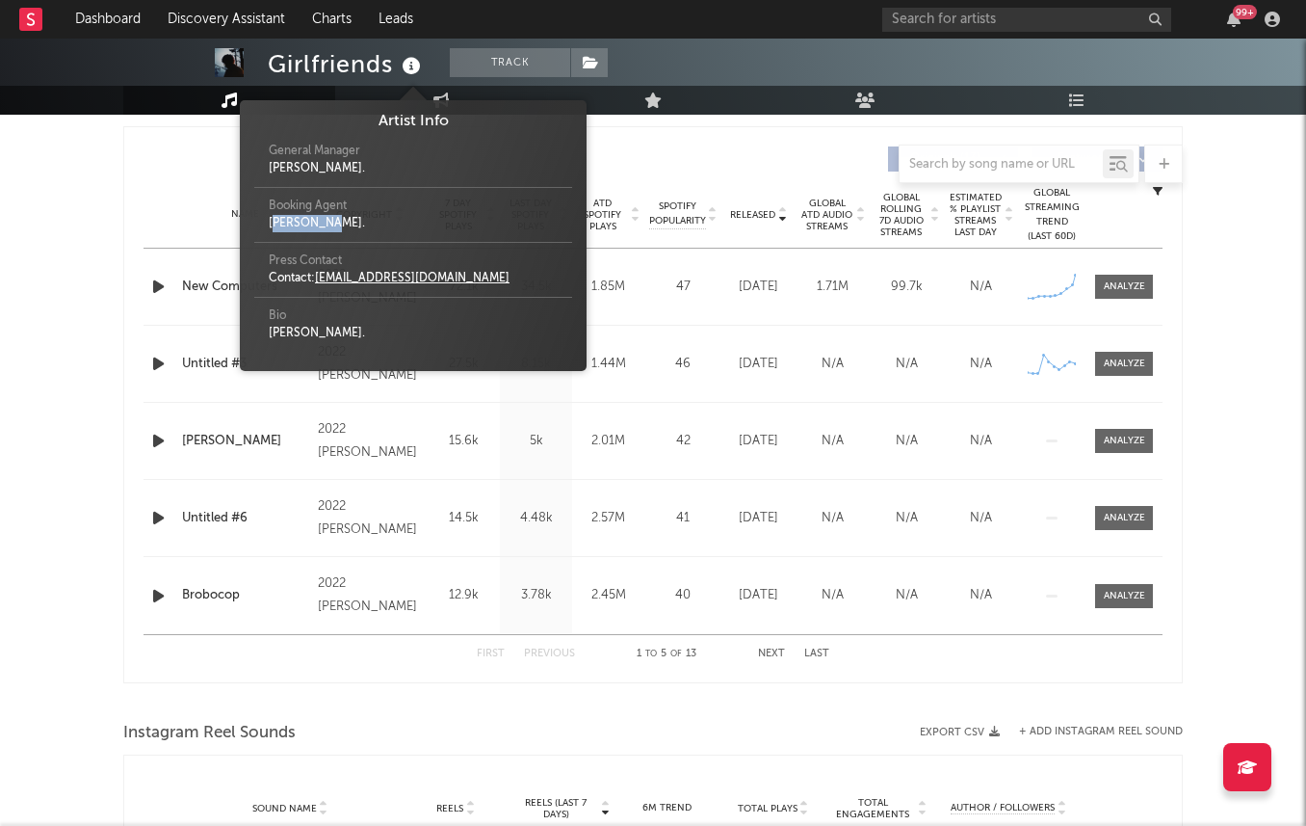
drag, startPoint x: 272, startPoint y: 224, endPoint x: 319, endPoint y: 224, distance: 47.2
click at [319, 224] on div "Jerry Joiner." at bounding box center [413, 223] width 289 height 17
drag, startPoint x: 291, startPoint y: 166, endPoint x: 265, endPoint y: 166, distance: 26.0
click at [265, 166] on div "General Manager Jerry Joiner." at bounding box center [413, 160] width 318 height 55
drag, startPoint x: 275, startPoint y: 280, endPoint x: 289, endPoint y: 280, distance: 14.5
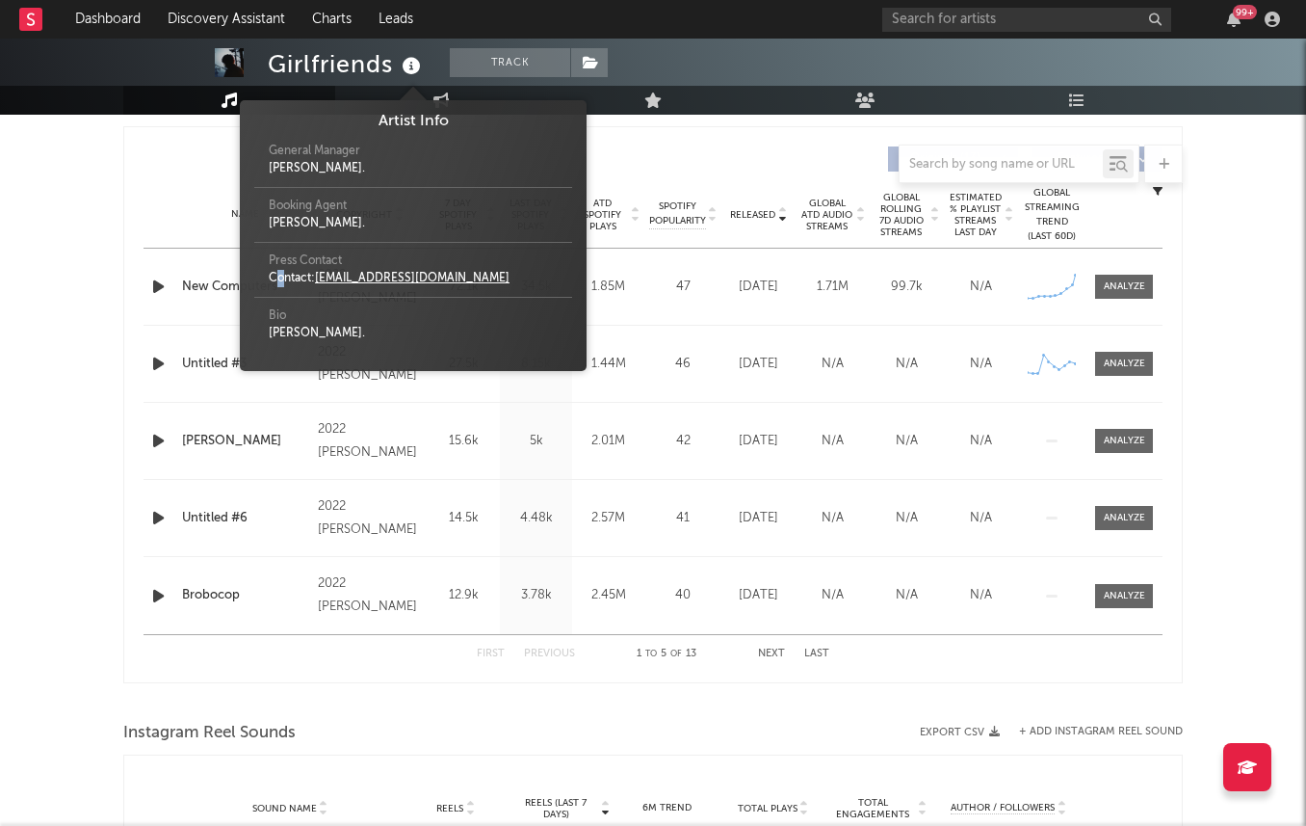
click at [289, 280] on div "Contact: jerryj.girlfriends@gmail.com" at bounding box center [413, 278] width 289 height 17
drag, startPoint x: 272, startPoint y: 335, endPoint x: 343, endPoint y: 335, distance: 71.3
click at [343, 335] on div "Jerry Joiner." at bounding box center [413, 333] width 289 height 17
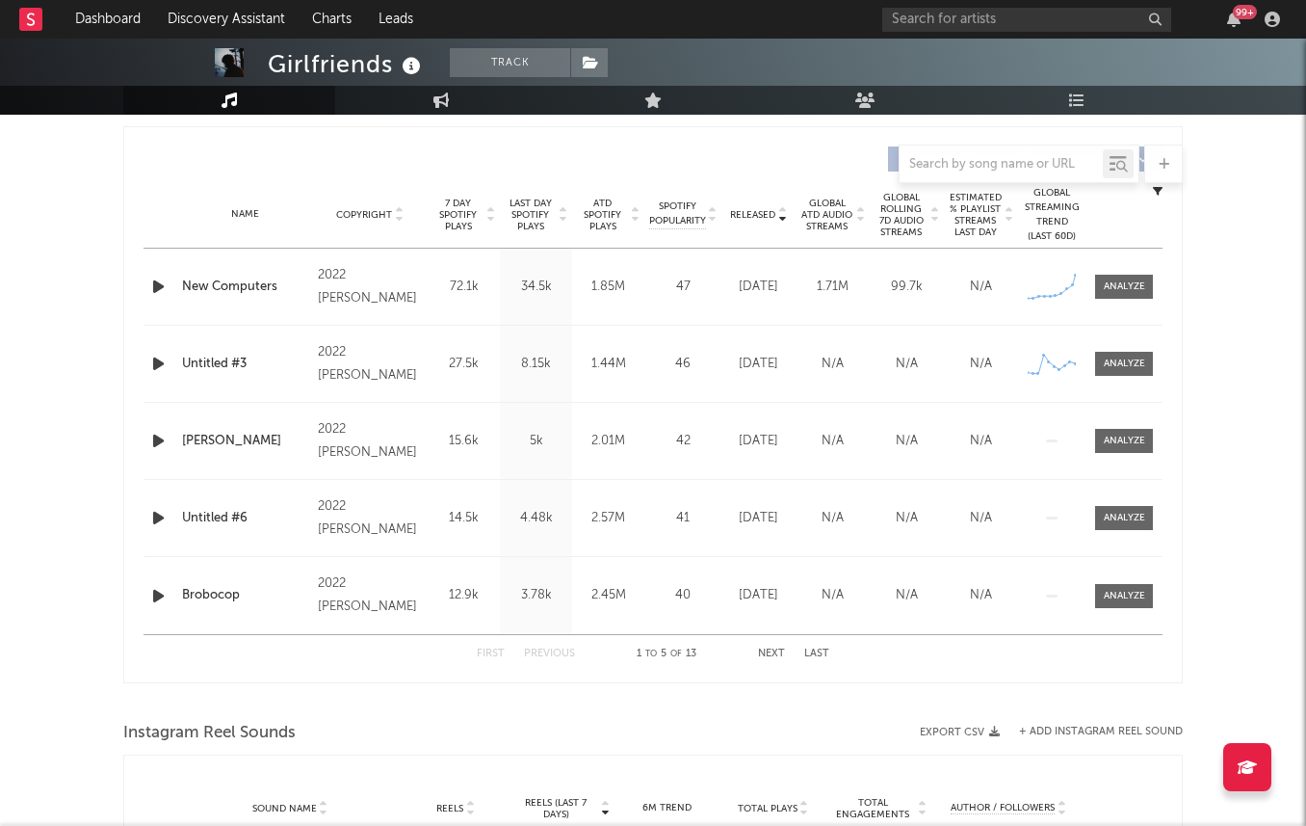
click at [116, 262] on div "Girlfriends Track United States | Rock Edit Track Benchmark Summary 30,238 5,16…" at bounding box center [653, 451] width 1306 height 2252
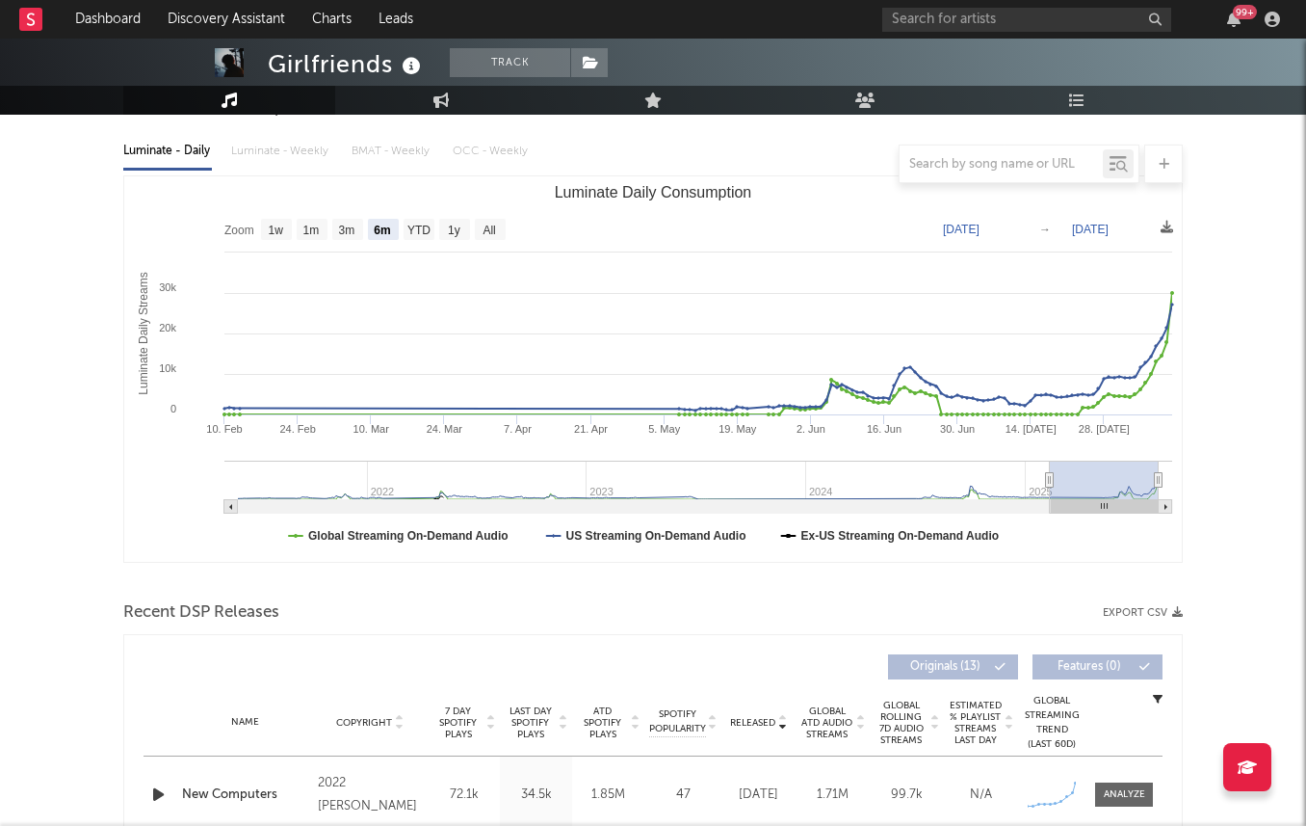
scroll to position [0, 0]
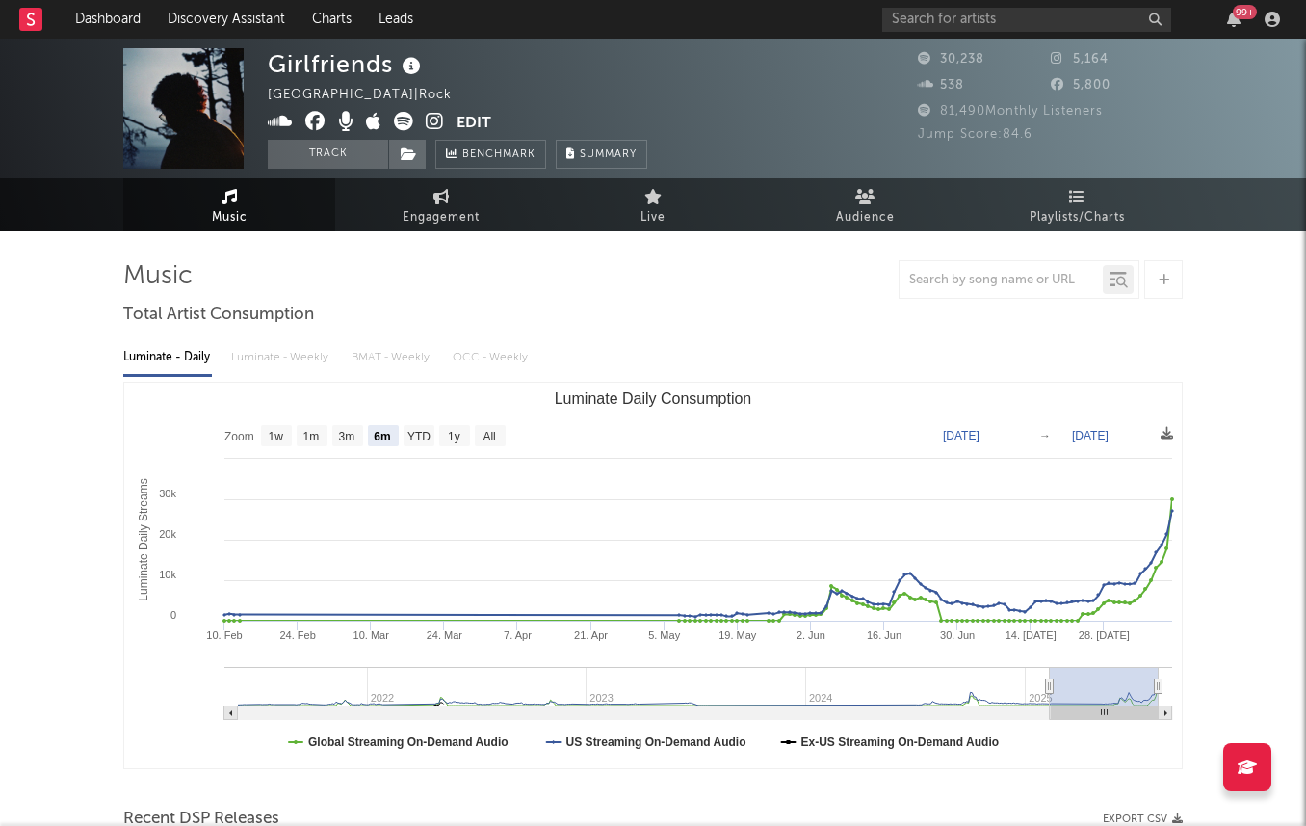
click at [431, 120] on icon at bounding box center [435, 121] width 18 height 19
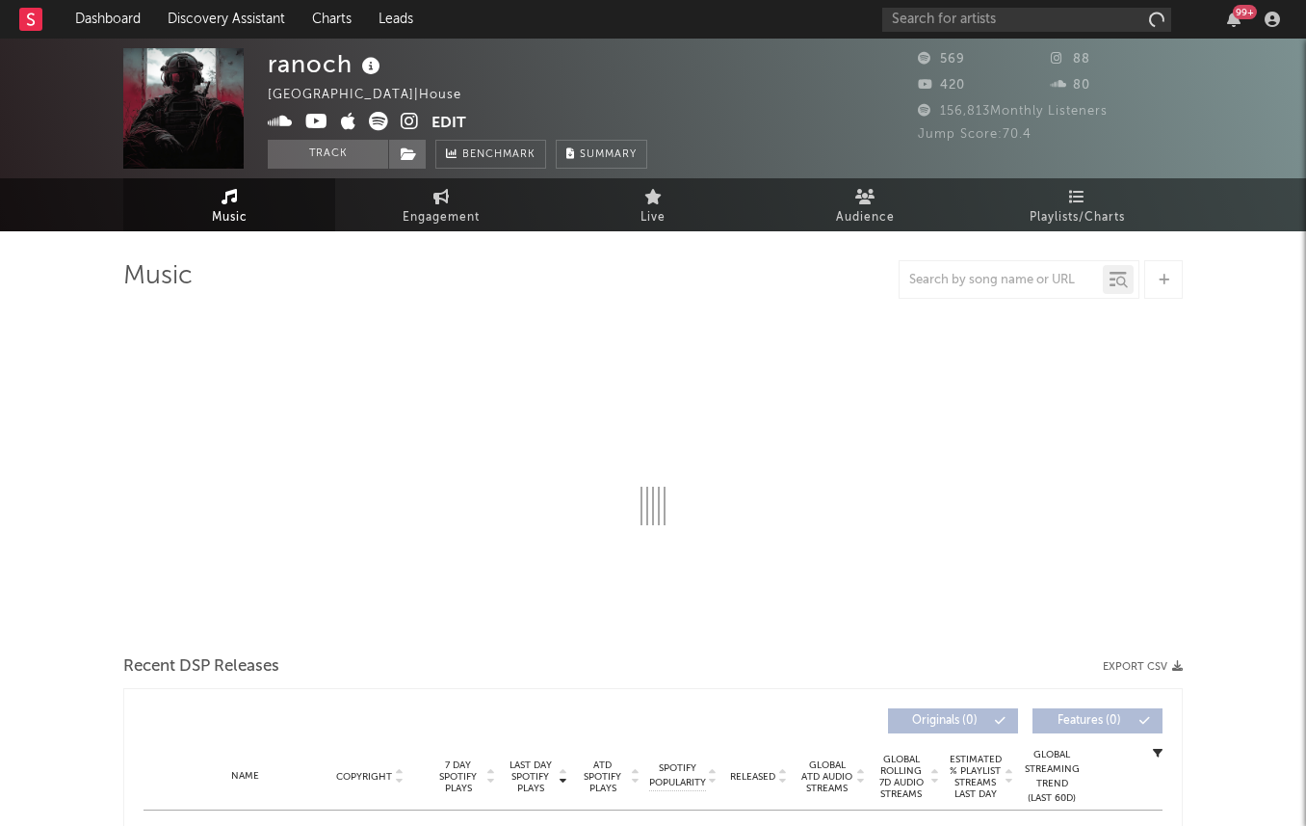
select select "1w"
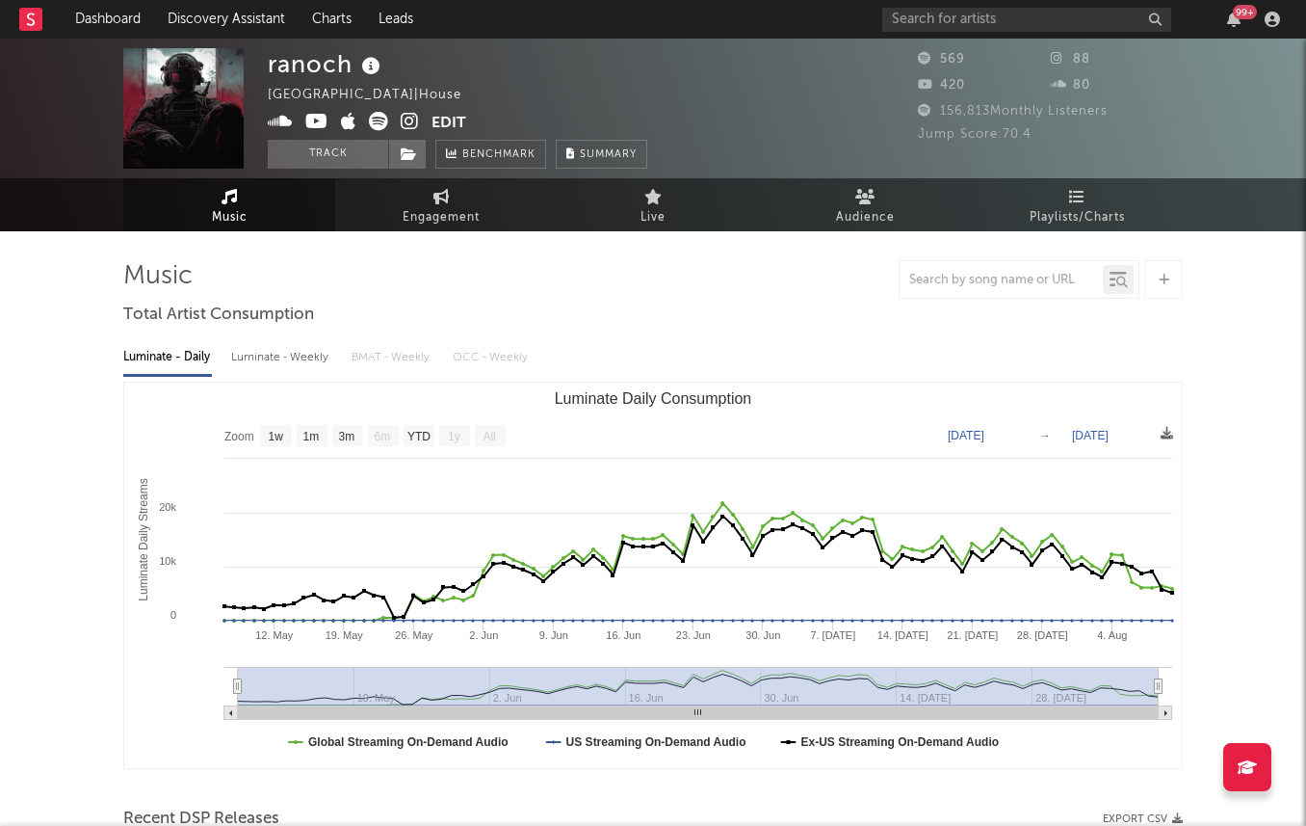
click at [291, 355] on div "Luminate - Weekly" at bounding box center [281, 357] width 101 height 33
select select "1w"
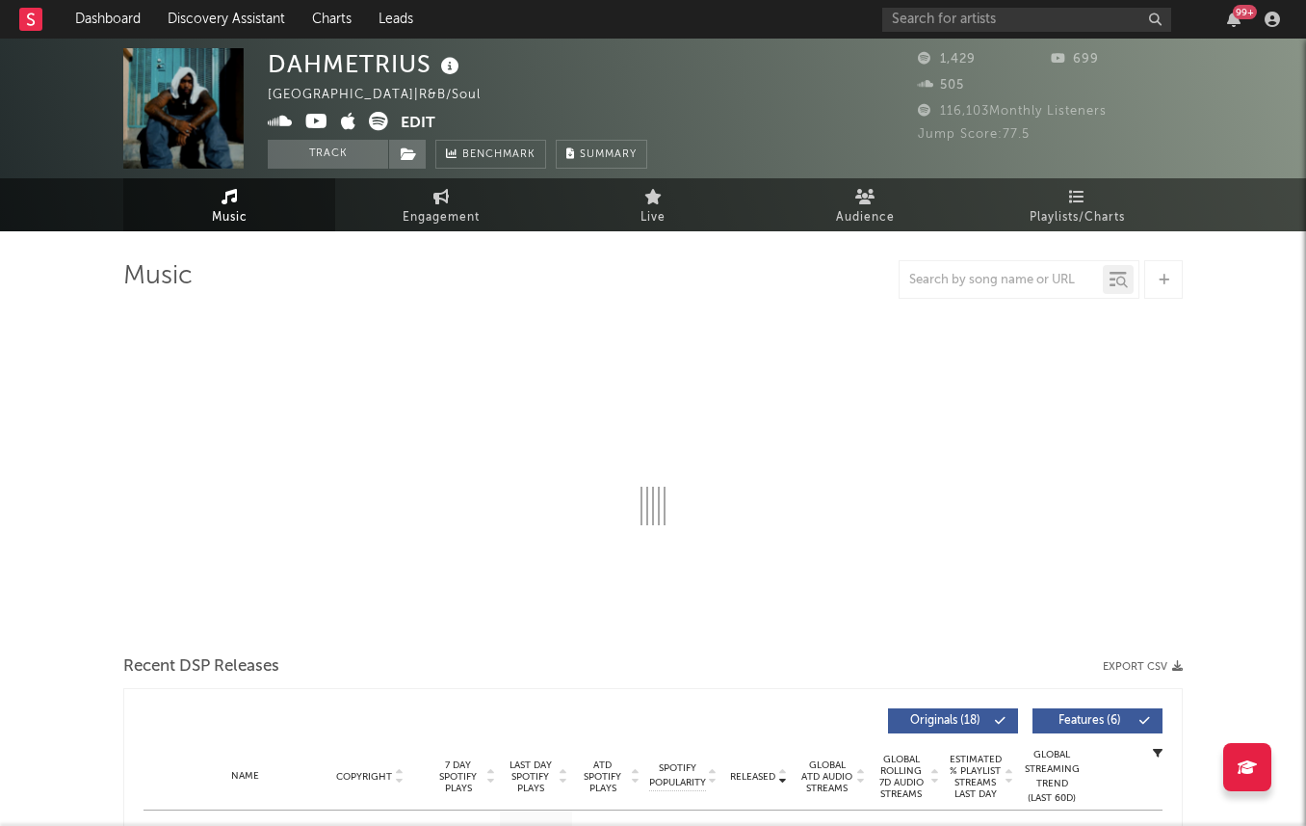
select select "1w"
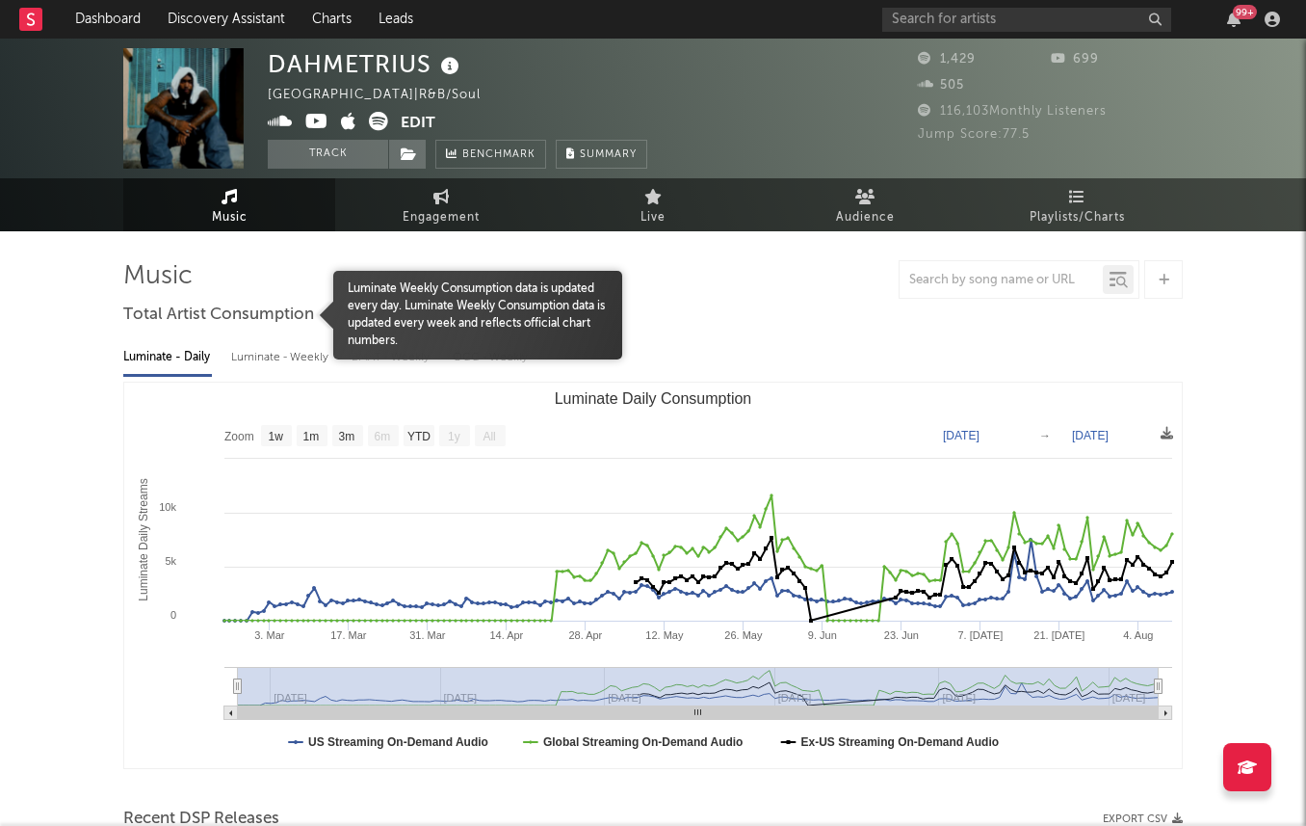
click at [268, 352] on div "Luminate - Weekly" at bounding box center [281, 357] width 101 height 33
select select "6m"
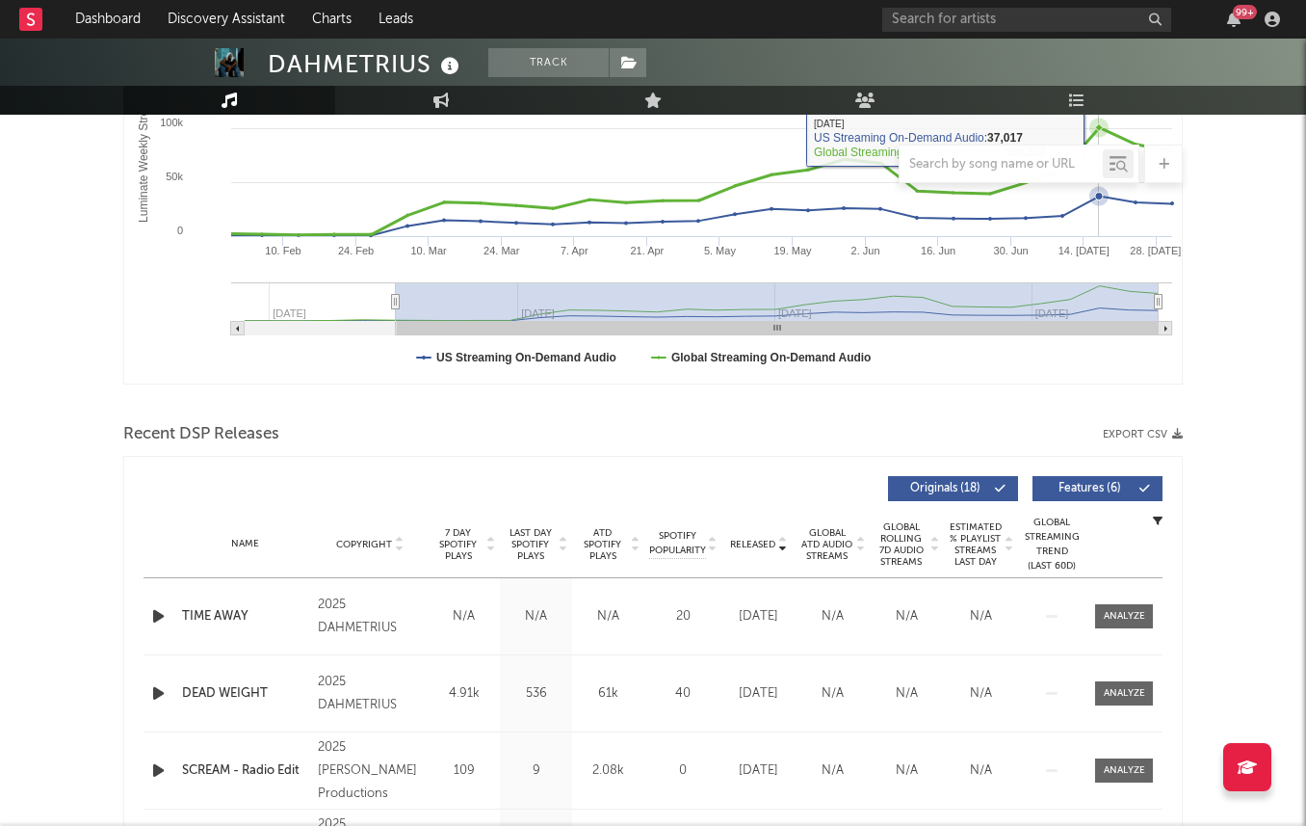
scroll to position [555, 0]
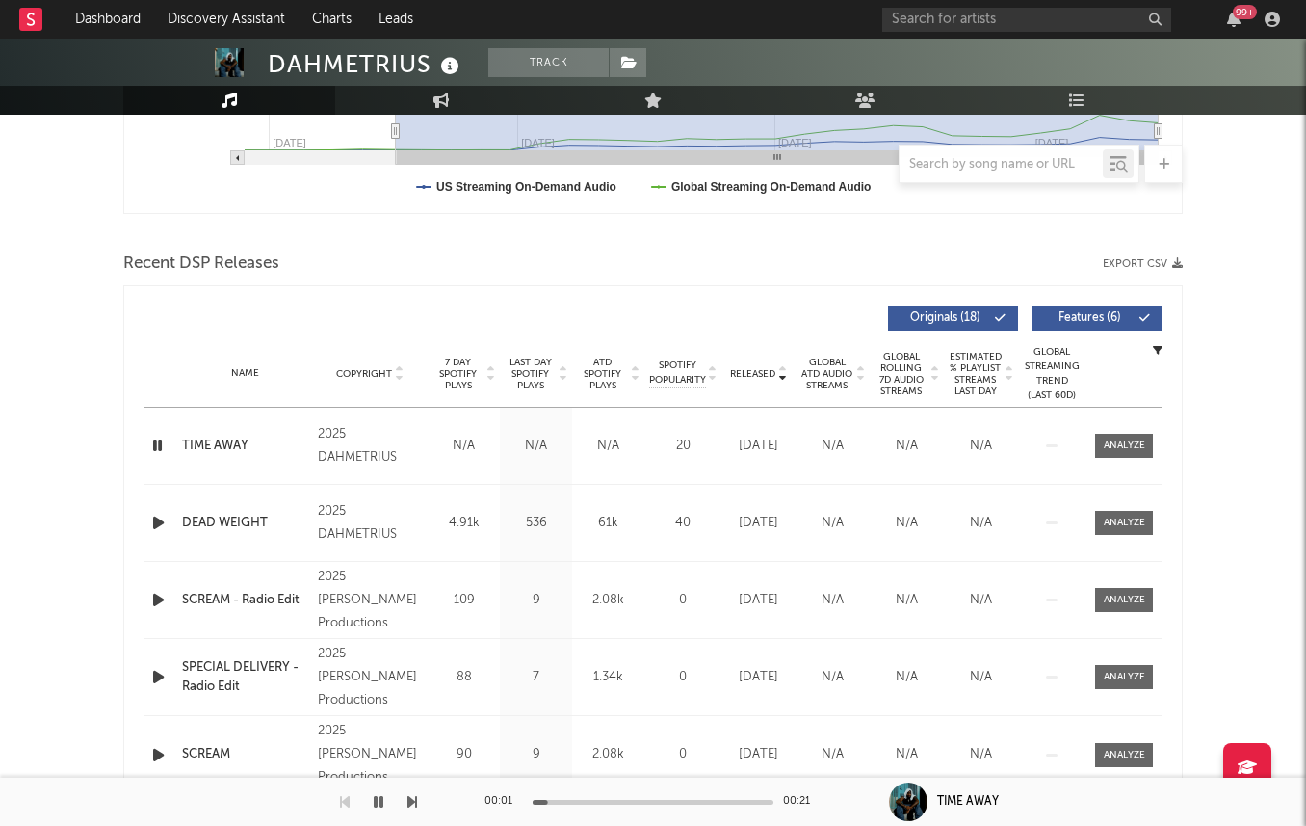
click at [443, 378] on span "7 Day Spotify Plays" at bounding box center [458, 373] width 51 height 35
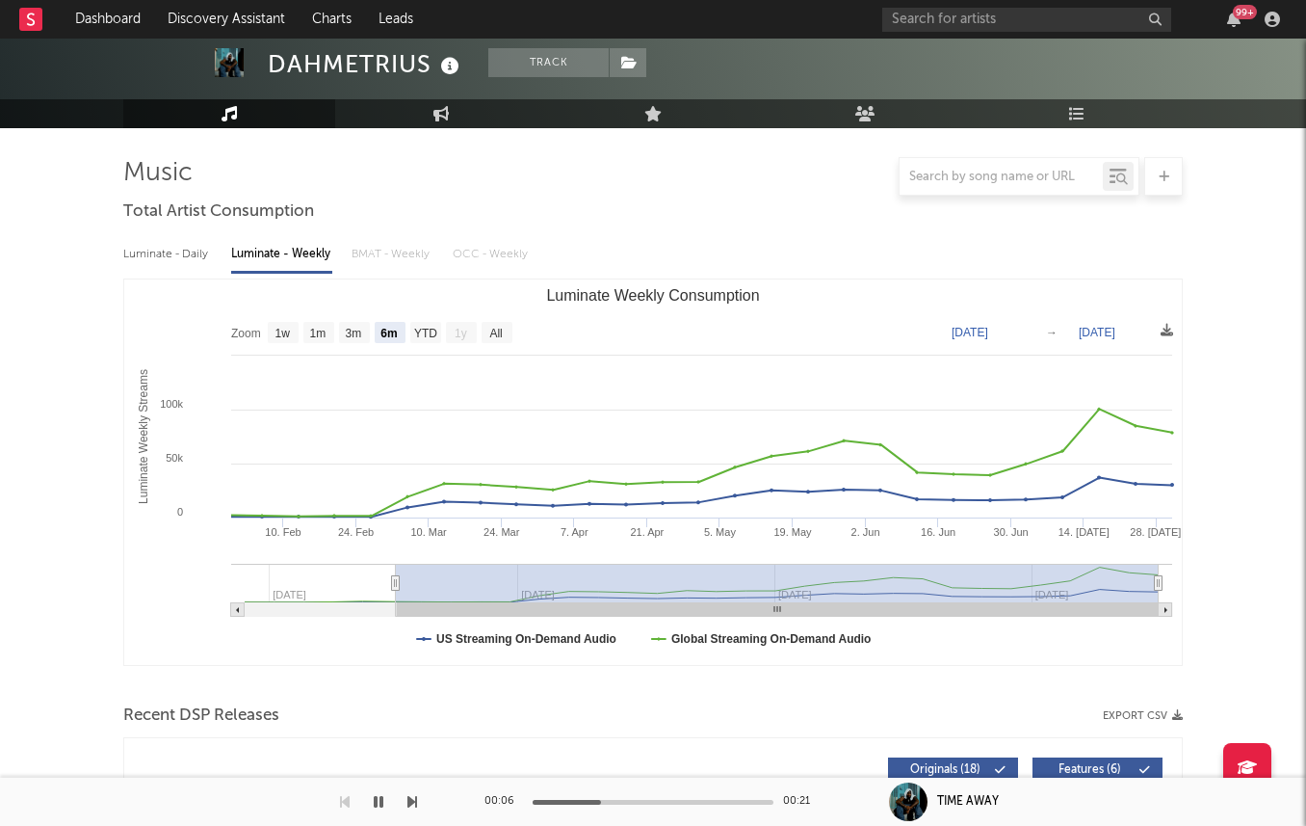
scroll to position [0, 0]
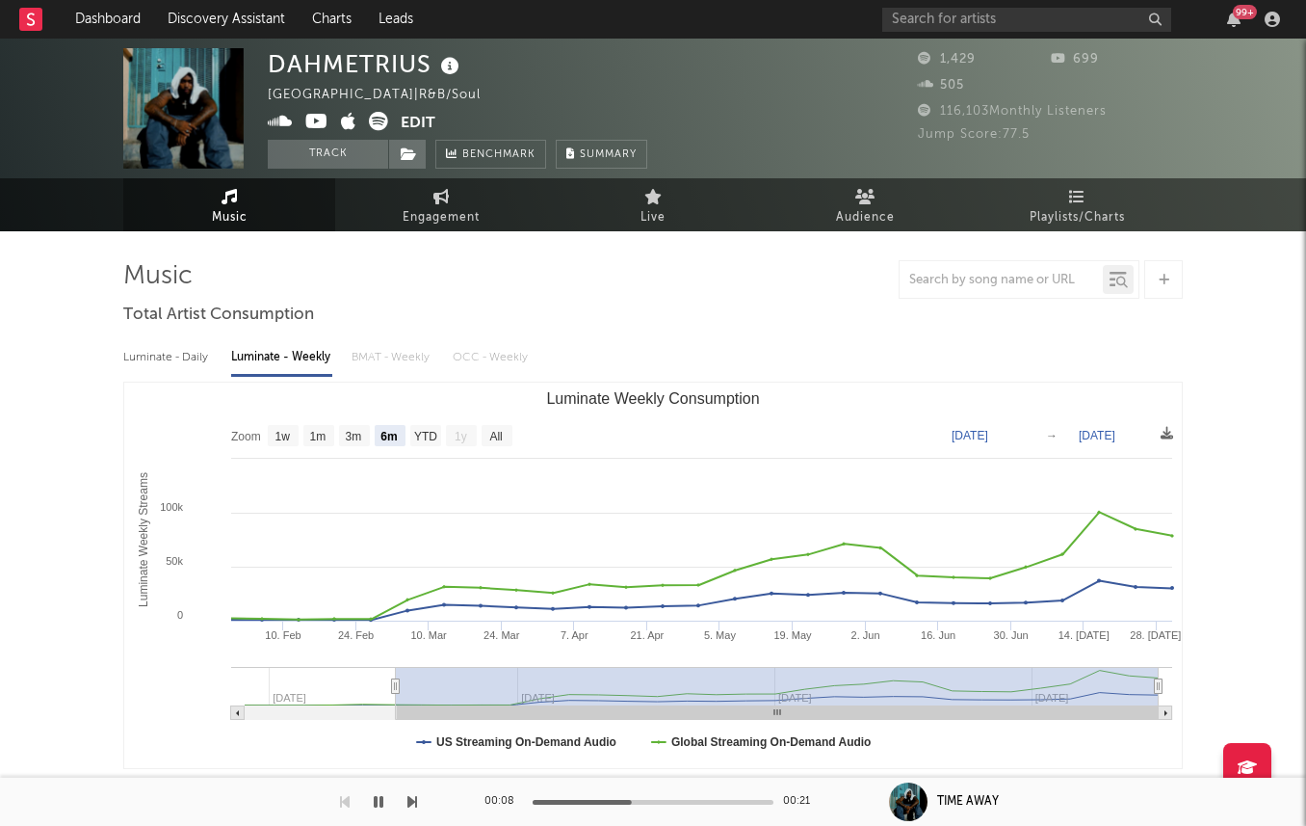
click at [448, 65] on icon at bounding box center [450, 66] width 28 height 27
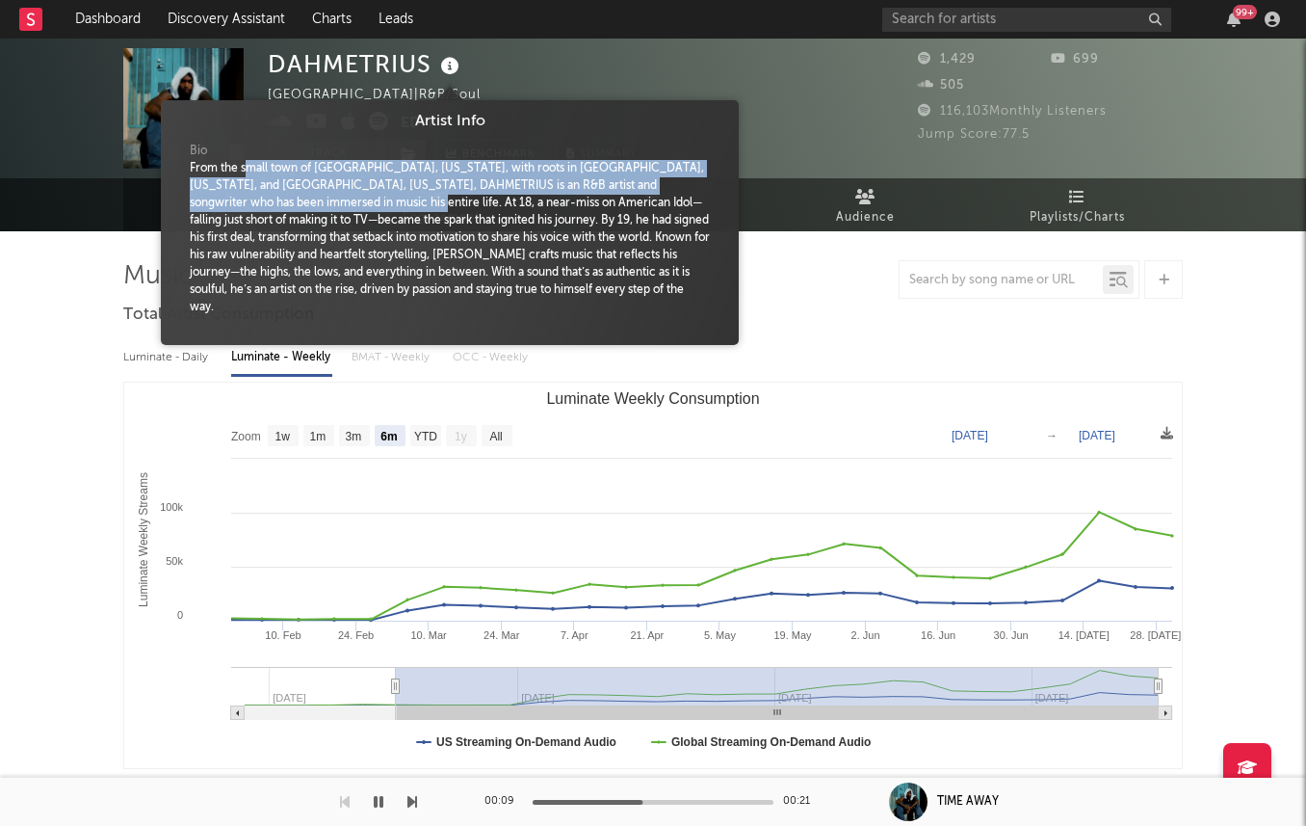
drag, startPoint x: 248, startPoint y: 174, endPoint x: 356, endPoint y: 199, distance: 111.7
click at [351, 199] on div "From the small town of Ruston, Louisiana, with roots in Dallas, Texas, and Colu…" at bounding box center [450, 238] width 520 height 156
click at [357, 199] on div "From the small town of Ruston, Louisiana, with roots in Dallas, Texas, and Colu…" at bounding box center [450, 238] width 520 height 156
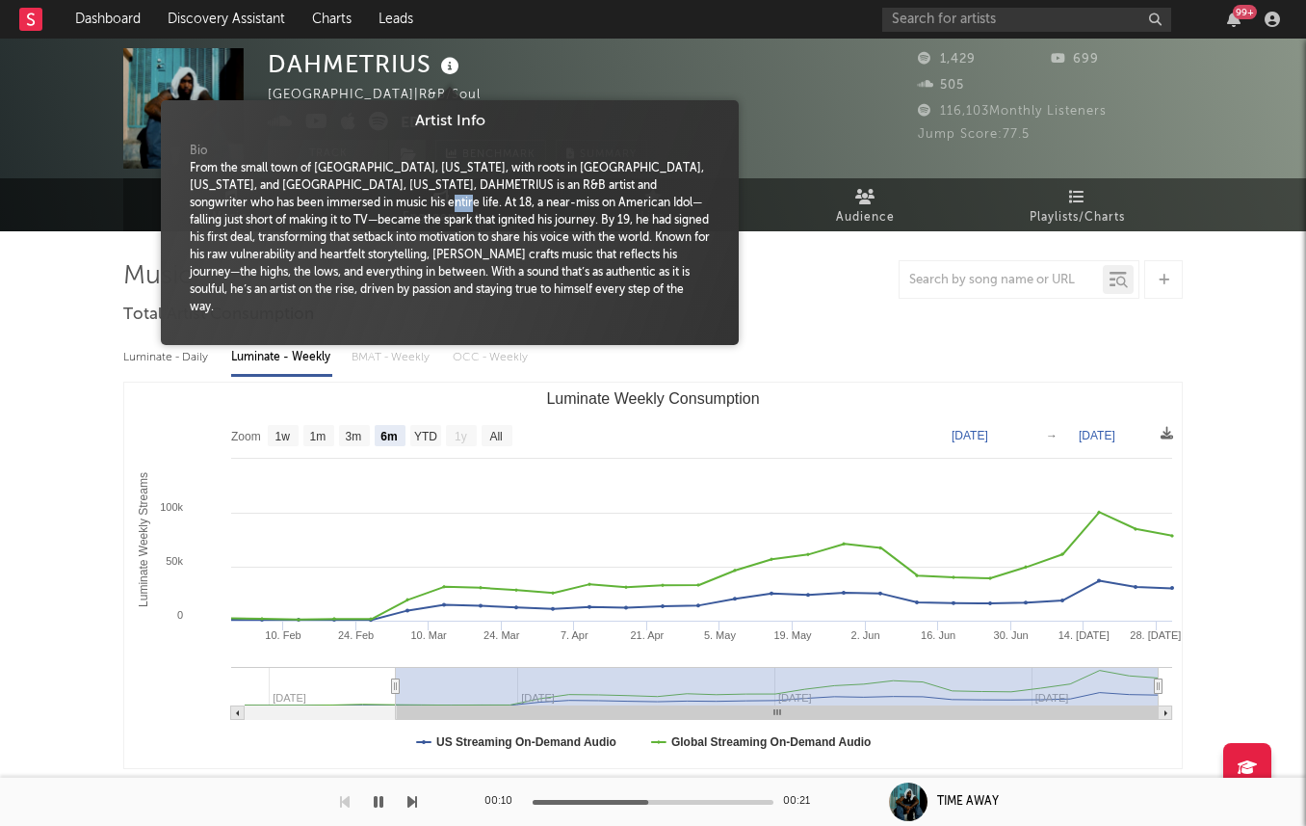
click at [357, 199] on div "From the small town of Ruston, Louisiana, with roots in Dallas, Texas, and Colu…" at bounding box center [450, 238] width 520 height 156
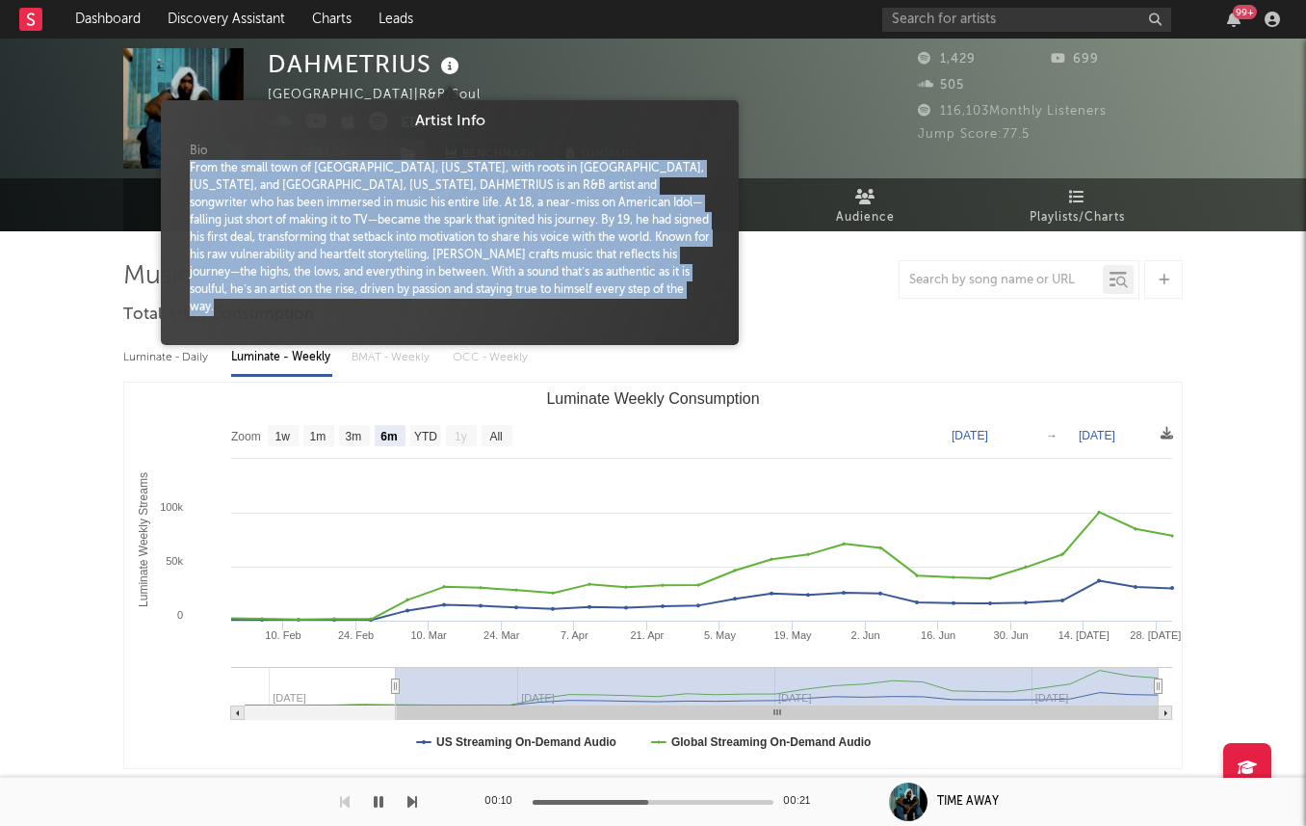
click at [357, 199] on div "From the small town of Ruston, Louisiana, with roots in Dallas, Texas, and Colu…" at bounding box center [450, 238] width 520 height 156
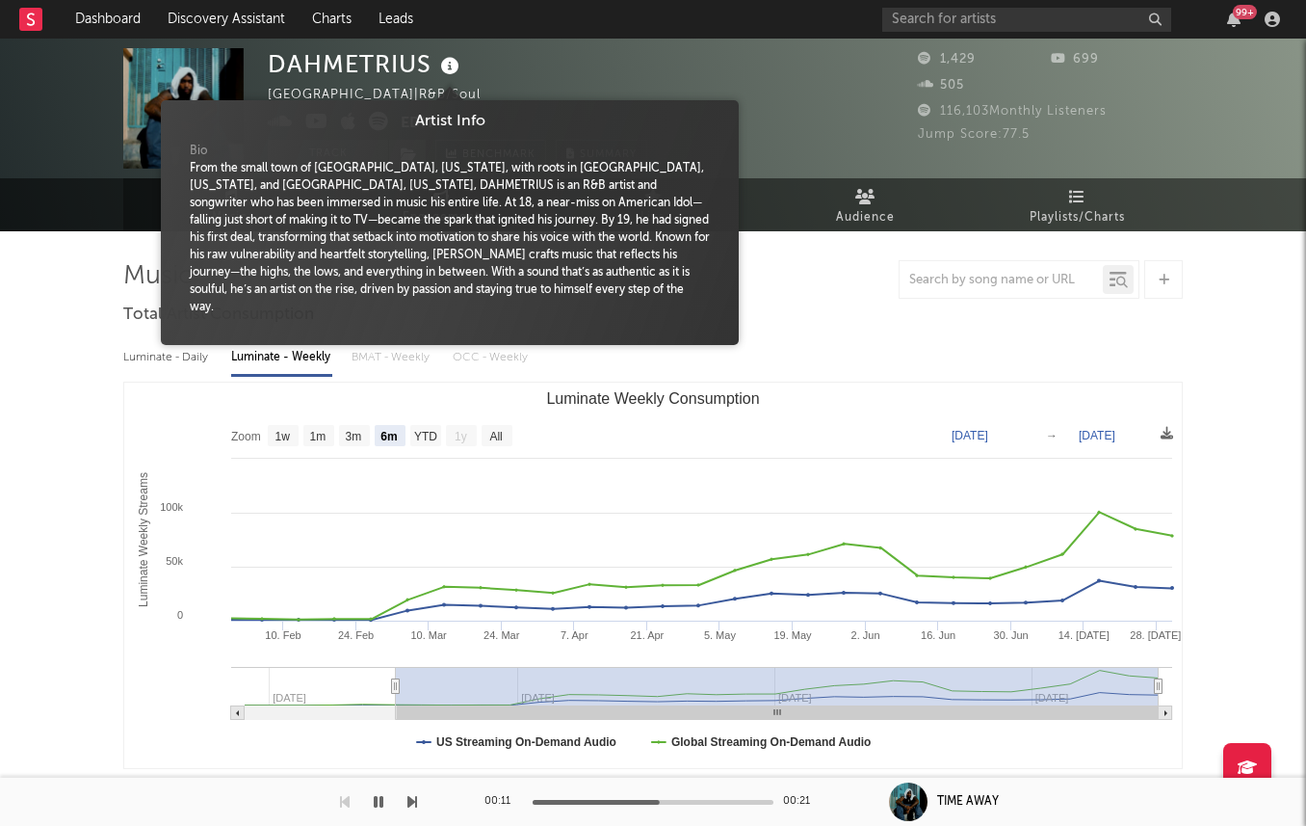
click at [357, 229] on div "From the small town of Ruston, Louisiana, with roots in Dallas, Texas, and Colu…" at bounding box center [450, 238] width 520 height 156
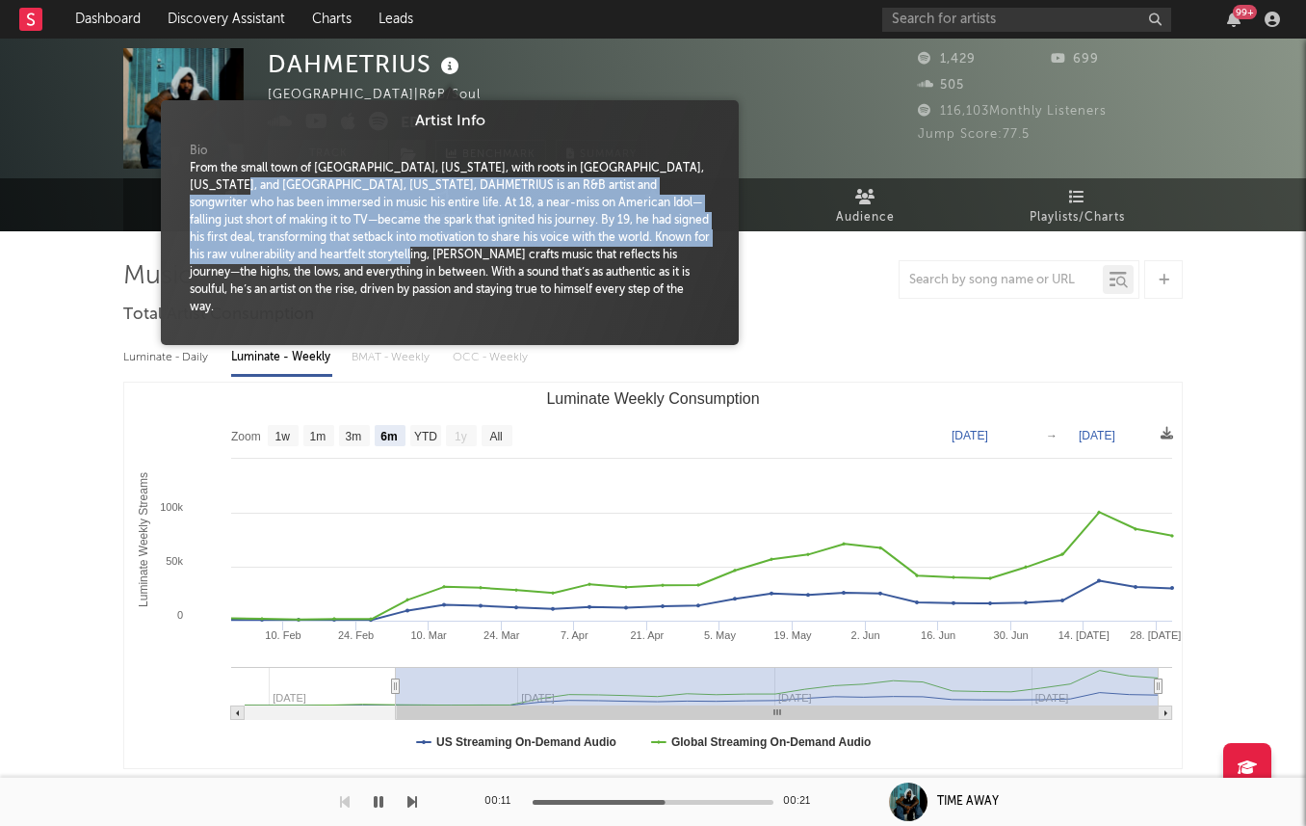
drag, startPoint x: 401, startPoint y: 262, endPoint x: 233, endPoint y: 176, distance: 188.3
click at [233, 176] on div "From the small town of Ruston, Louisiana, with roots in Dallas, Texas, and Colu…" at bounding box center [450, 238] width 520 height 156
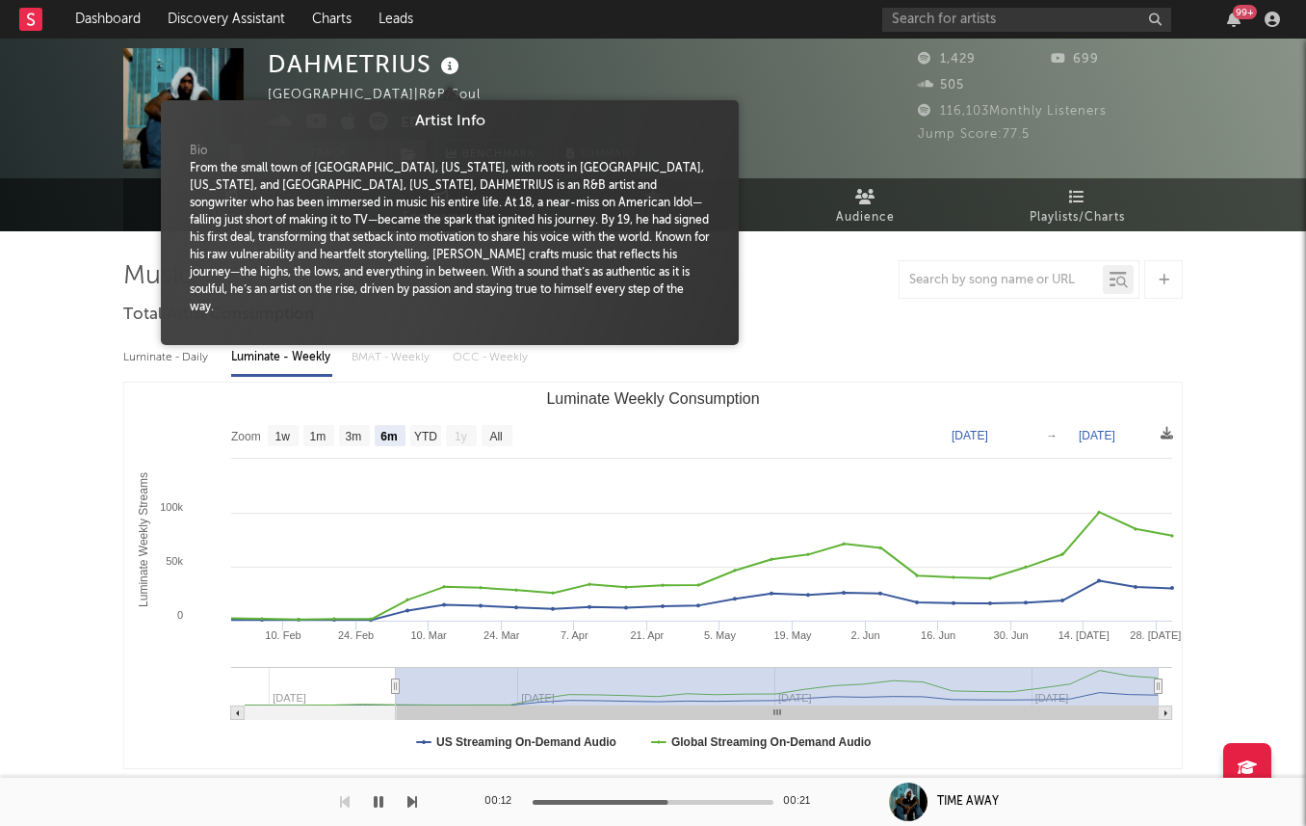
click at [245, 176] on div "From the small town of Ruston, Louisiana, with roots in Dallas, Texas, and Colu…" at bounding box center [450, 238] width 520 height 156
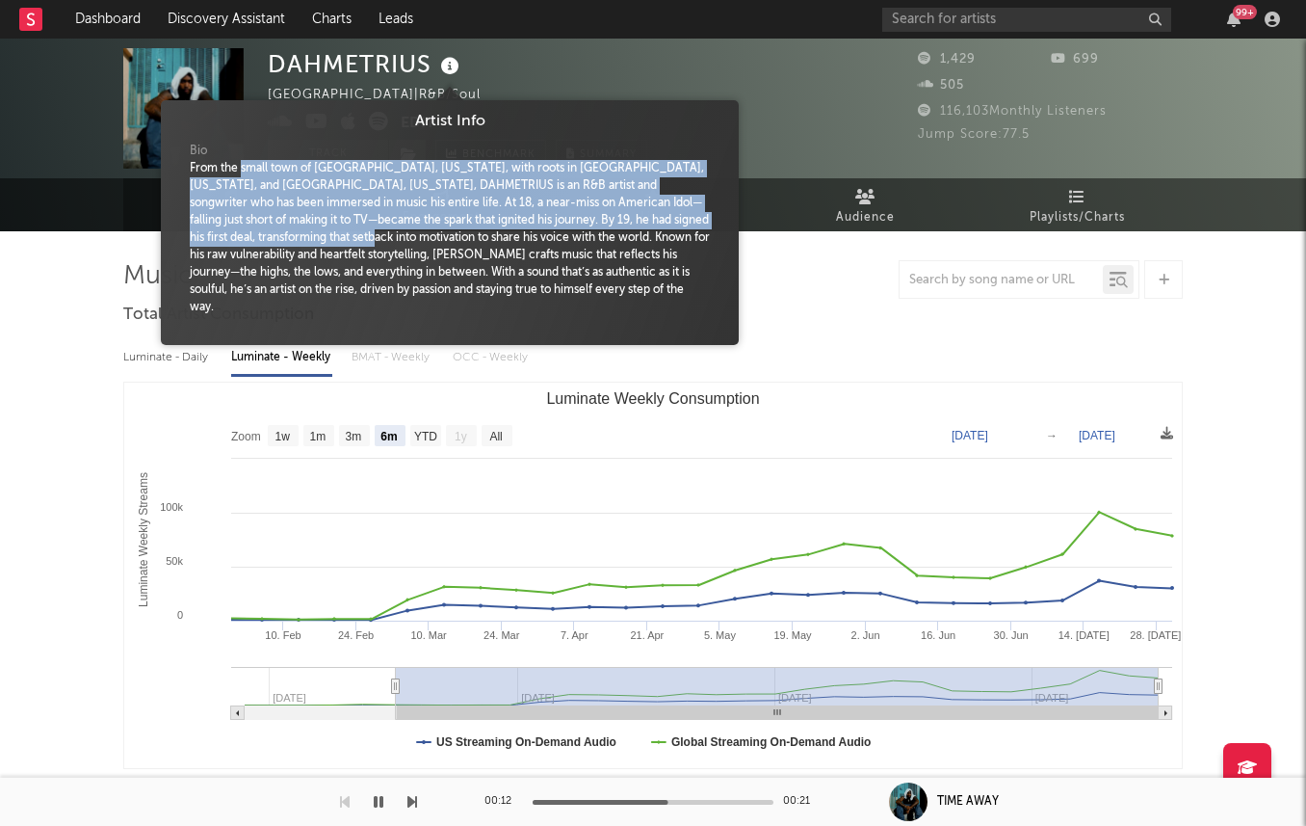
drag, startPoint x: 245, startPoint y: 176, endPoint x: 303, endPoint y: 243, distance: 88.7
click at [303, 243] on div "From the small town of Ruston, Louisiana, with roots in Dallas, Texas, and Colu…" at bounding box center [450, 238] width 520 height 156
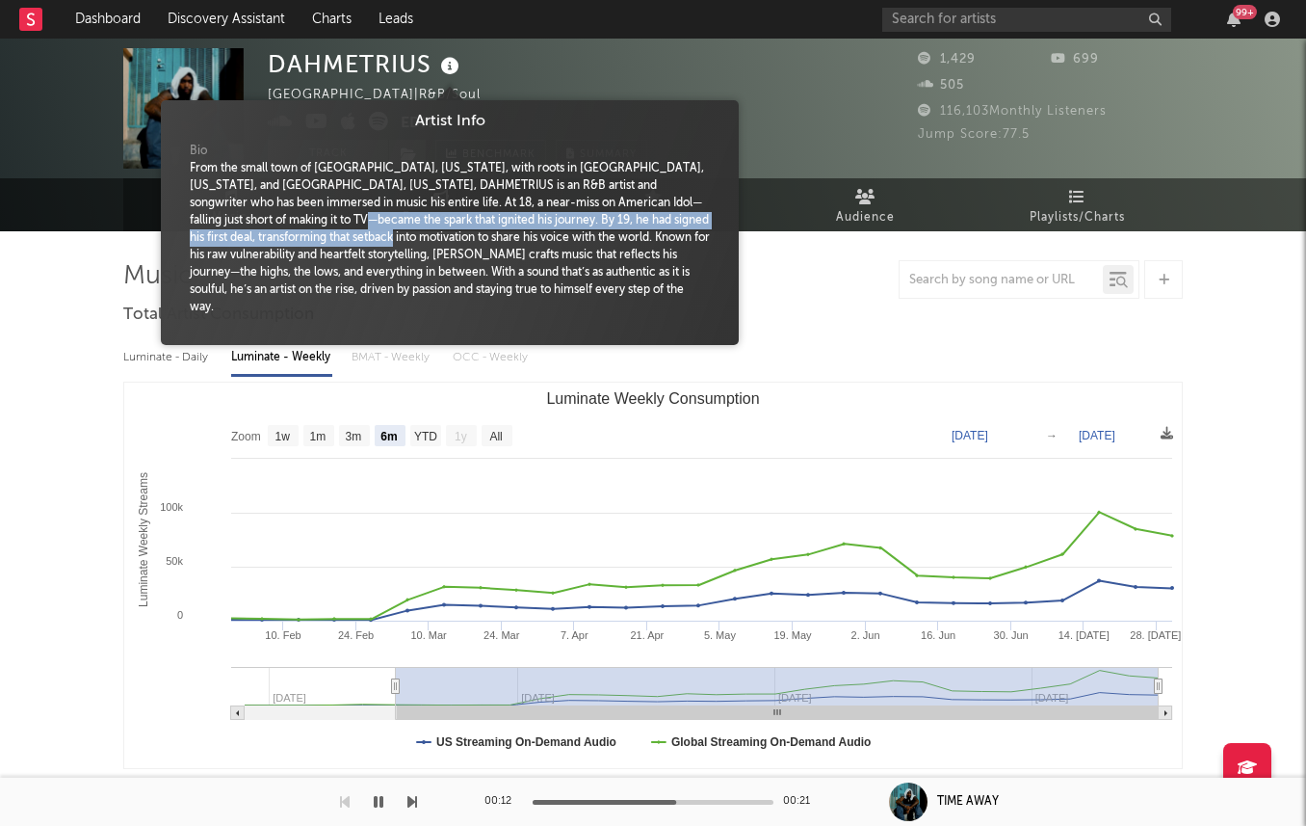
drag, startPoint x: 324, startPoint y: 246, endPoint x: 289, endPoint y: 221, distance: 42.8
click at [289, 222] on div "From the small town of Ruston, Louisiana, with roots in Dallas, Texas, and Colu…" at bounding box center [450, 238] width 520 height 156
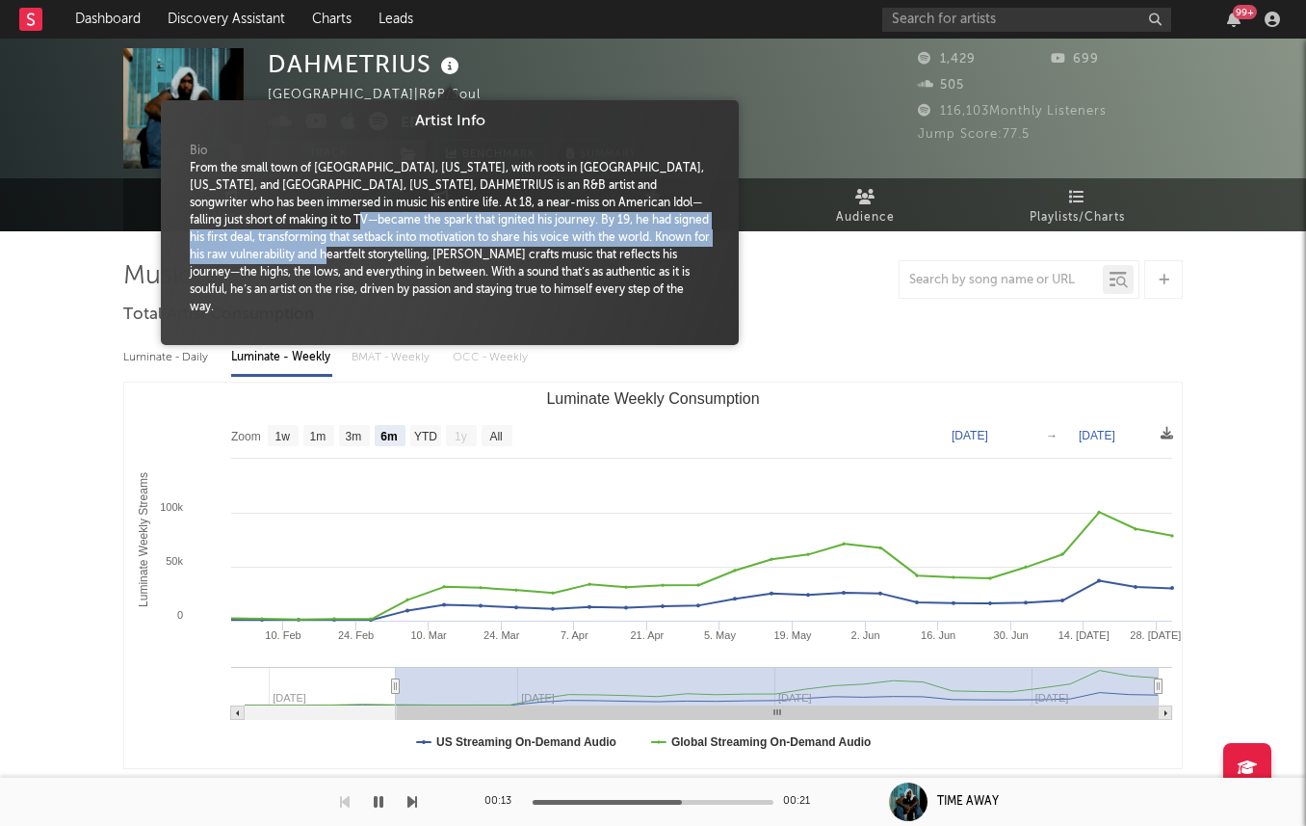
drag, startPoint x: 289, startPoint y: 221, endPoint x: 316, endPoint y: 254, distance: 43.2
click at [316, 254] on div "From the small town of Ruston, Louisiana, with roots in Dallas, Texas, and Colu…" at bounding box center [450, 238] width 520 height 156
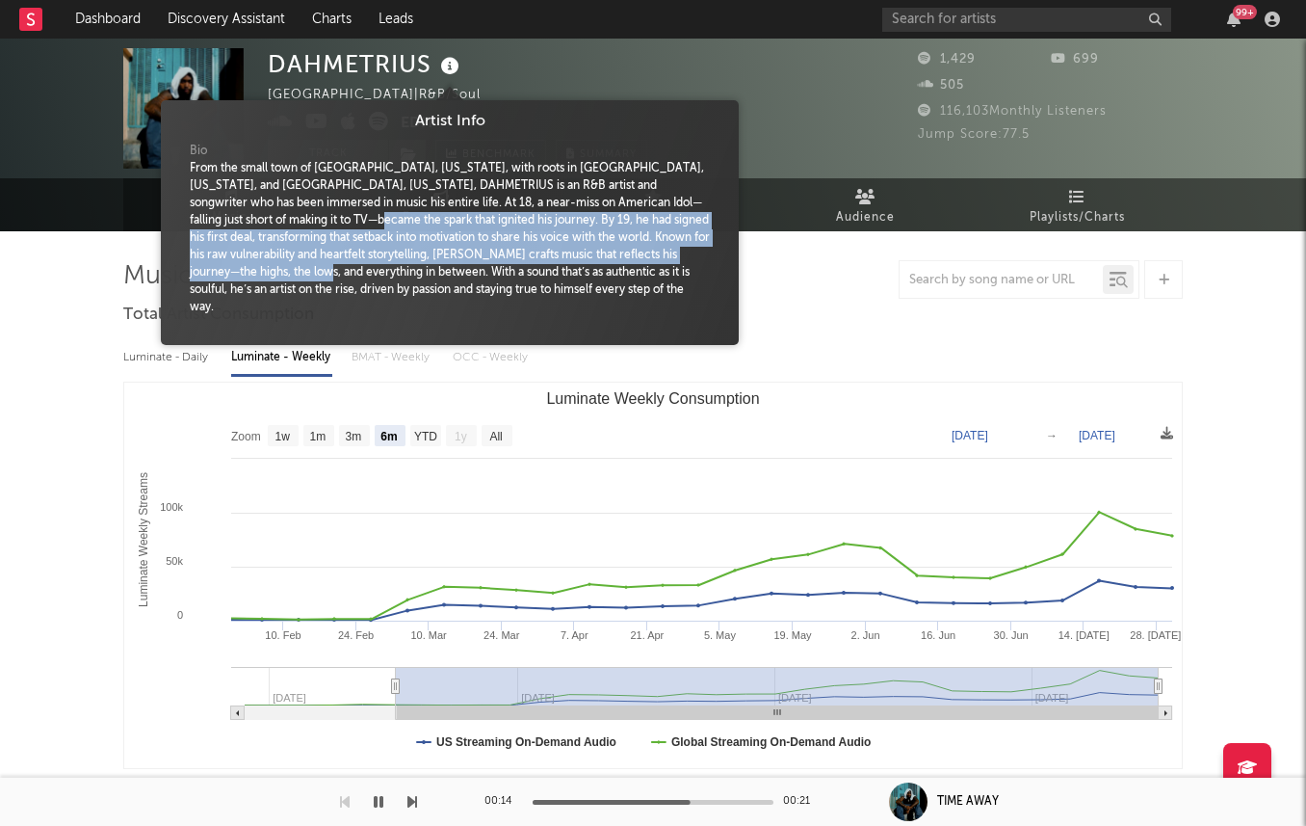
drag, startPoint x: 301, startPoint y: 224, endPoint x: 337, endPoint y: 287, distance: 72.5
click at [331, 278] on div "From the small town of Ruston, Louisiana, with roots in Dallas, Texas, and Colu…" at bounding box center [450, 238] width 520 height 156
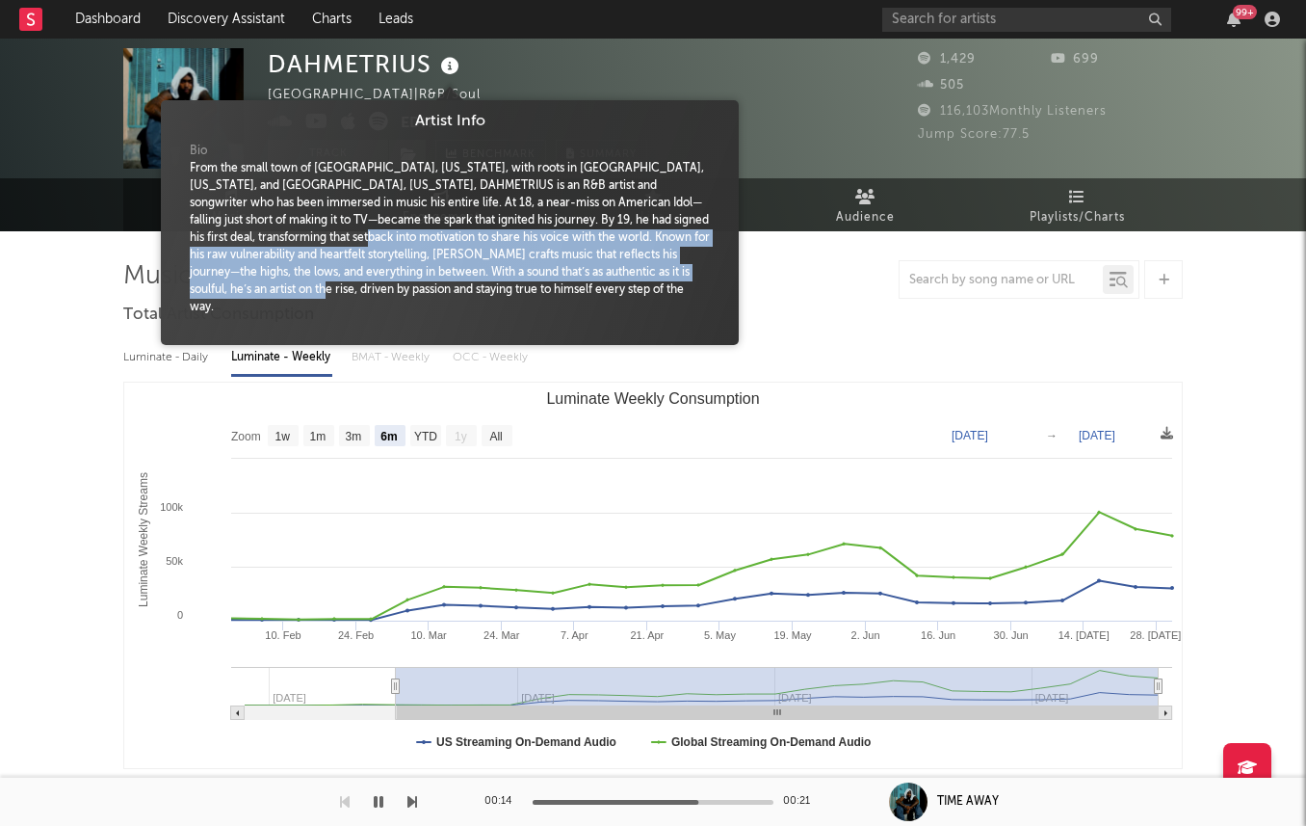
drag, startPoint x: 337, startPoint y: 287, endPoint x: 299, endPoint y: 237, distance: 63.2
click at [299, 237] on div "From the small town of Ruston, Louisiana, with roots in Dallas, Texas, and Colu…" at bounding box center [450, 238] width 520 height 156
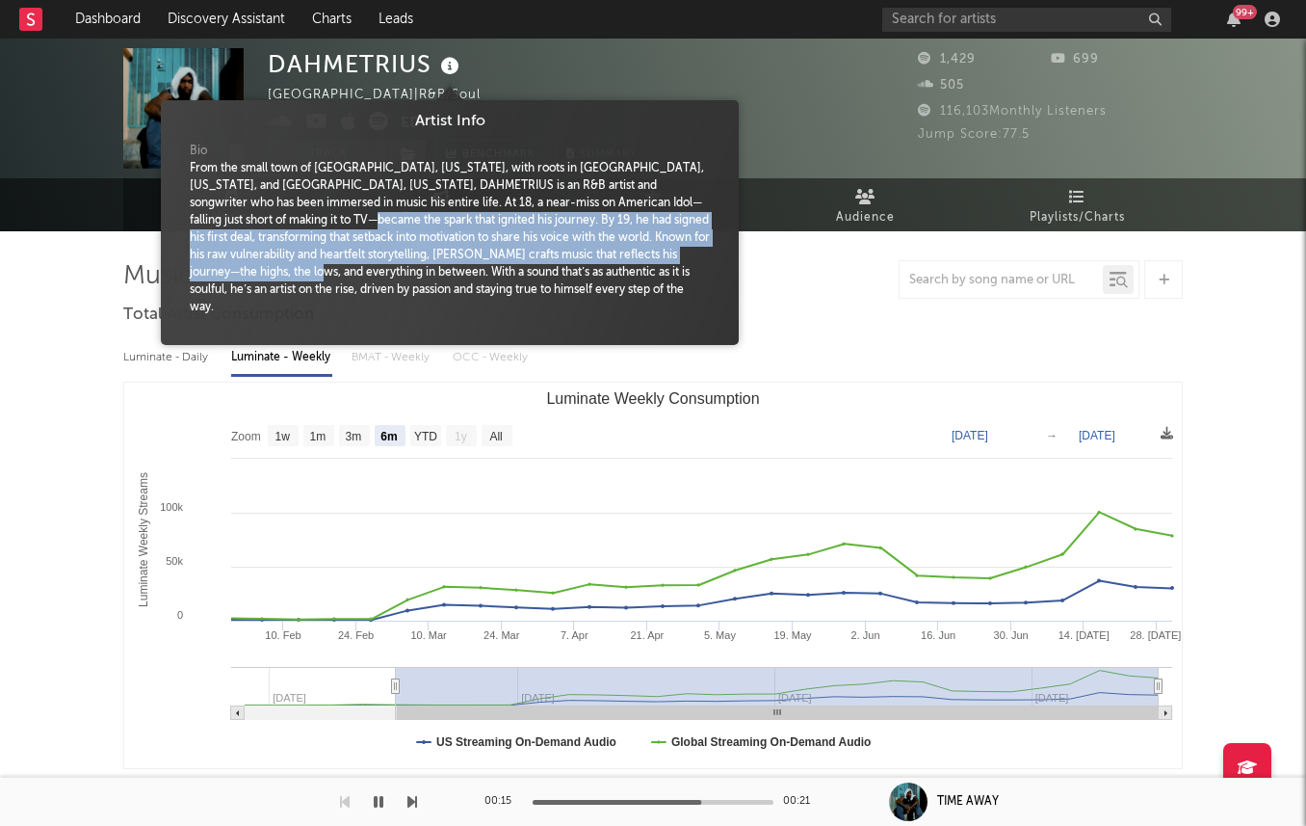
drag, startPoint x: 293, startPoint y: 213, endPoint x: 325, endPoint y: 269, distance: 64.3
click at [325, 269] on div "From the small town of Ruston, Louisiana, with roots in Dallas, Texas, and Colu…" at bounding box center [450, 238] width 520 height 156
drag, startPoint x: 346, startPoint y: 280, endPoint x: 297, endPoint y: 210, distance: 85.8
click at [299, 211] on div "From the small town of Ruston, Louisiana, with roots in Dallas, Texas, and Colu…" at bounding box center [450, 238] width 520 height 156
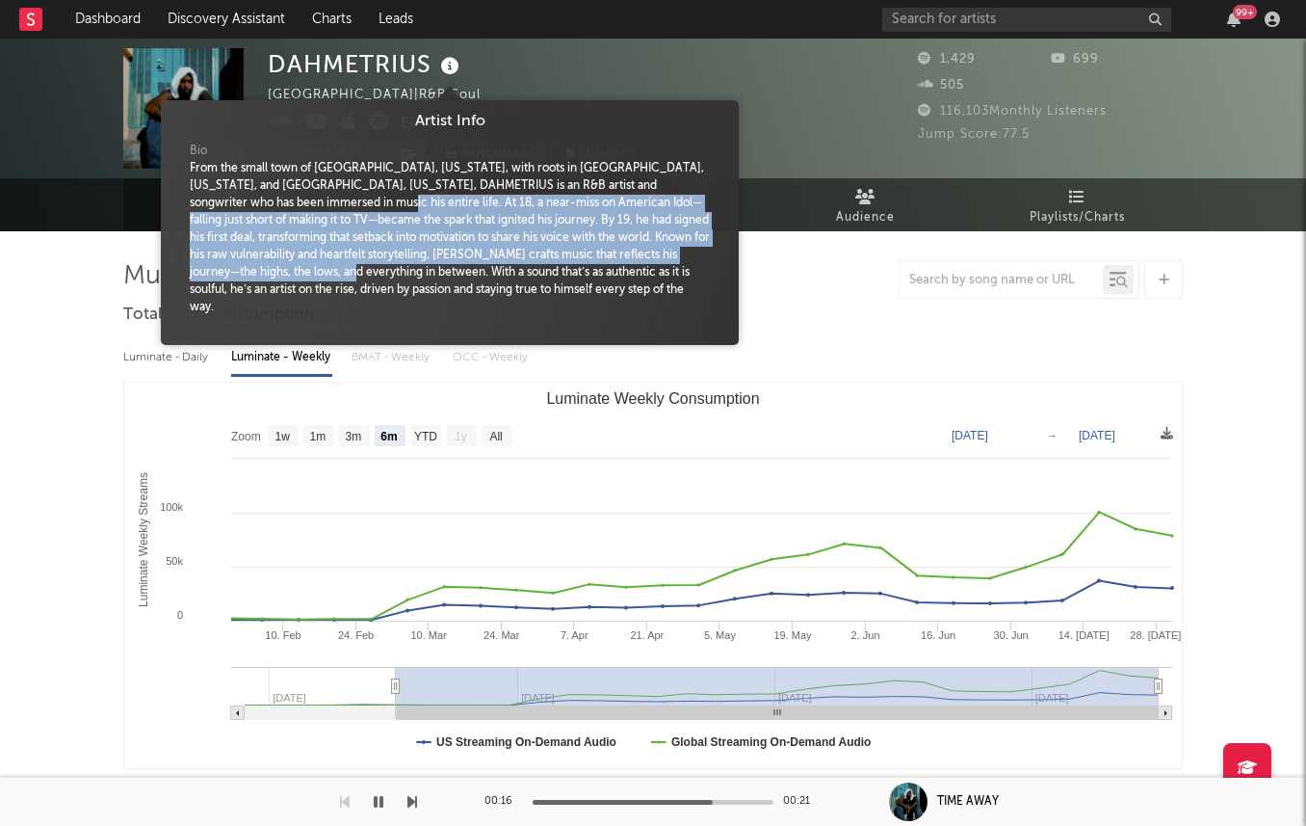
drag, startPoint x: 297, startPoint y: 206, endPoint x: 355, endPoint y: 278, distance: 92.5
click at [355, 278] on div "From the small town of Ruston, Louisiana, with roots in Dallas, Texas, and Colu…" at bounding box center [450, 238] width 520 height 156
drag, startPoint x: 355, startPoint y: 278, endPoint x: 306, endPoint y: 195, distance: 96.7
click at [311, 207] on div "From the small town of Ruston, Louisiana, with roots in Dallas, Texas, and Colu…" at bounding box center [450, 238] width 520 height 156
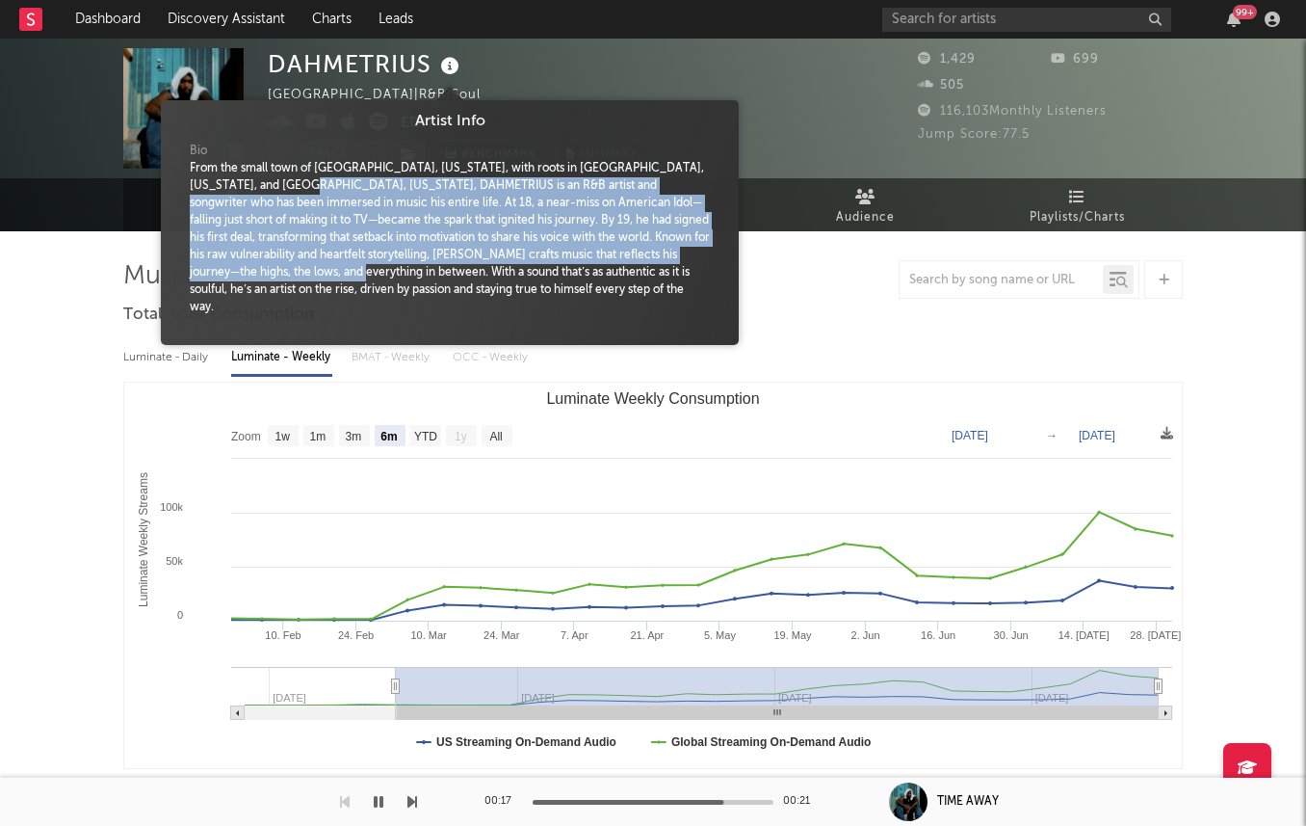
drag, startPoint x: 294, startPoint y: 178, endPoint x: 362, endPoint y: 279, distance: 122.1
click at [362, 279] on div "From the small town of Ruston, Louisiana, with roots in Dallas, Texas, and Colu…" at bounding box center [450, 238] width 520 height 156
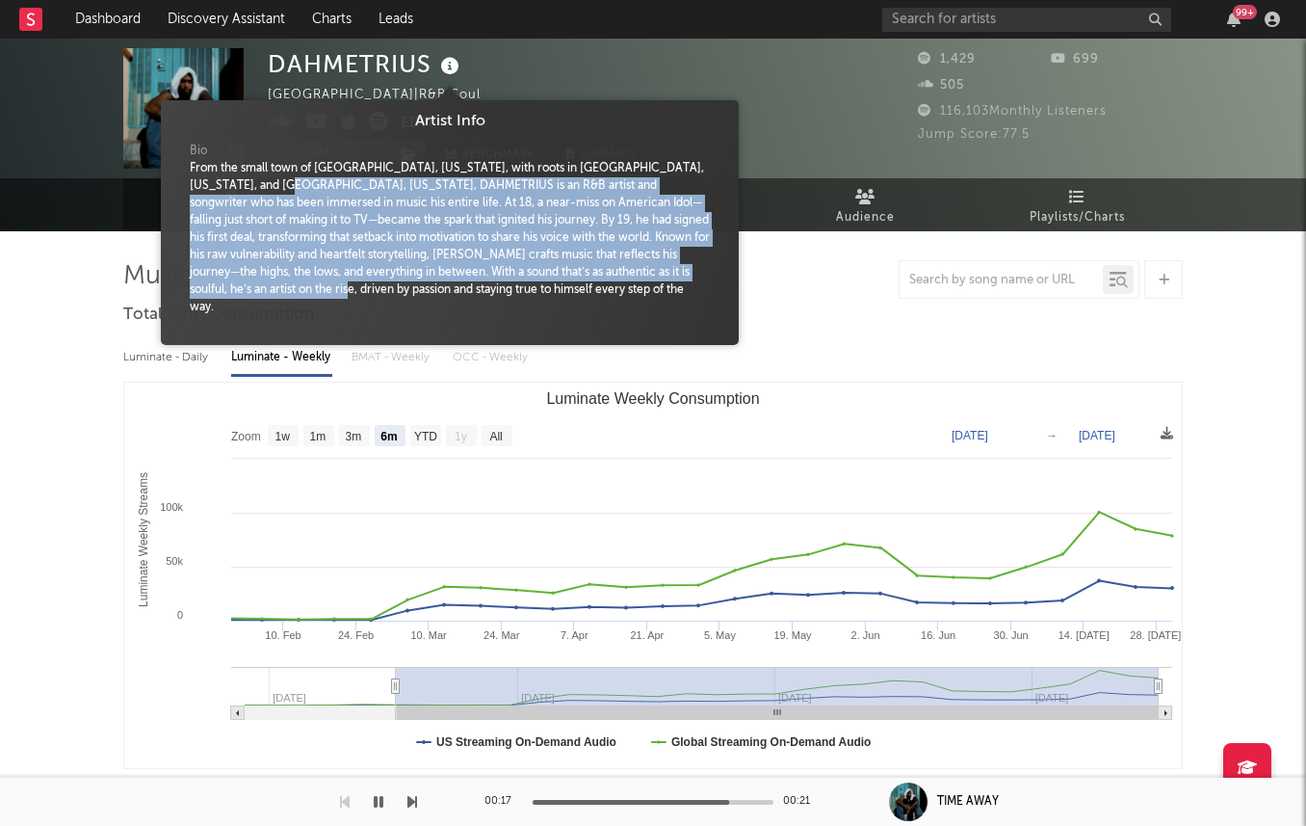
drag, startPoint x: 365, startPoint y: 287, endPoint x: 275, endPoint y: 179, distance: 140.9
click at [275, 179] on div "From the small town of Ruston, Louisiana, with roots in Dallas, Texas, and Colu…" at bounding box center [450, 238] width 520 height 156
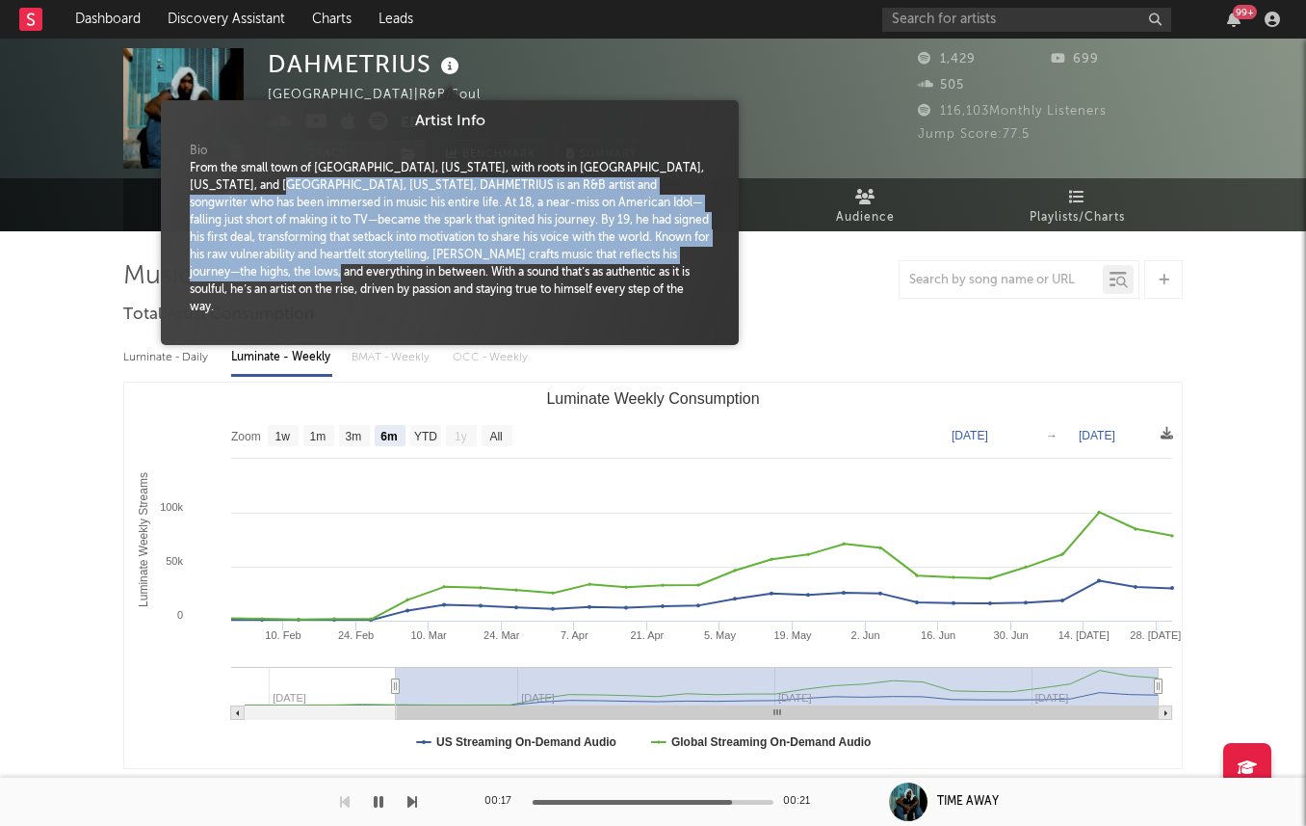
drag, startPoint x: 275, startPoint y: 179, endPoint x: 353, endPoint y: 277, distance: 125.5
click at [343, 273] on div "From the small town of Ruston, Louisiana, with roots in Dallas, Texas, and Colu…" at bounding box center [450, 238] width 520 height 156
drag, startPoint x: 356, startPoint y: 279, endPoint x: 283, endPoint y: 183, distance: 121.0
click at [285, 183] on div "From the small town of Ruston, Louisiana, with roots in Dallas, Texas, and Colu…" at bounding box center [450, 238] width 520 height 156
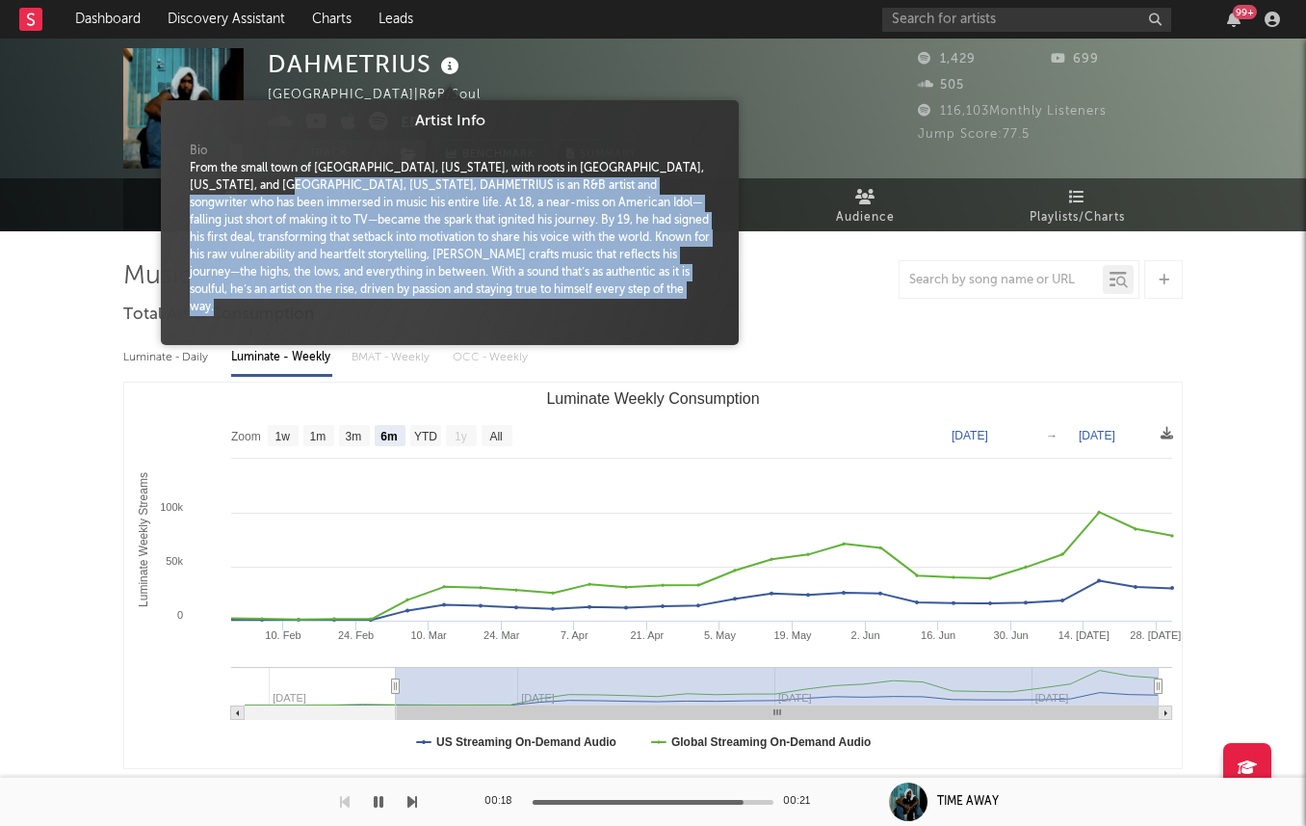
drag, startPoint x: 335, startPoint y: 269, endPoint x: 370, endPoint y: 310, distance: 54.0
click at [370, 310] on div "Bio From the small town of Ruston, Louisiana, with roots in Dallas, Texas, and …" at bounding box center [449, 234] width 549 height 202
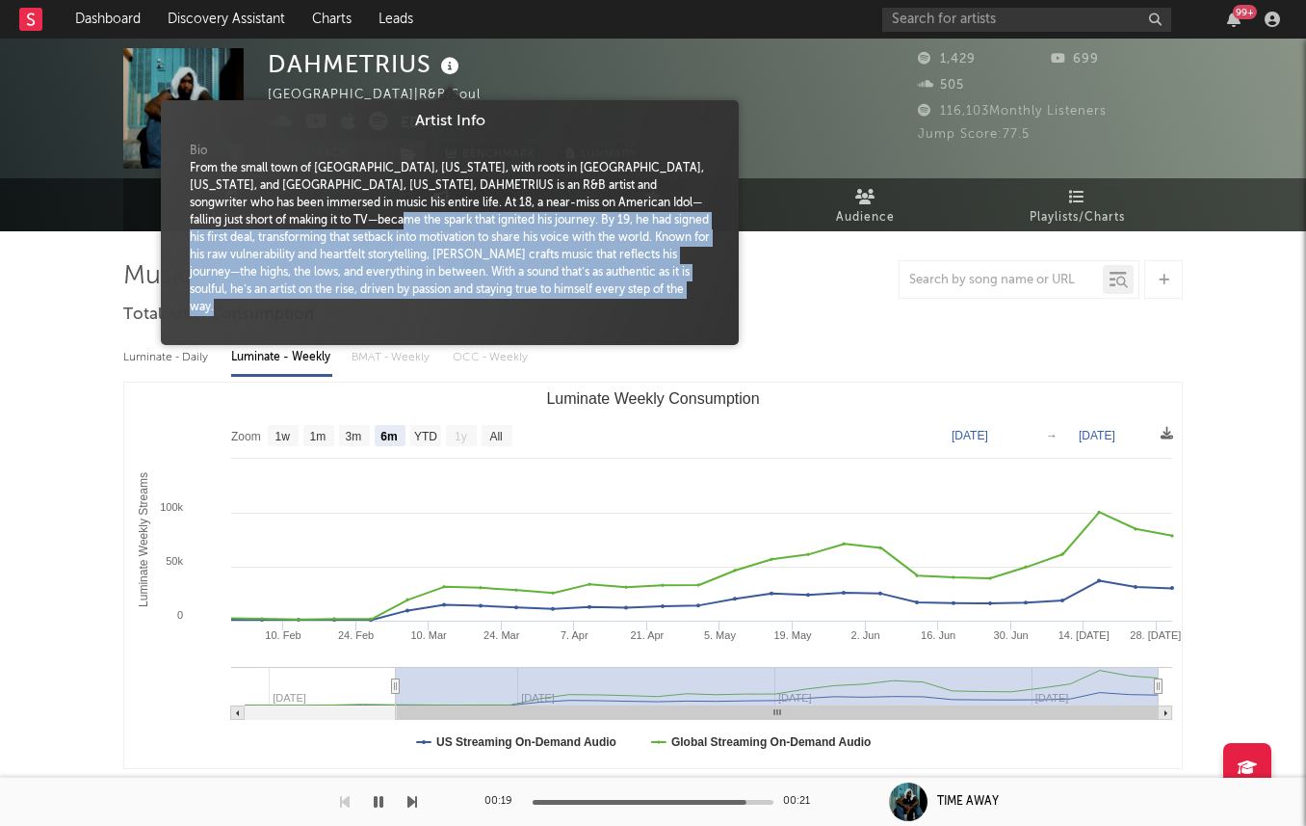
drag, startPoint x: 370, startPoint y: 310, endPoint x: 305, endPoint y: 203, distance: 124.9
click at [313, 217] on div "Bio From the small town of Ruston, Louisiana, with roots in Dallas, Texas, and …" at bounding box center [449, 234] width 549 height 202
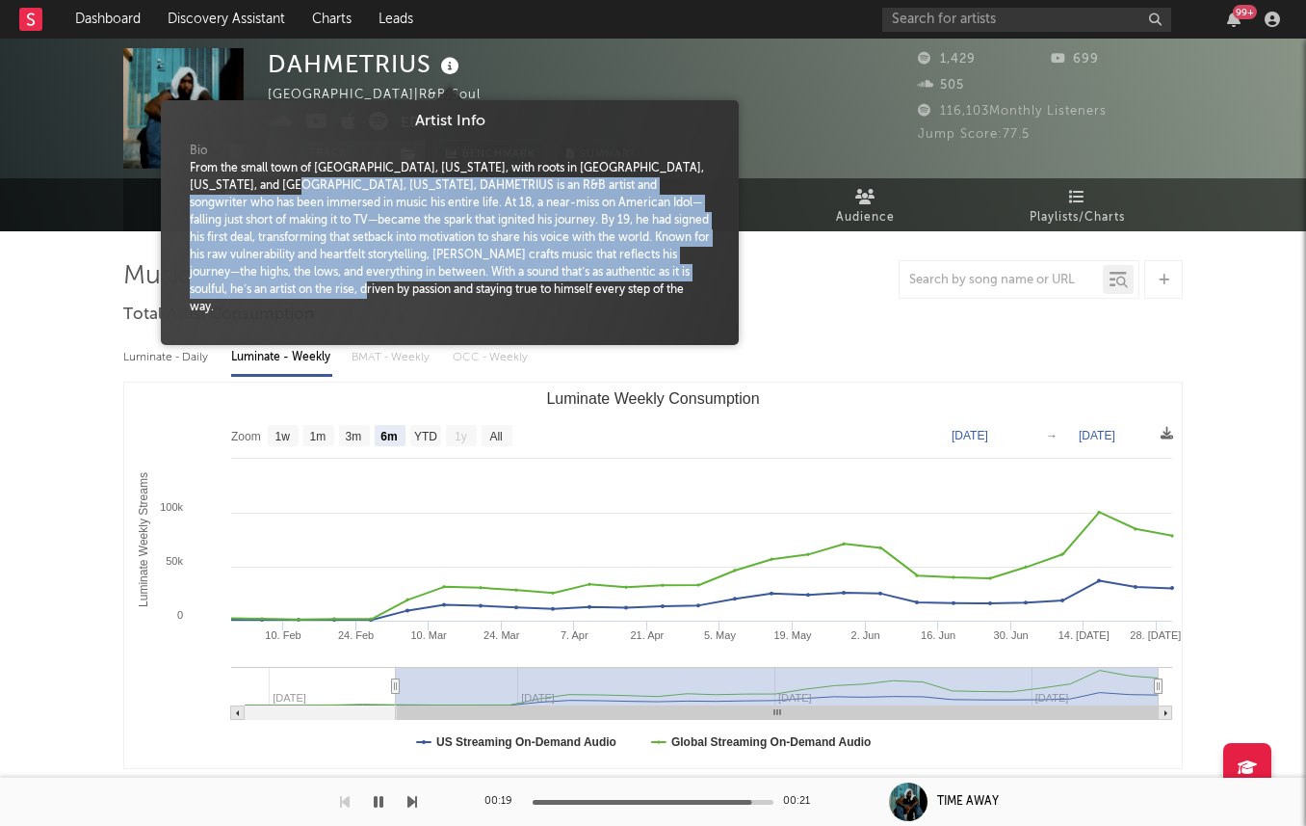
drag, startPoint x: 283, startPoint y: 181, endPoint x: 383, endPoint y: 284, distance: 143.7
click at [382, 284] on div "From the small town of Ruston, Louisiana, with roots in Dallas, Texas, and Colu…" at bounding box center [450, 238] width 520 height 156
drag, startPoint x: 385, startPoint y: 284, endPoint x: 299, endPoint y: 191, distance: 127.5
click at [299, 192] on div "From the small town of Ruston, Louisiana, with roots in Dallas, Texas, and Colu…" at bounding box center [450, 238] width 520 height 156
drag, startPoint x: 299, startPoint y: 191, endPoint x: 427, endPoint y: 291, distance: 162.6
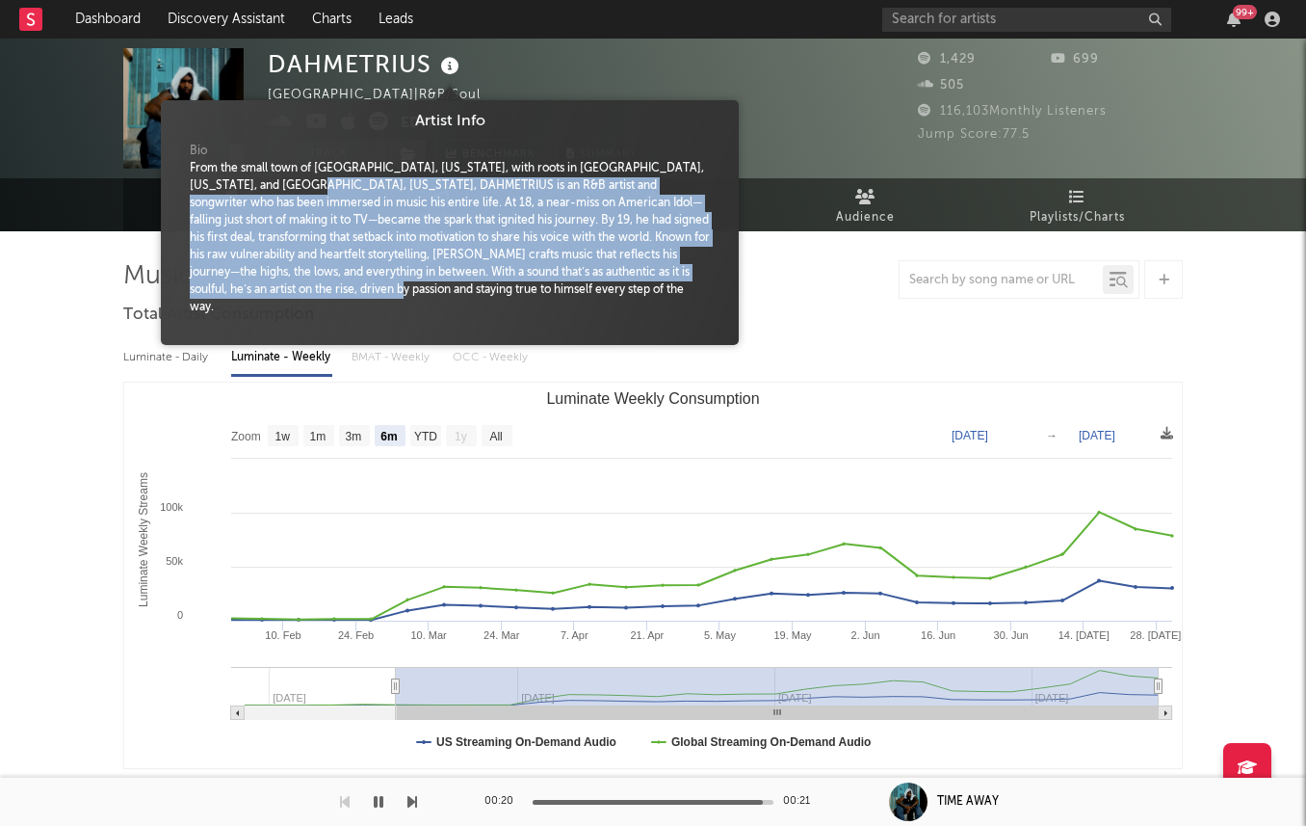
click at [419, 290] on div "From the small town of Ruston, Louisiana, with roots in Dallas, Texas, and Colu…" at bounding box center [450, 238] width 520 height 156
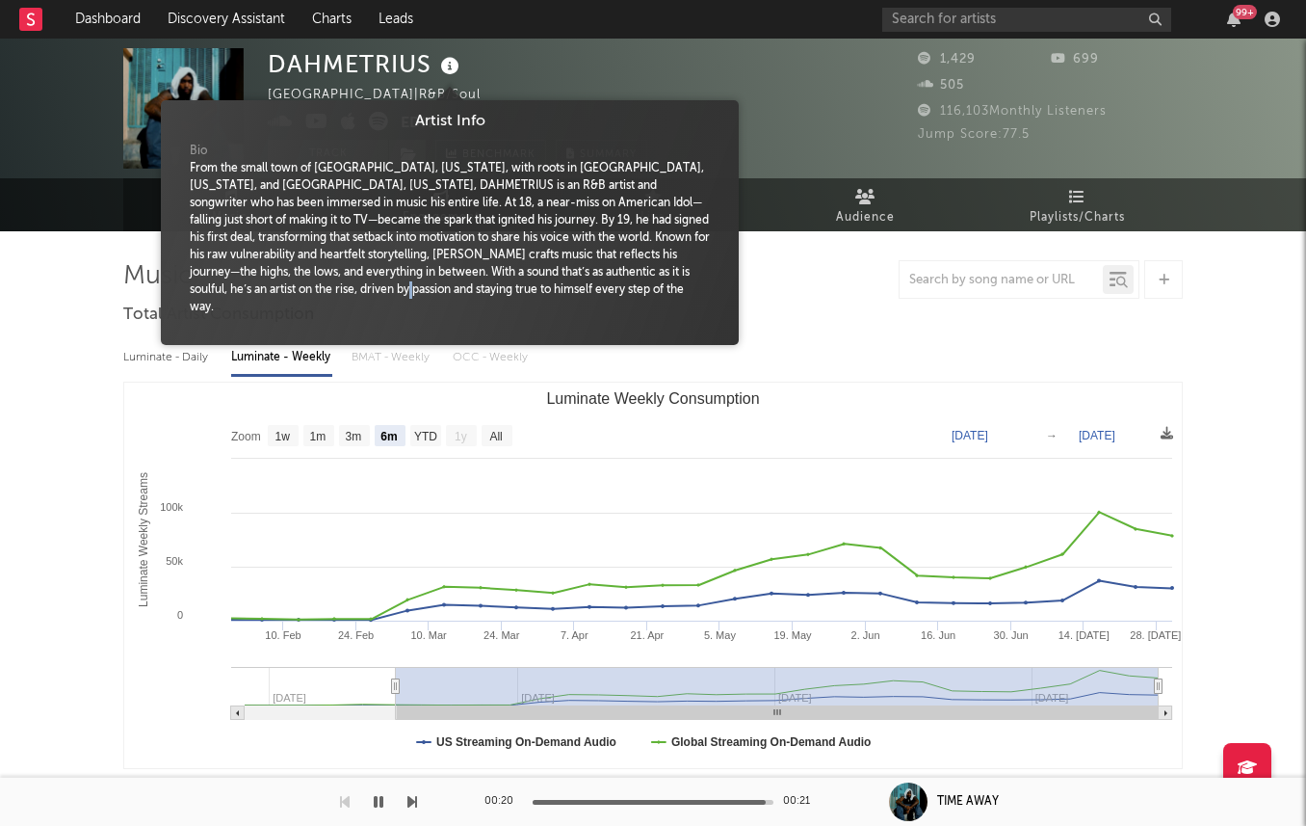
click at [429, 290] on div "From the small town of Ruston, Louisiana, with roots in Dallas, Texas, and Colu…" at bounding box center [450, 238] width 520 height 156
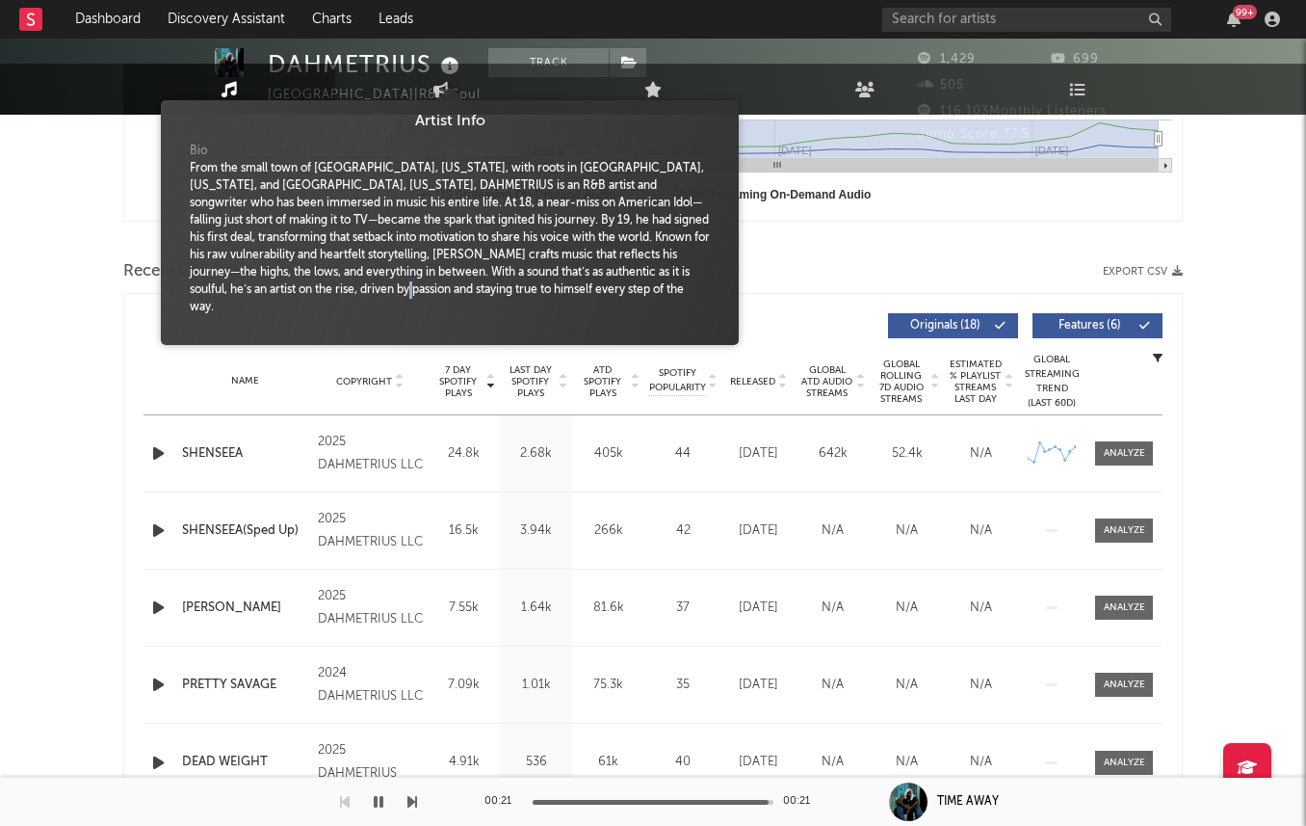
scroll to position [708, 0]
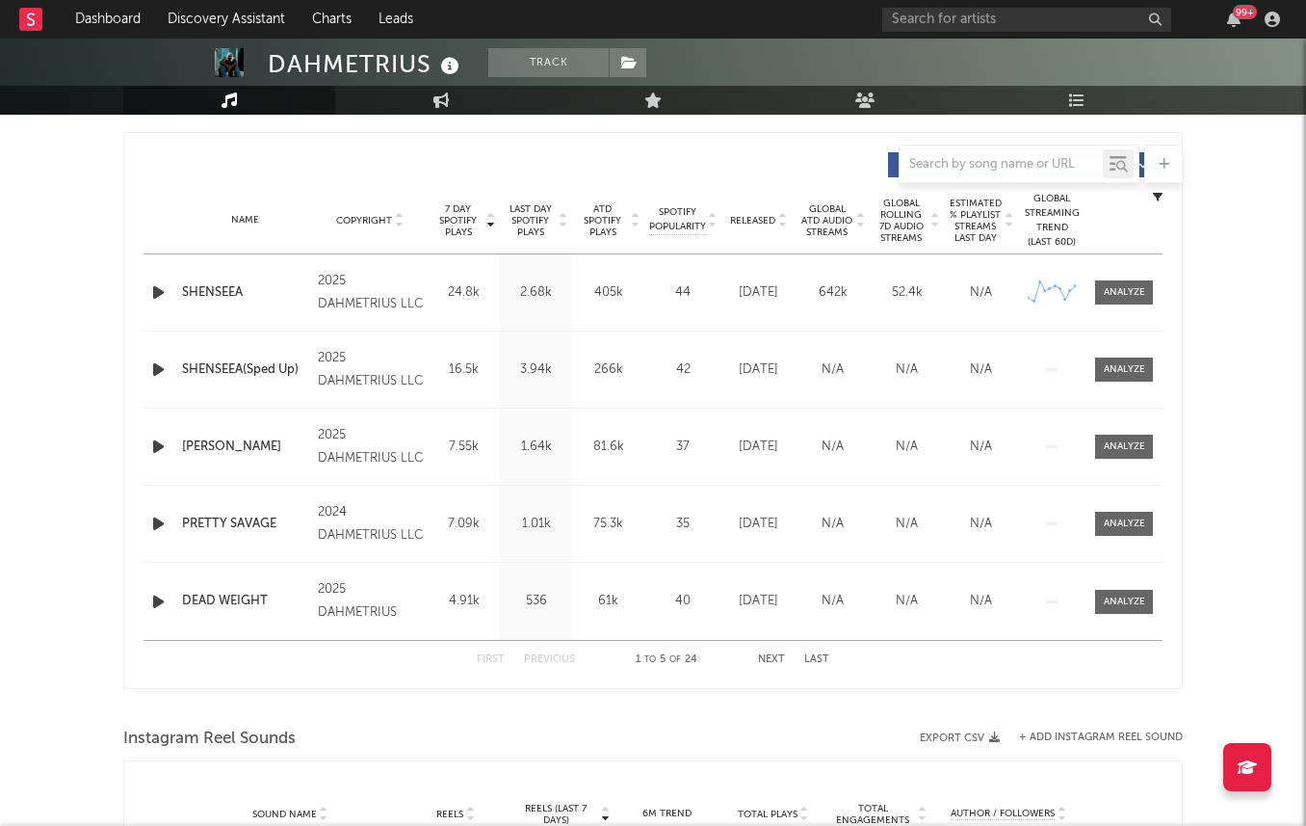
click at [66, 386] on div "DAHMETRIUS Track United States | R&B/Soul Edit Track Benchmark Summary 1,429 69…" at bounding box center [653, 456] width 1306 height 2253
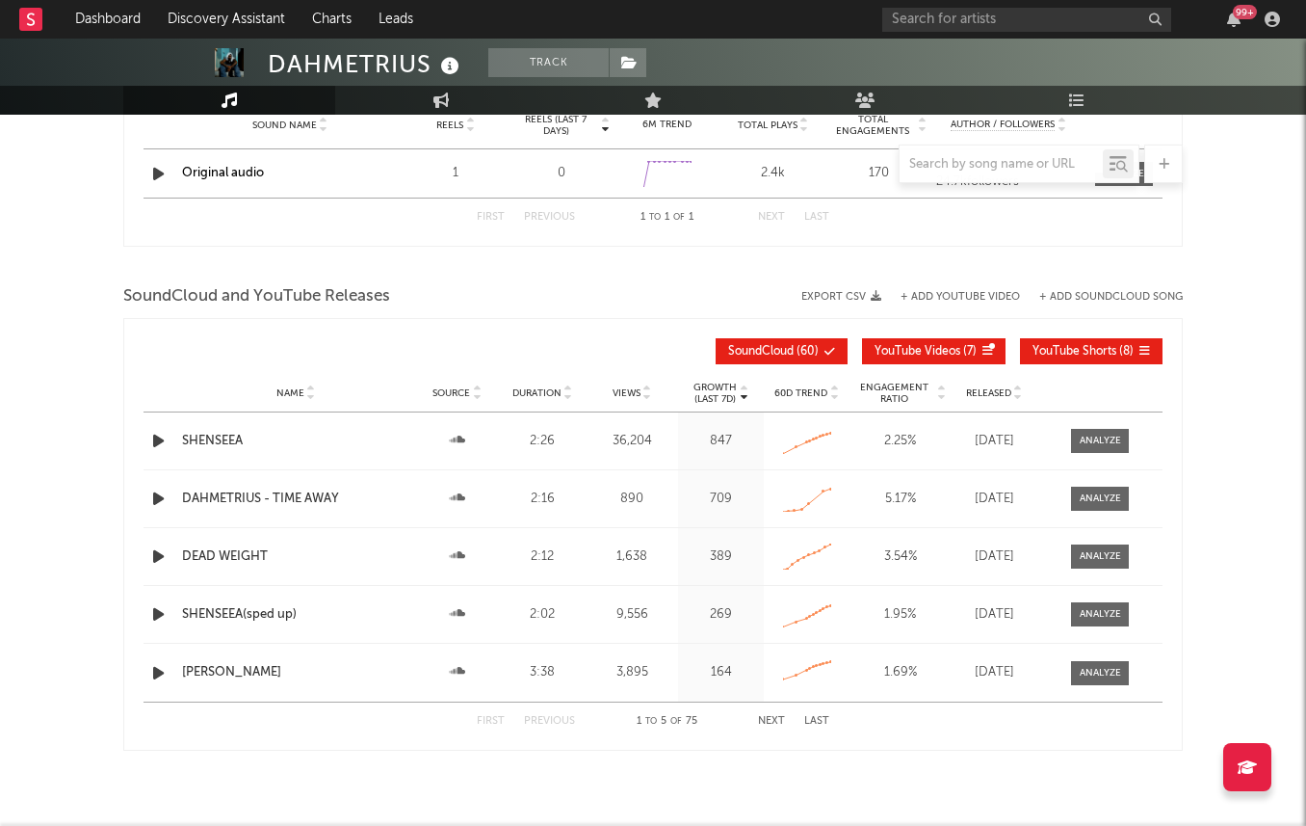
scroll to position [1466, 0]
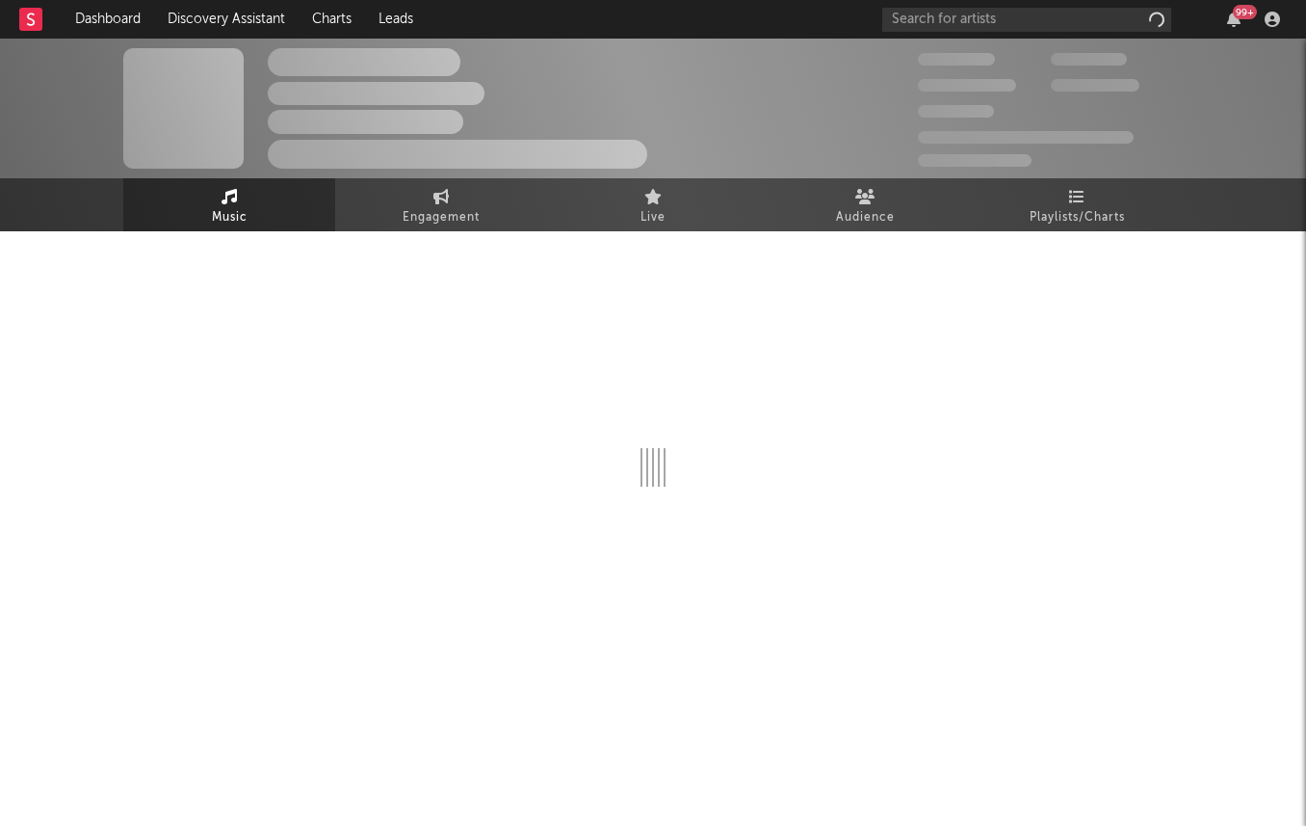
select select "1w"
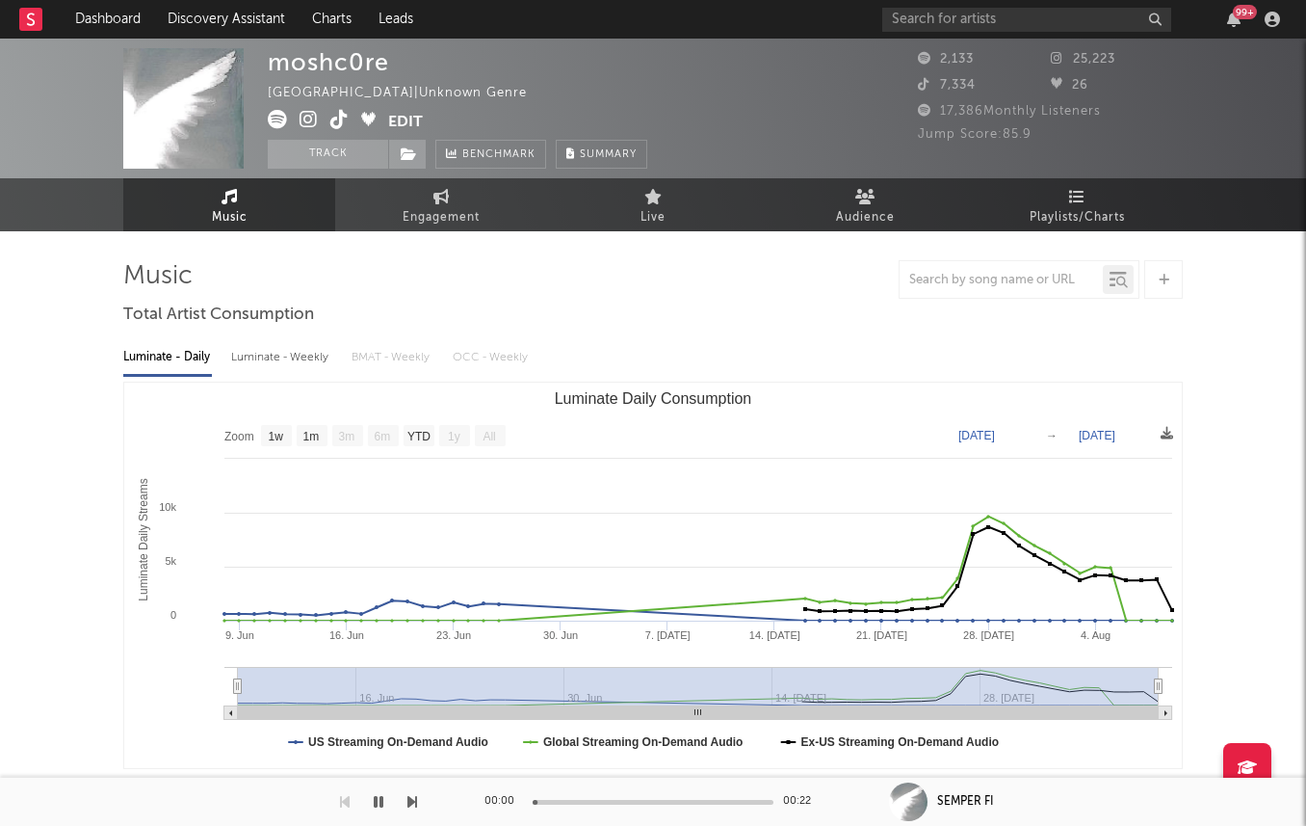
click at [302, 390] on rect "Luminate Daily Consumption" at bounding box center [653, 574] width 1058 height 385
click at [302, 373] on div "Luminate - Weekly" at bounding box center [281, 357] width 101 height 33
select select "1w"
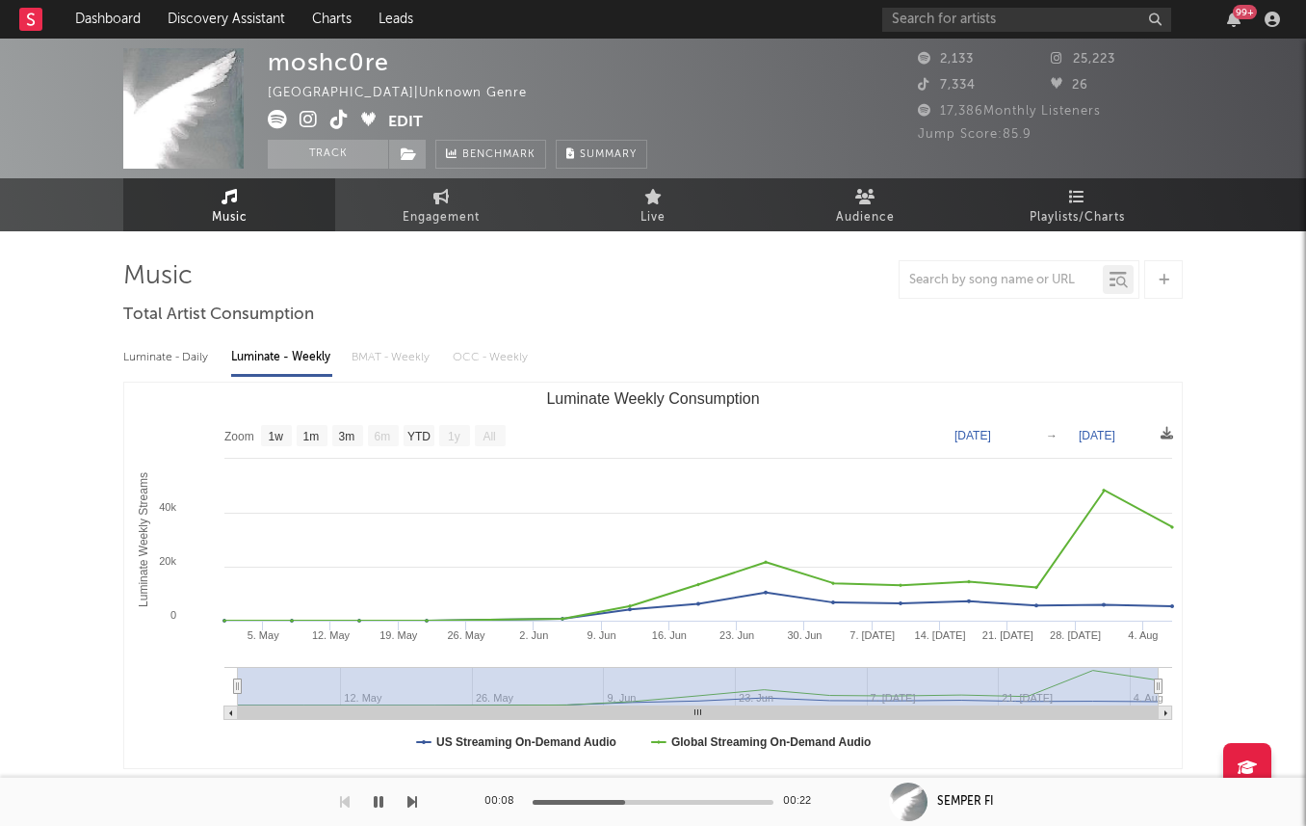
click at [307, 119] on icon at bounding box center [309, 119] width 18 height 19
